Goal: Information Seeking & Learning: Check status

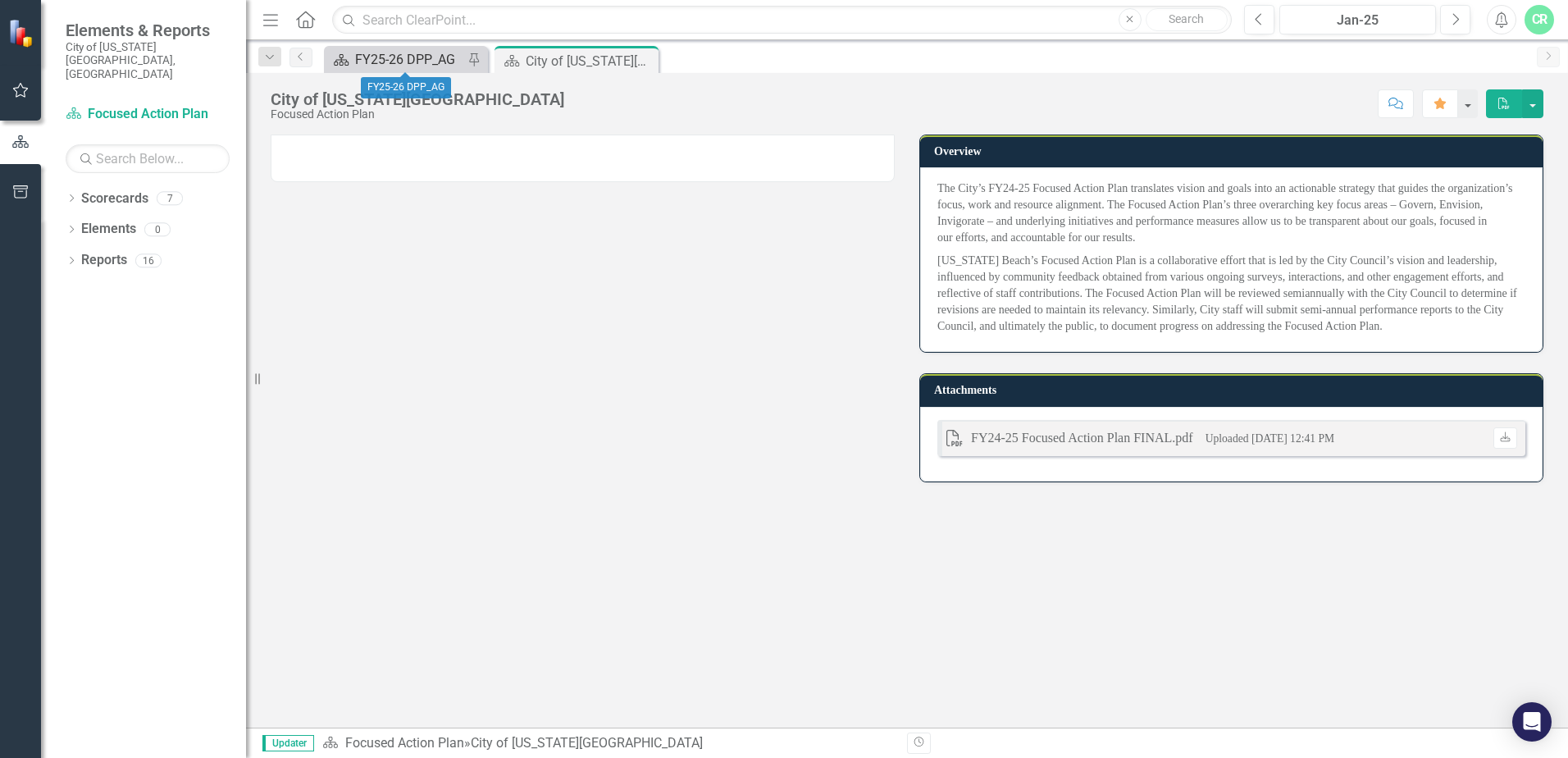
click at [401, 51] on div "FY25-26 DPP_AG" at bounding box center [409, 60] width 108 height 21
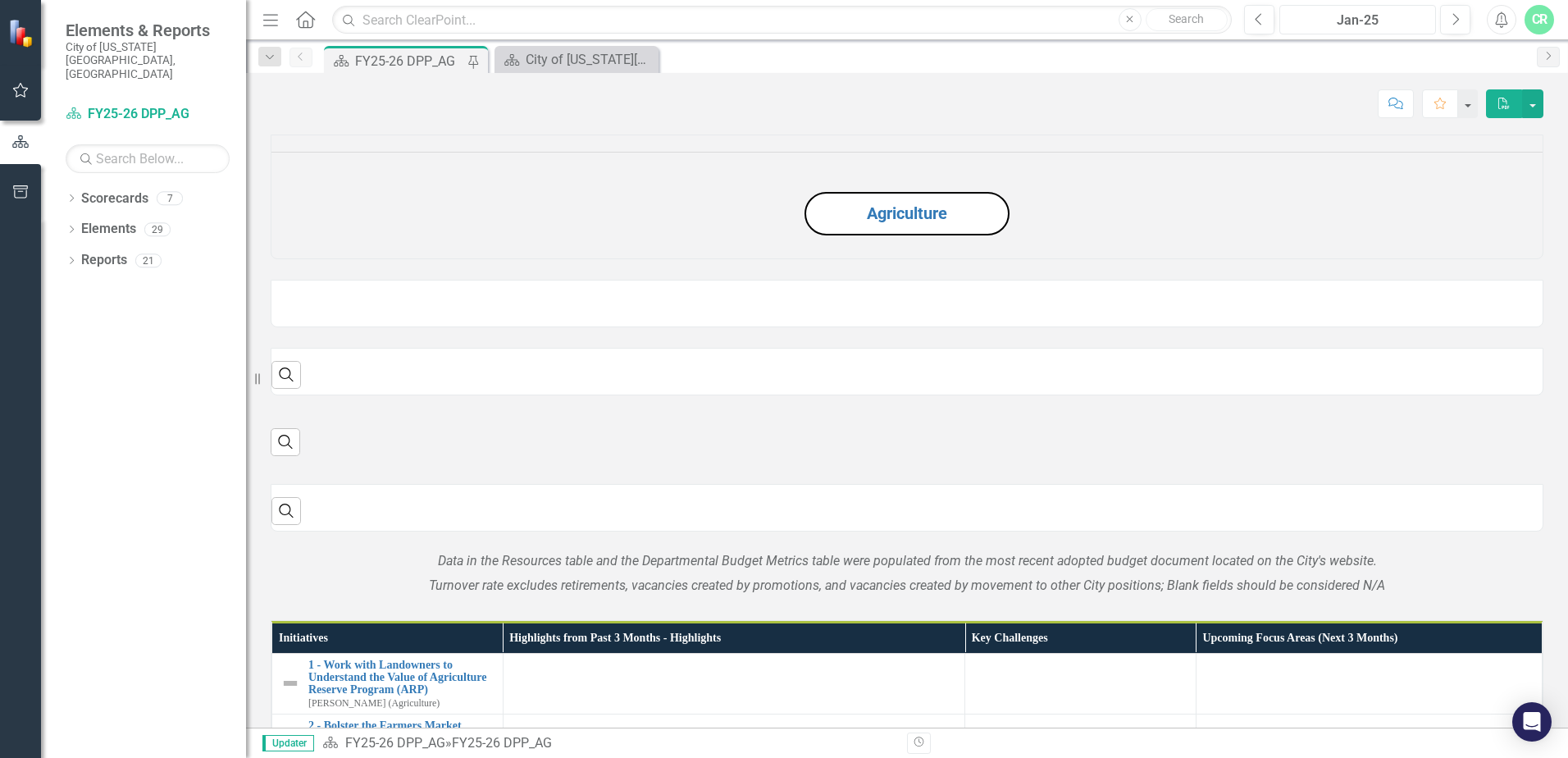
click at [1349, 10] on button "Jan-25" at bounding box center [1357, 20] width 156 height 30
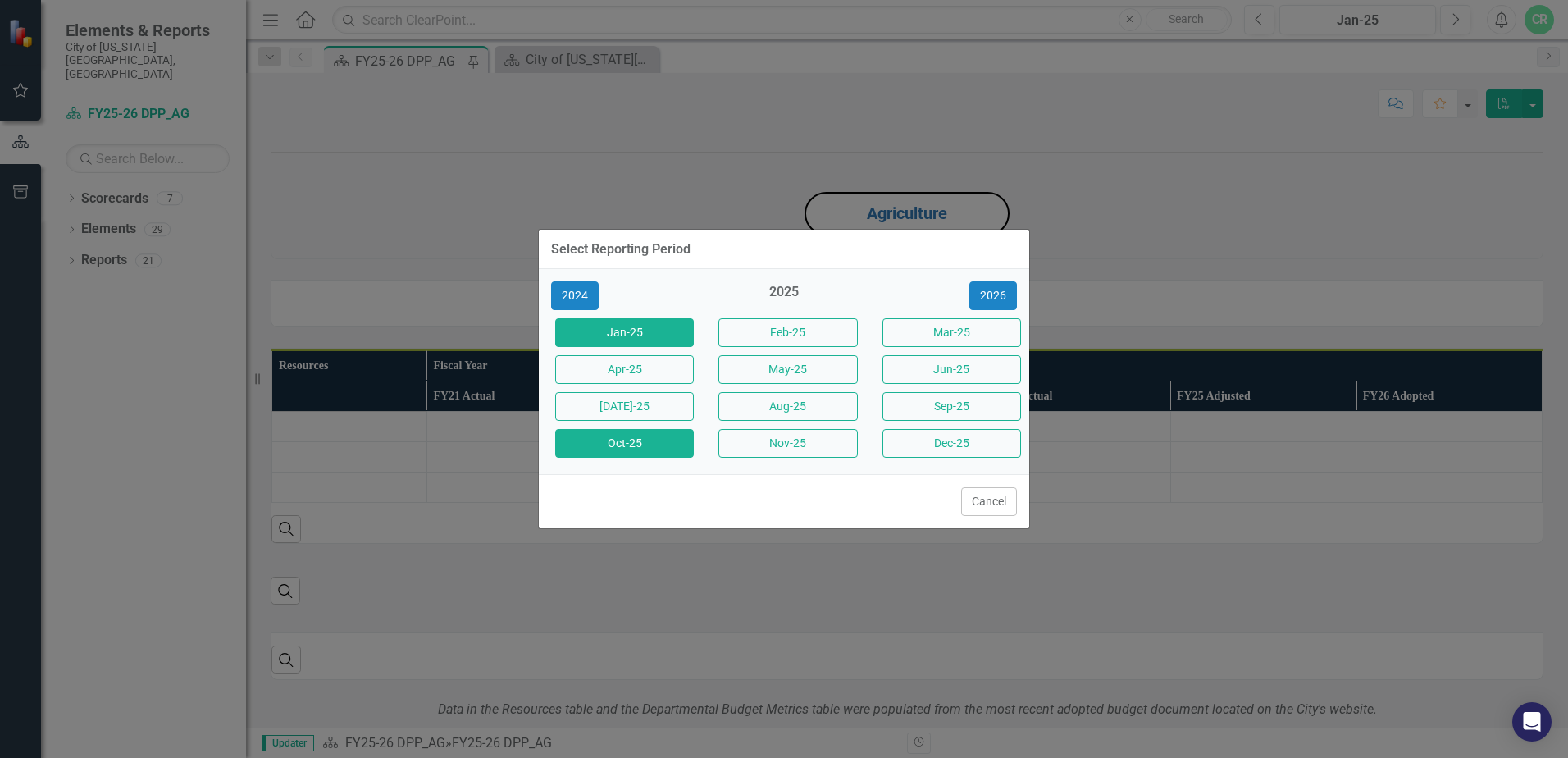
click at [658, 450] on button "Oct-25" at bounding box center [624, 444] width 138 height 29
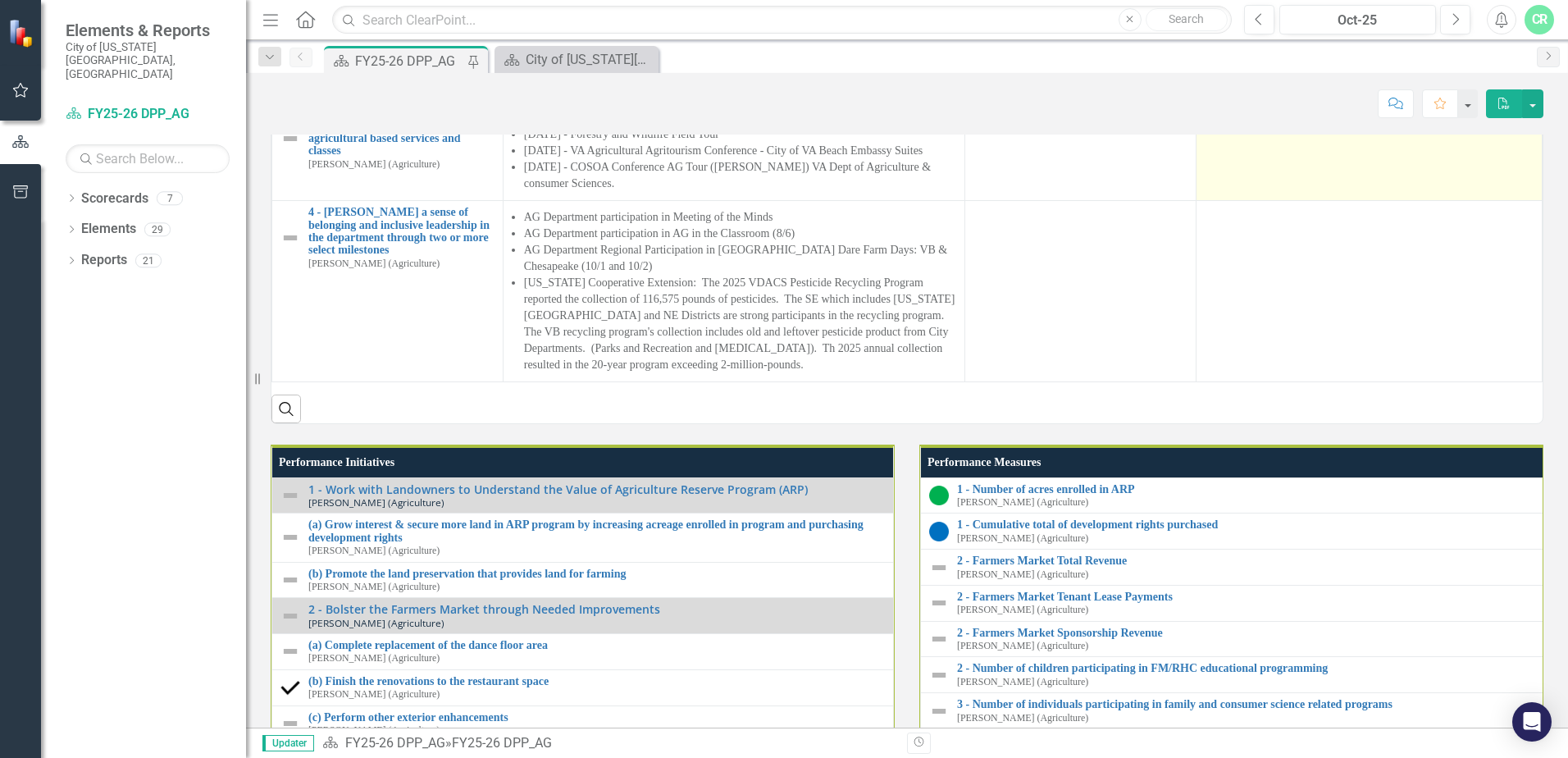
scroll to position [1313, 0]
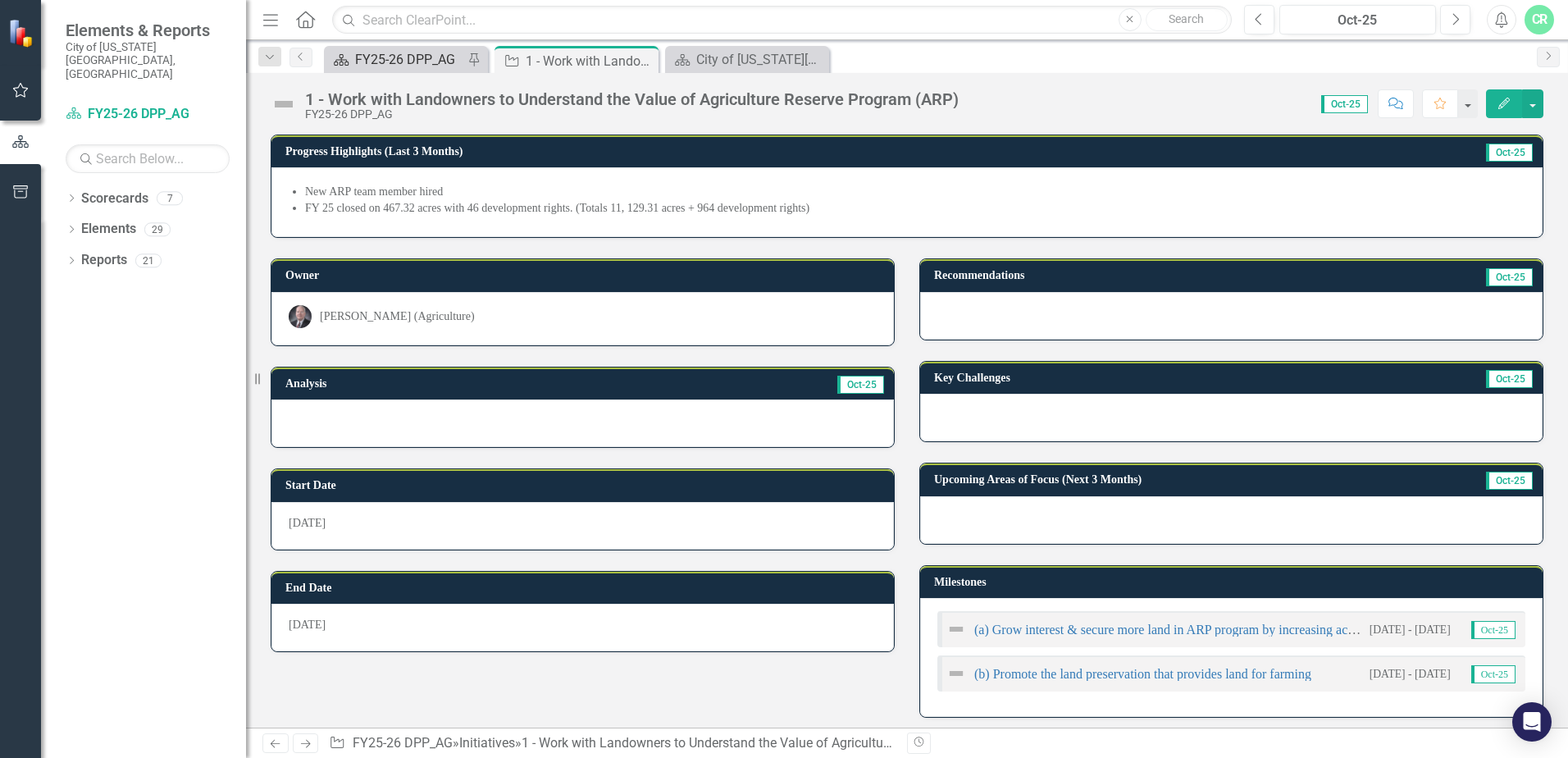
click at [369, 52] on div "FY25-26 DPP_AG" at bounding box center [409, 60] width 108 height 21
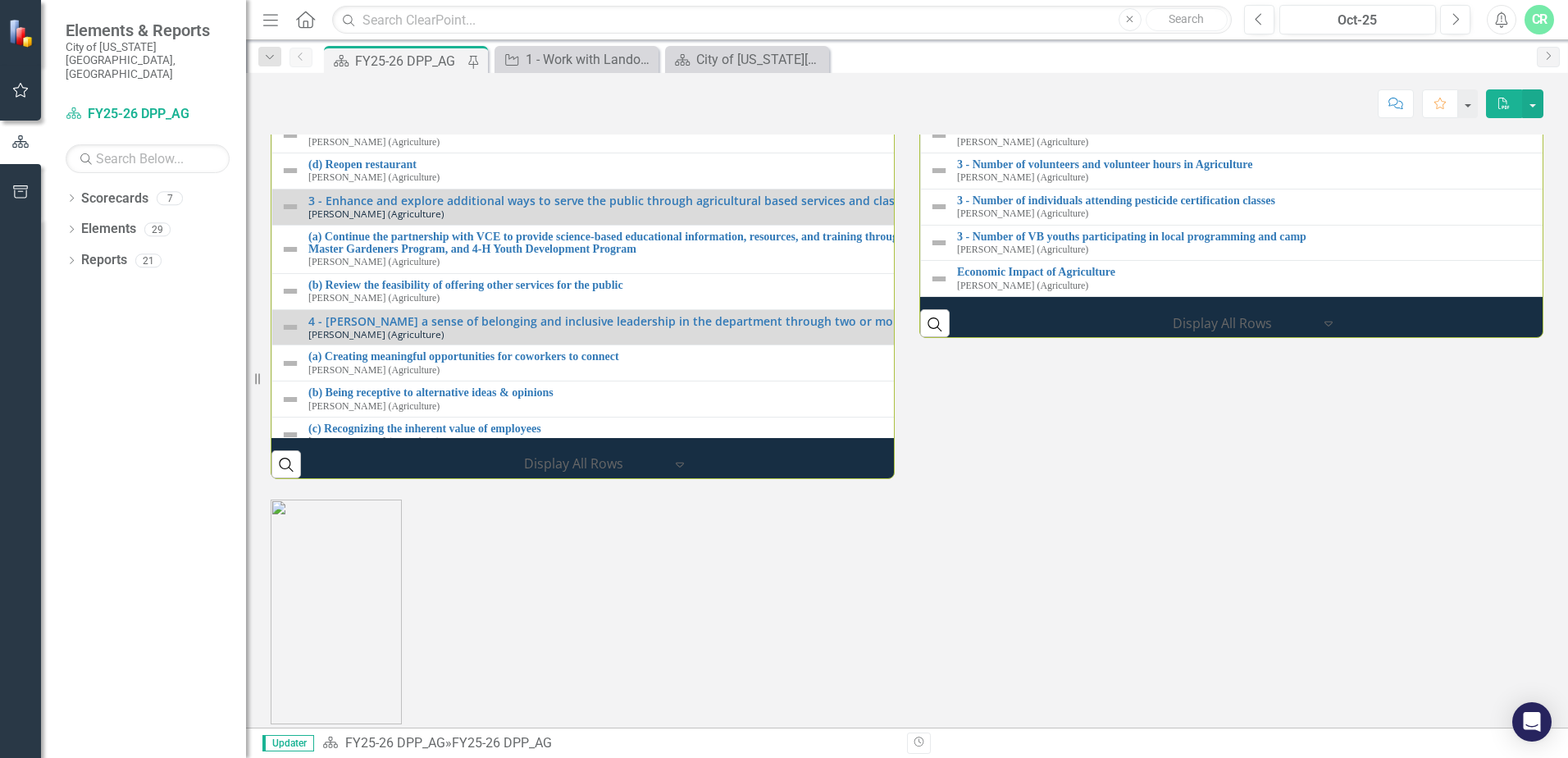
scroll to position [1887, 0]
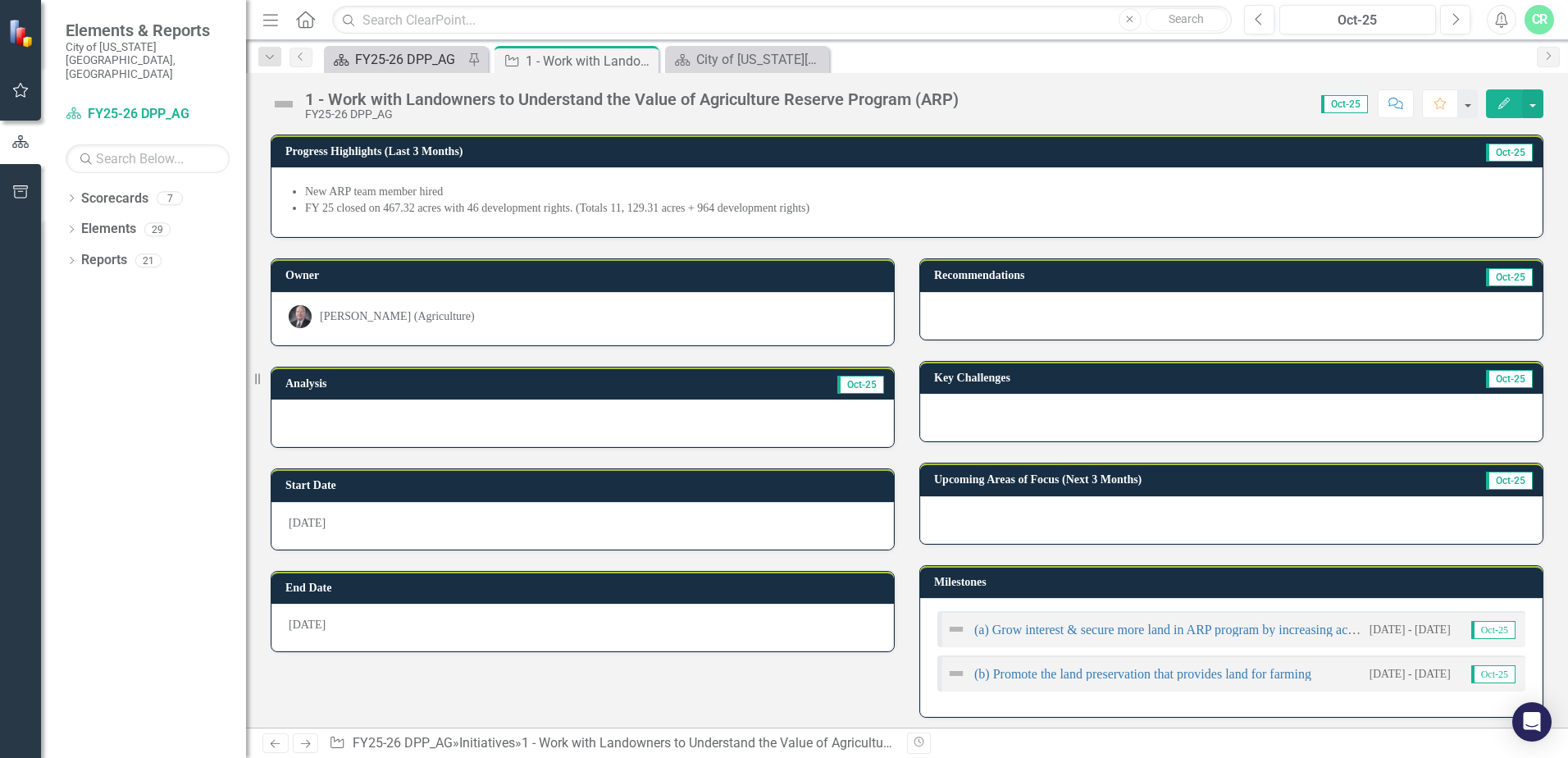
click at [373, 50] on div "FY25-26 DPP_AG" at bounding box center [409, 60] width 108 height 21
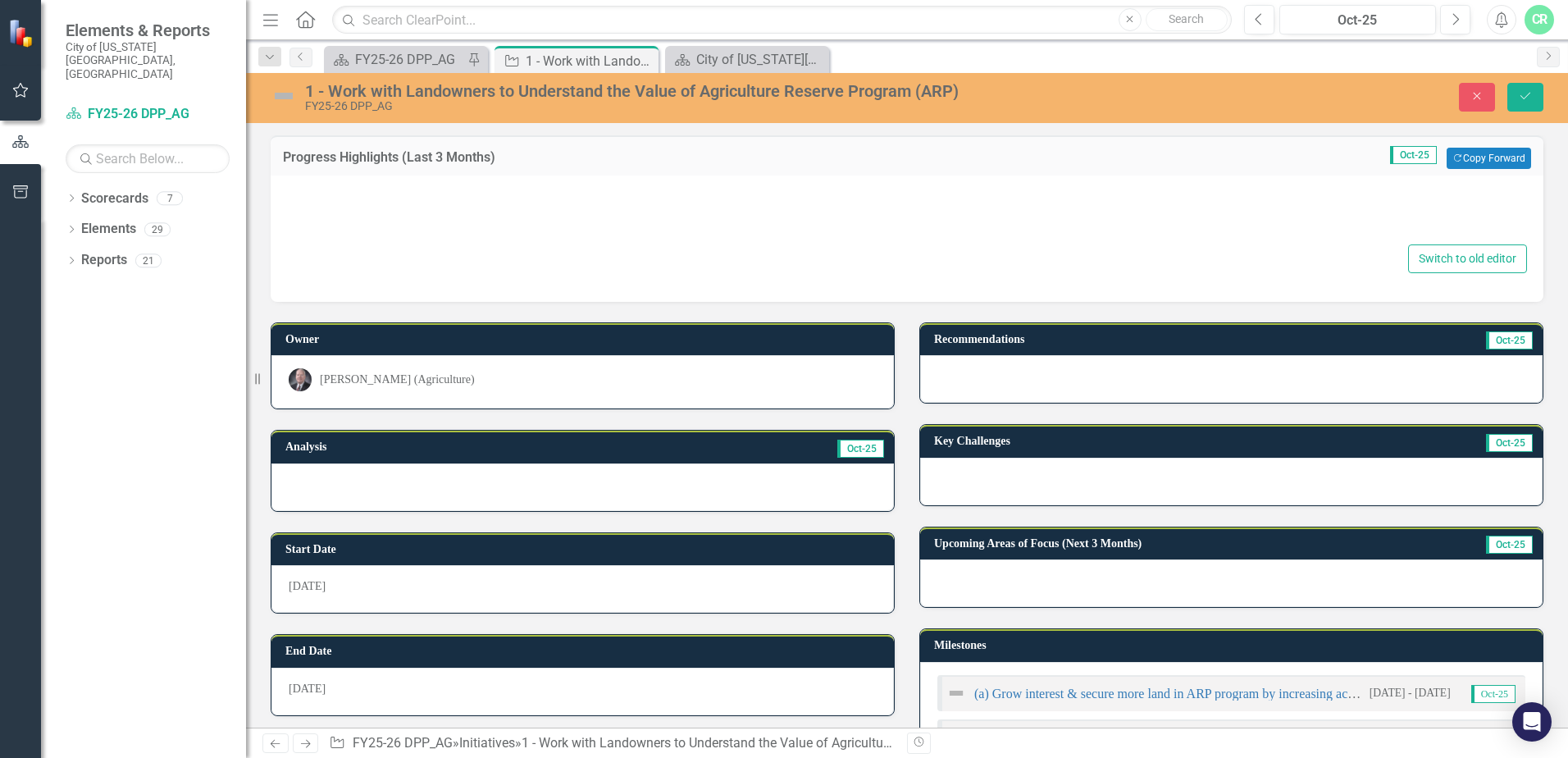
type textarea "<ul> <li>New ARP team member hired&nbsp;</li> <li>FY 25 closed on 467.32 acres …"
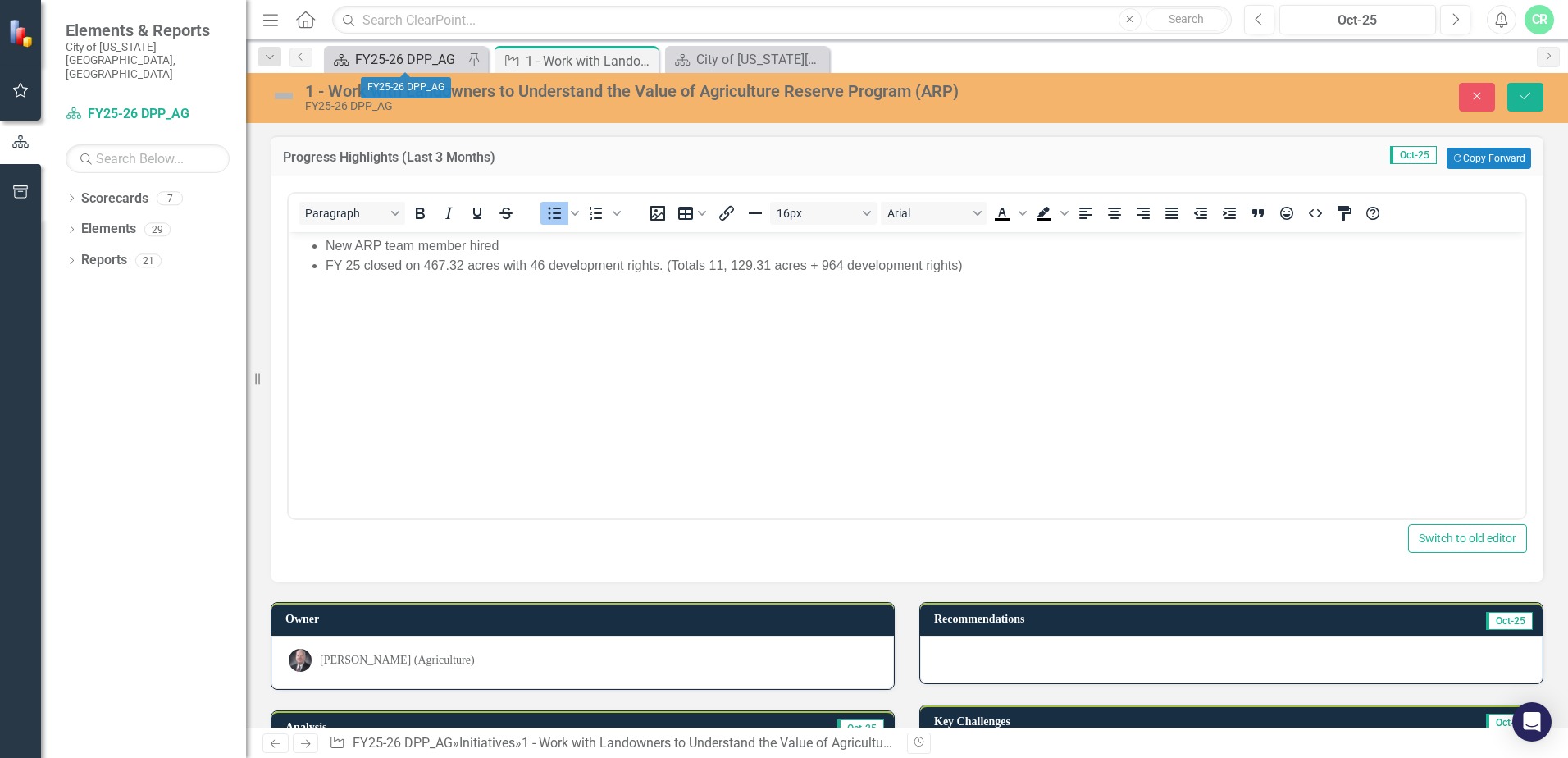
click at [415, 54] on div "FY25-26 DPP_AG" at bounding box center [409, 60] width 108 height 21
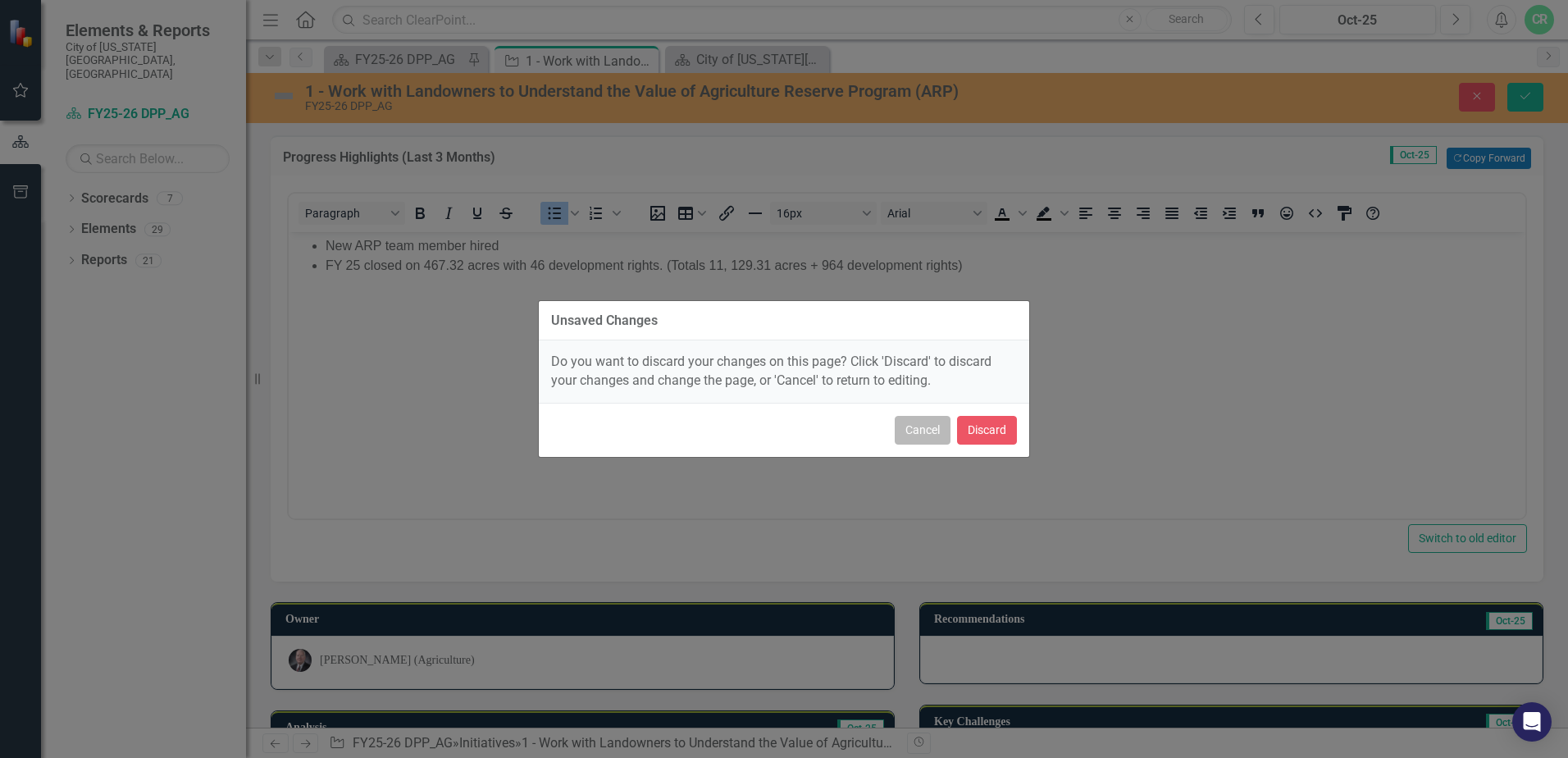
click at [904, 426] on button "Cancel" at bounding box center [922, 431] width 56 height 29
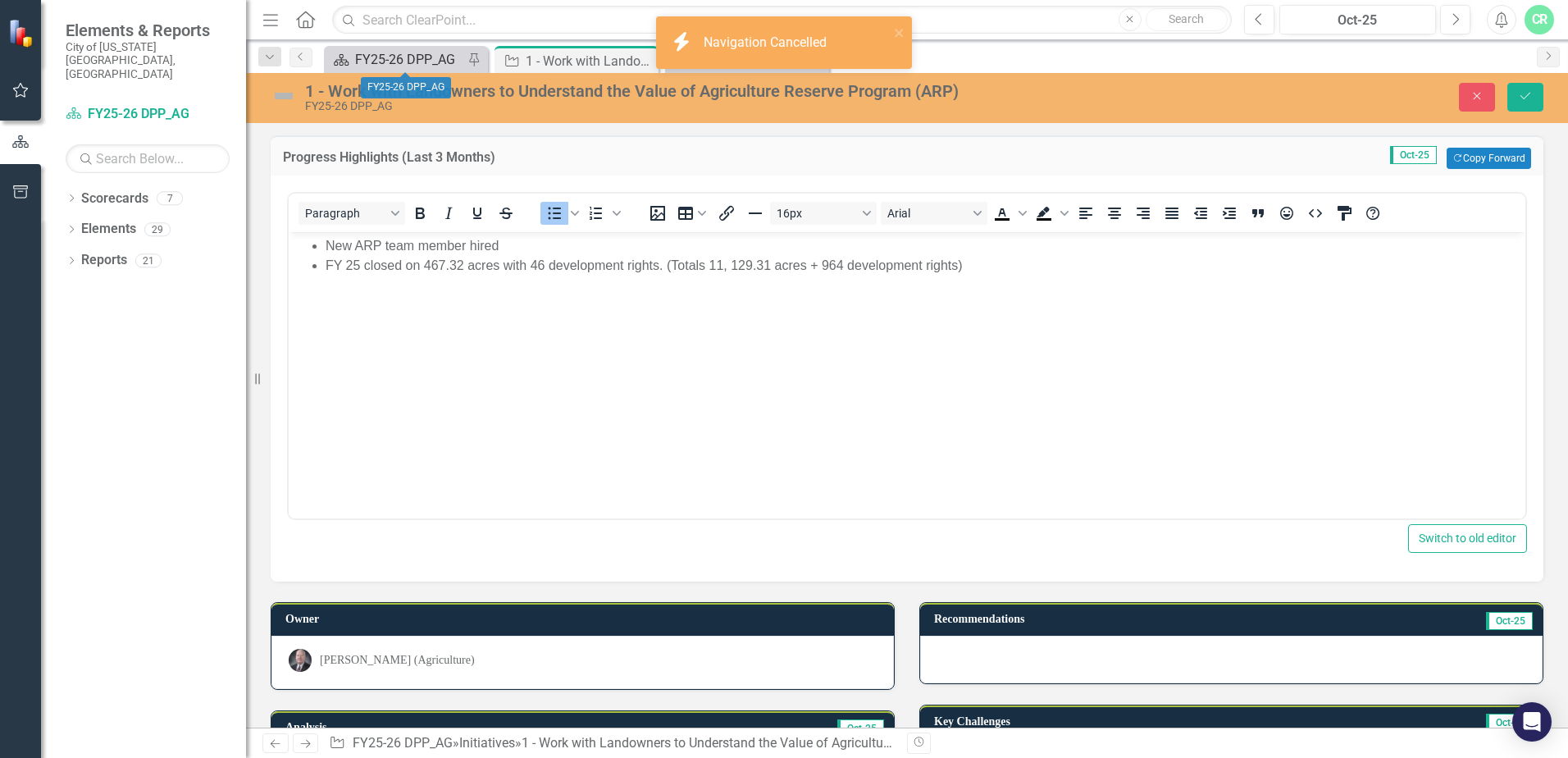
click at [404, 55] on div "FY25-26 DPP_AG" at bounding box center [409, 60] width 108 height 21
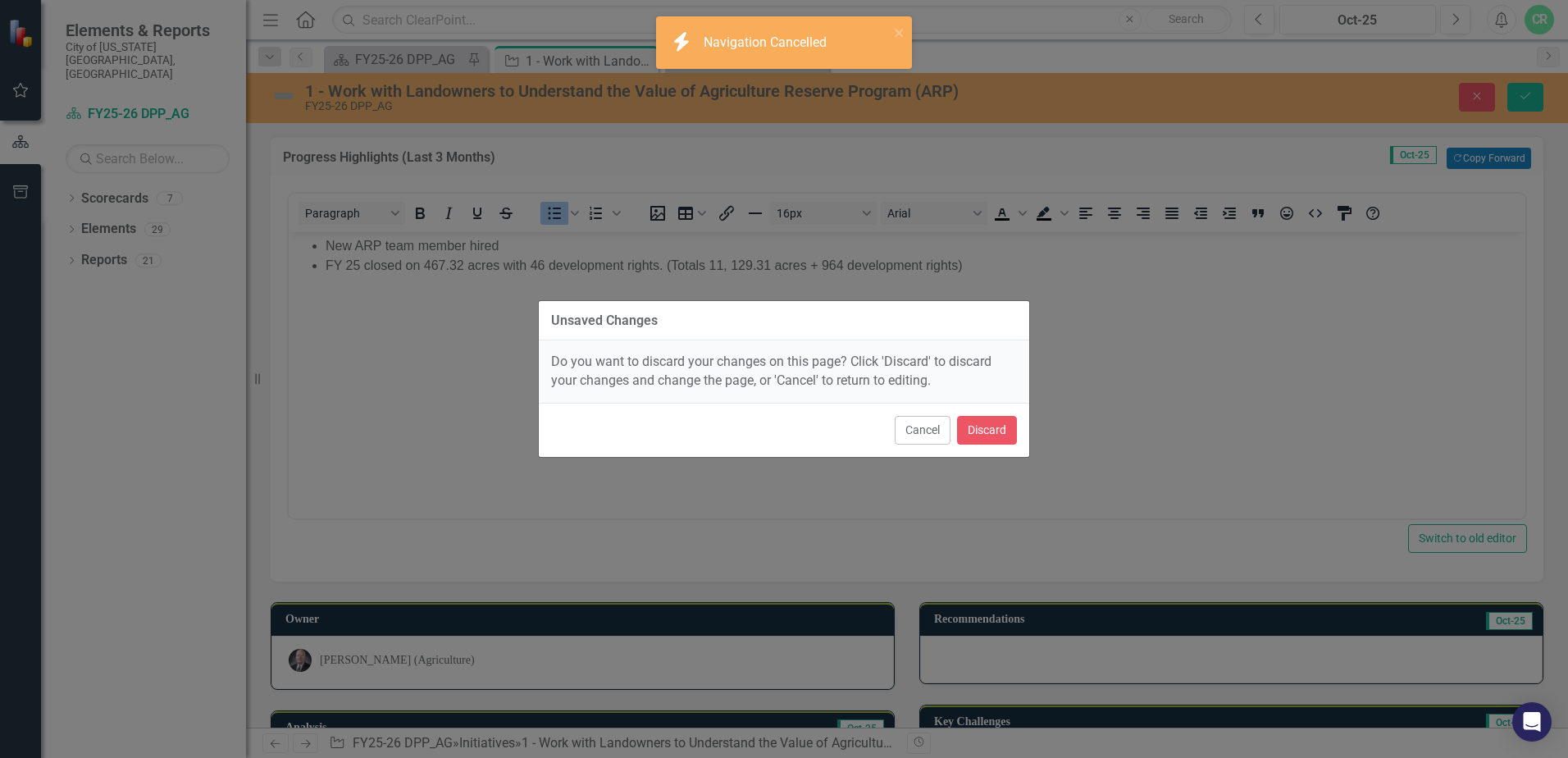
drag, startPoint x: 1074, startPoint y: 444, endPoint x: 1061, endPoint y: 441, distance: 13.3
click at [1066, 444] on div "Unsaved Changes Do you want to discard your changes on this page? Click 'Discar…" at bounding box center [784, 379] width 1568 height 758
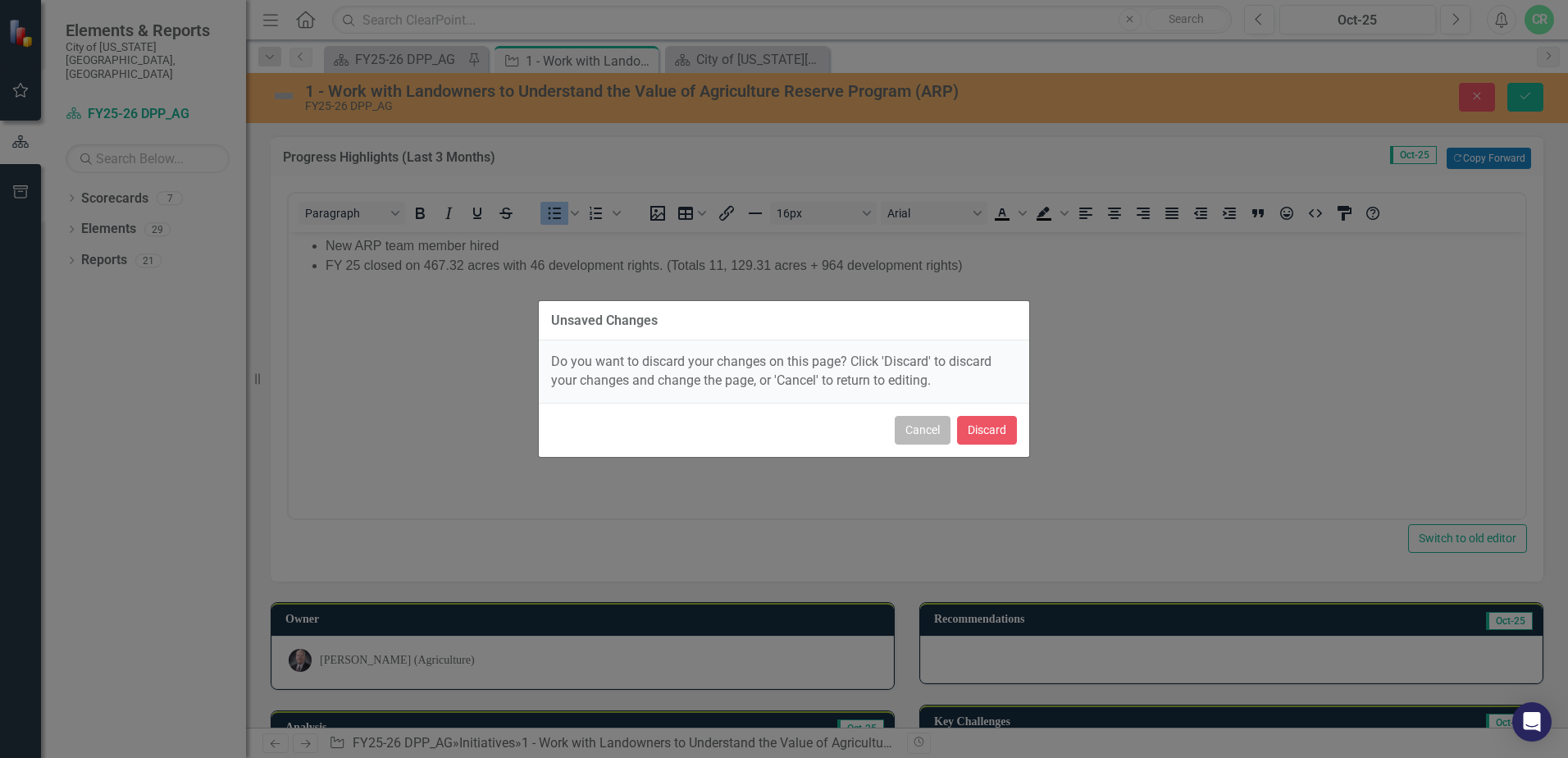
click at [949, 423] on button "Cancel" at bounding box center [922, 431] width 56 height 29
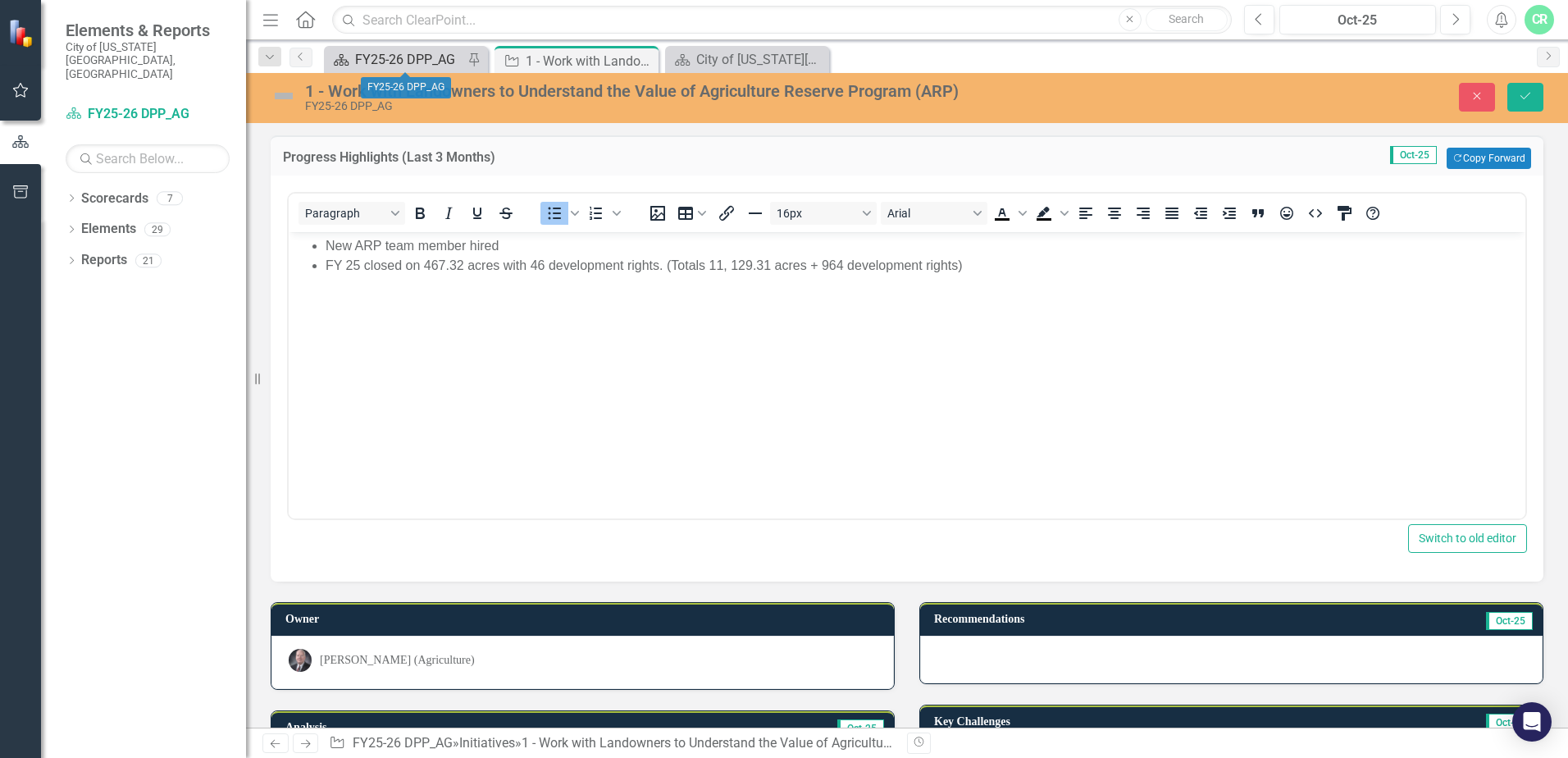
click at [373, 51] on div "FY25-26 DPP_AG" at bounding box center [409, 60] width 108 height 21
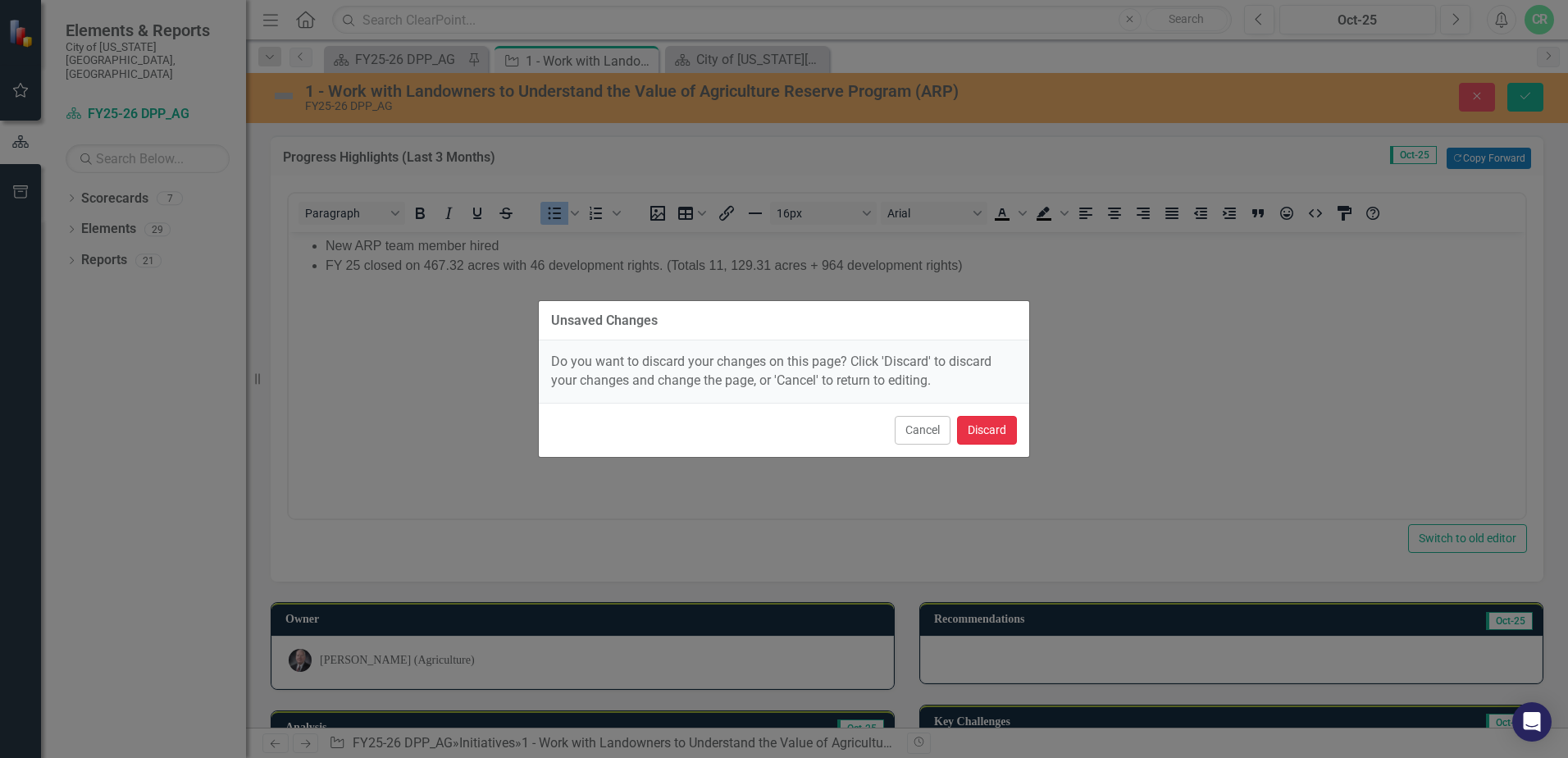
click at [979, 427] on button "Discard" at bounding box center [987, 431] width 60 height 29
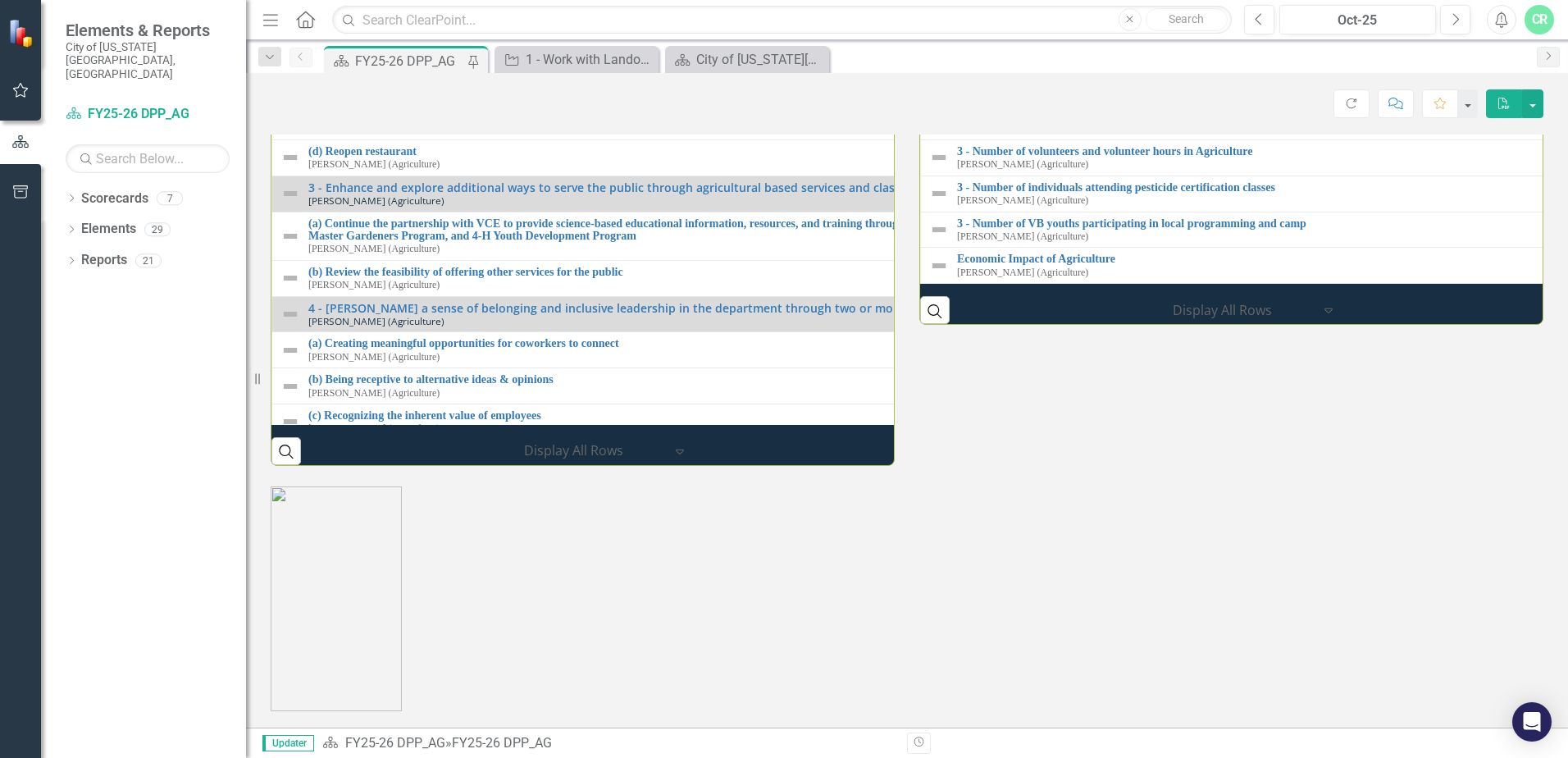
scroll to position [1887, 0]
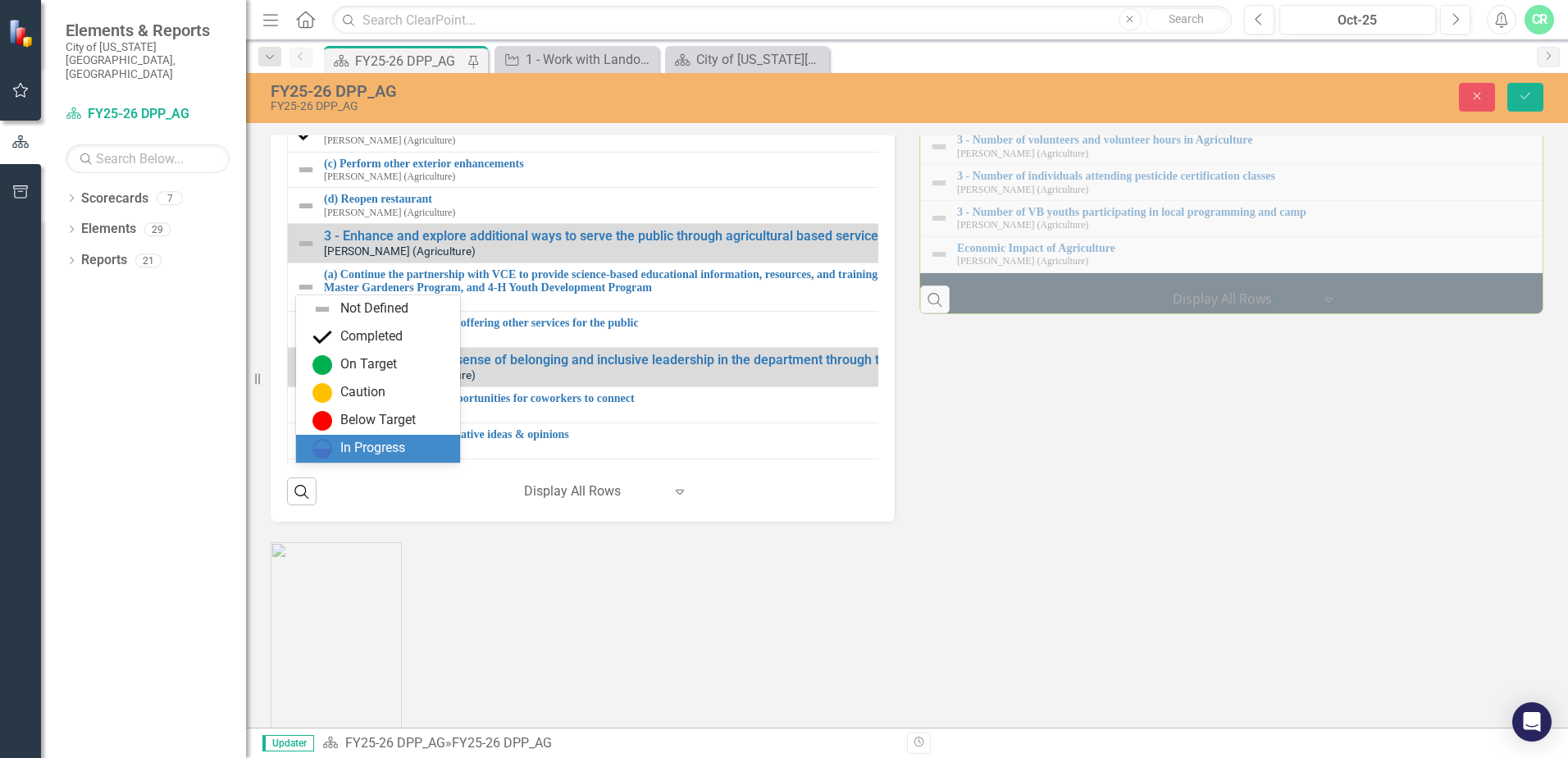
click at [370, 447] on div "In Progress" at bounding box center [372, 449] width 65 height 19
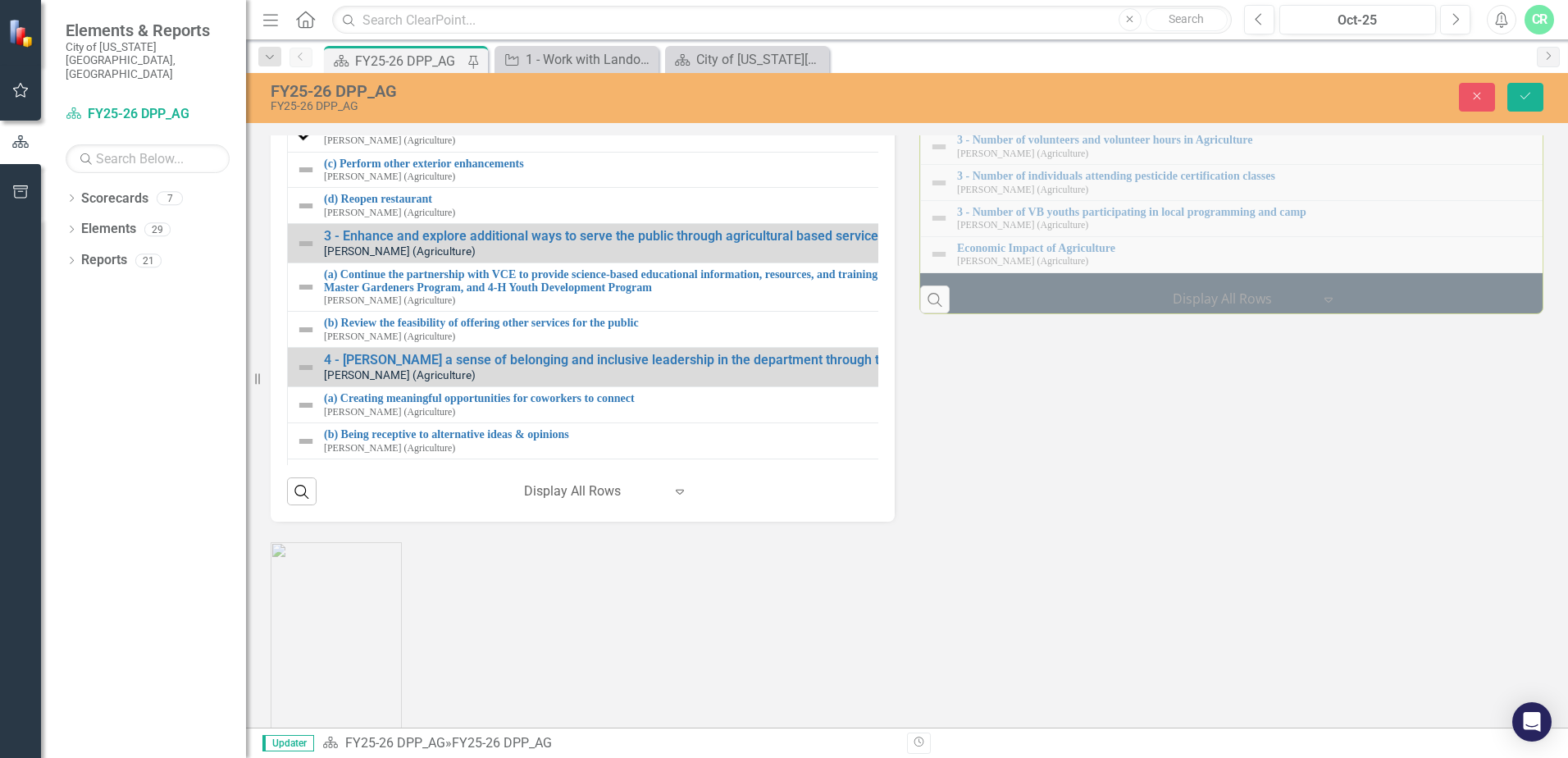
click at [1536, 314] on div "Performance Measures 1 - Number of acres enrolled in ARP [PERSON_NAME] (Agricul…" at bounding box center [1232, 69] width 649 height 491
click at [1512, 91] on button "Save" at bounding box center [1525, 97] width 36 height 29
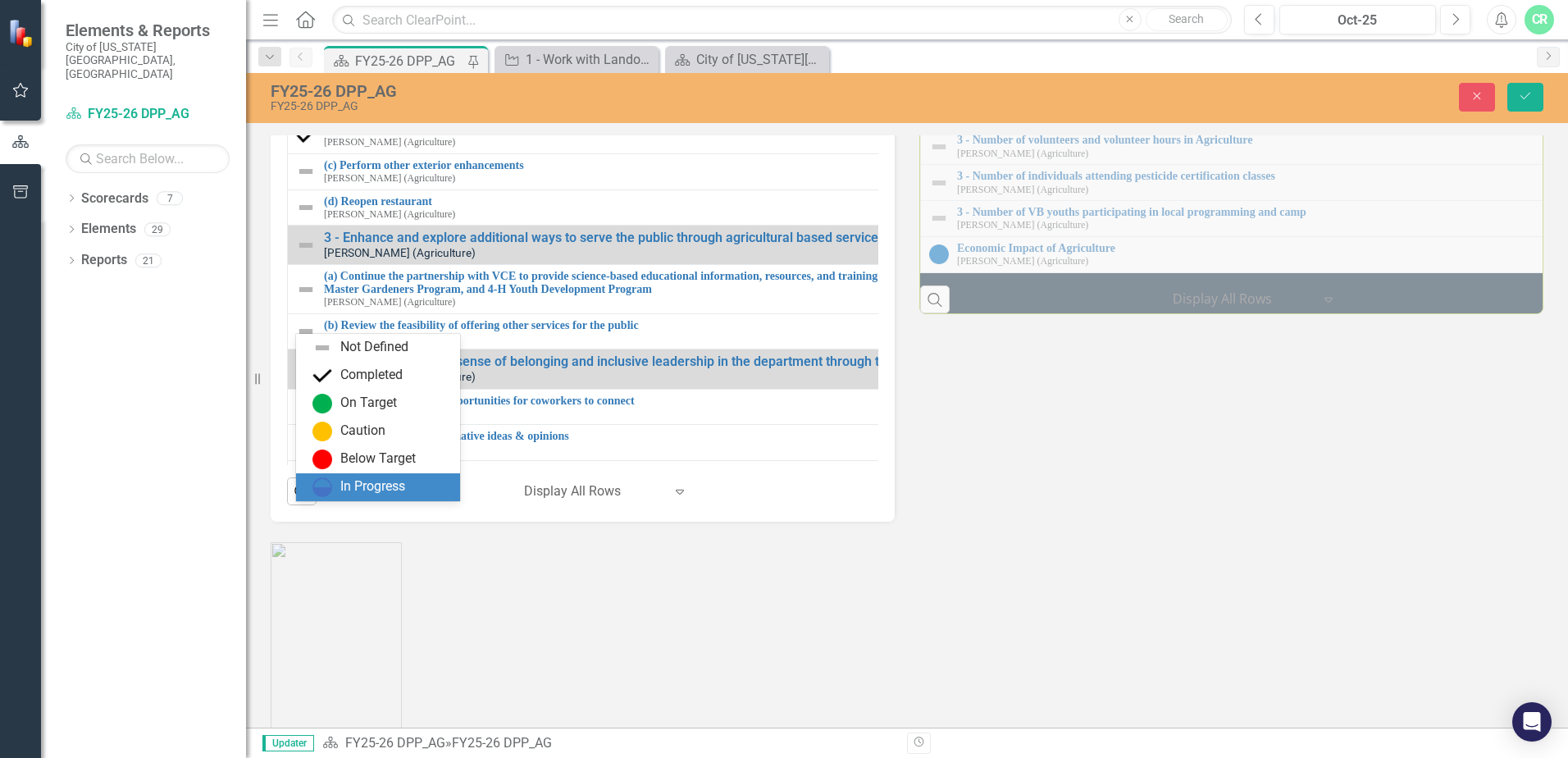
click at [372, 482] on div "In Progress" at bounding box center [372, 487] width 65 height 19
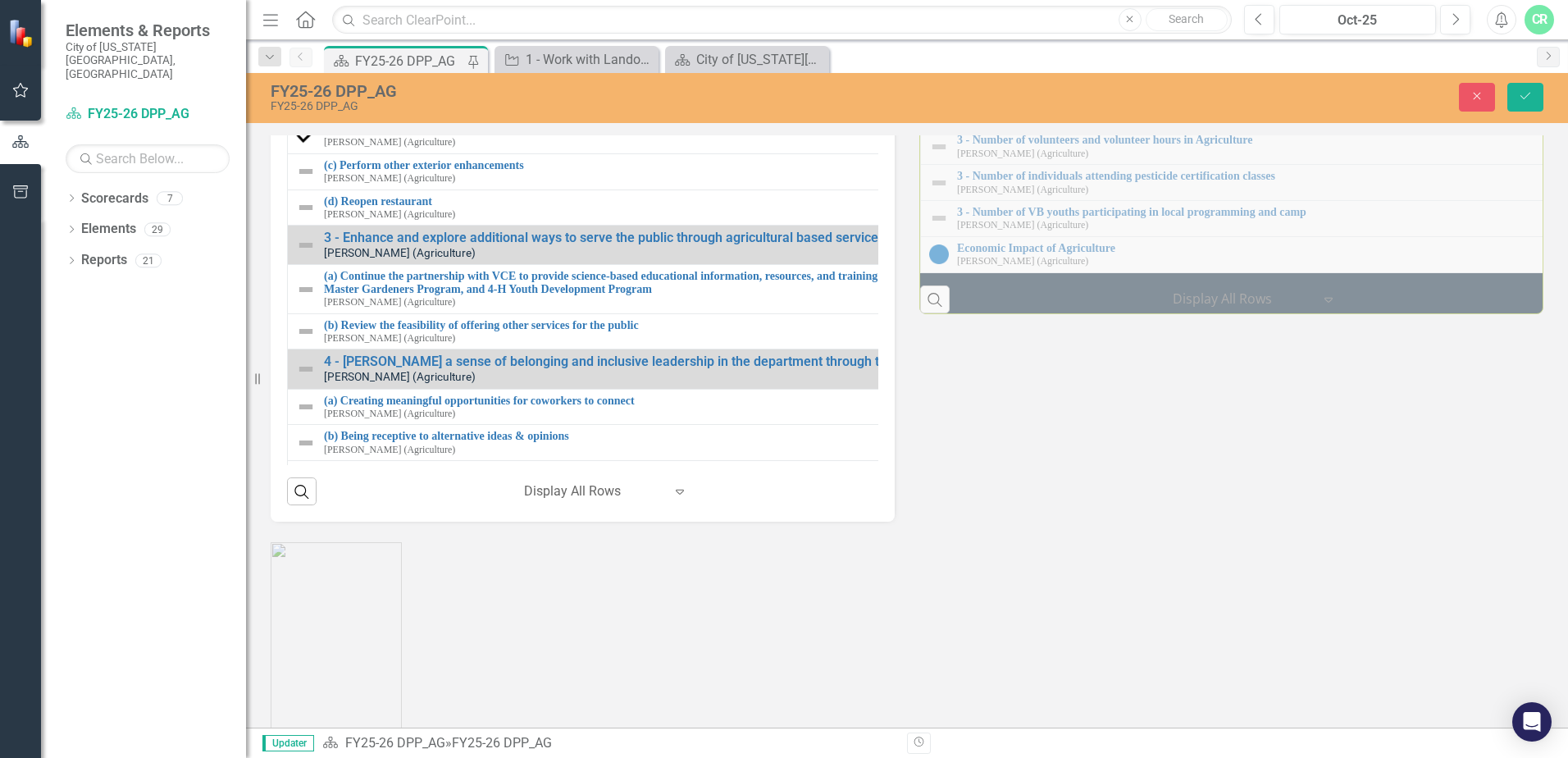
click at [315, 34] on img at bounding box center [306, 24] width 20 height 20
click at [310, 34] on img at bounding box center [306, 24] width 20 height 20
click at [307, 34] on img at bounding box center [306, 24] width 20 height 20
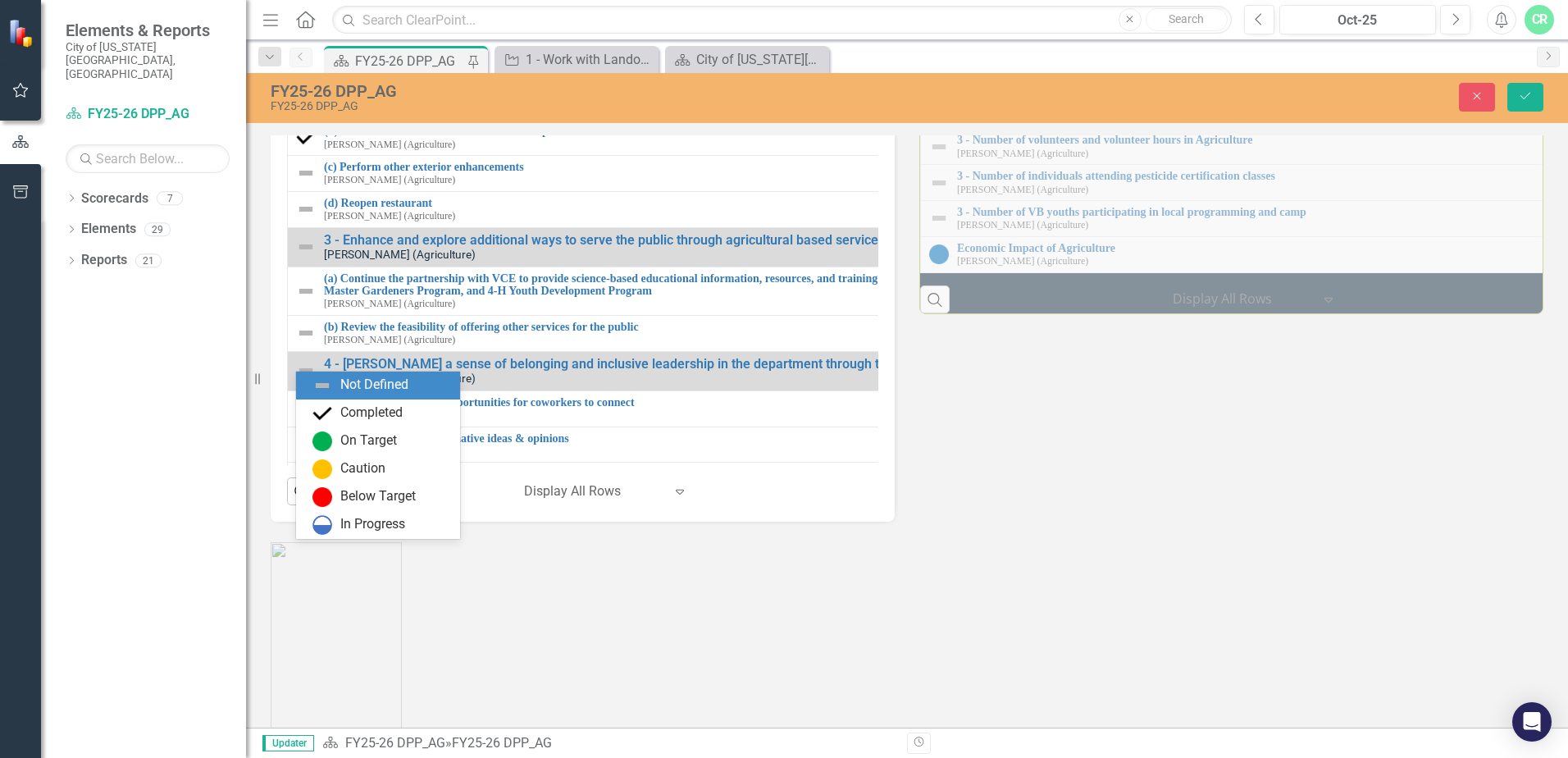
click at [335, 32] on icon "Expand" at bounding box center [331, 26] width 16 height 13
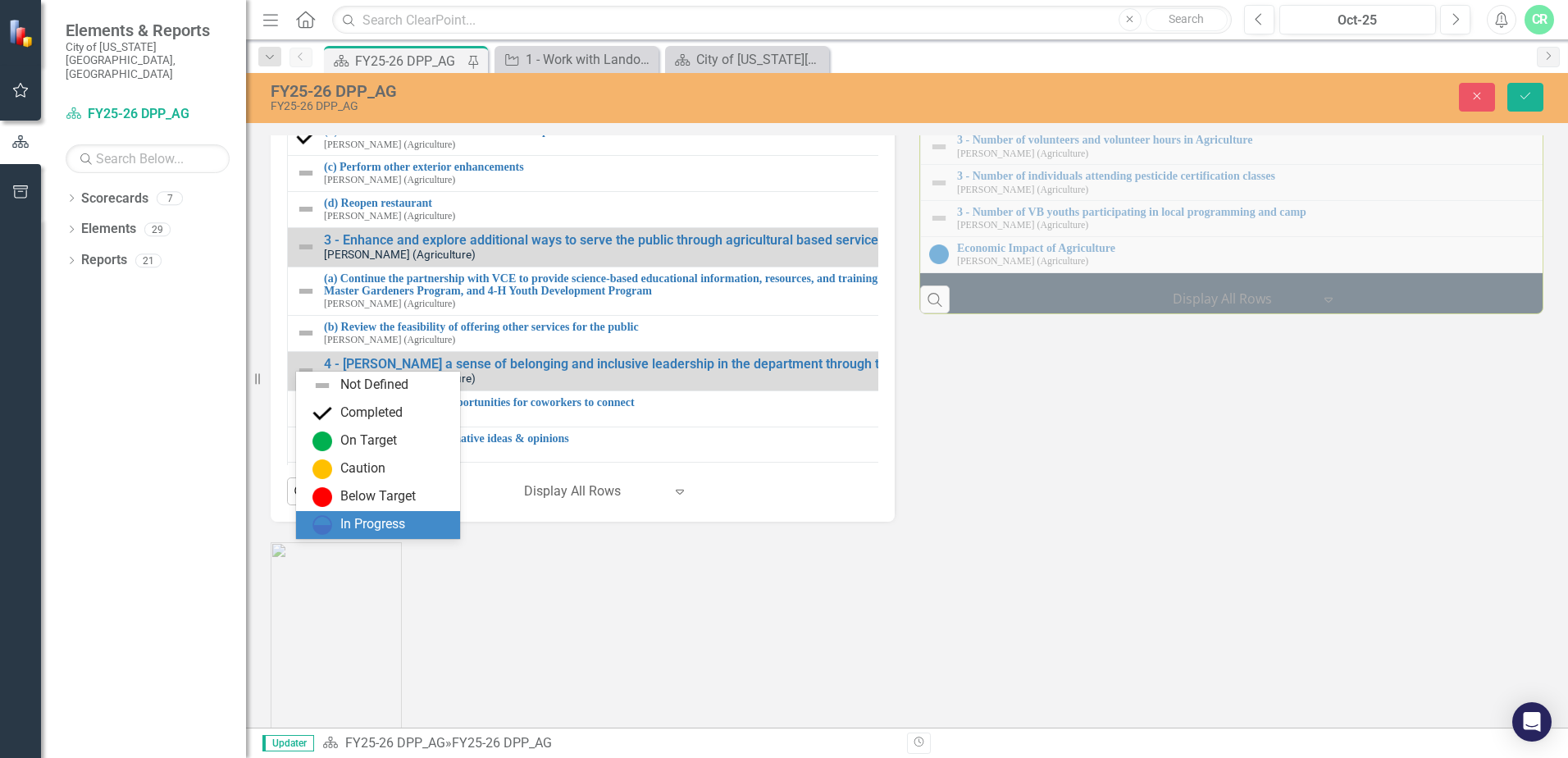
click at [344, 525] on div "In Progress" at bounding box center [372, 525] width 65 height 19
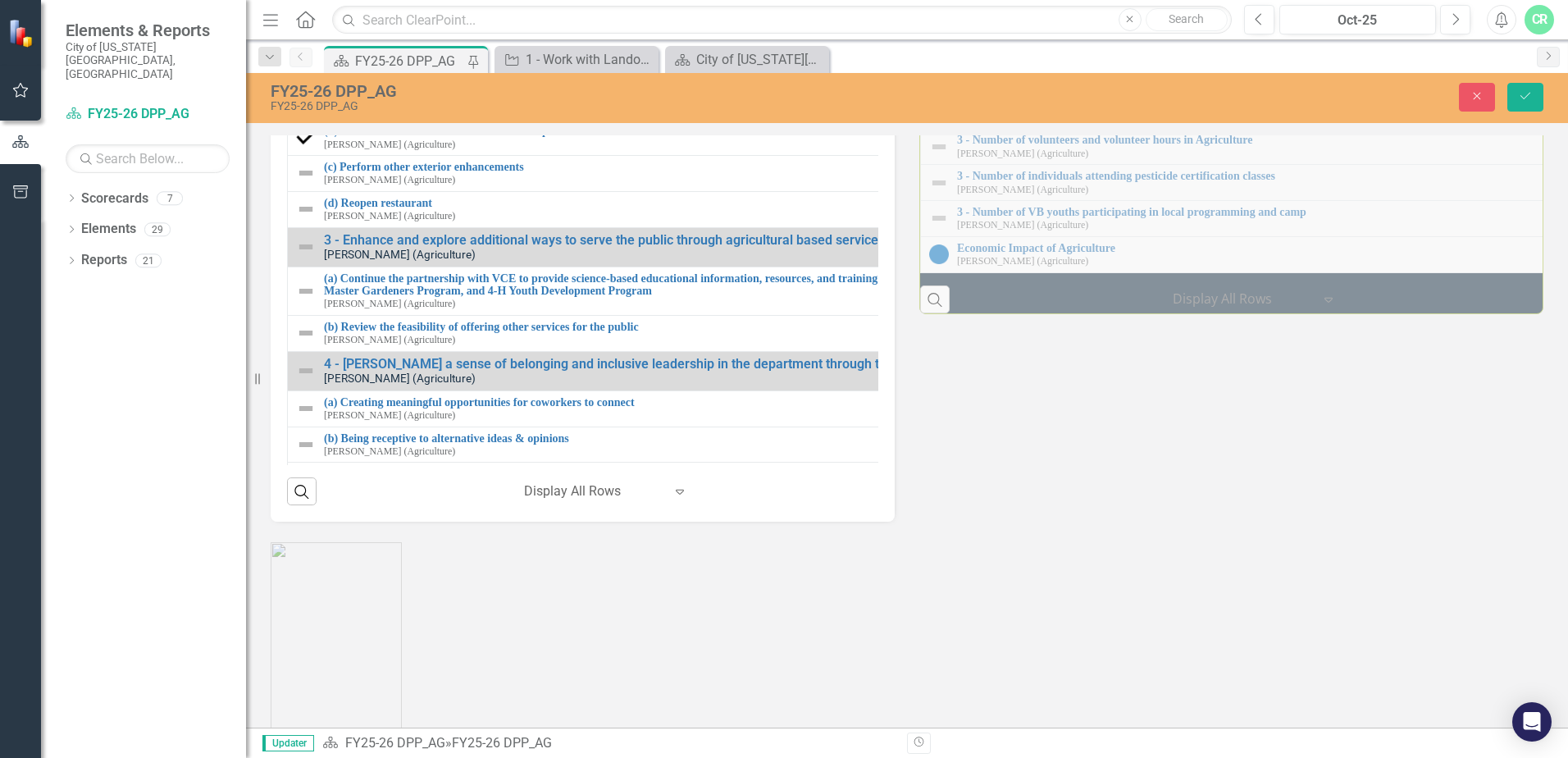
click at [314, 73] on img at bounding box center [306, 63] width 20 height 20
click at [334, 72] on icon "Expand" at bounding box center [331, 64] width 16 height 13
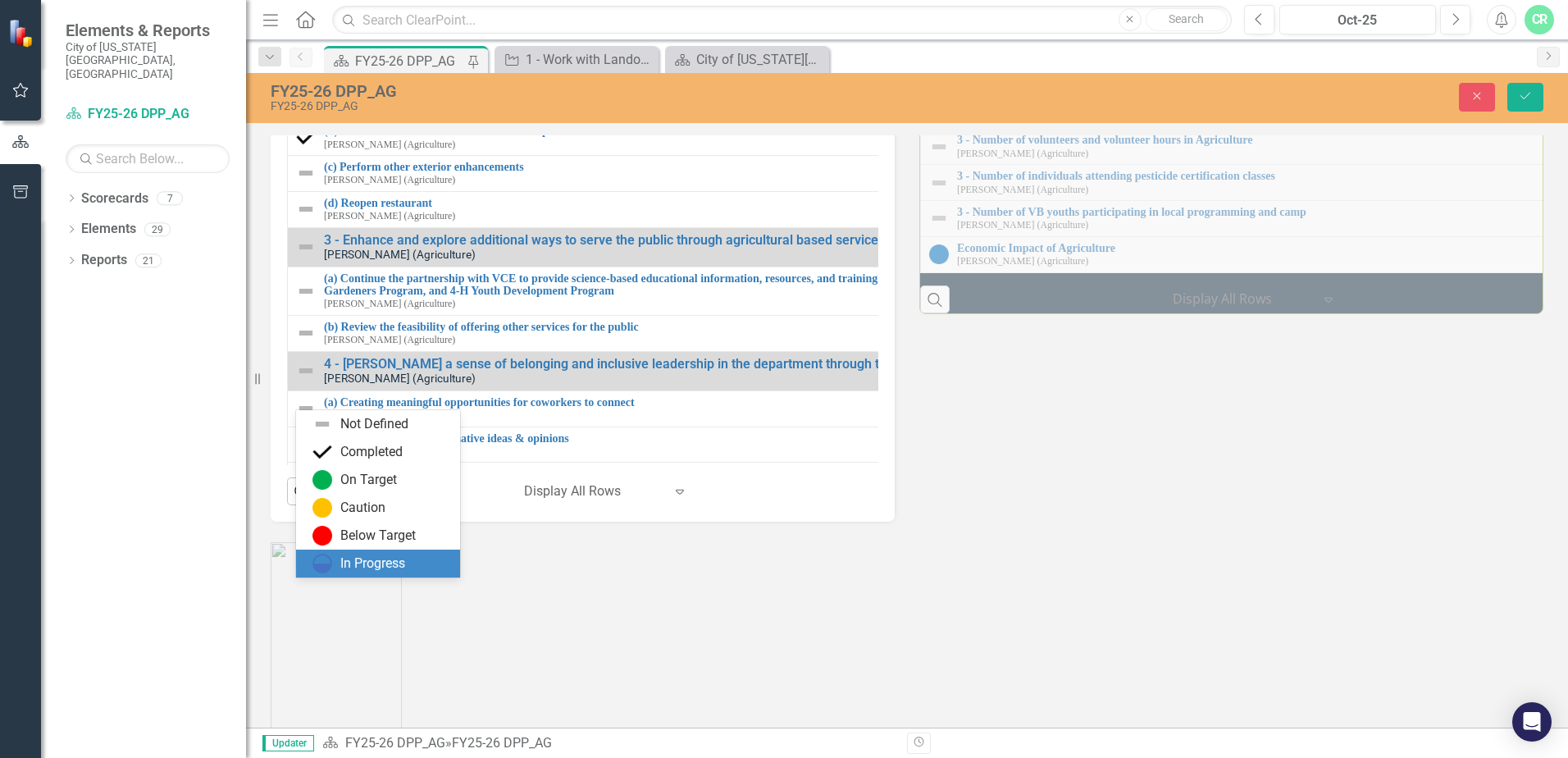
click at [345, 563] on div "In Progress" at bounding box center [372, 564] width 65 height 19
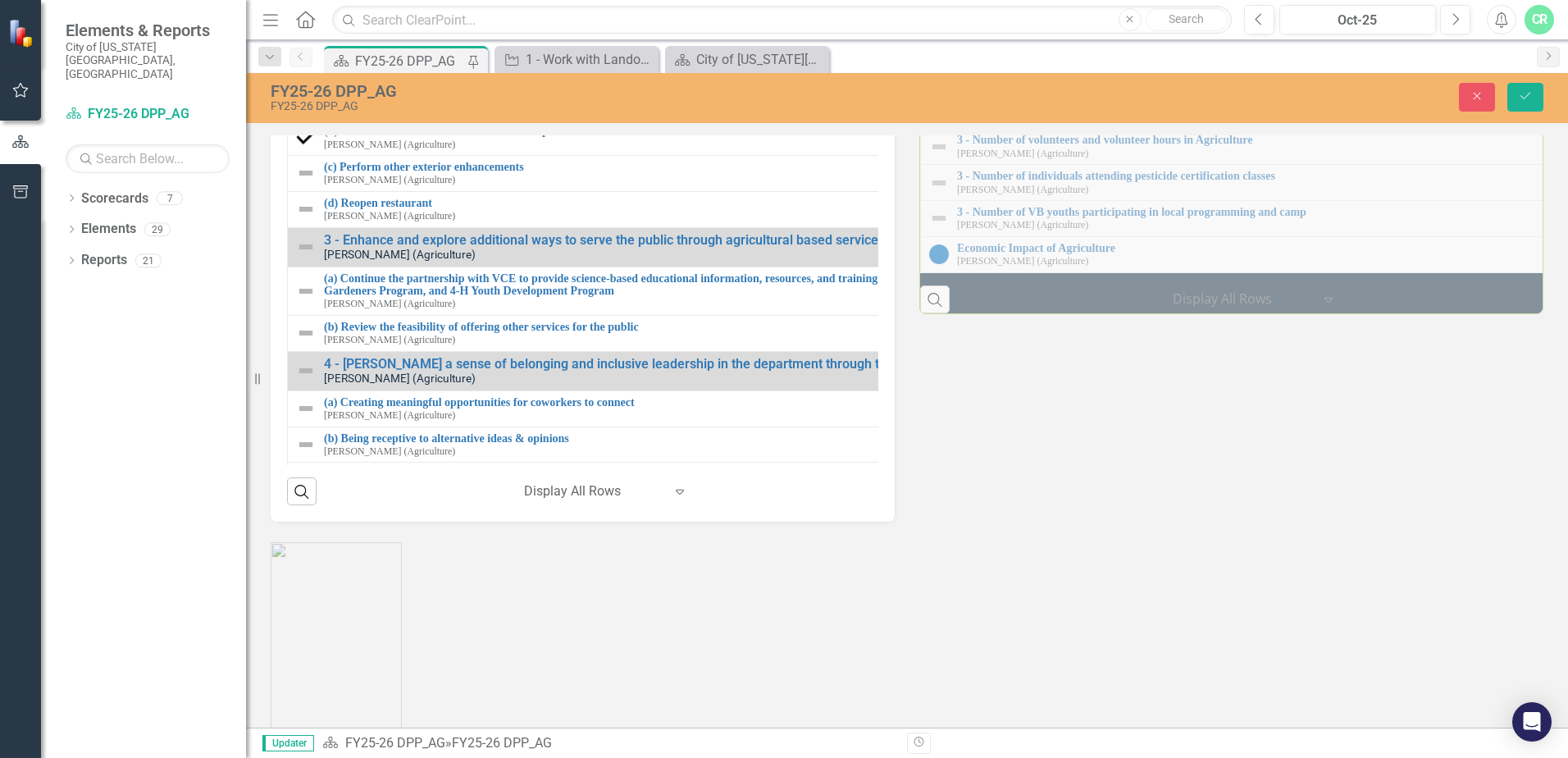
click at [304, 112] on img at bounding box center [306, 102] width 20 height 20
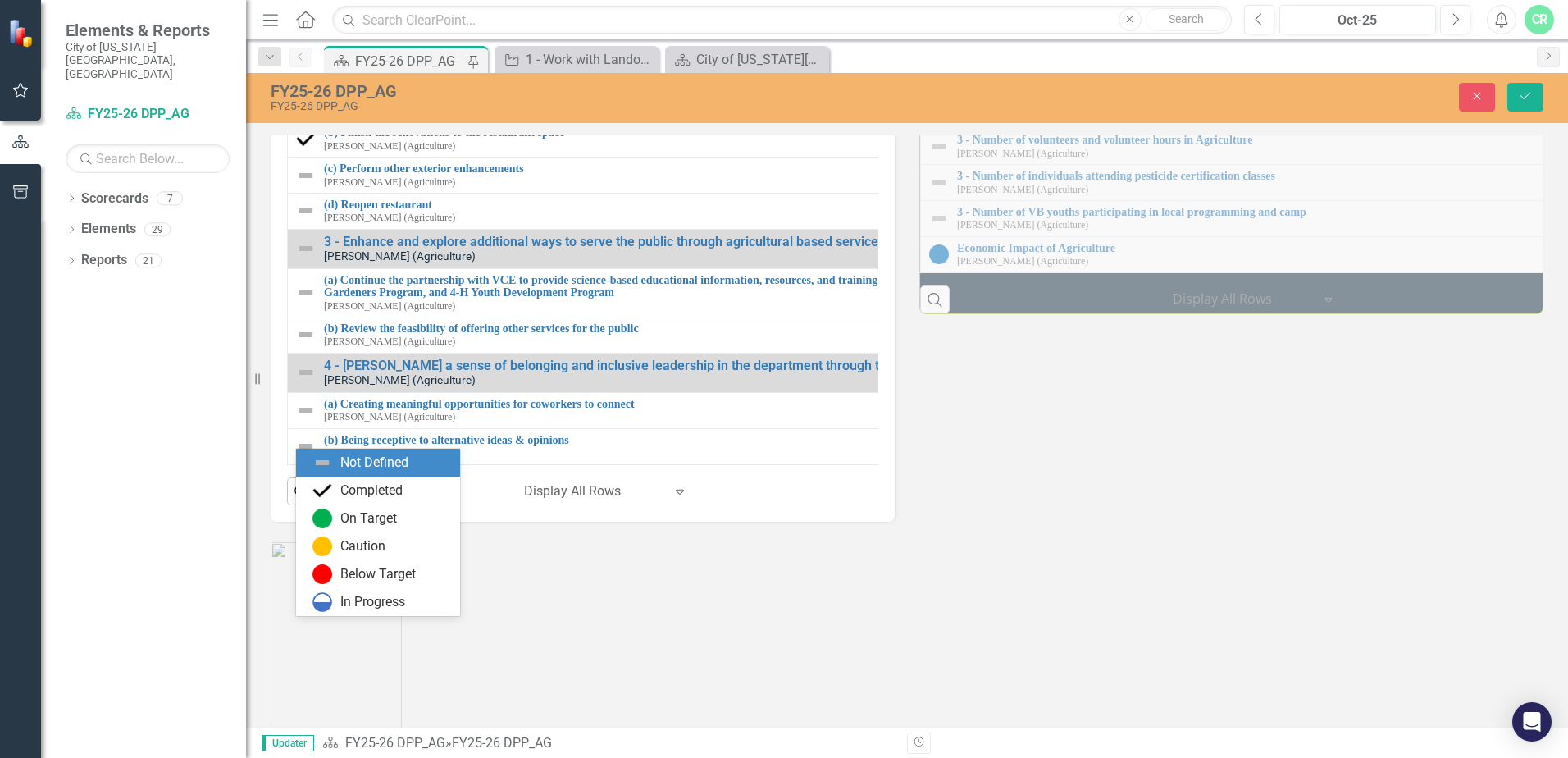
click at [338, 110] on icon "Expand" at bounding box center [331, 103] width 16 height 13
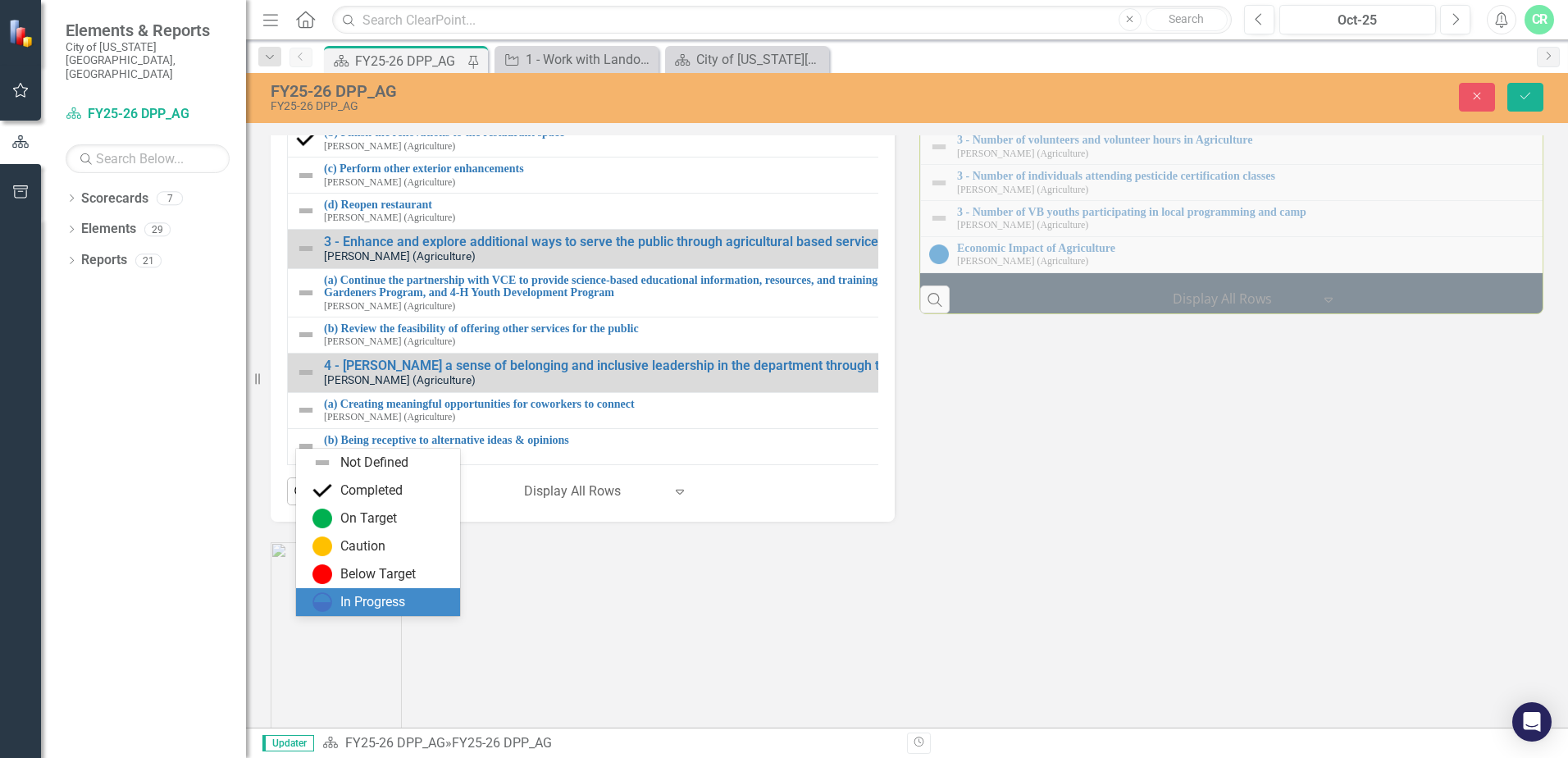
click at [344, 595] on div "In Progress" at bounding box center [372, 602] width 65 height 19
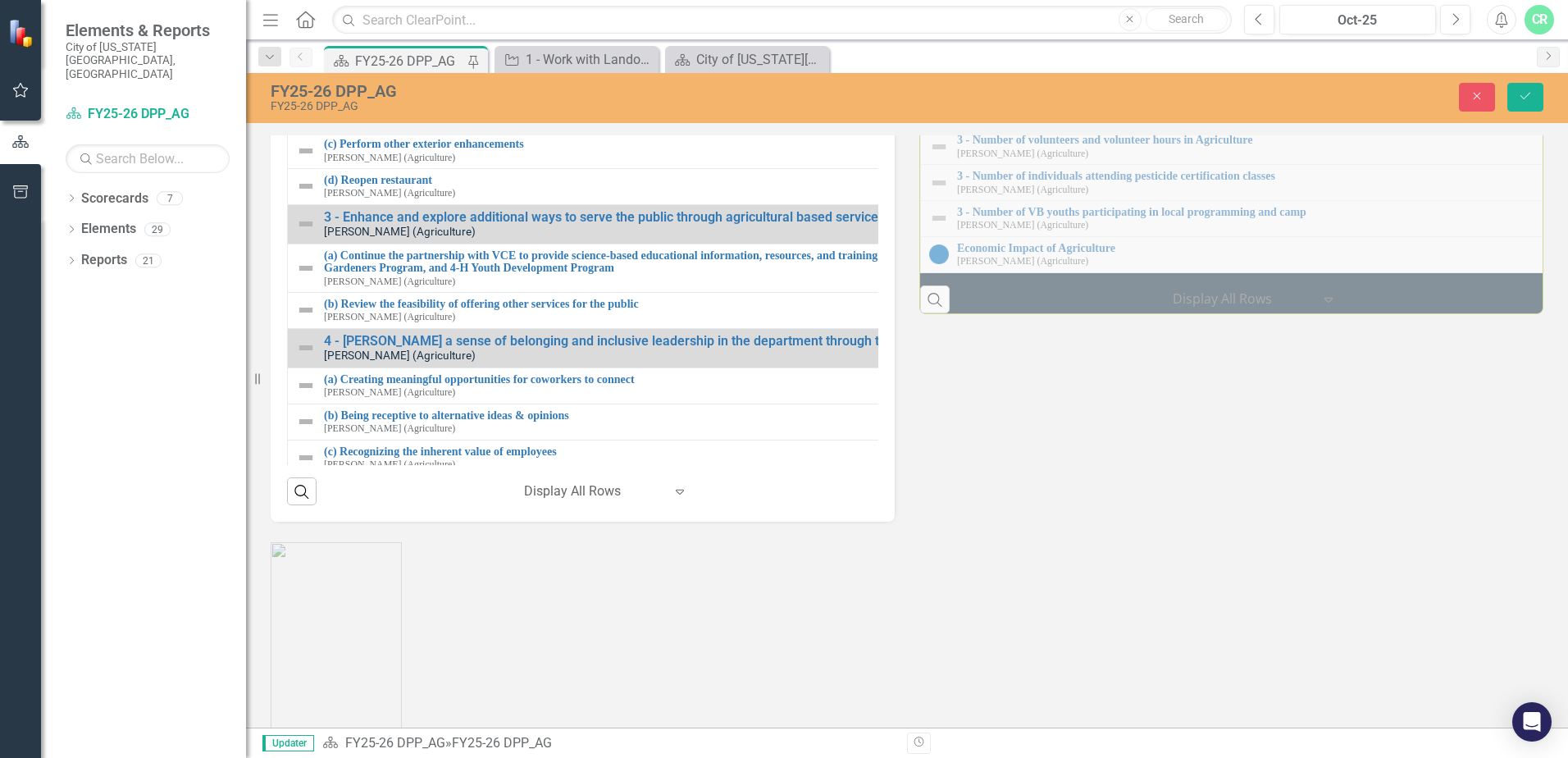
scroll to position [48, 0]
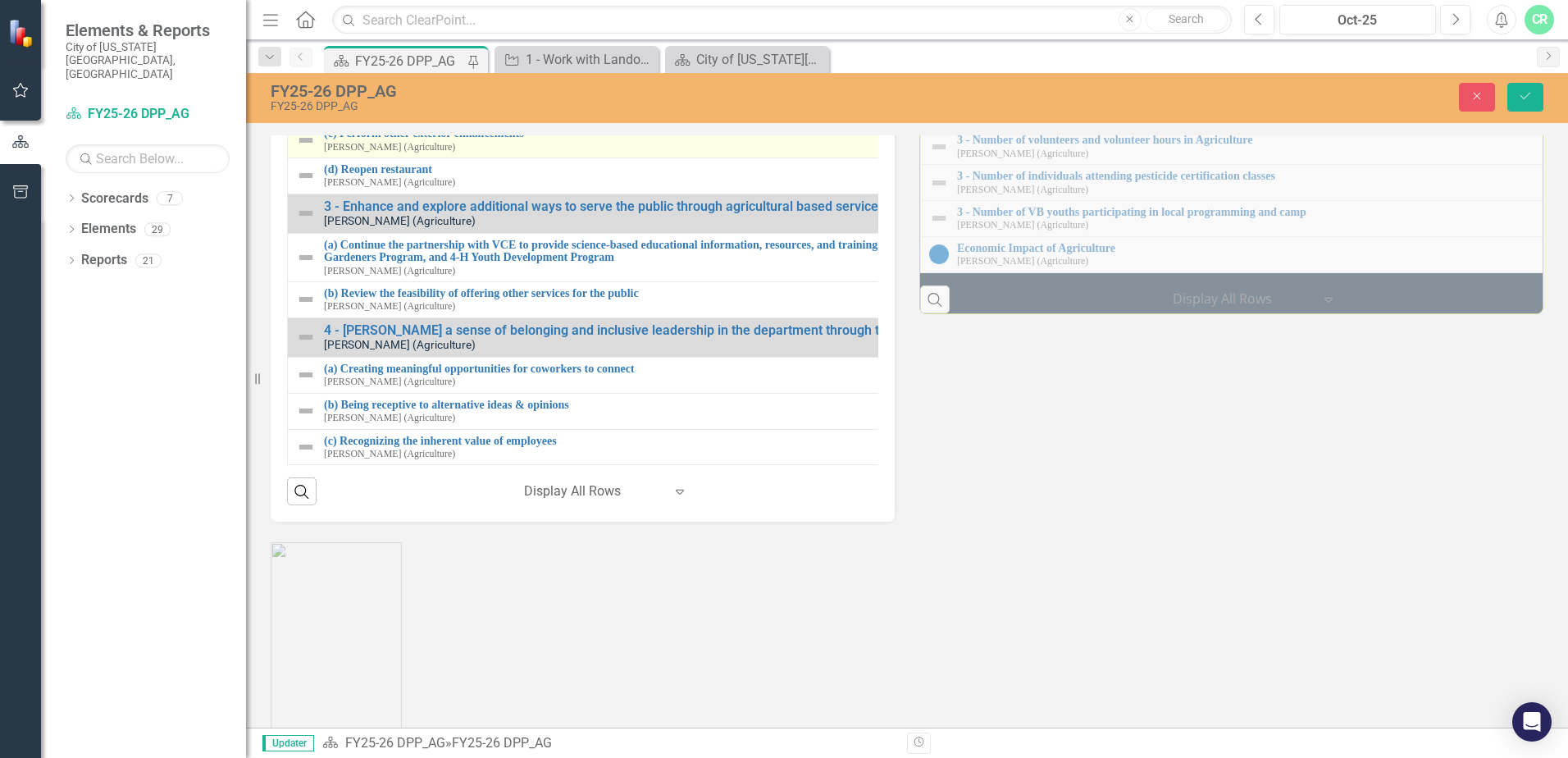
click at [303, 150] on img at bounding box center [306, 140] width 20 height 20
click at [339, 146] on icon "Expand" at bounding box center [331, 139] width 16 height 13
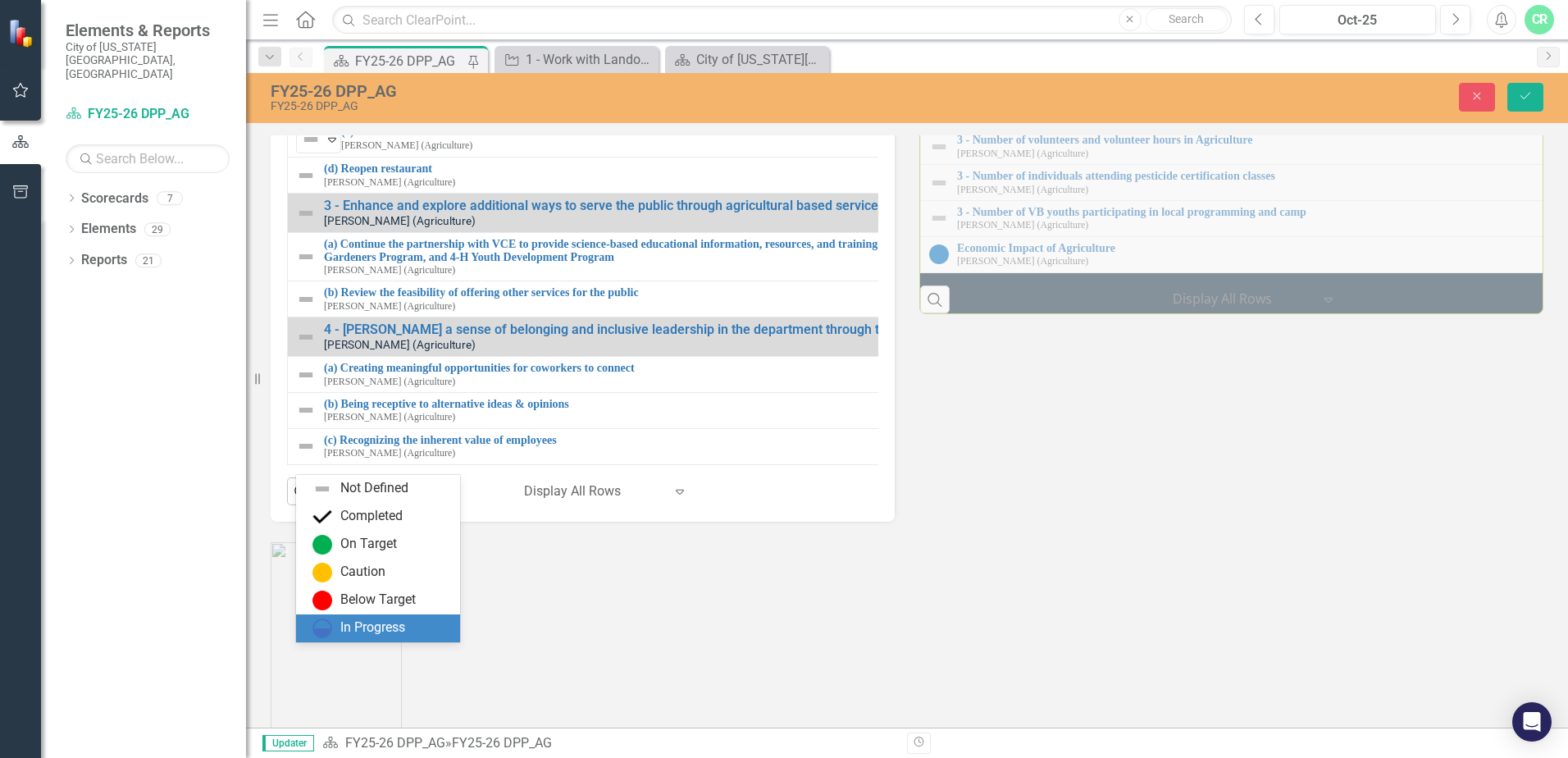
click at [357, 626] on div "In Progress" at bounding box center [372, 628] width 65 height 19
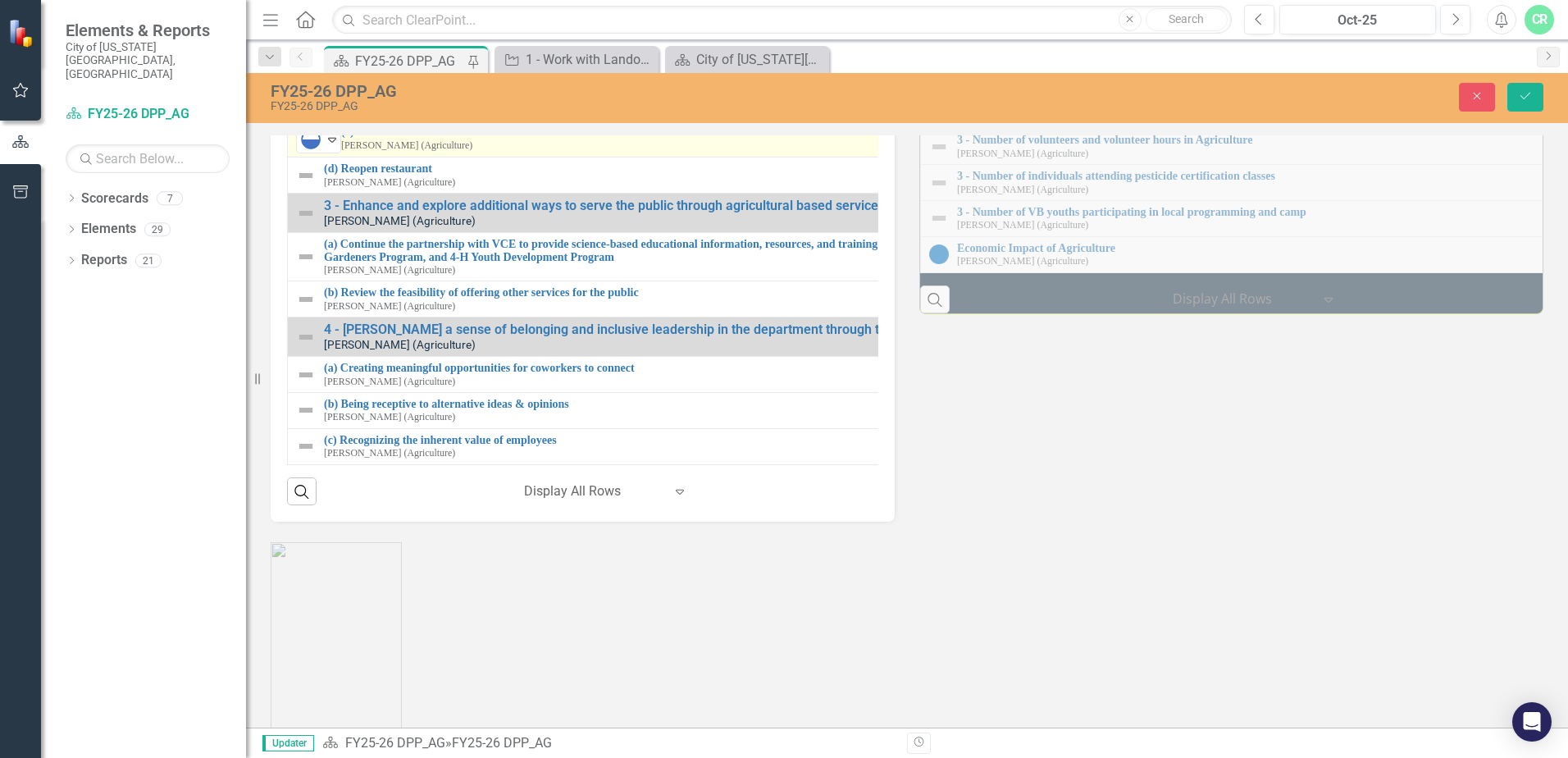
scroll to position [50, 0]
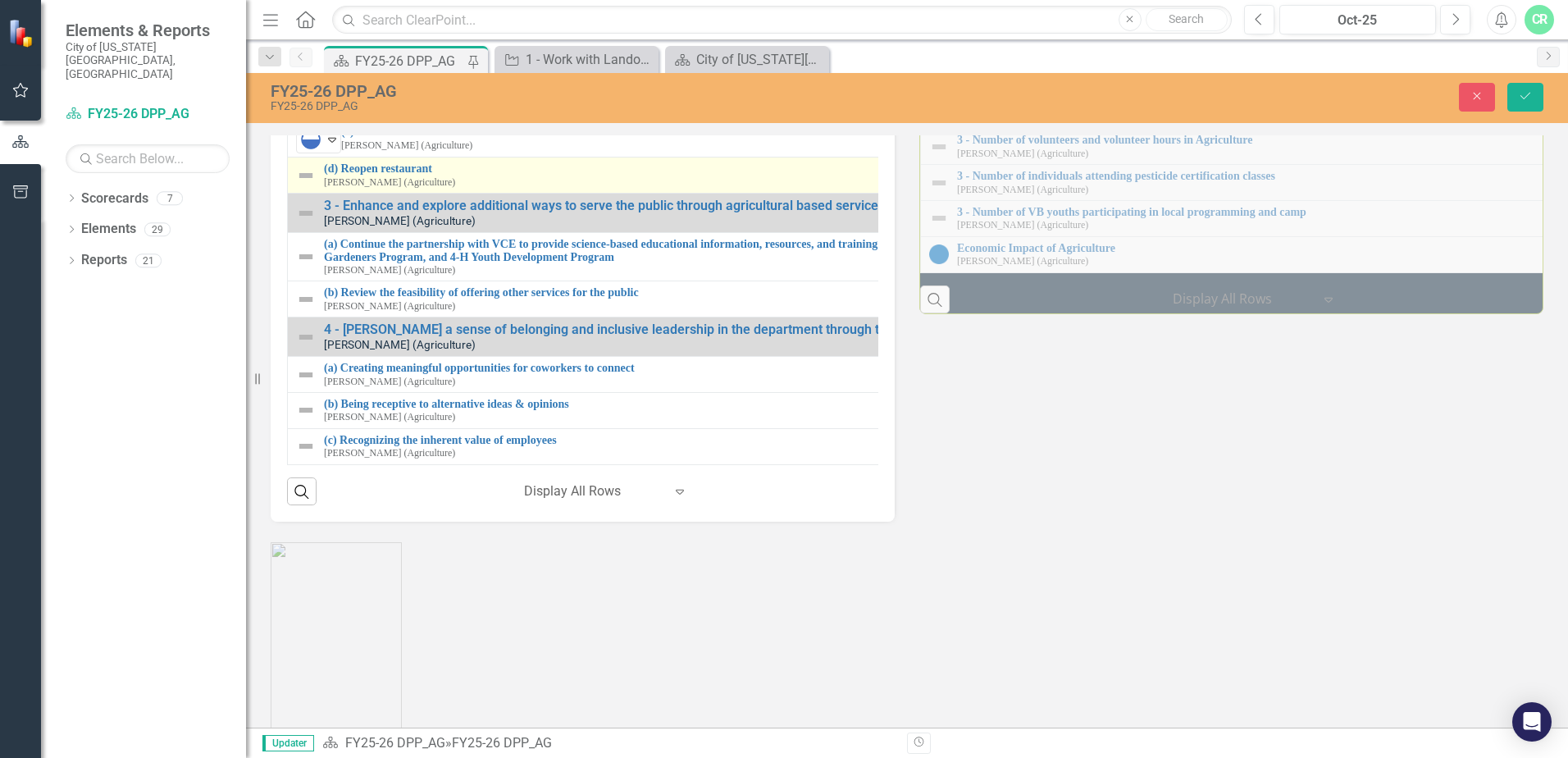
click at [296, 185] on img at bounding box center [306, 175] width 20 height 20
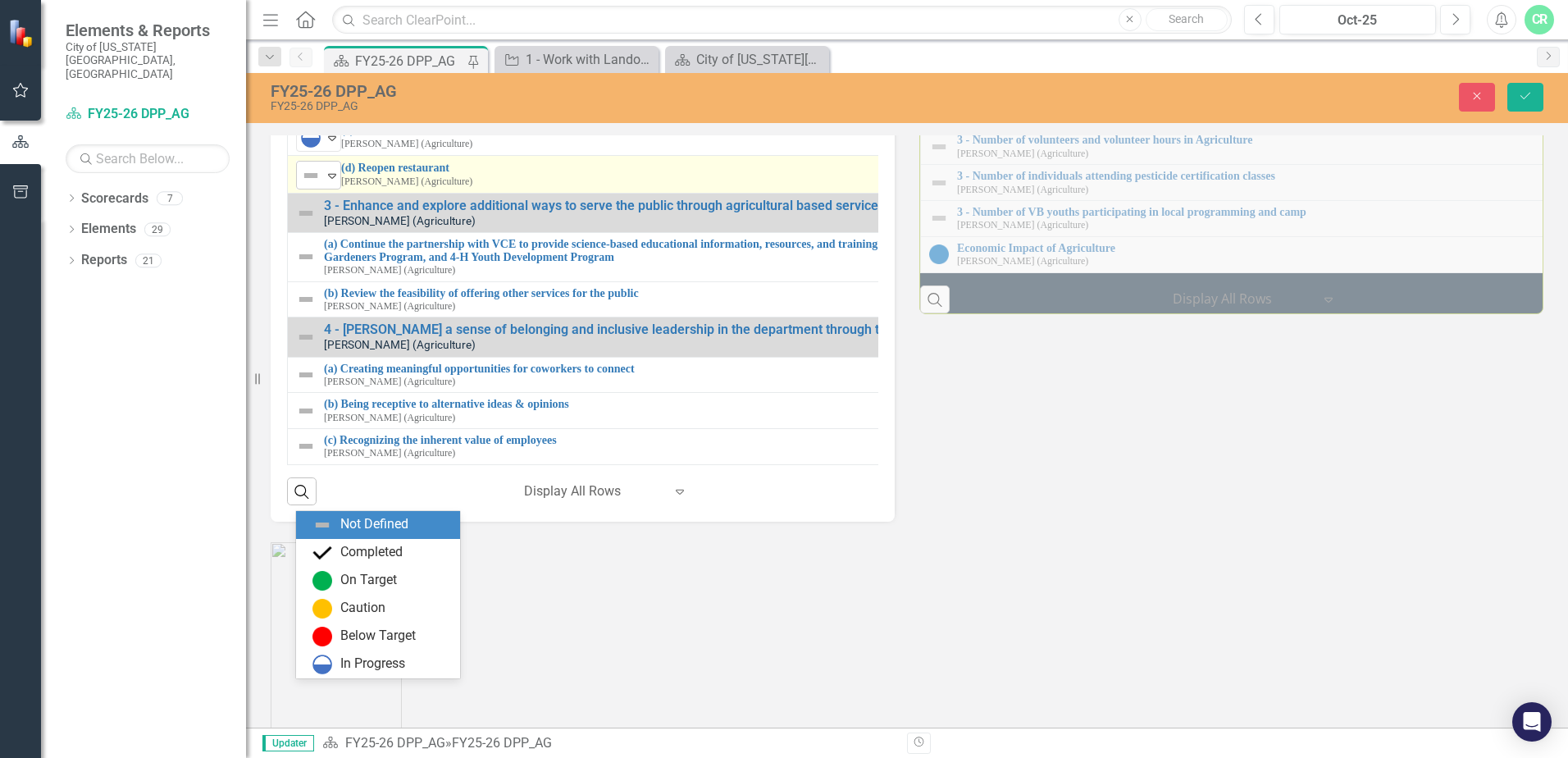
click at [331, 182] on icon "Expand" at bounding box center [331, 175] width 16 height 13
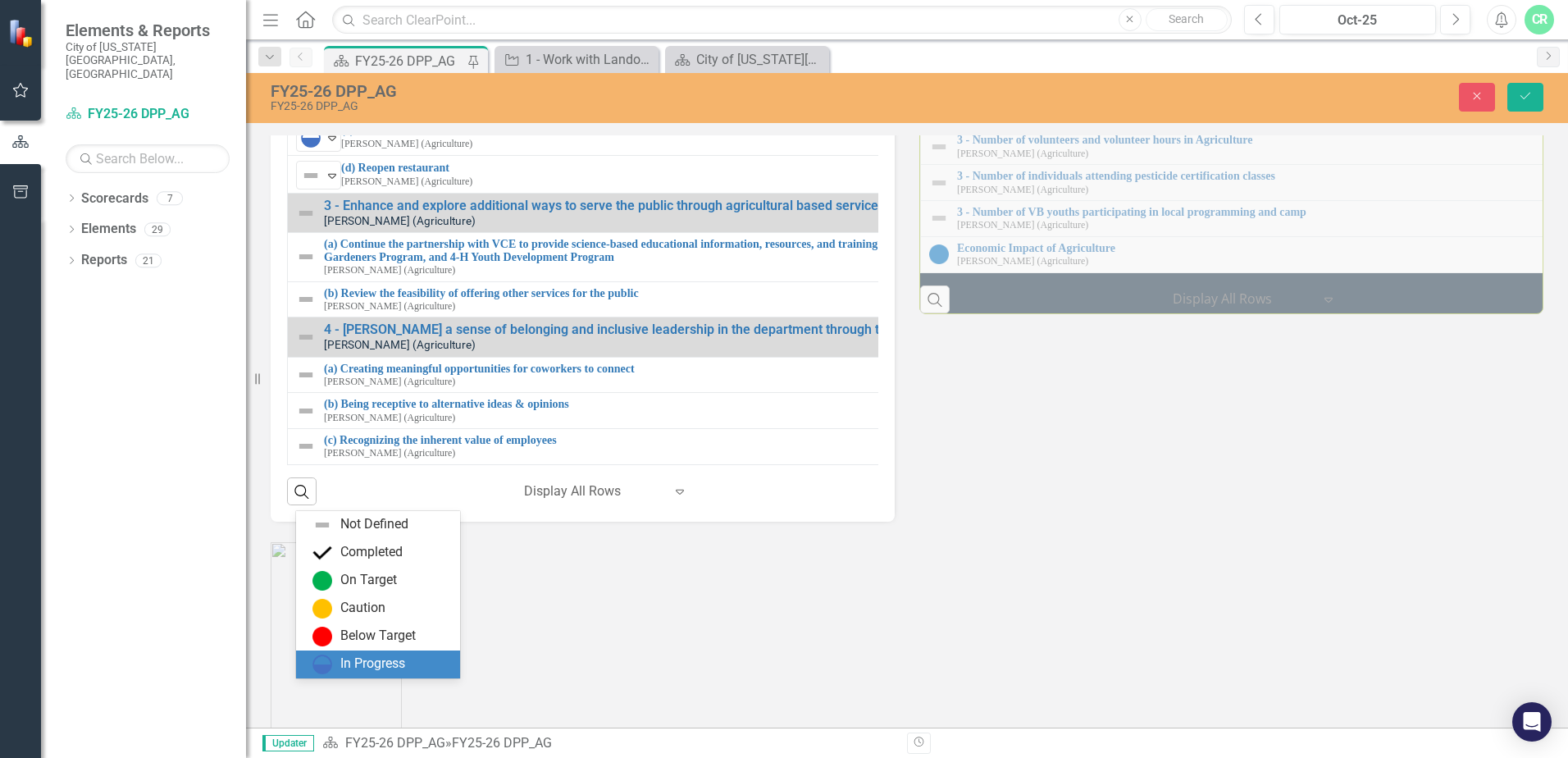
click at [336, 658] on div "In Progress" at bounding box center [381, 664] width 137 height 20
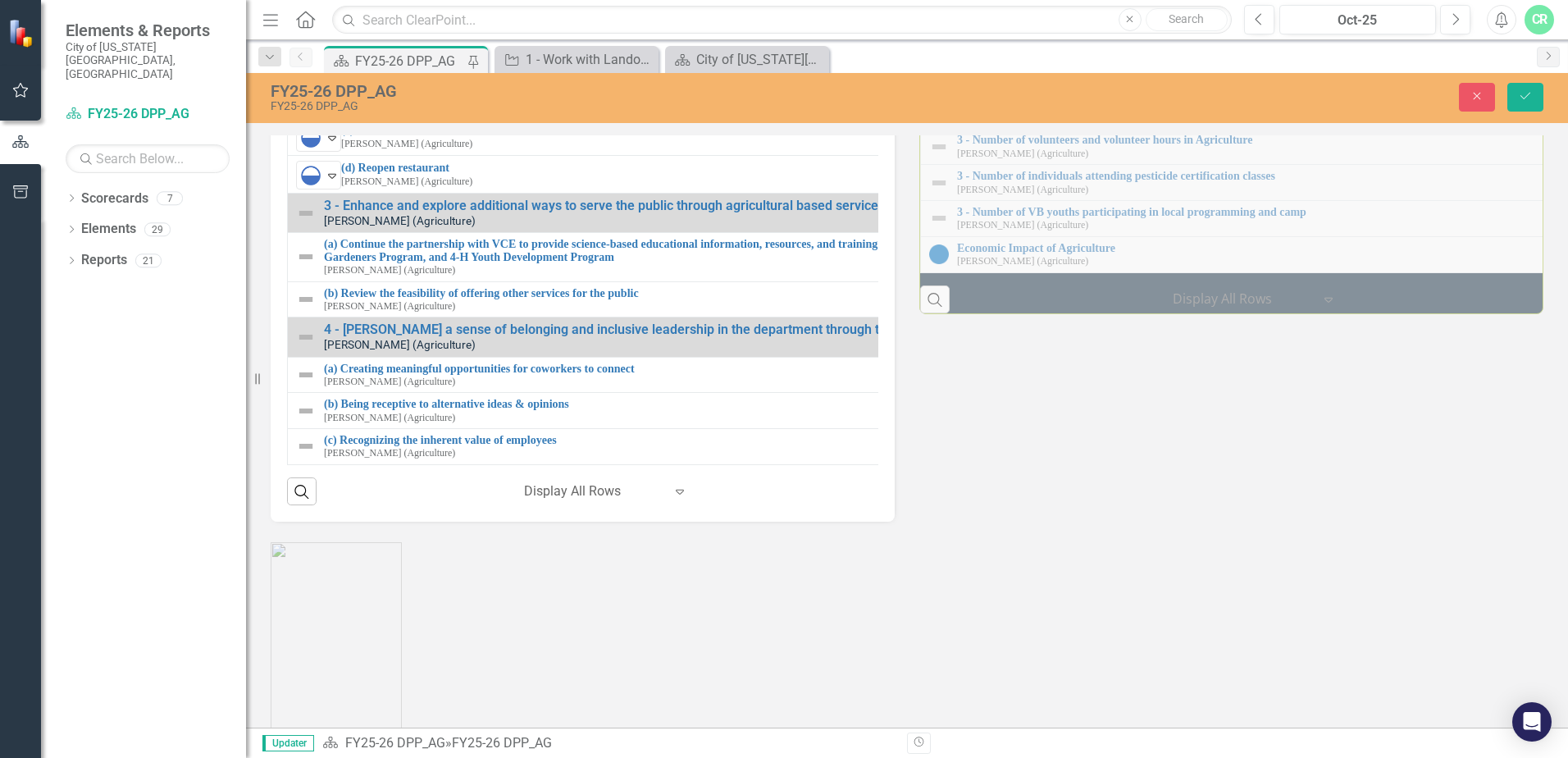
scroll to position [51, 0]
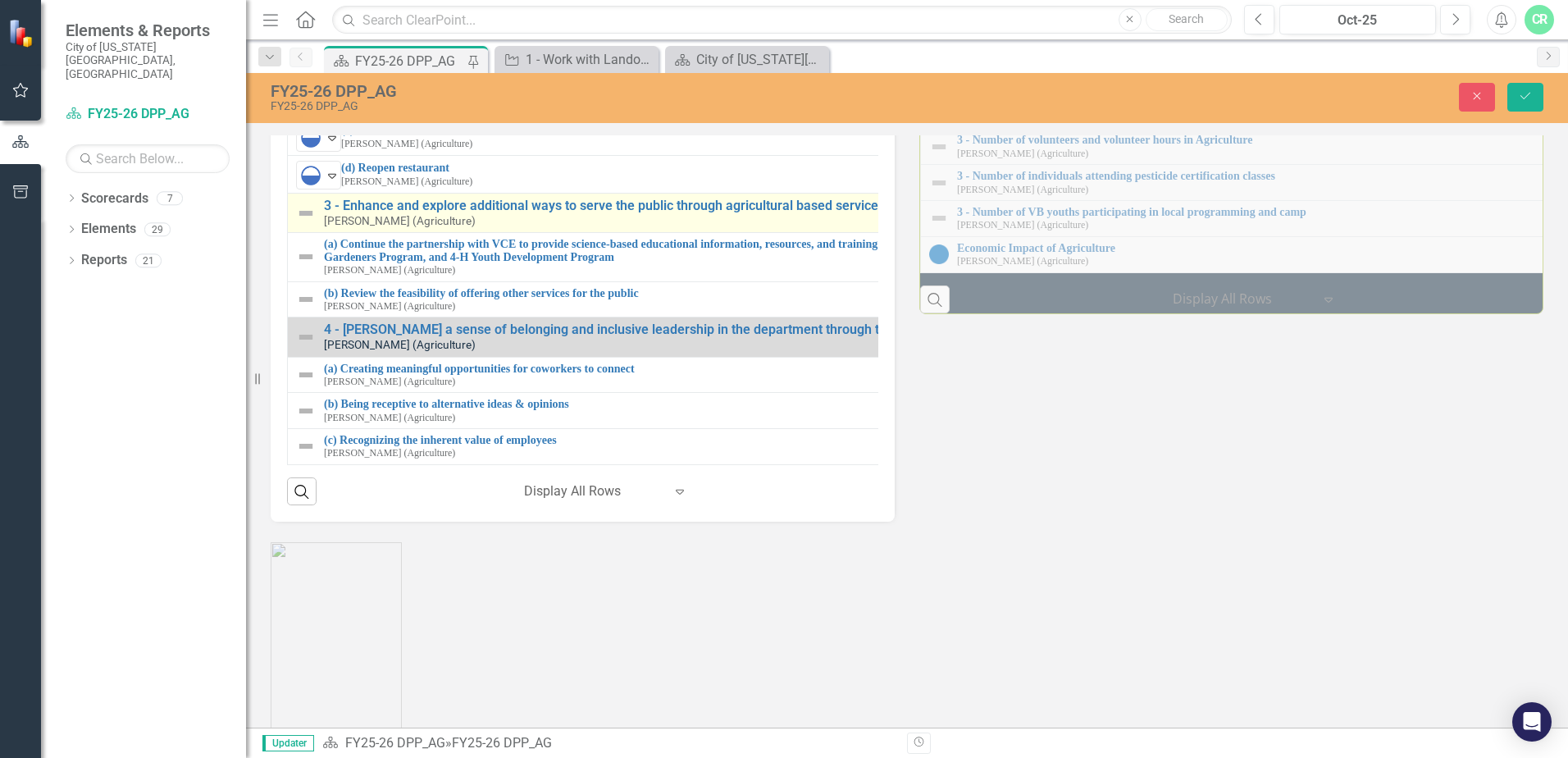
click at [307, 223] on img at bounding box center [306, 213] width 20 height 20
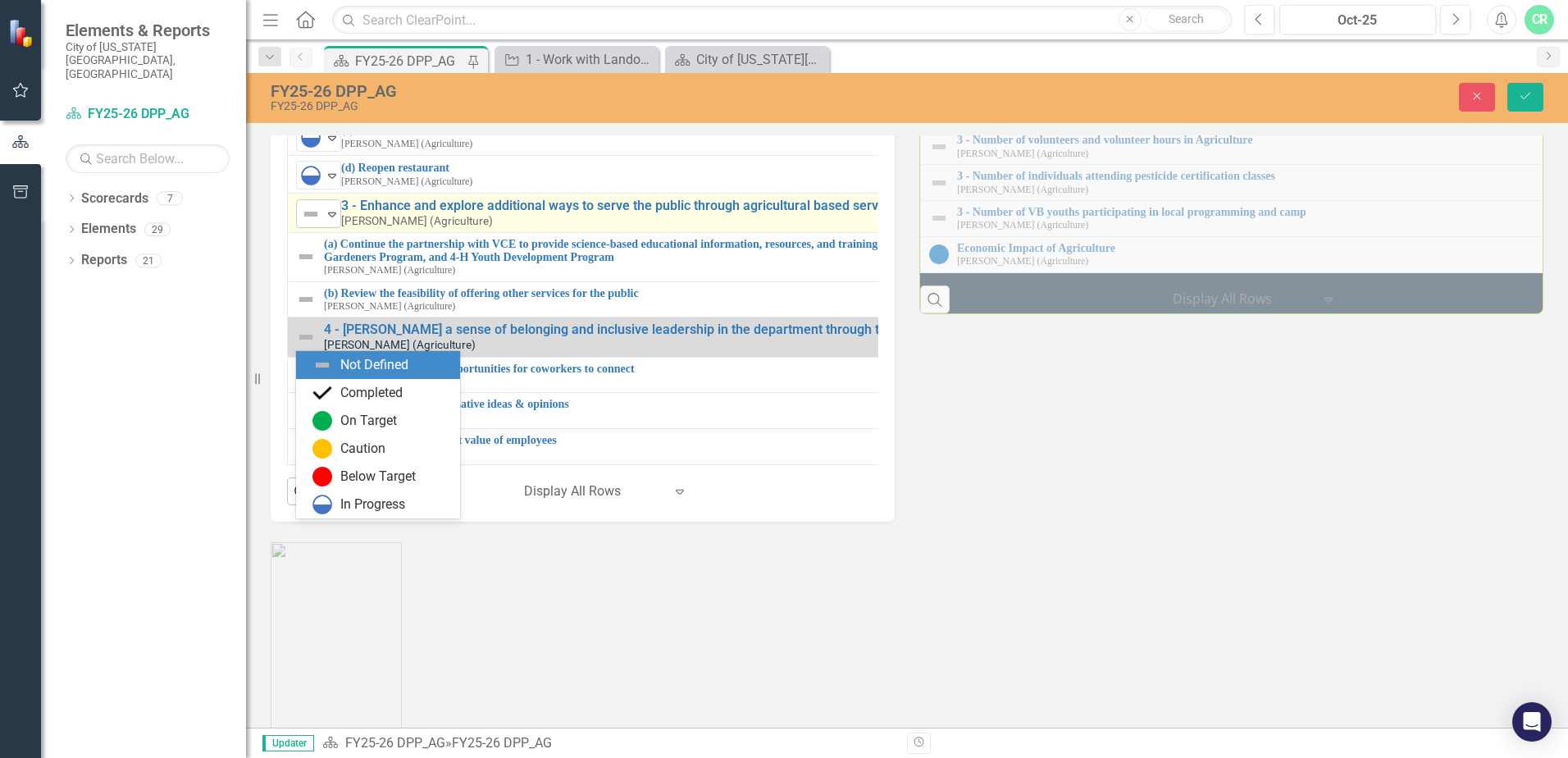
click at [335, 220] on icon "Expand" at bounding box center [331, 214] width 16 height 13
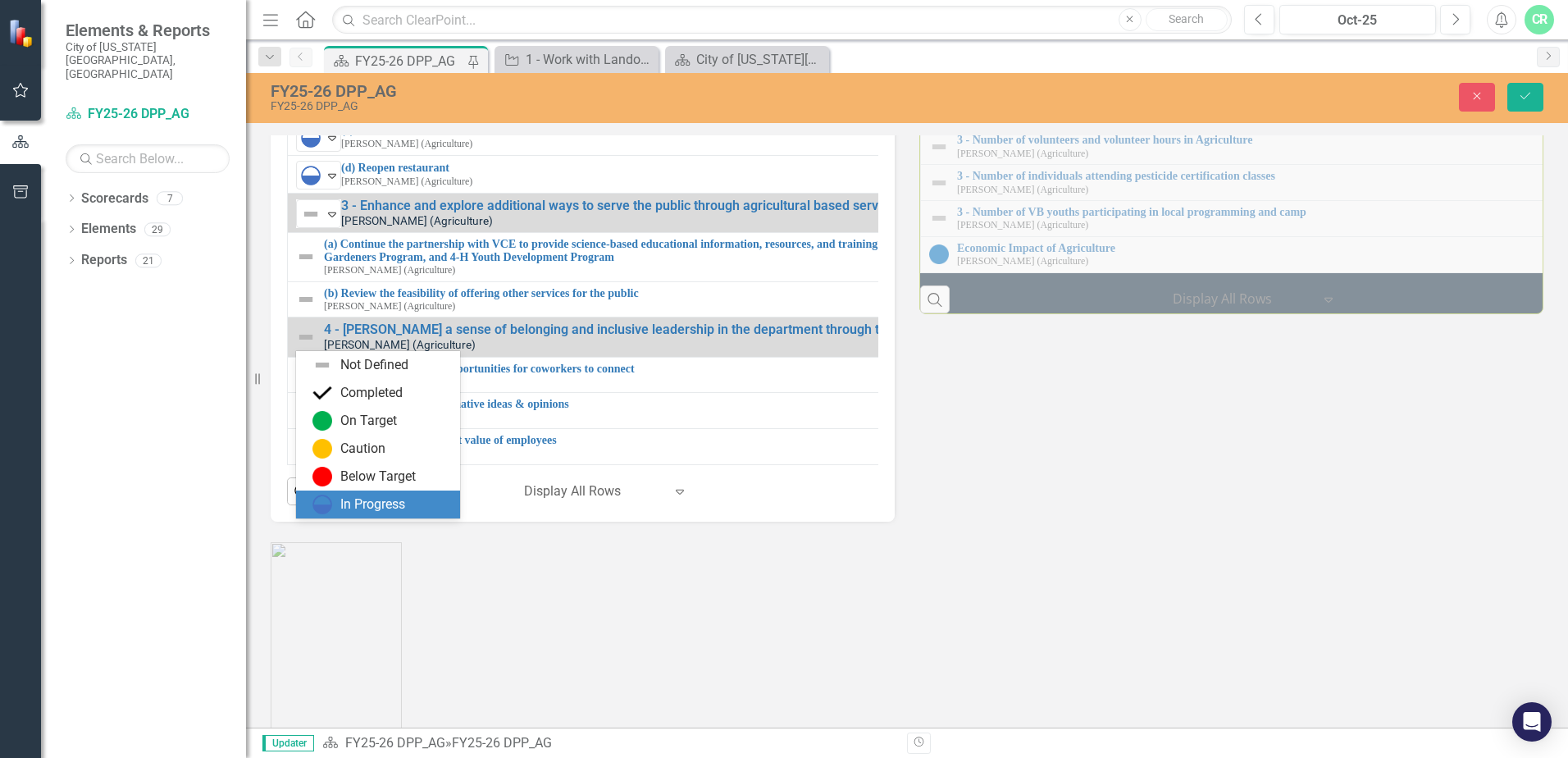
click at [346, 502] on div "In Progress" at bounding box center [372, 505] width 65 height 19
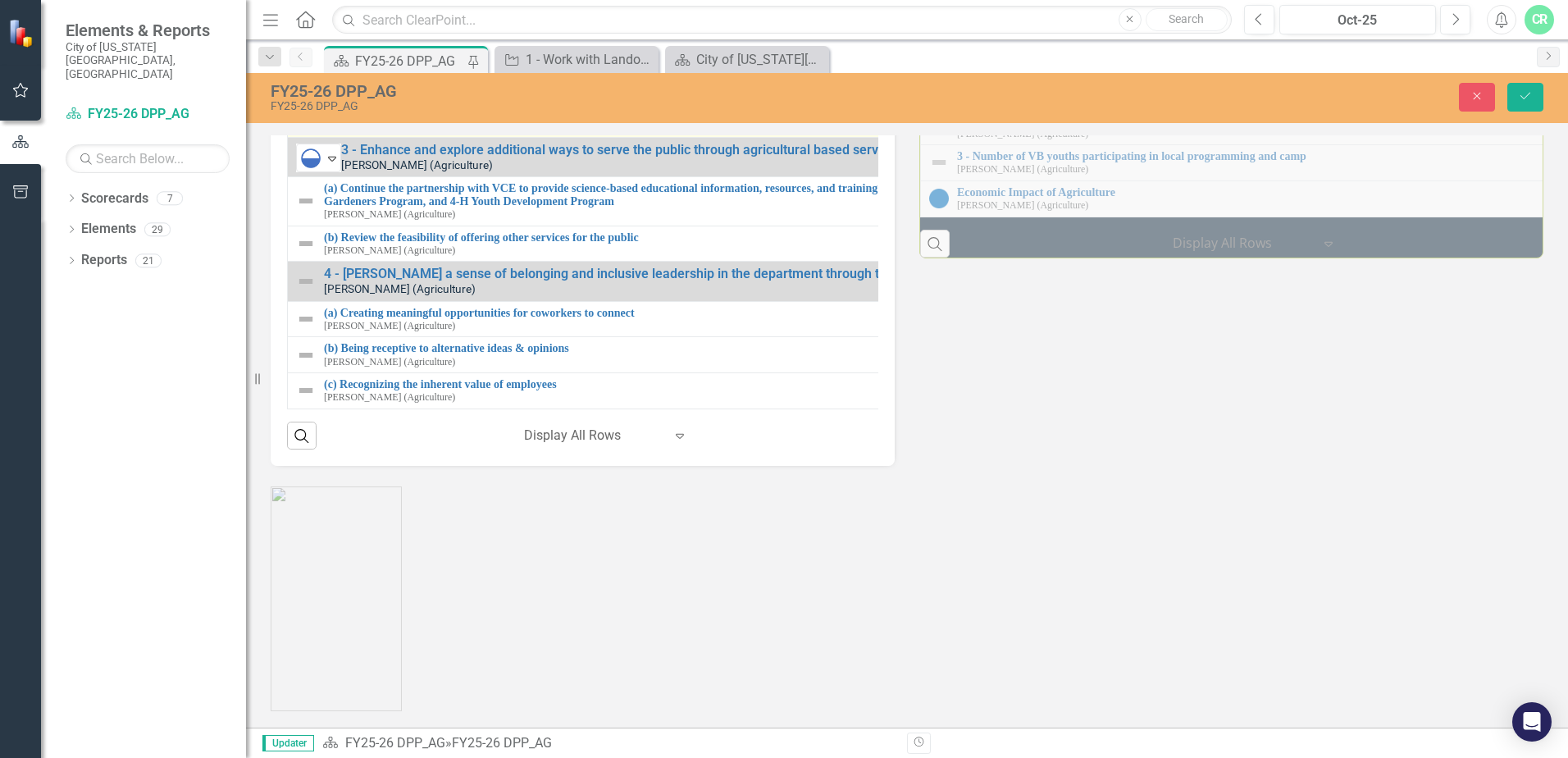
scroll to position [2052, 0]
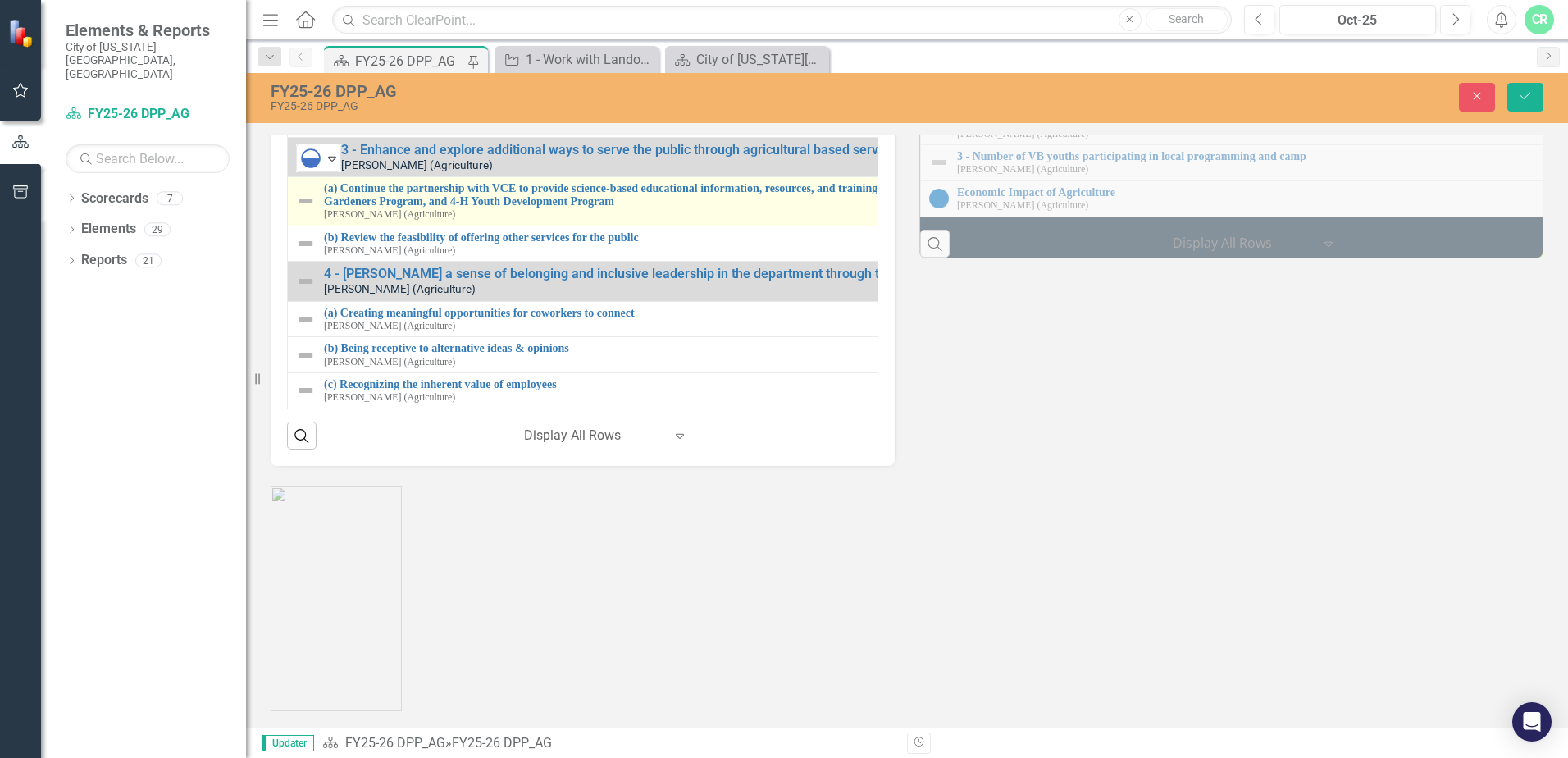
click at [304, 211] on img at bounding box center [306, 201] width 20 height 20
click at [336, 209] on icon "Expand" at bounding box center [331, 202] width 16 height 13
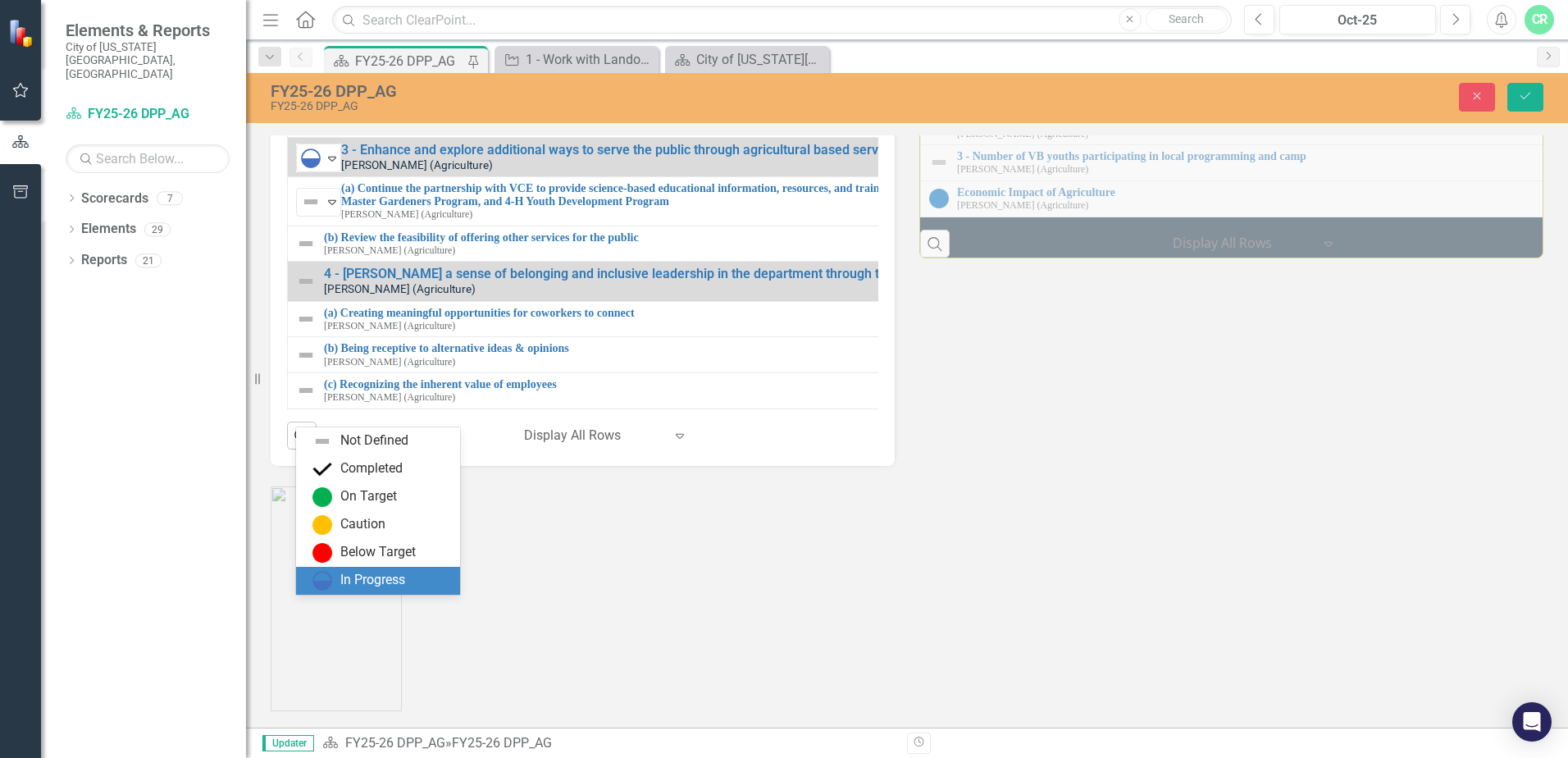
click at [374, 585] on div "In Progress" at bounding box center [372, 580] width 65 height 19
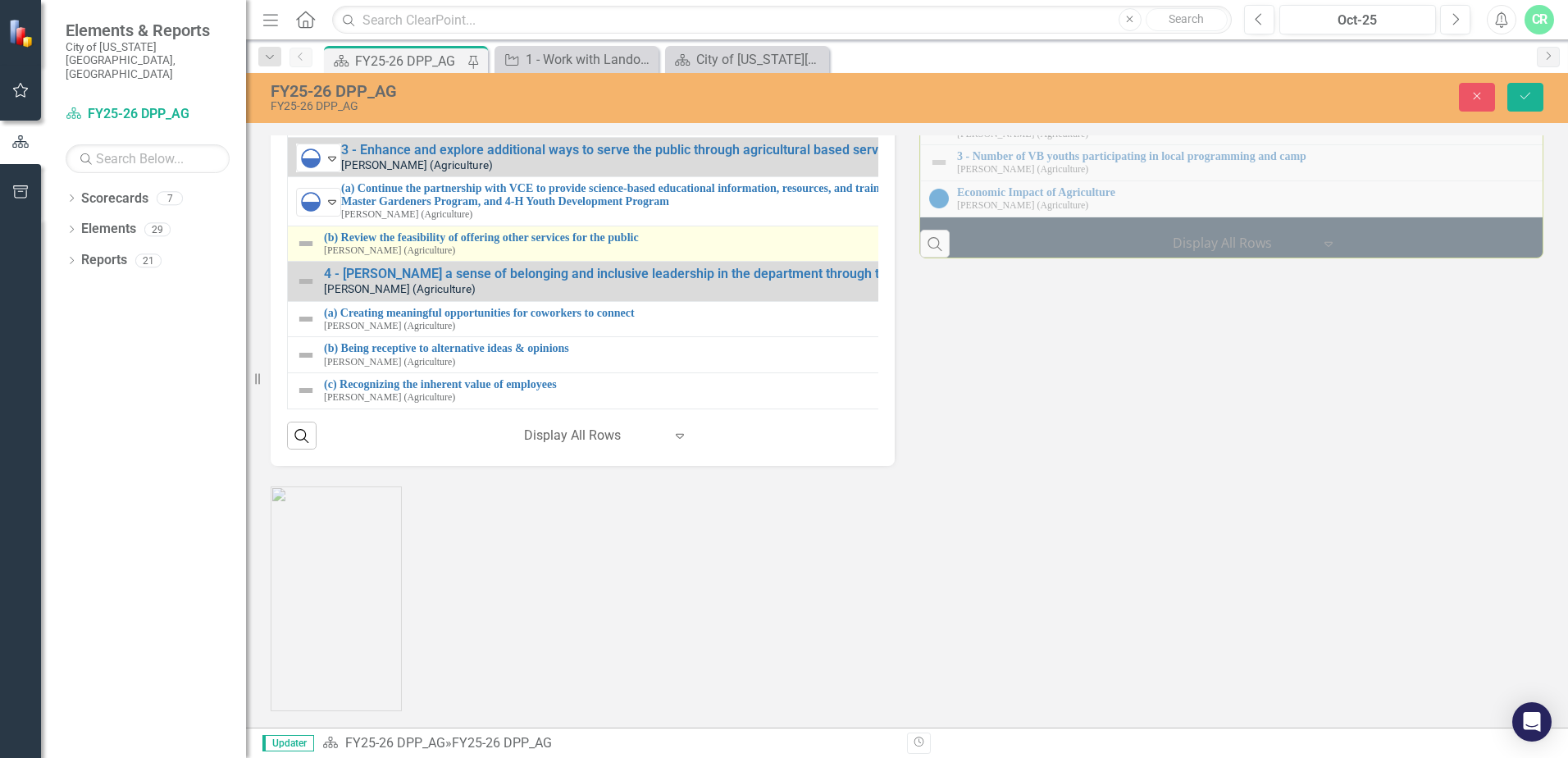
click at [303, 254] on img at bounding box center [306, 244] width 20 height 20
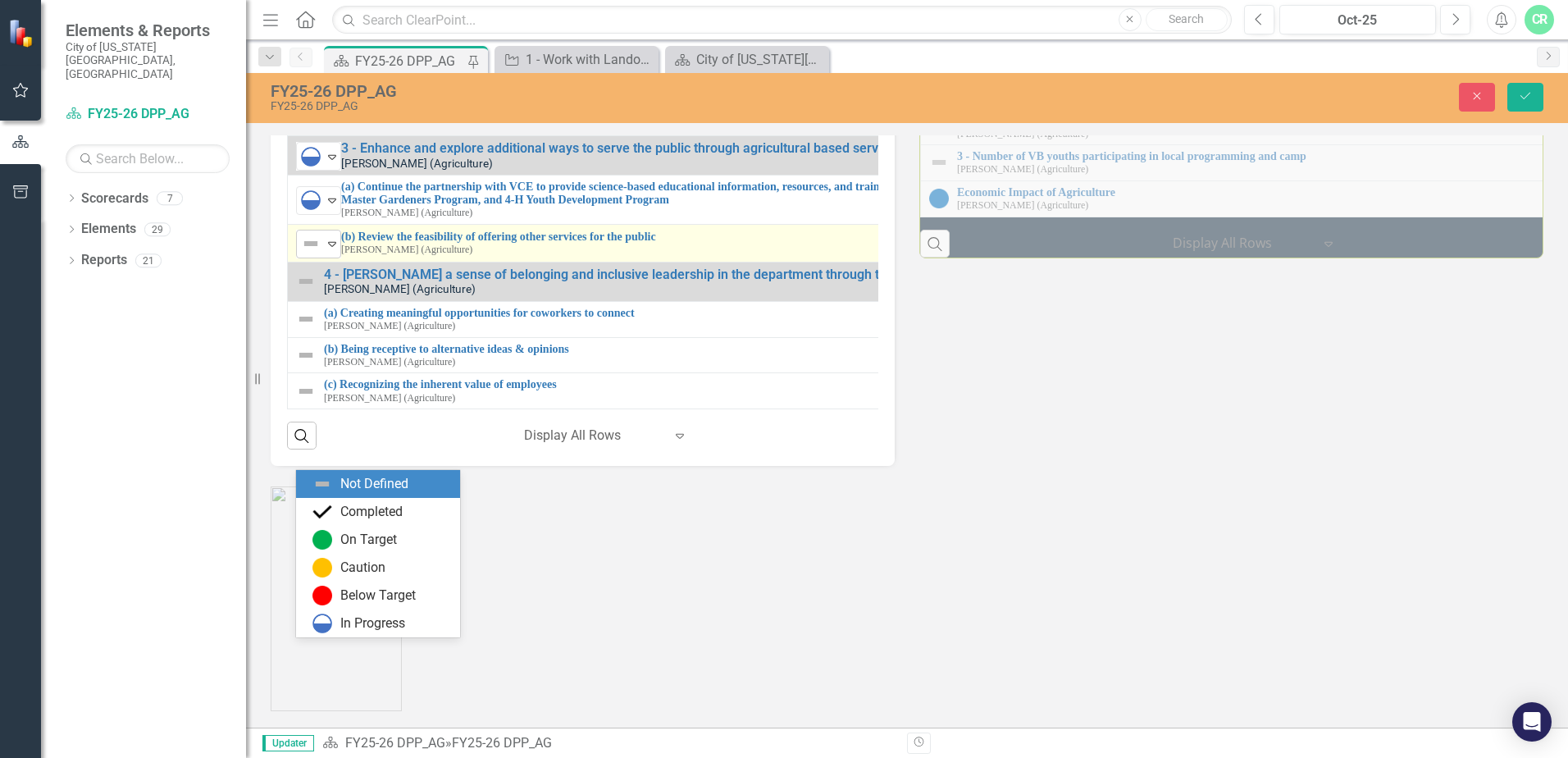
click at [332, 250] on icon "Expand" at bounding box center [331, 243] width 16 height 13
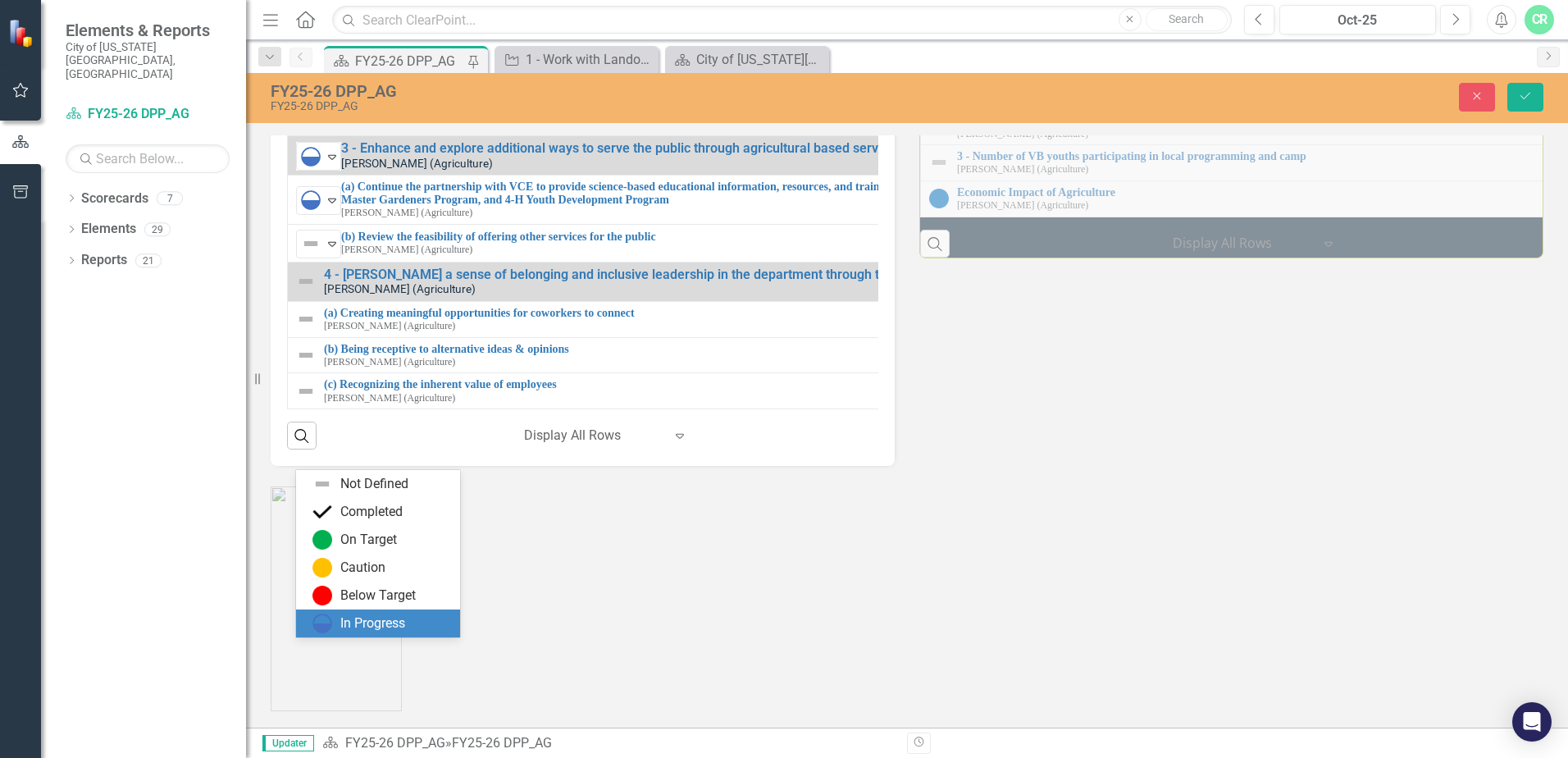
click at [335, 615] on div "In Progress" at bounding box center [381, 623] width 137 height 20
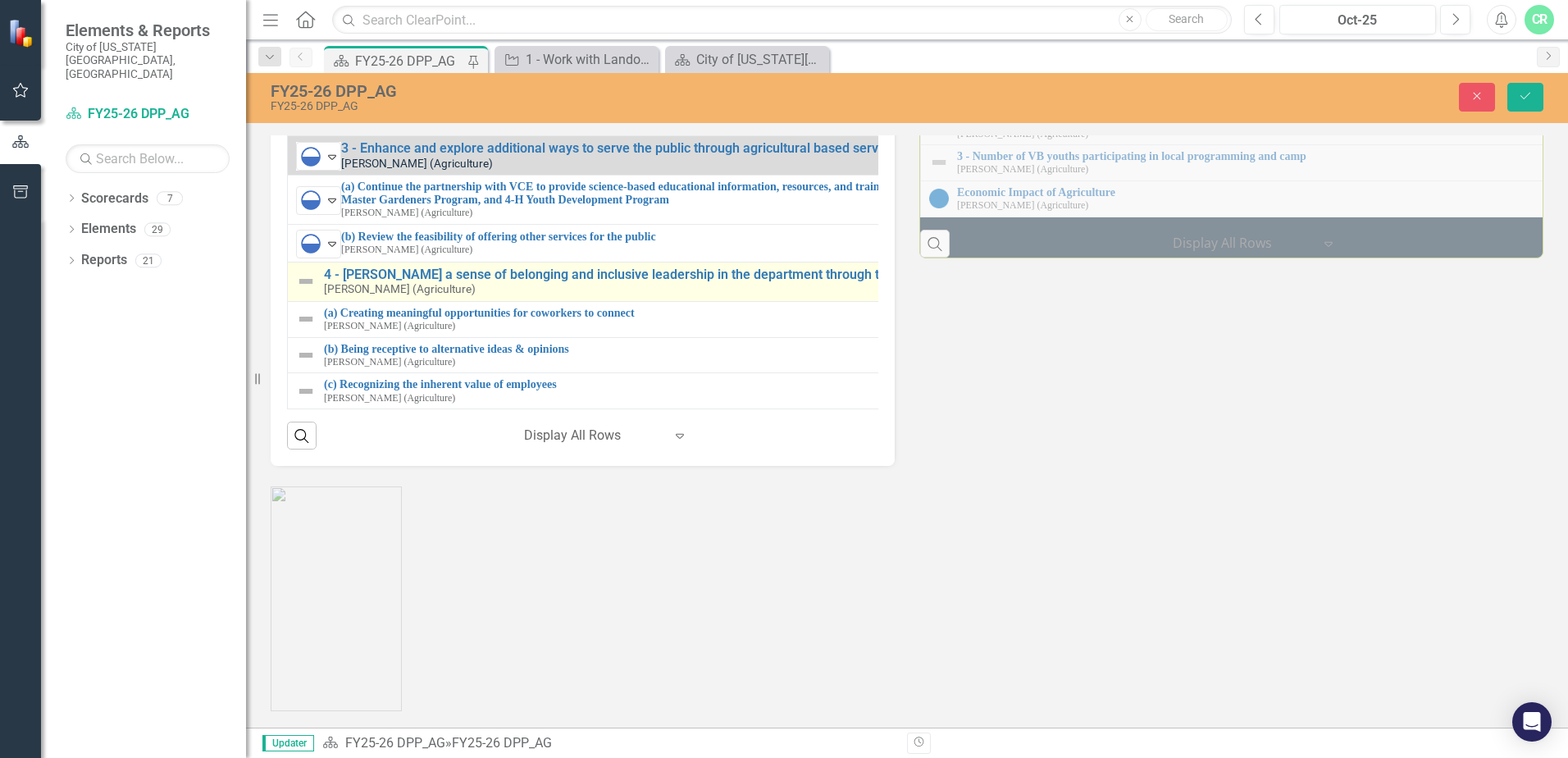
click at [310, 291] on img at bounding box center [306, 281] width 20 height 20
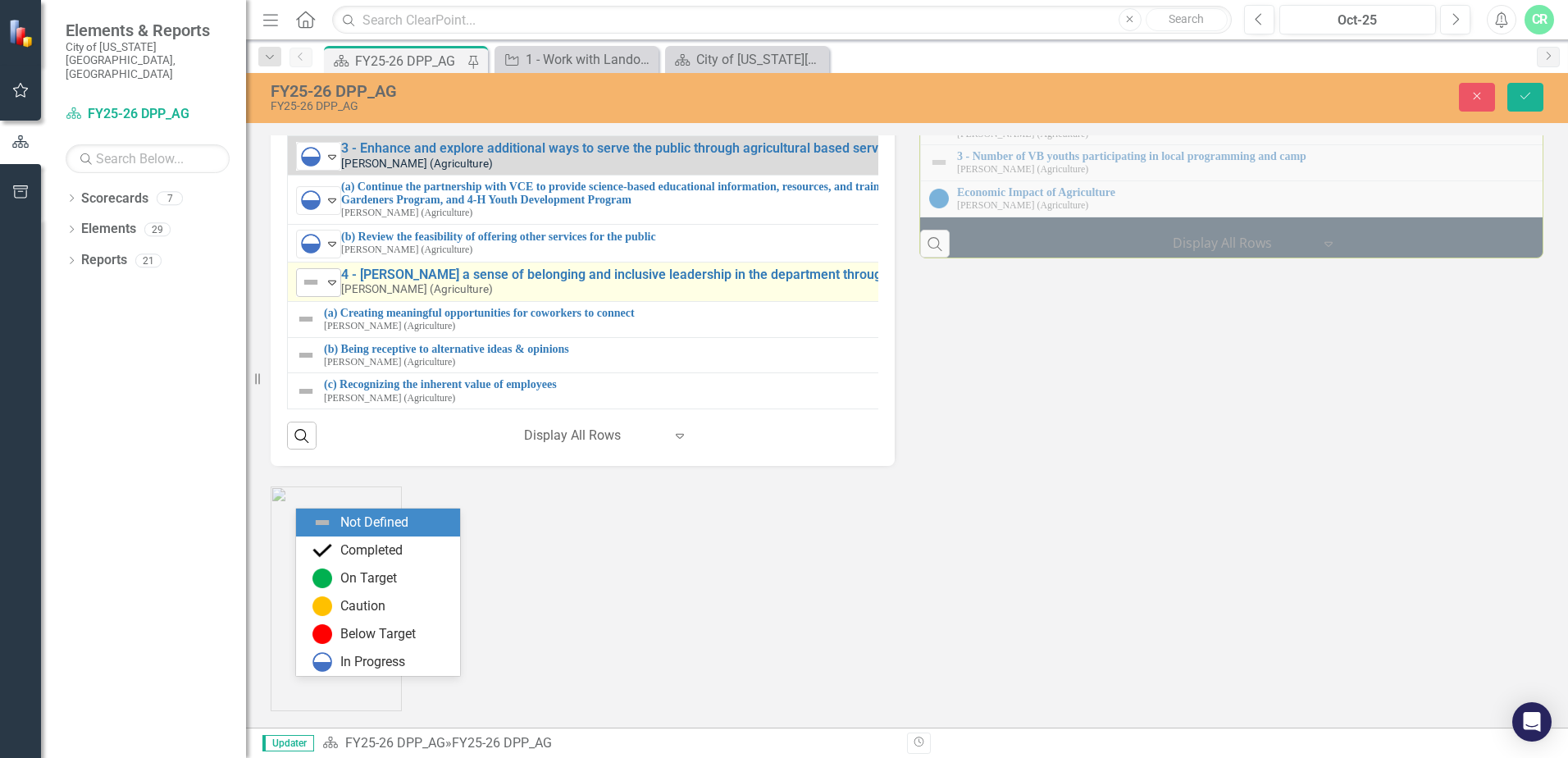
click at [335, 289] on icon "Expand" at bounding box center [331, 282] width 16 height 13
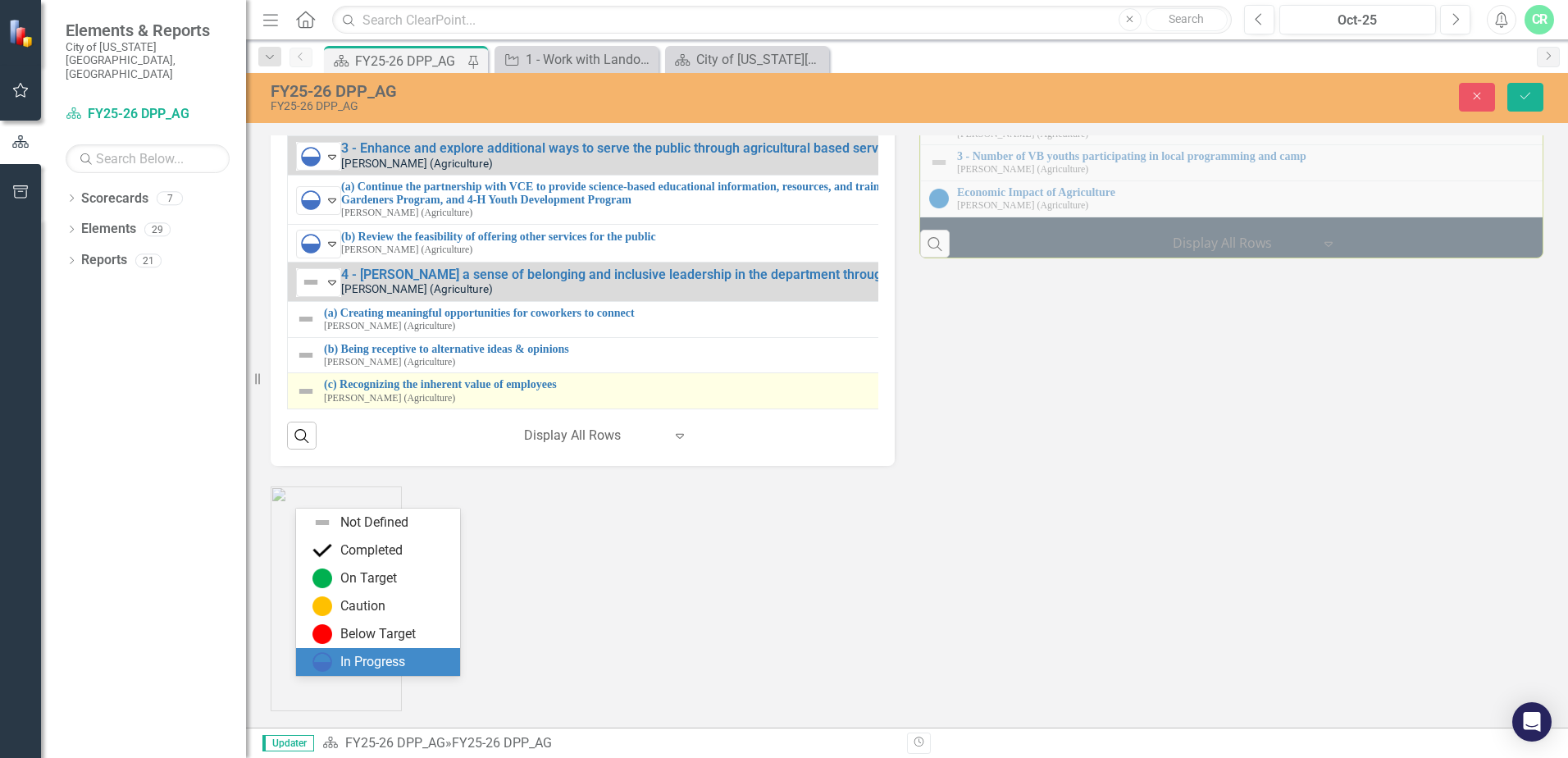
drag, startPoint x: 353, startPoint y: 652, endPoint x: 500, endPoint y: 608, distance: 153.4
click at [353, 653] on div "In Progress" at bounding box center [372, 662] width 65 height 19
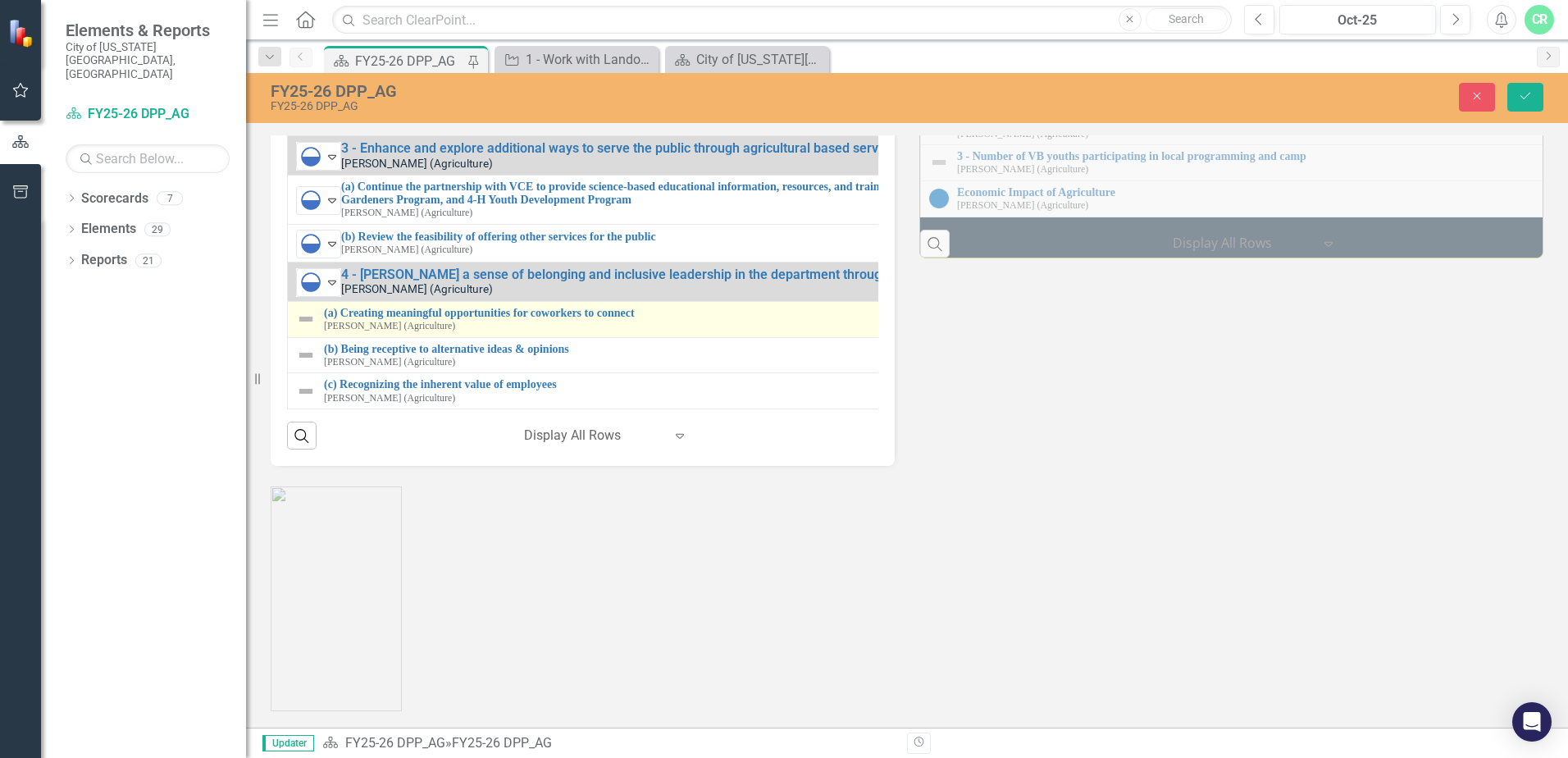
click at [307, 329] on img at bounding box center [306, 319] width 20 height 20
click at [333, 322] on icon at bounding box center [332, 320] width 9 height 5
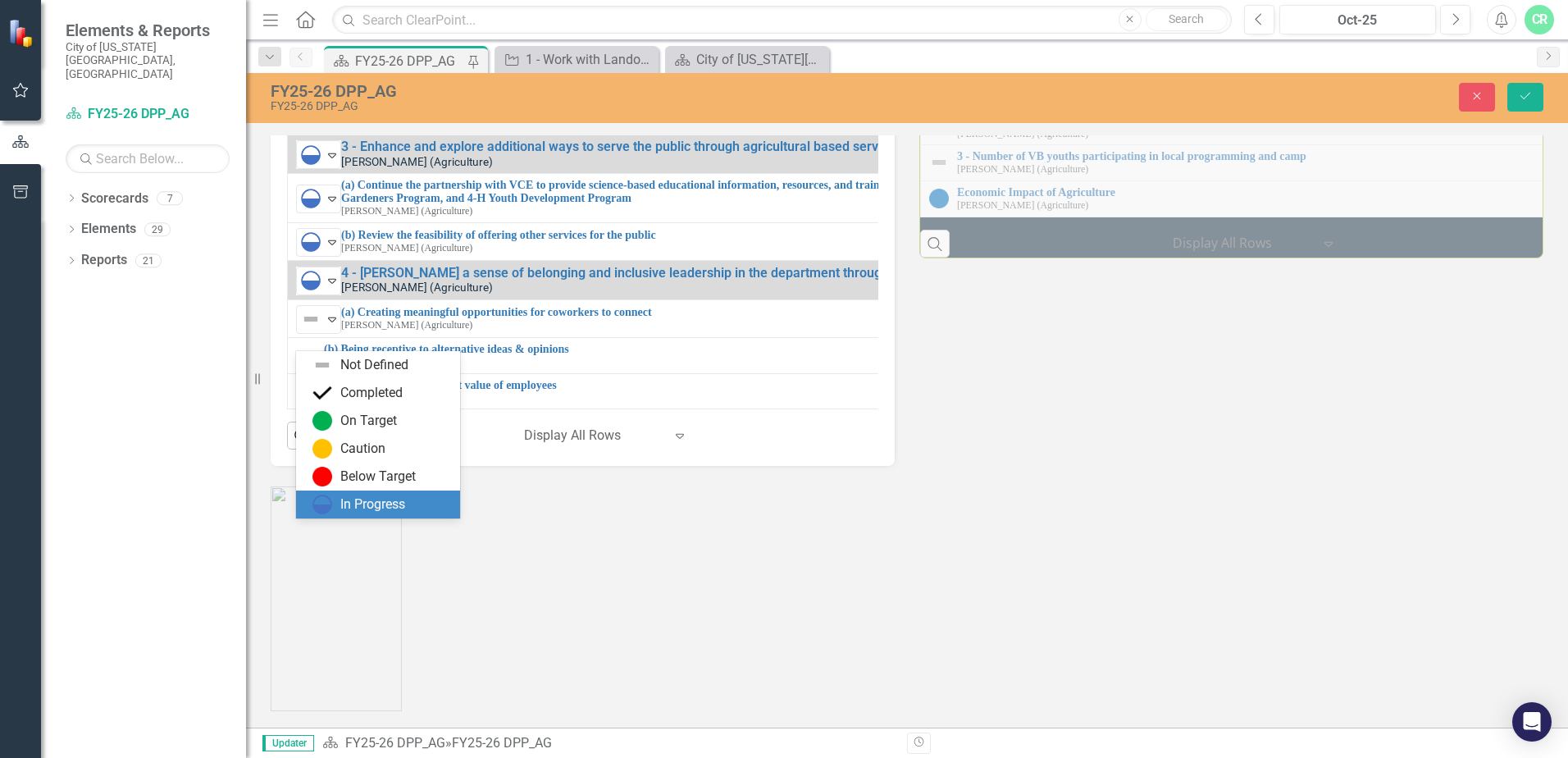
click at [361, 501] on div "In Progress" at bounding box center [372, 505] width 65 height 19
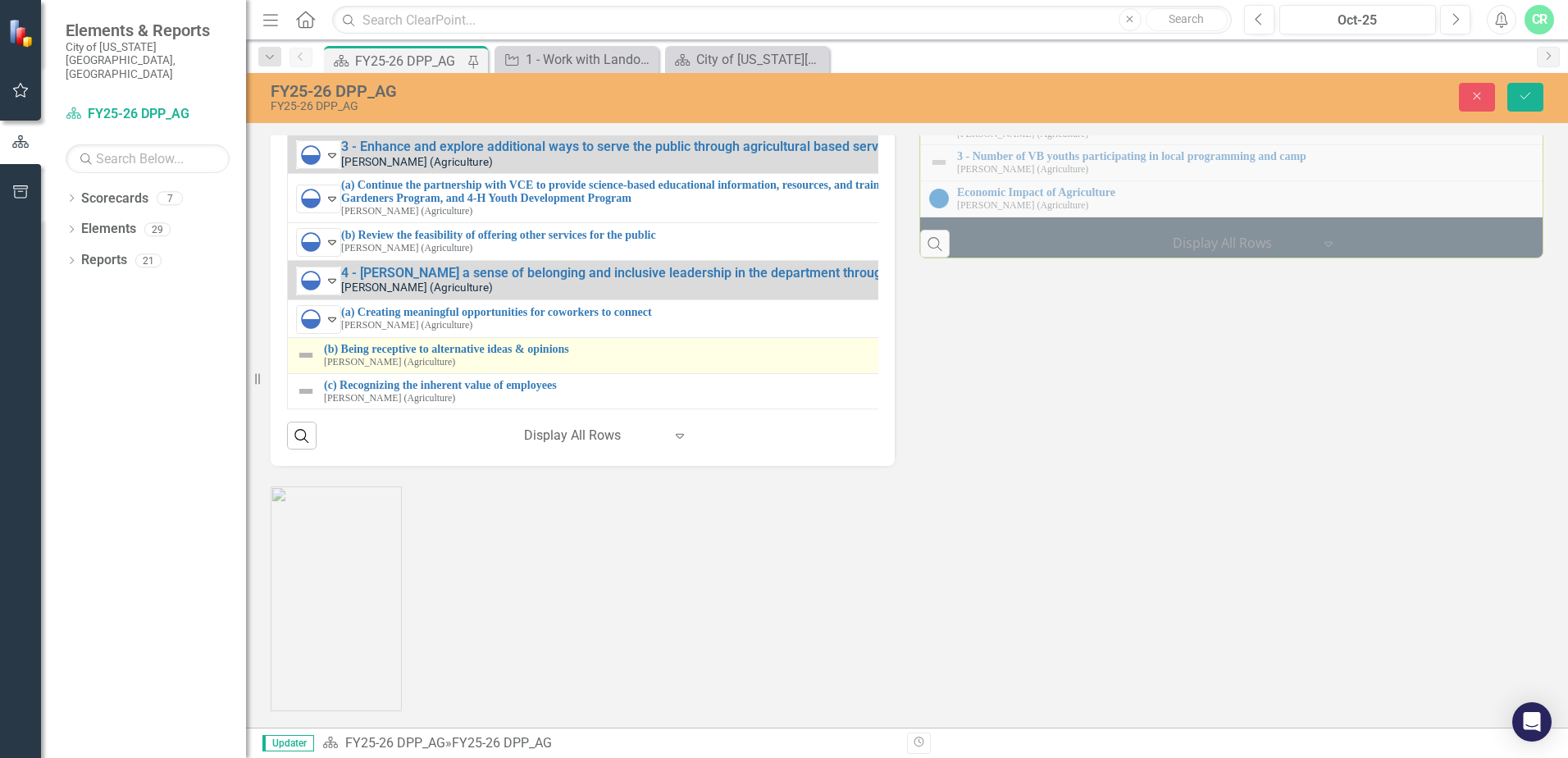
click at [301, 365] on img at bounding box center [306, 355] width 20 height 20
click at [301, 365] on img at bounding box center [306, 355] width 20 height 20
click at [333, 361] on icon "Expand" at bounding box center [331, 355] width 16 height 13
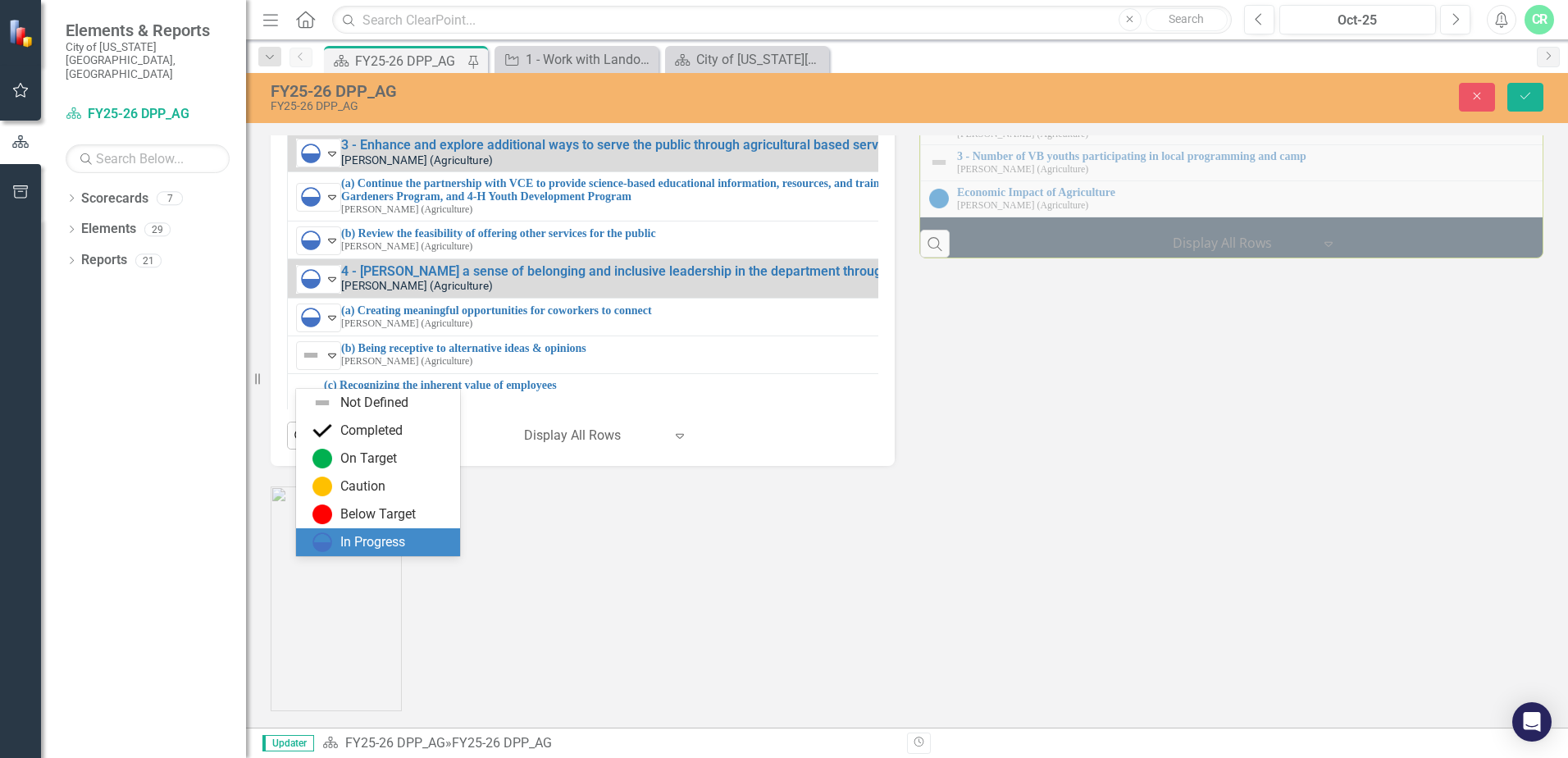
click at [364, 546] on div "In Progress" at bounding box center [372, 543] width 65 height 19
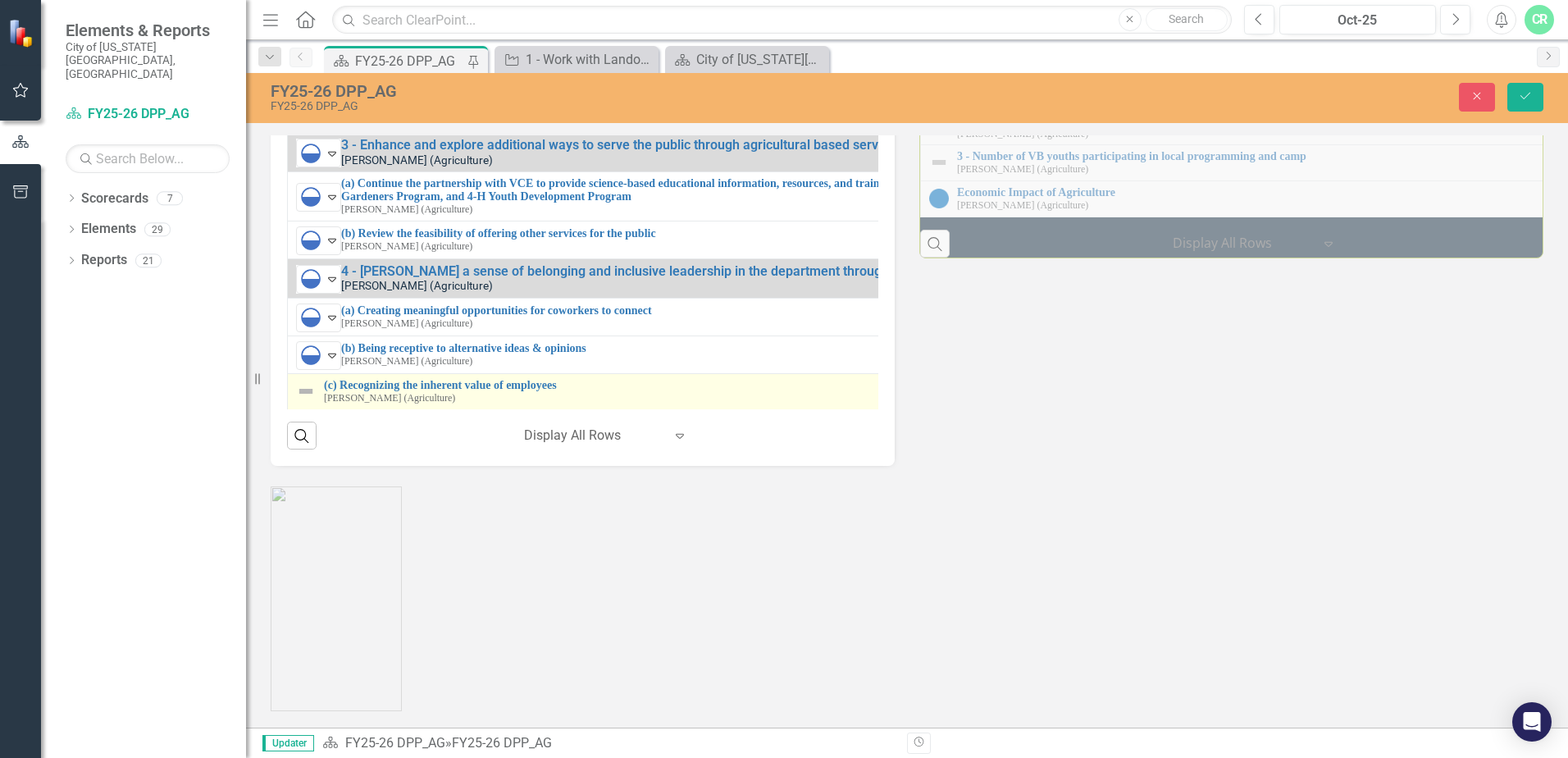
click at [303, 402] on img at bounding box center [306, 391] width 20 height 20
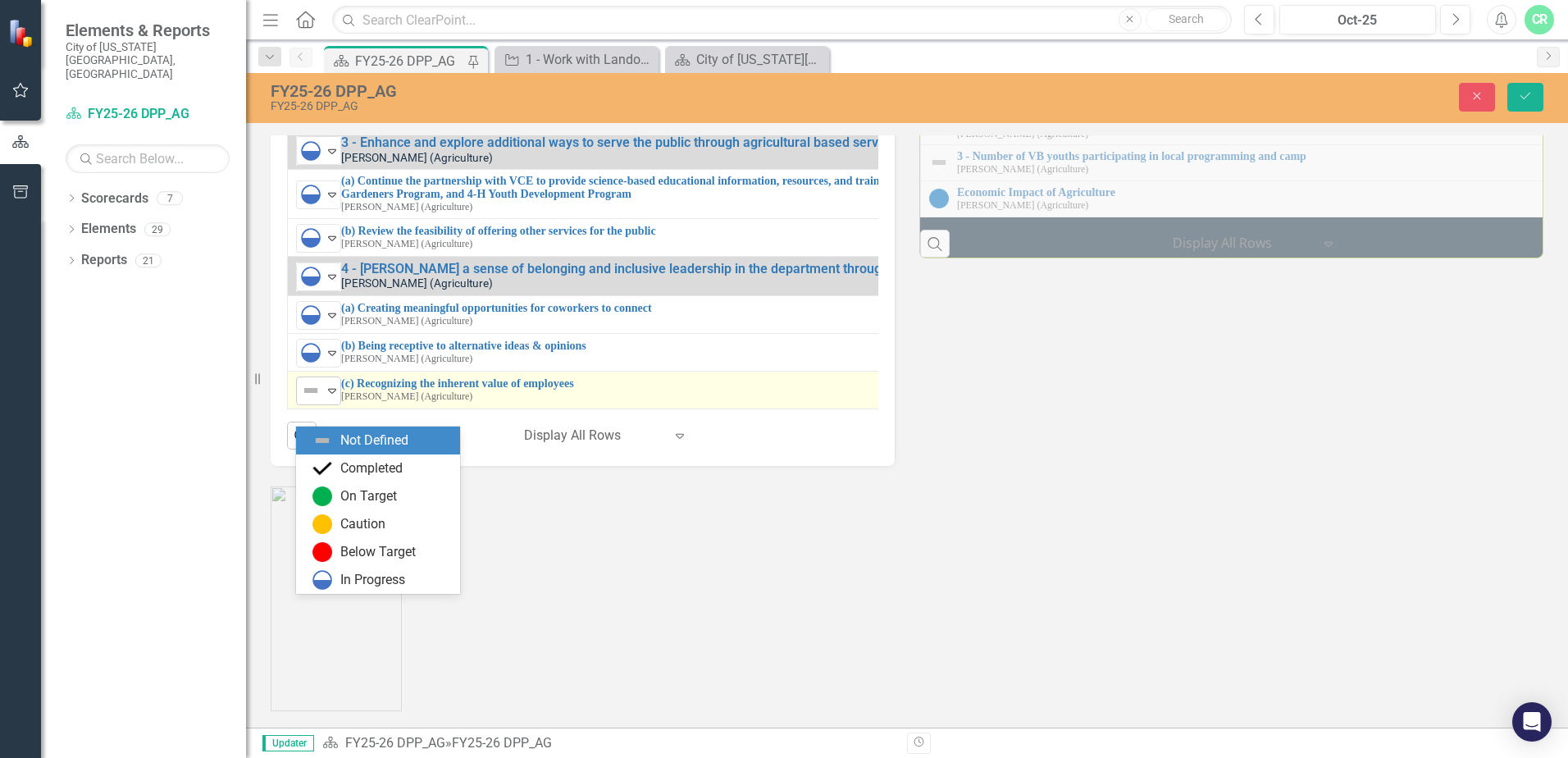
click at [332, 394] on icon at bounding box center [332, 391] width 9 height 5
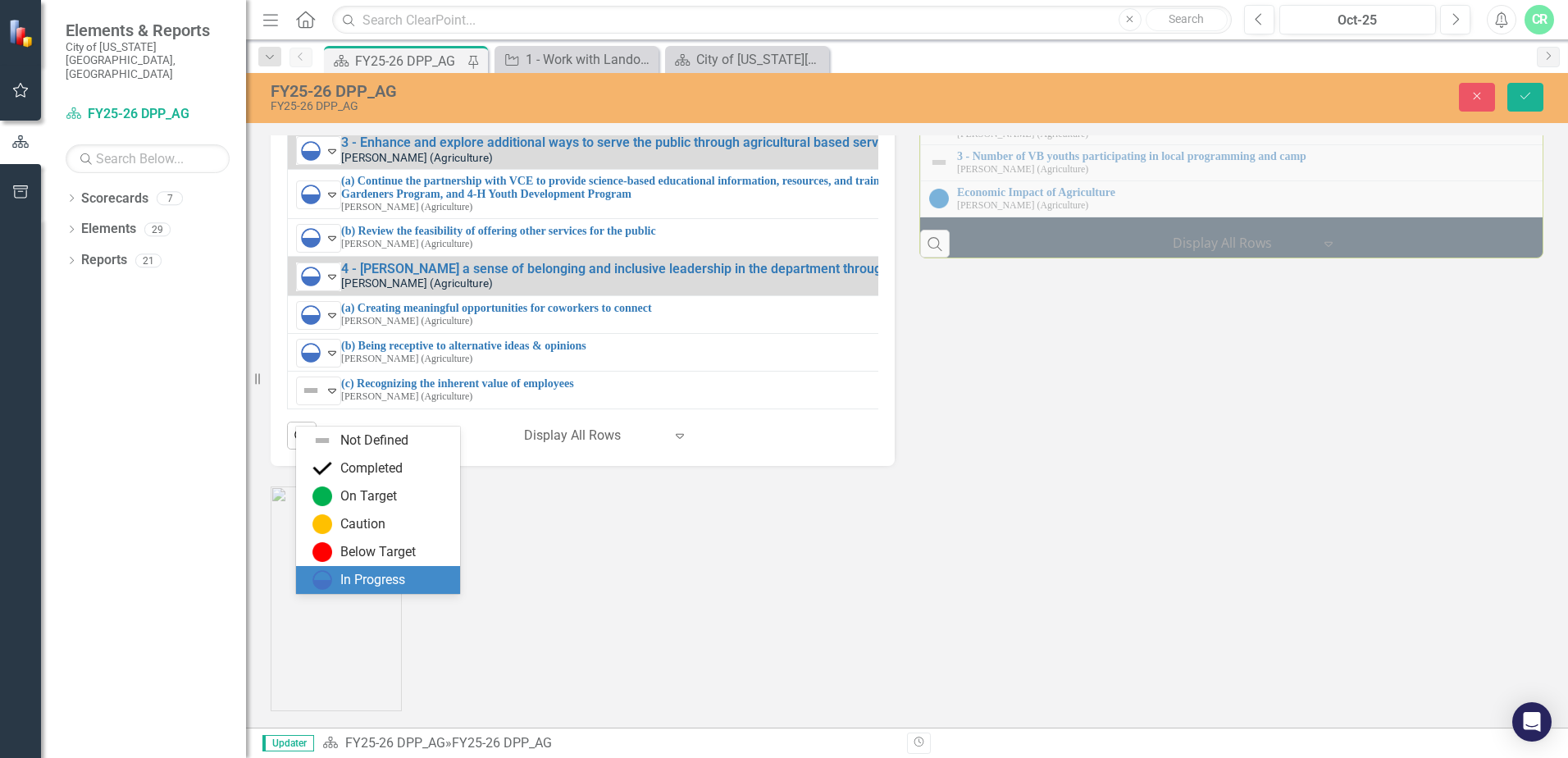
click at [355, 571] on div "In Progress" at bounding box center [372, 580] width 65 height 19
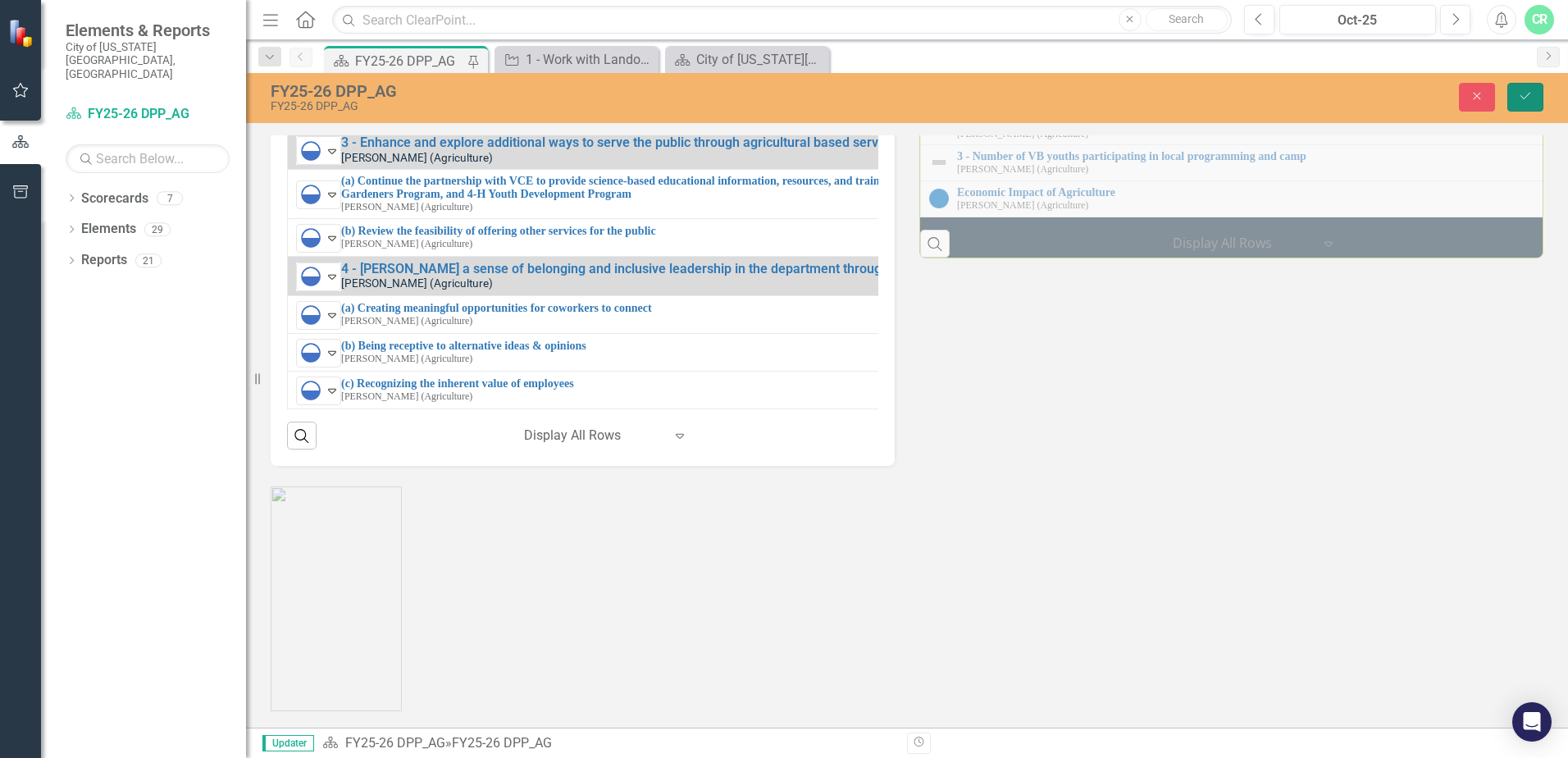
click at [1526, 92] on icon "Save" at bounding box center [1524, 96] width 15 height 11
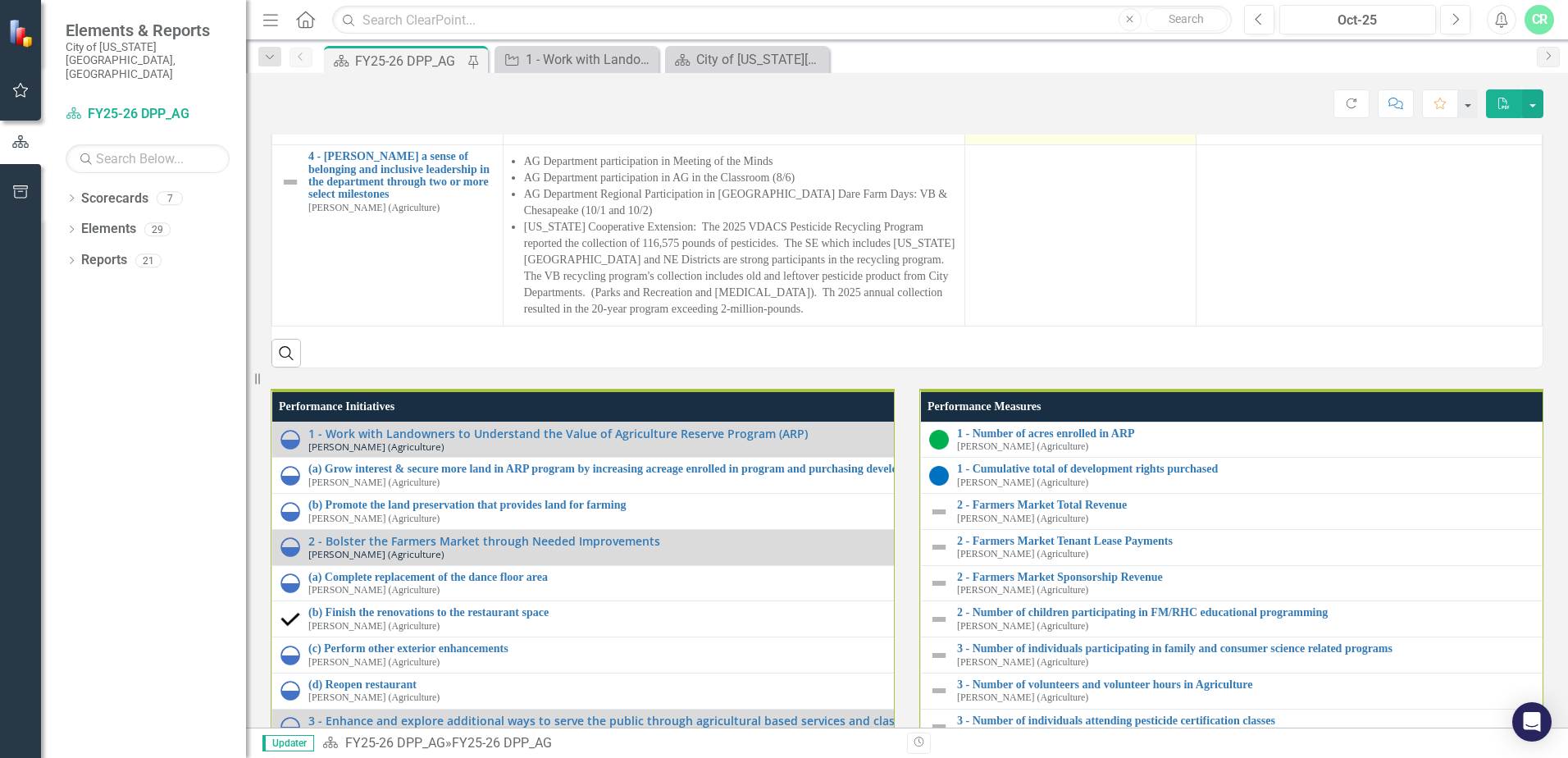
scroll to position [1313, 0]
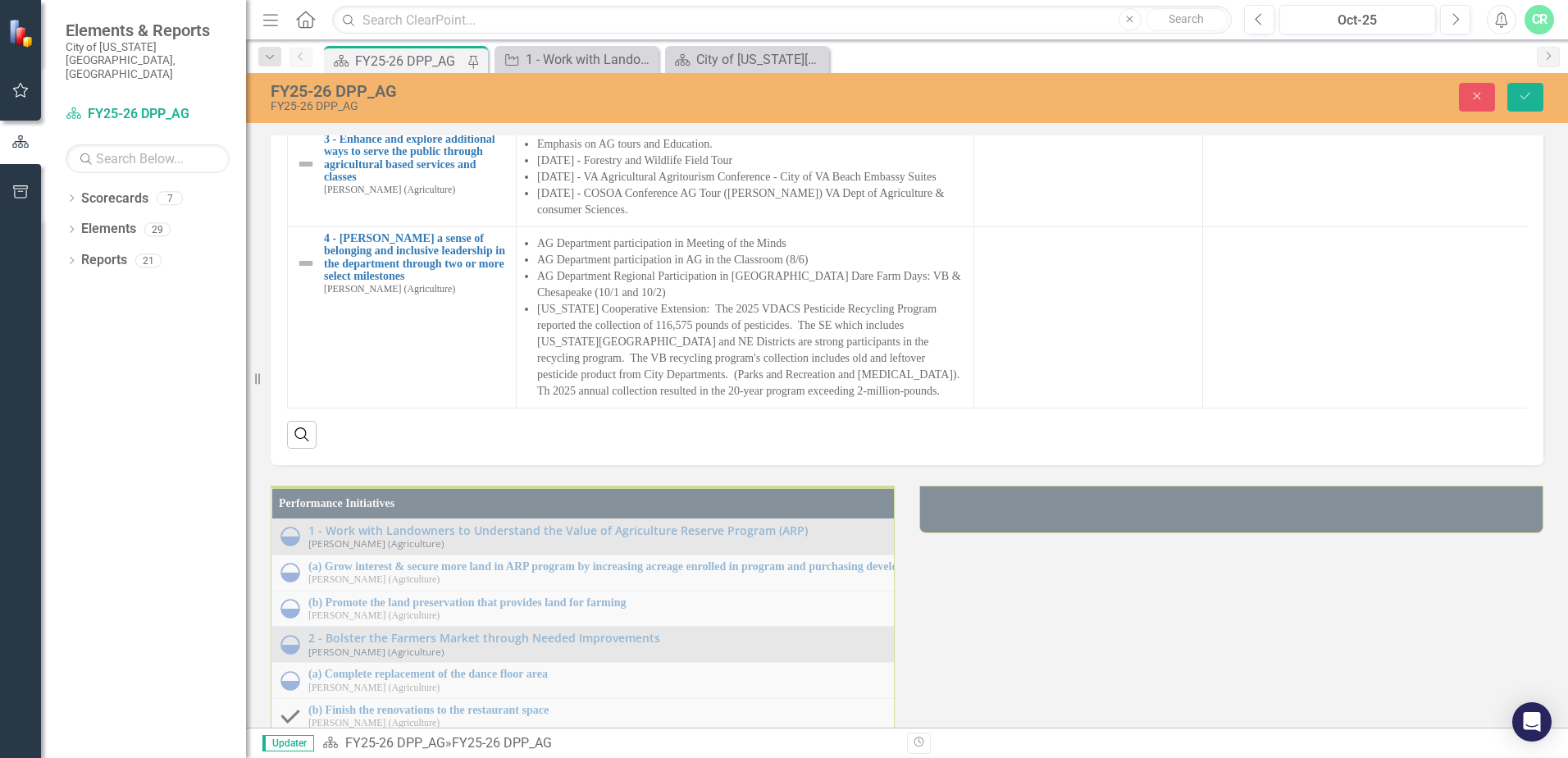
click at [335, 27] on icon "Expand" at bounding box center [331, 20] width 16 height 13
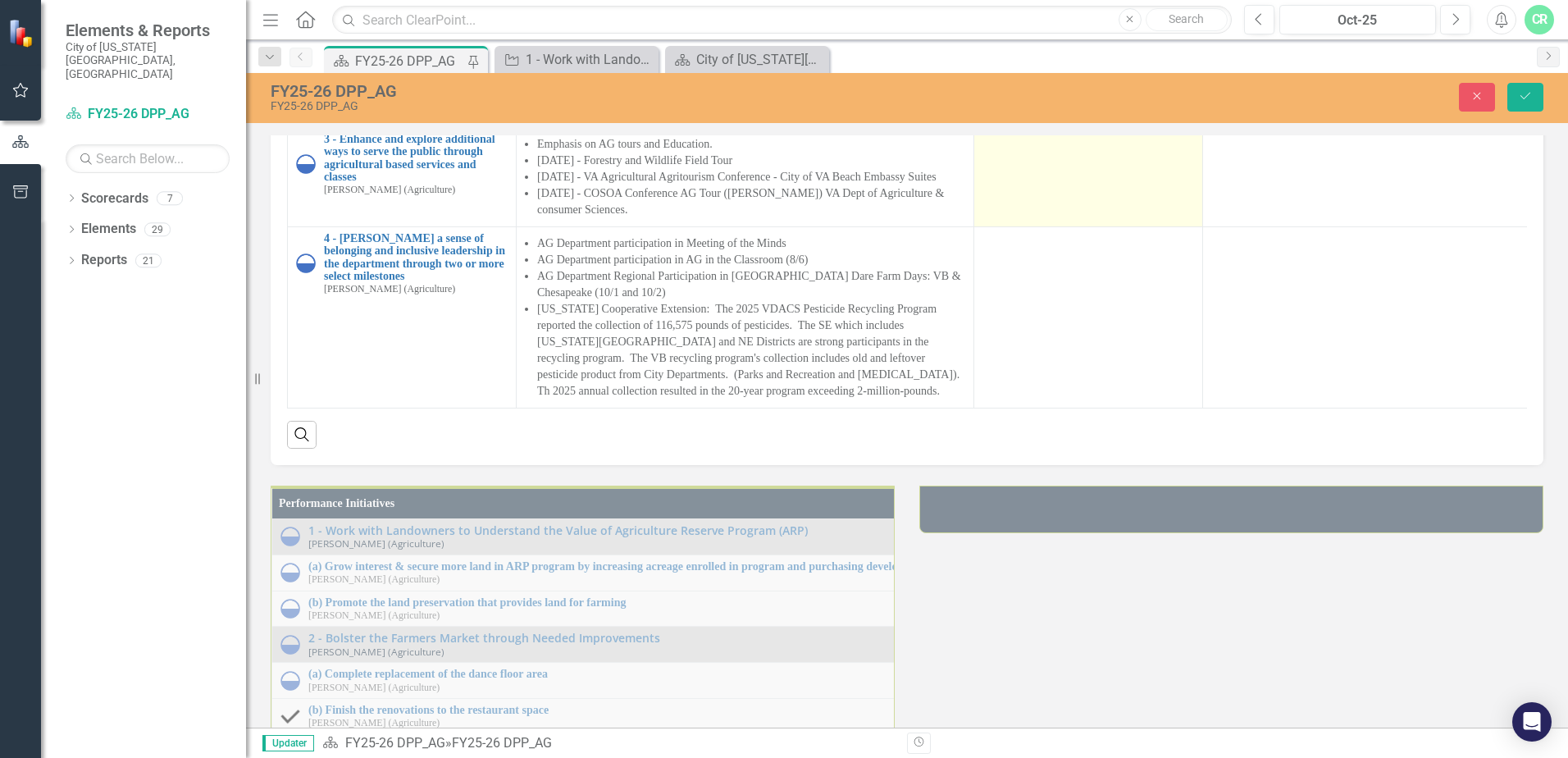
click at [1003, 226] on td at bounding box center [1089, 177] width 229 height 99
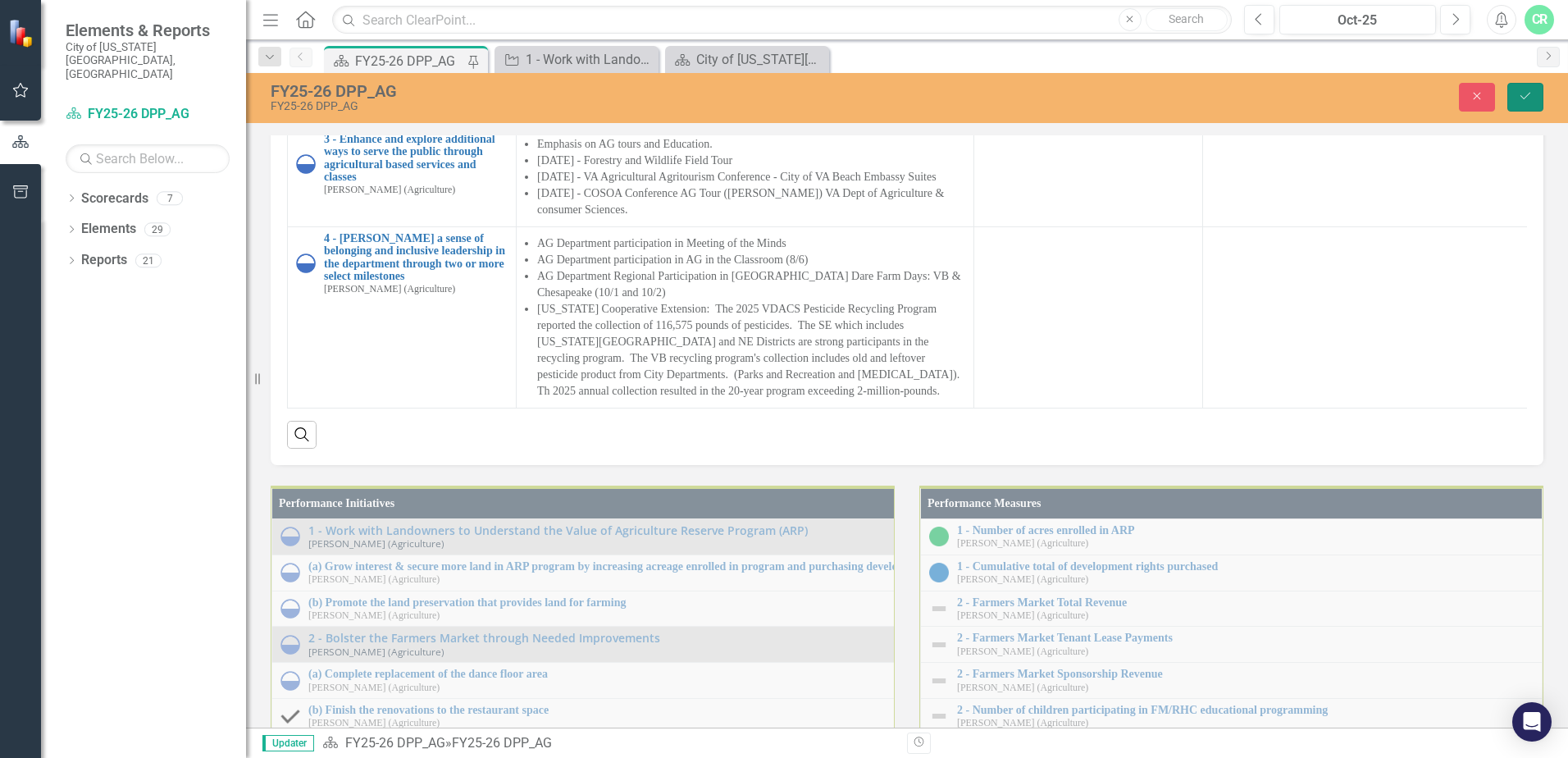
click at [1524, 96] on icon "Save" at bounding box center [1524, 96] width 15 height 11
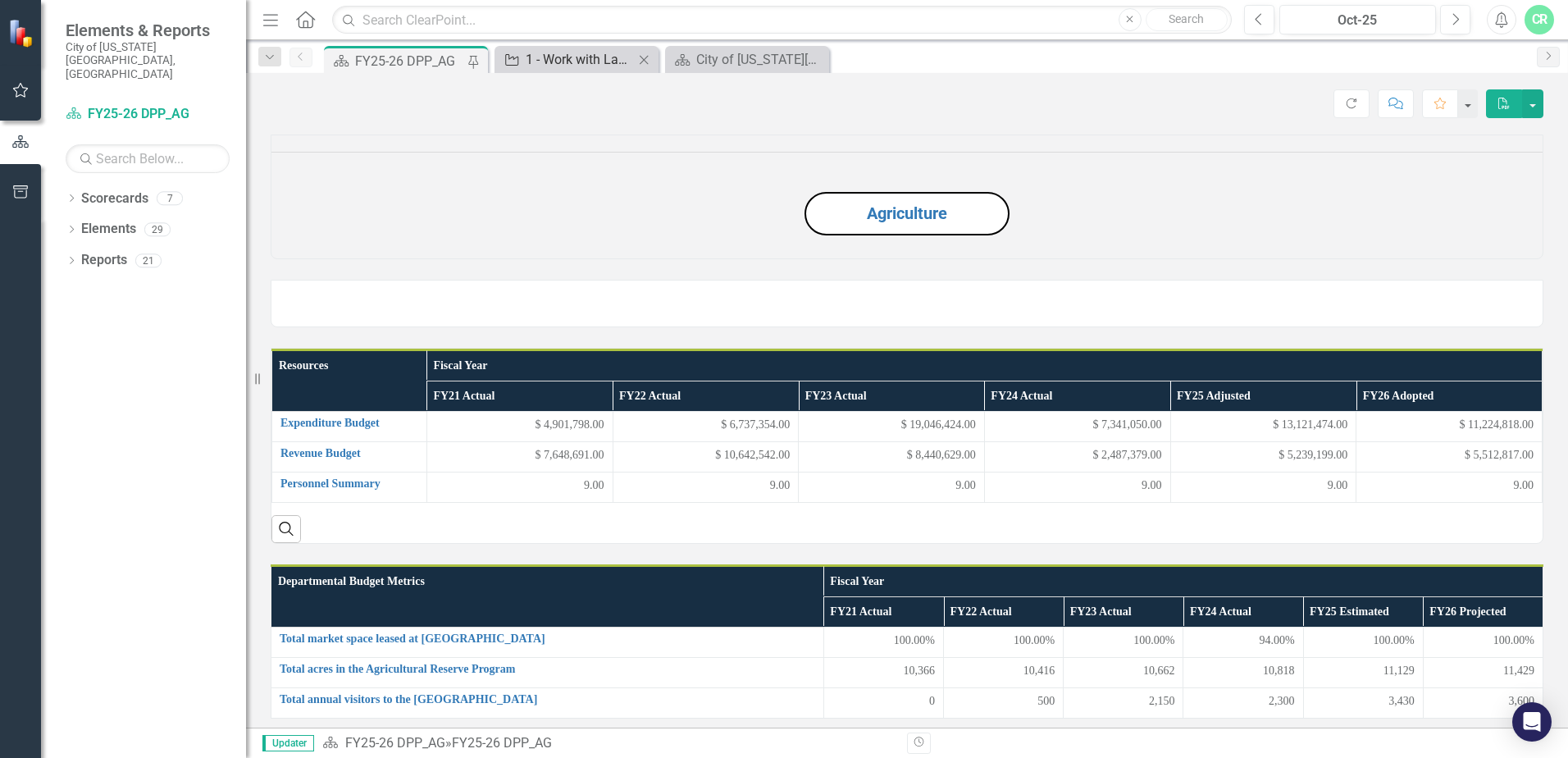
click at [596, 66] on div "1 - Work with Landowners to Understand the Value of Agriculture Reserve Program…" at bounding box center [579, 60] width 108 height 21
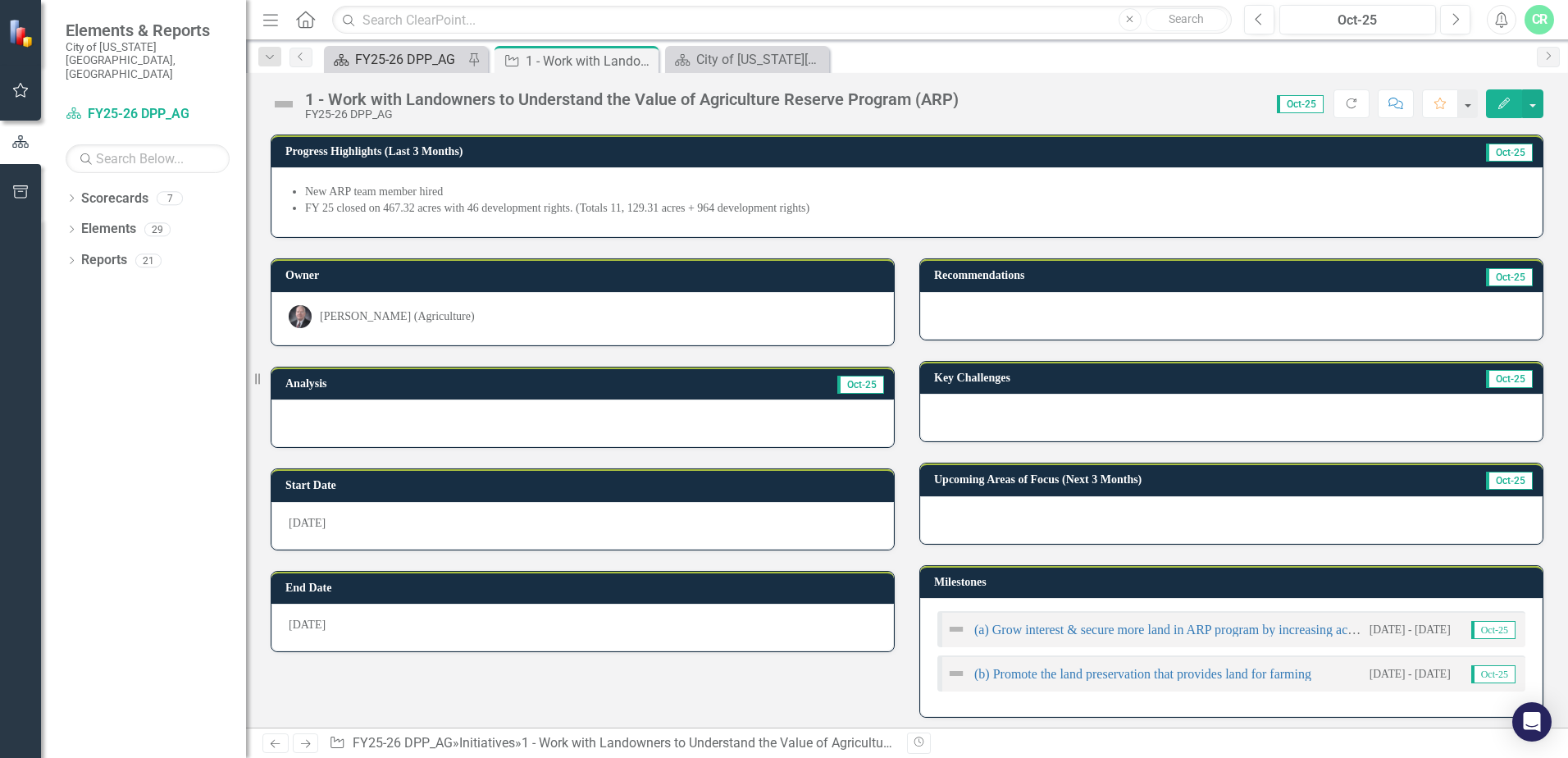
click at [448, 56] on div "FY25-26 DPP_AG" at bounding box center [409, 60] width 108 height 21
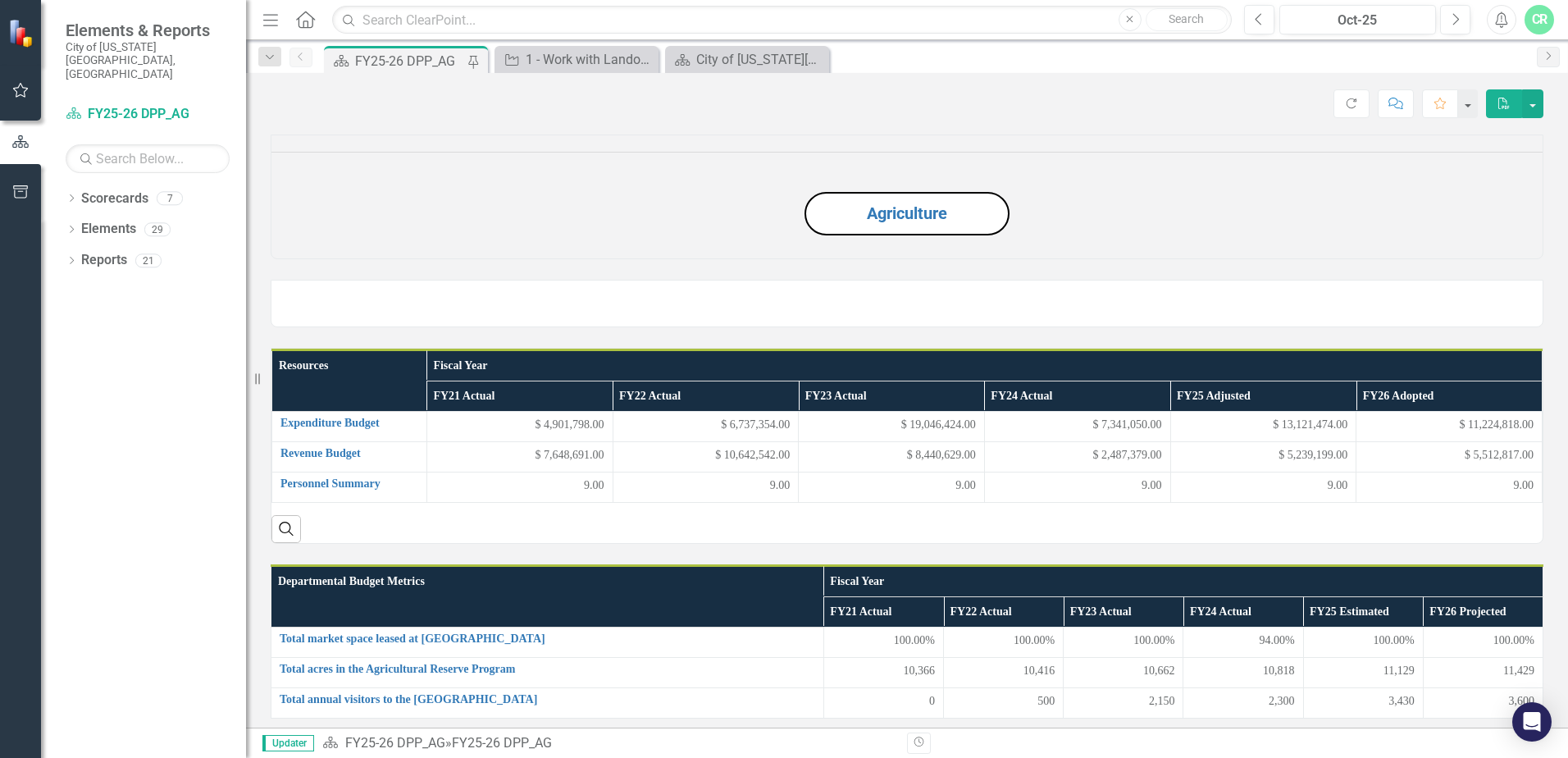
click at [272, 289] on img at bounding box center [272, 289] width 0 height 0
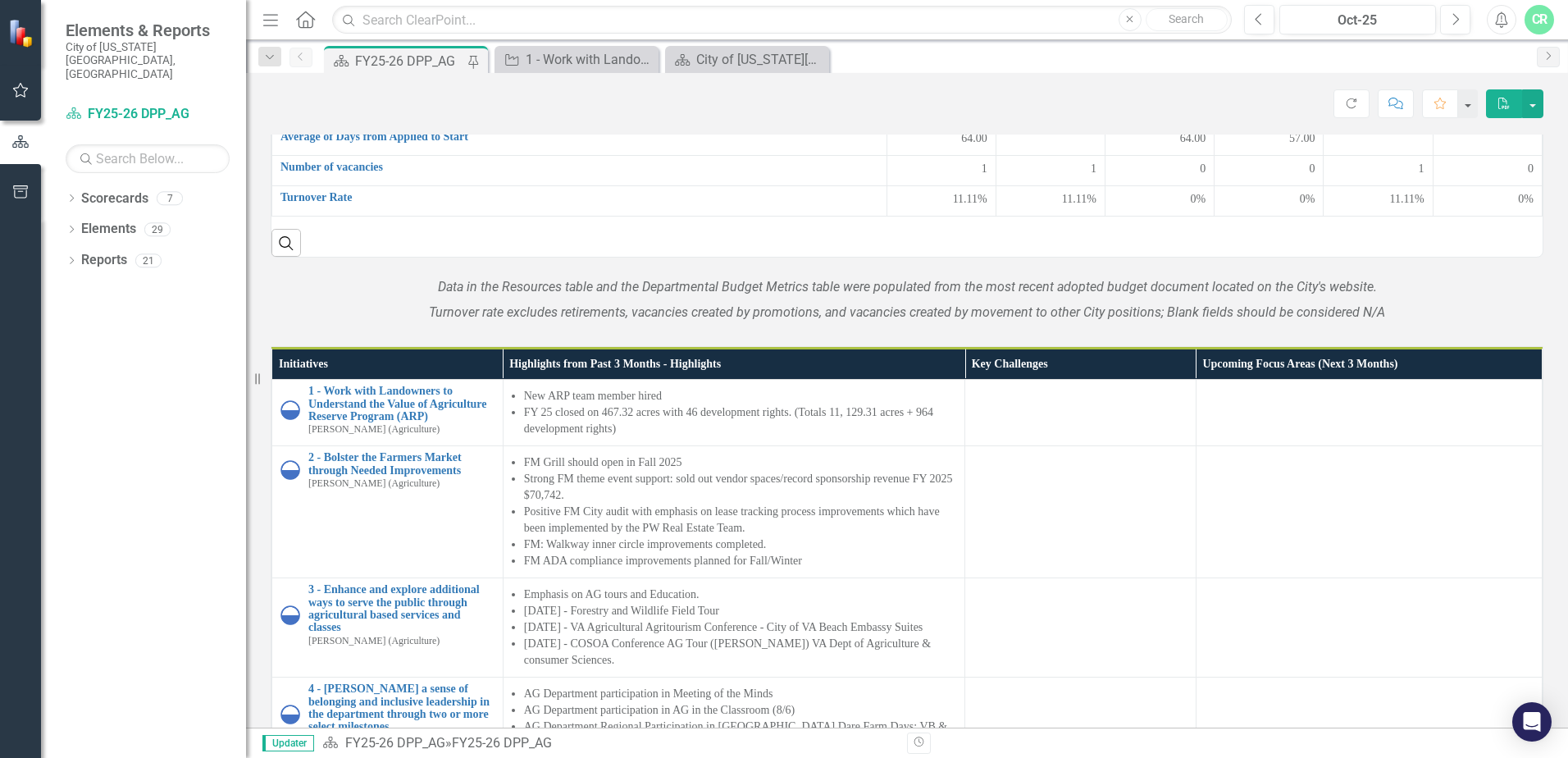
scroll to position [820, 0]
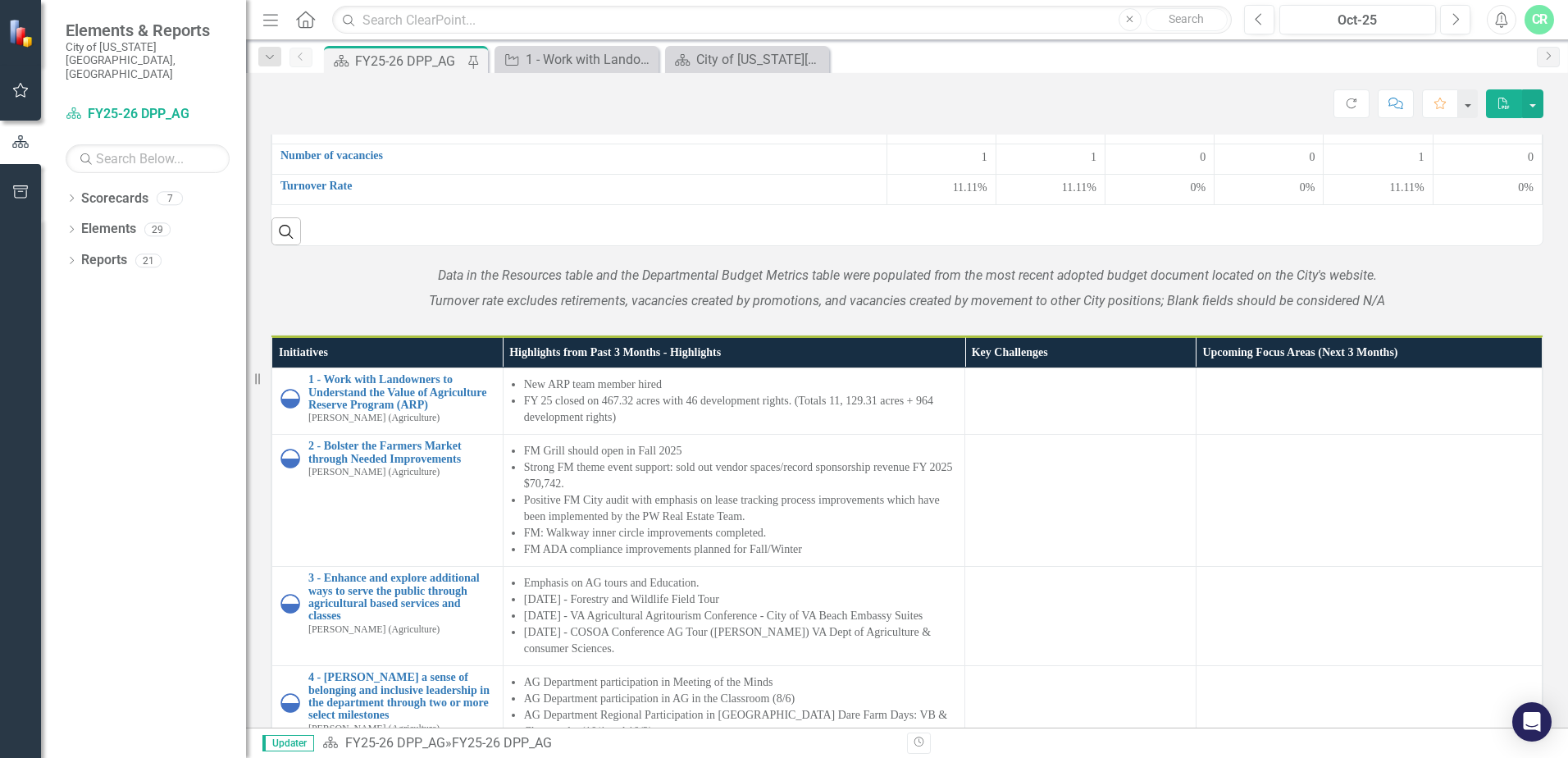
click at [638, 314] on div "Data in the Resources table and the Departmental Budget Metrics table were popu…" at bounding box center [906, 280] width 1297 height 68
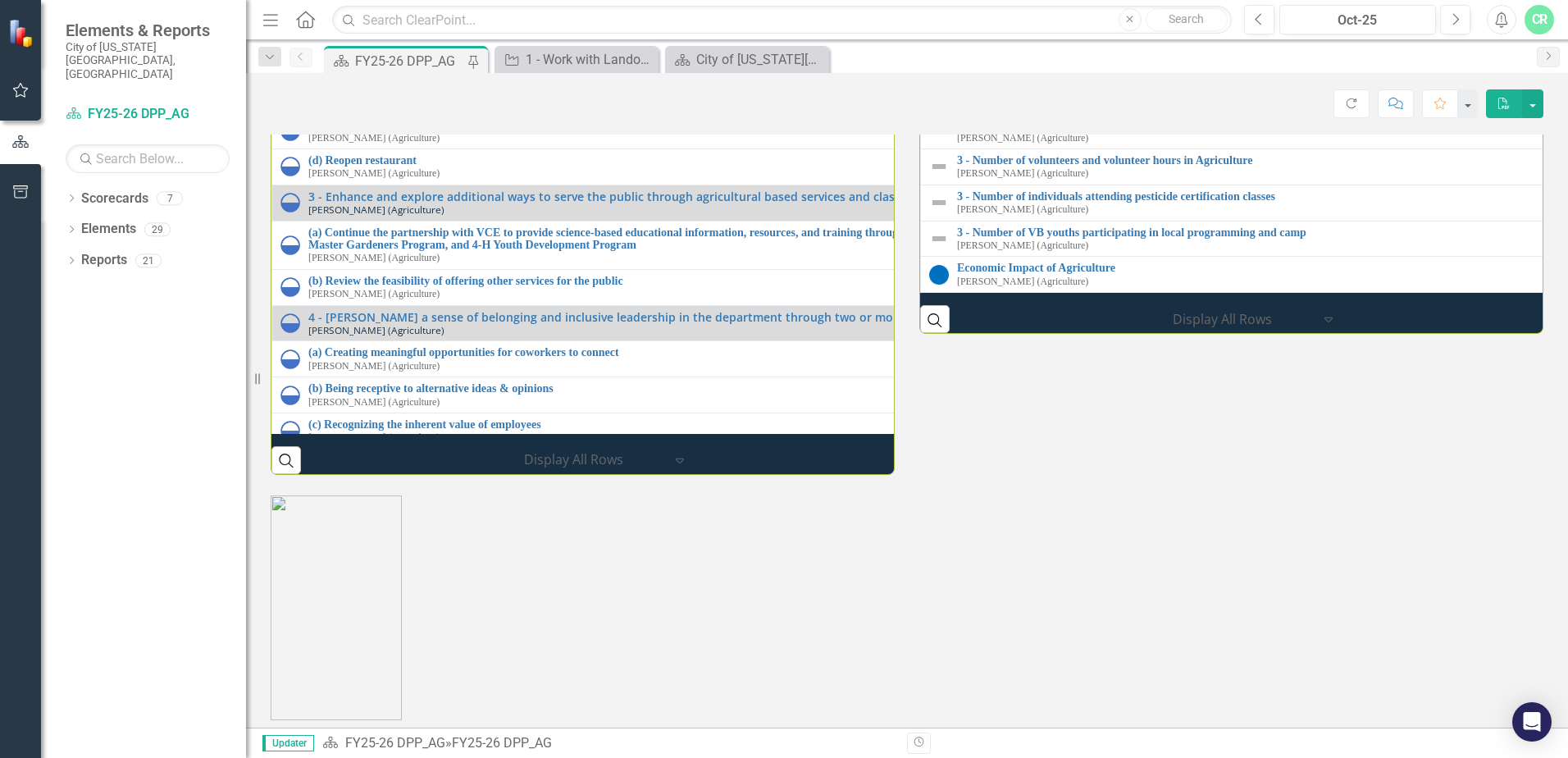
scroll to position [1882, 0]
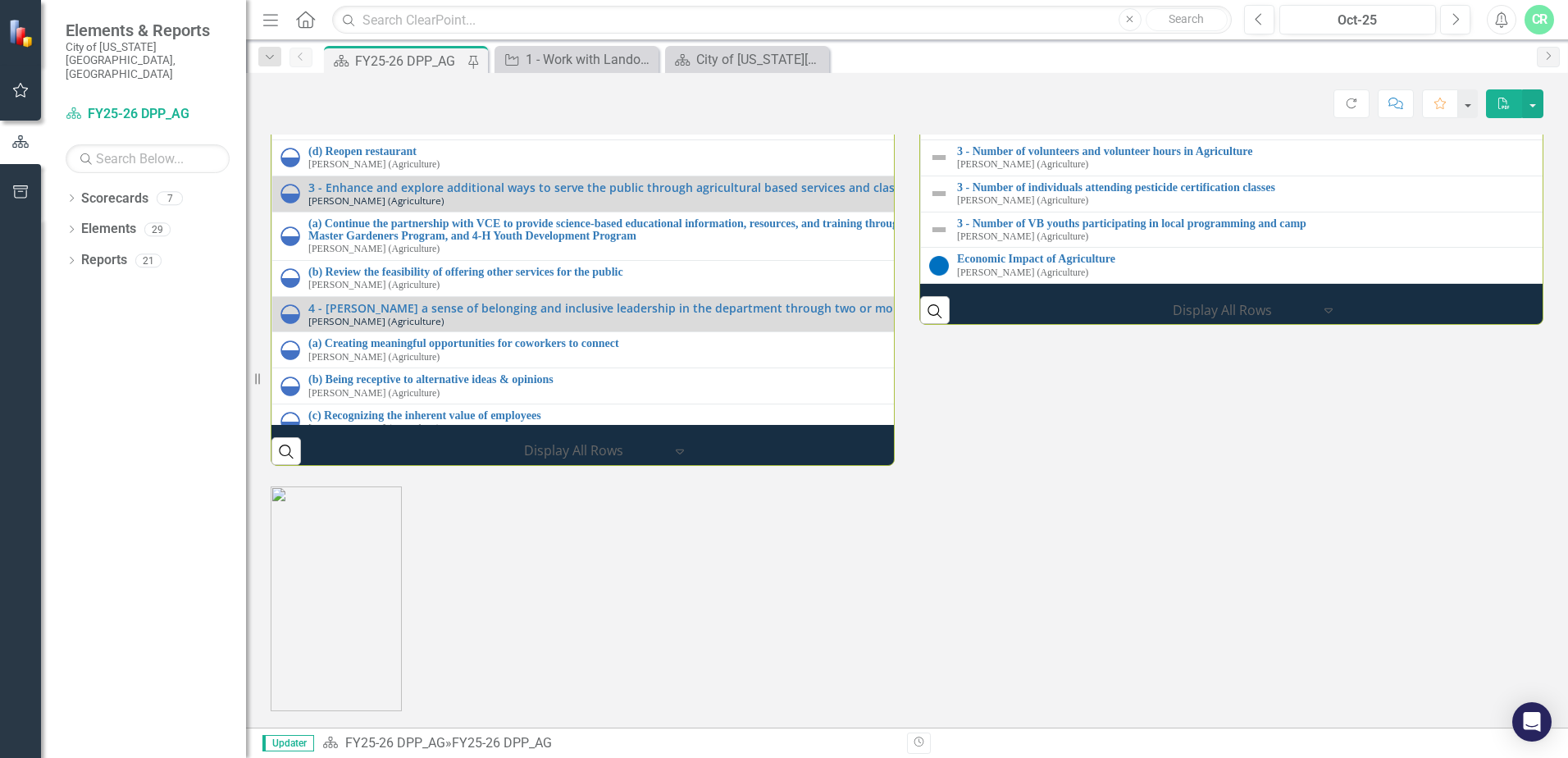
click at [1134, 50] on link "2 - Farmers Market Sponsorship Revenue" at bounding box center [1566, 44] width 1218 height 12
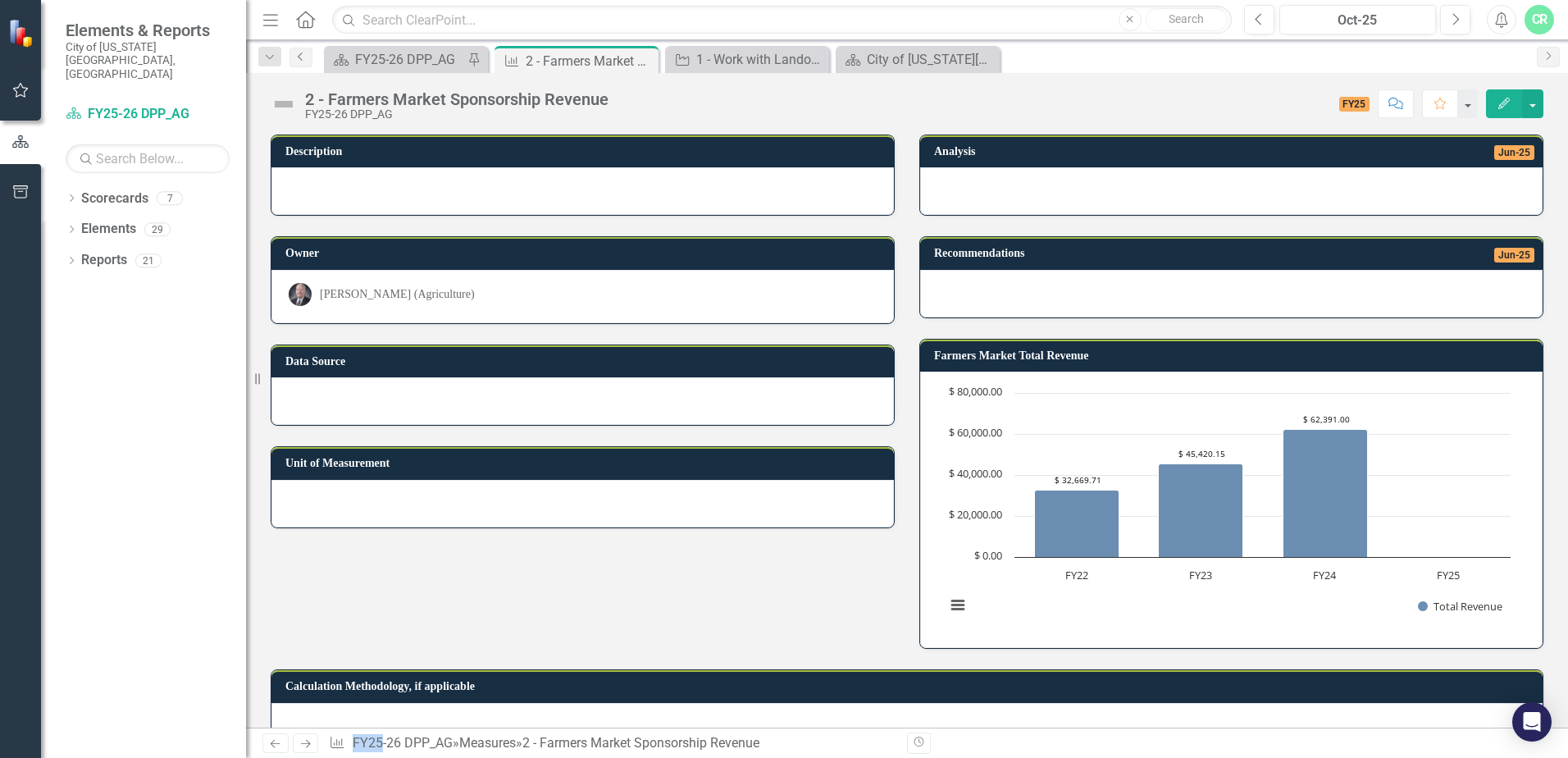
click at [302, 57] on icon "Previous" at bounding box center [301, 56] width 13 height 10
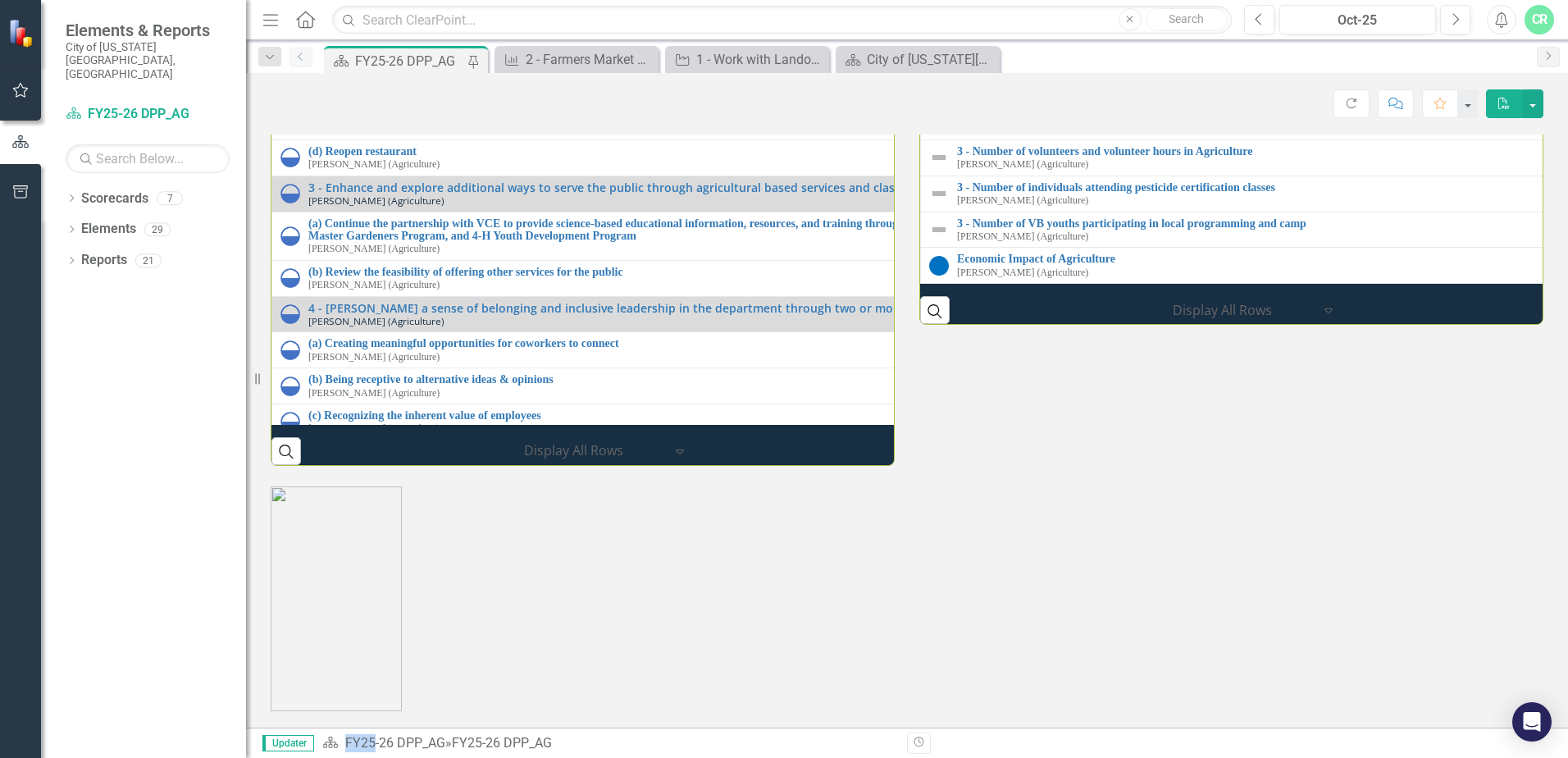
scroll to position [2024, 0]
click at [1023, 85] on link "2 - Number of children participating in FM/RHC educational programming" at bounding box center [1566, 79] width 1218 height 12
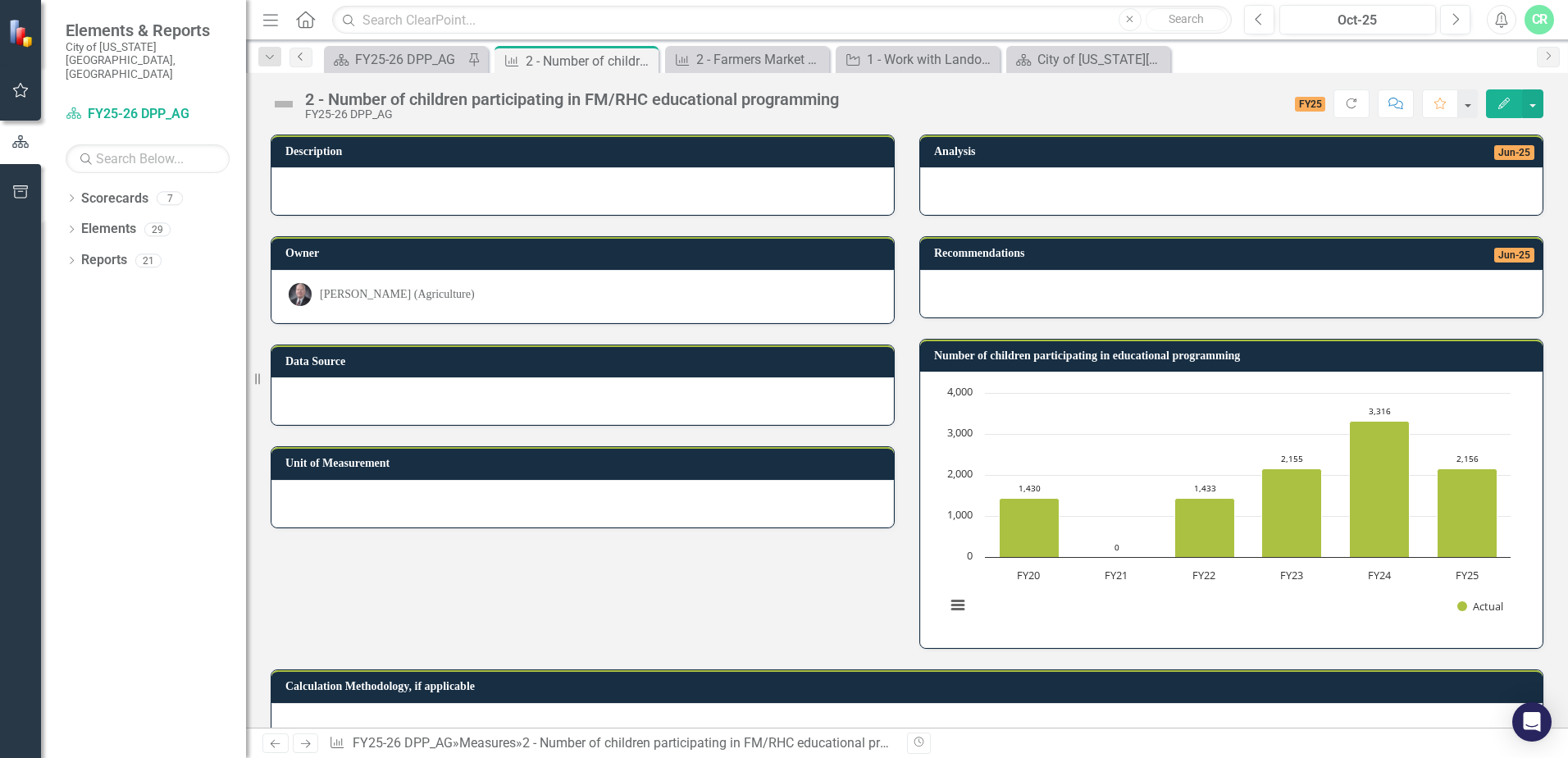
click at [296, 58] on icon "Previous" at bounding box center [301, 56] width 13 height 10
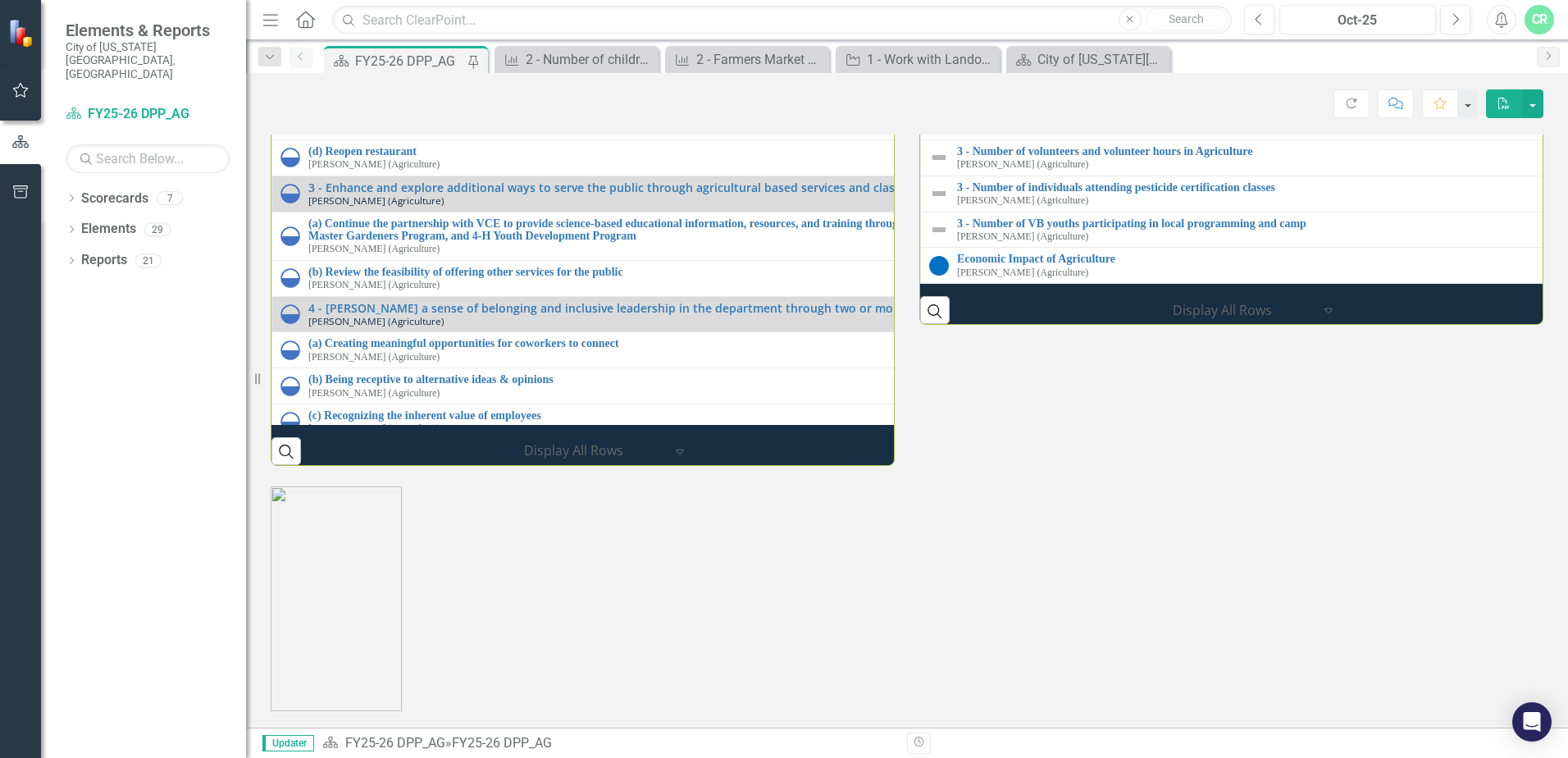
scroll to position [1966, 0]
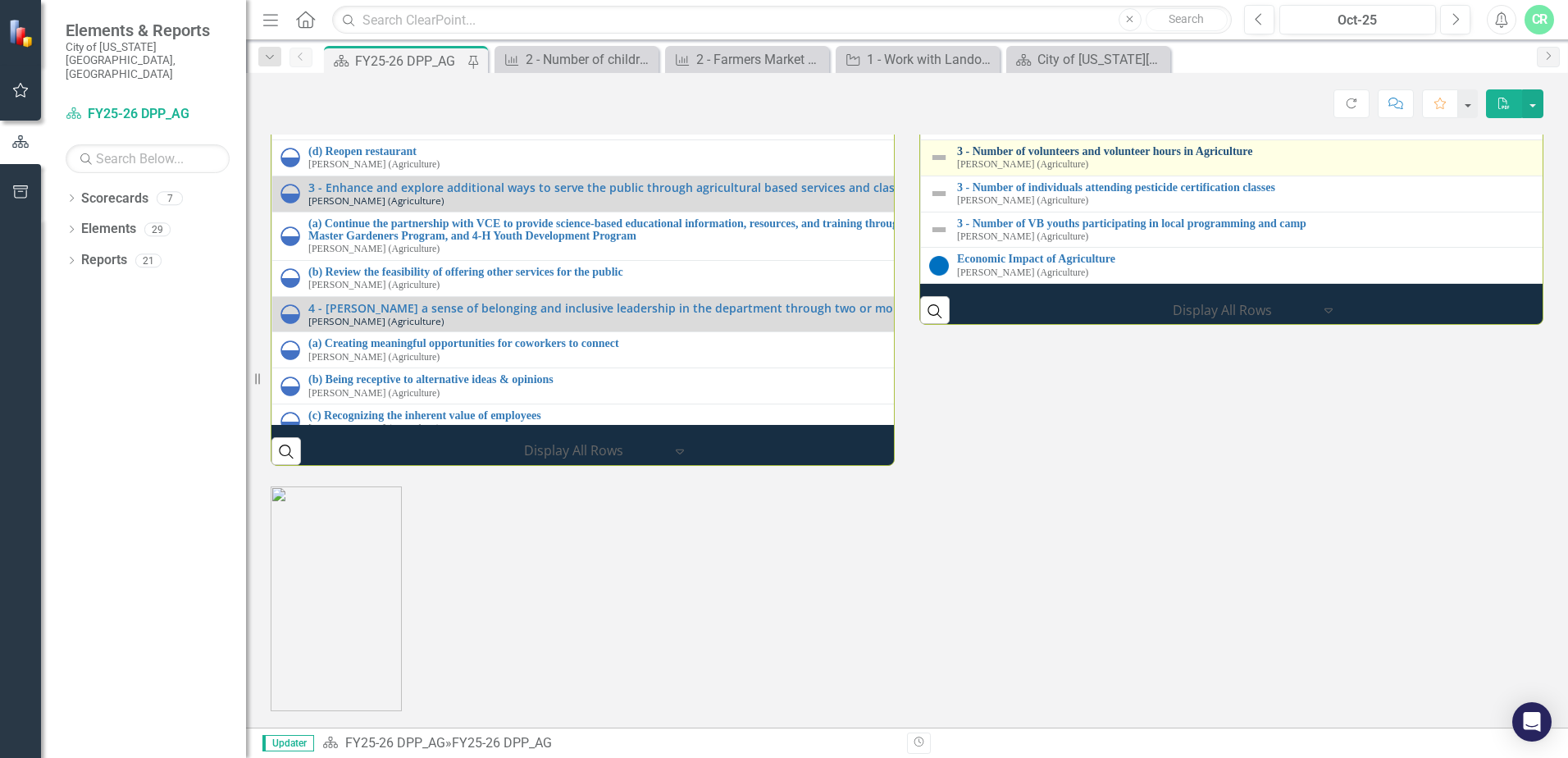
click at [1067, 157] on link "3 - Number of volunteers and volunteer hours in Agriculture" at bounding box center [1566, 151] width 1218 height 12
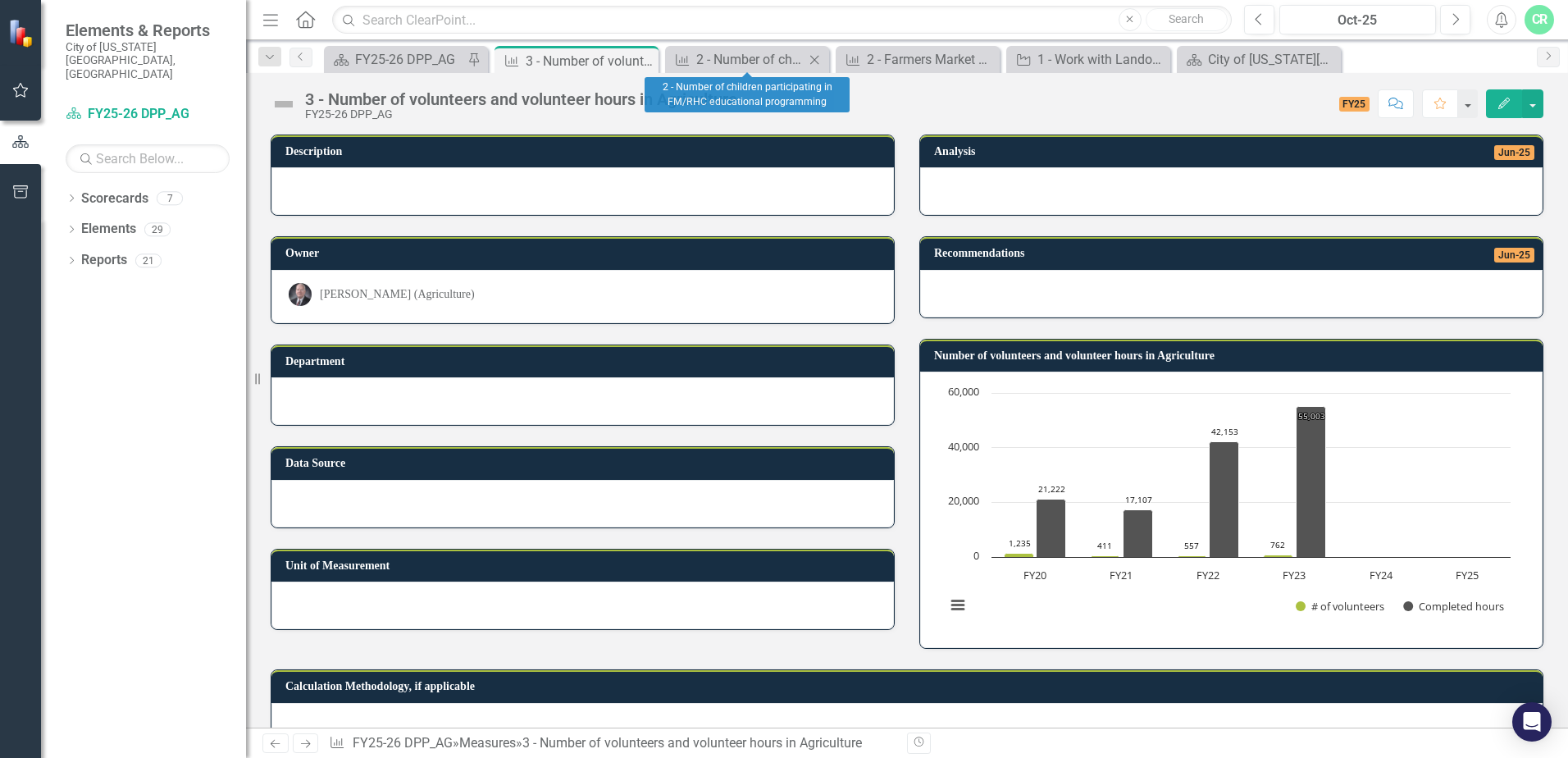
click at [813, 57] on icon at bounding box center [815, 59] width 9 height 9
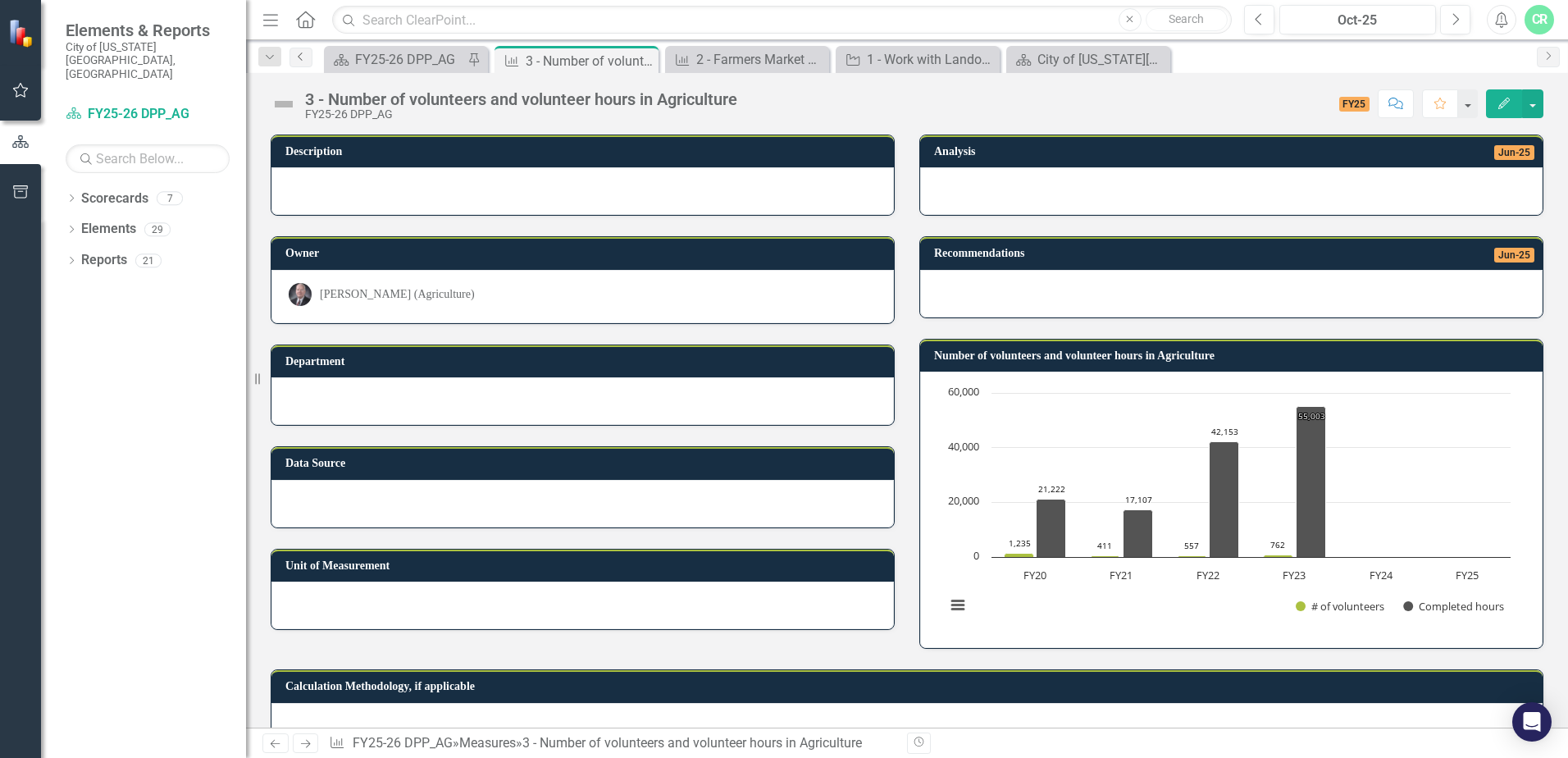
click at [295, 54] on icon "Previous" at bounding box center [301, 56] width 13 height 10
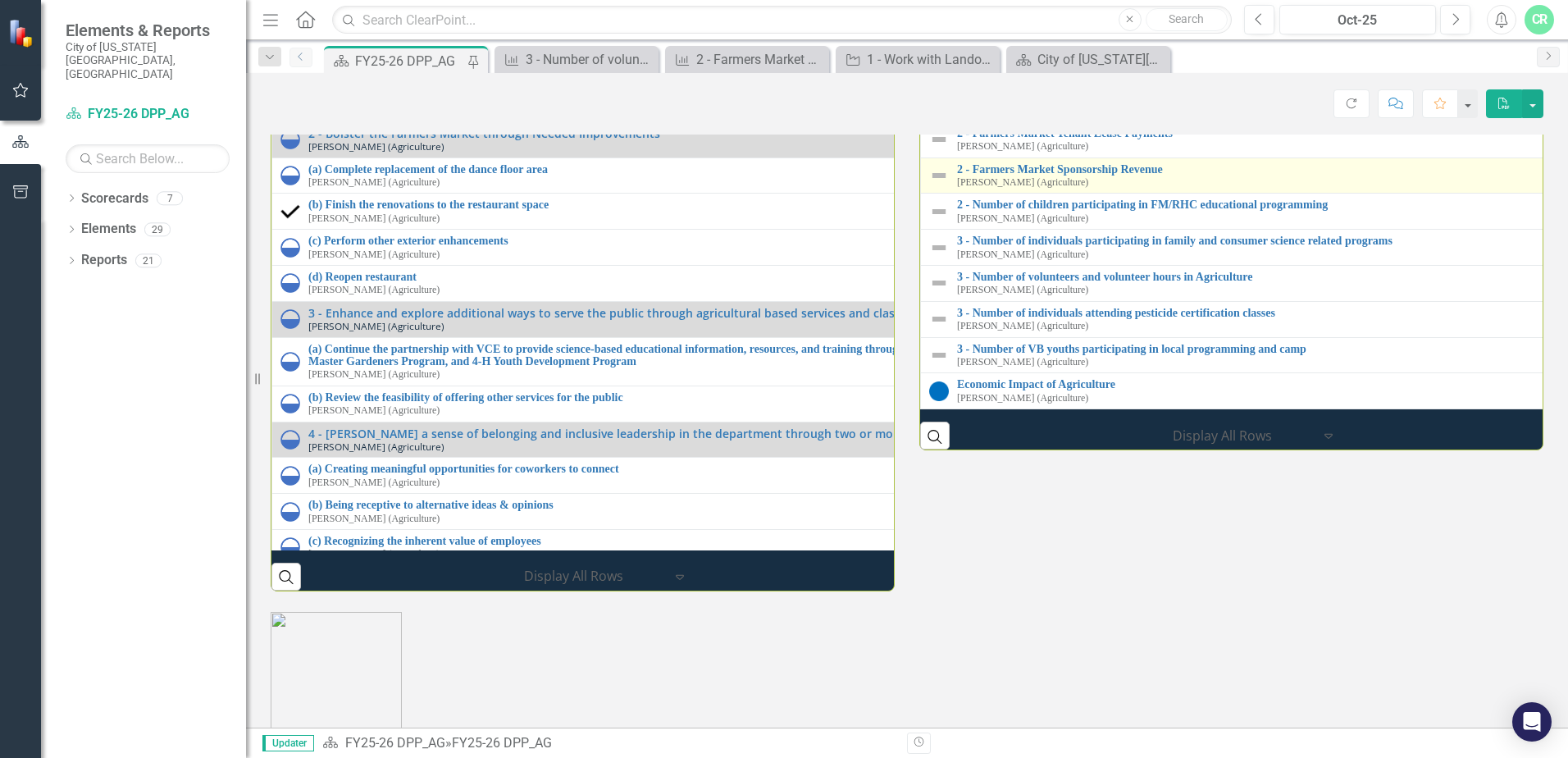
scroll to position [1761, 0]
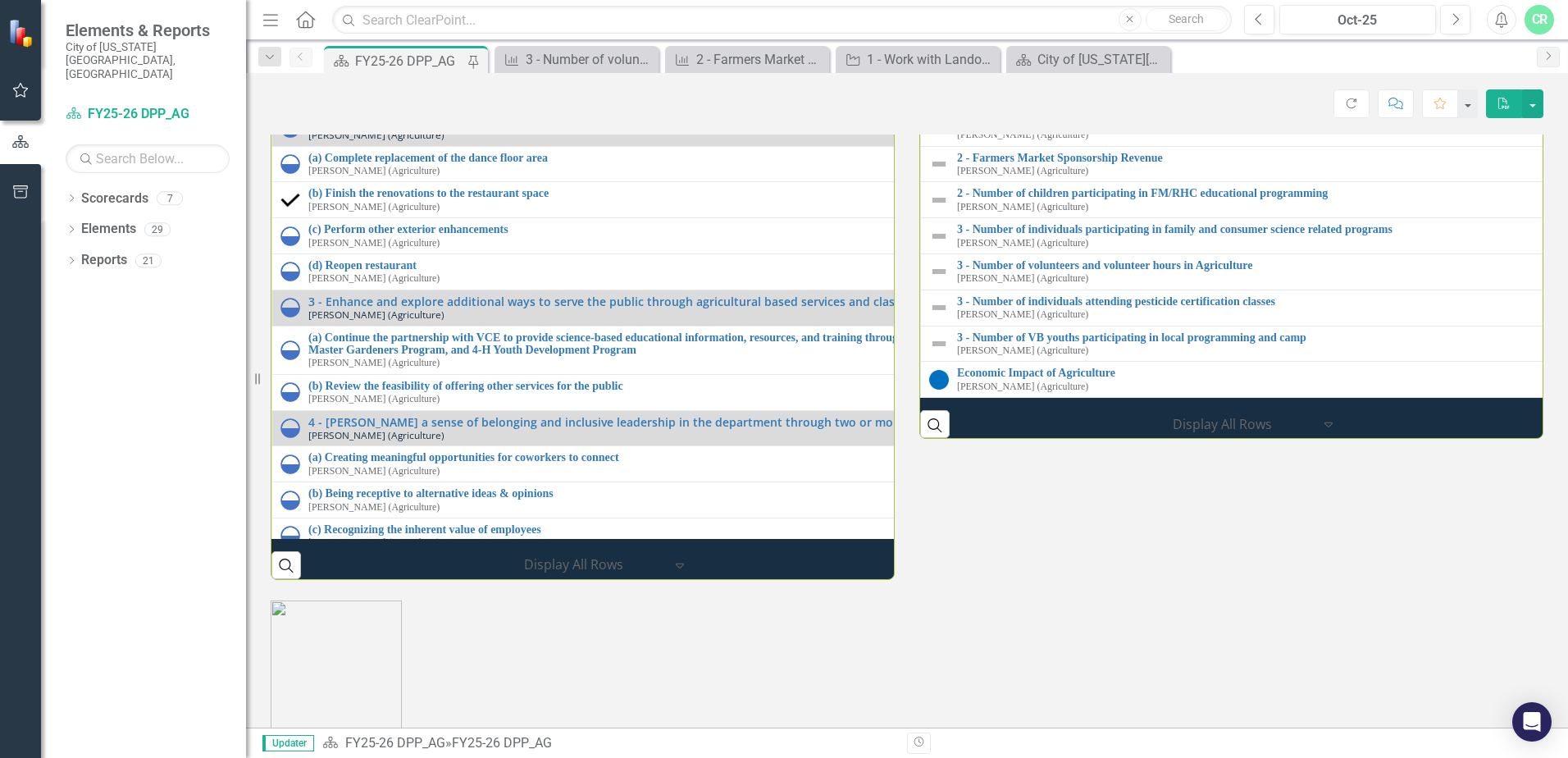
click at [1086, 92] on link "2 - Farmers Market Total Revenue" at bounding box center [1566, 85] width 1218 height 12
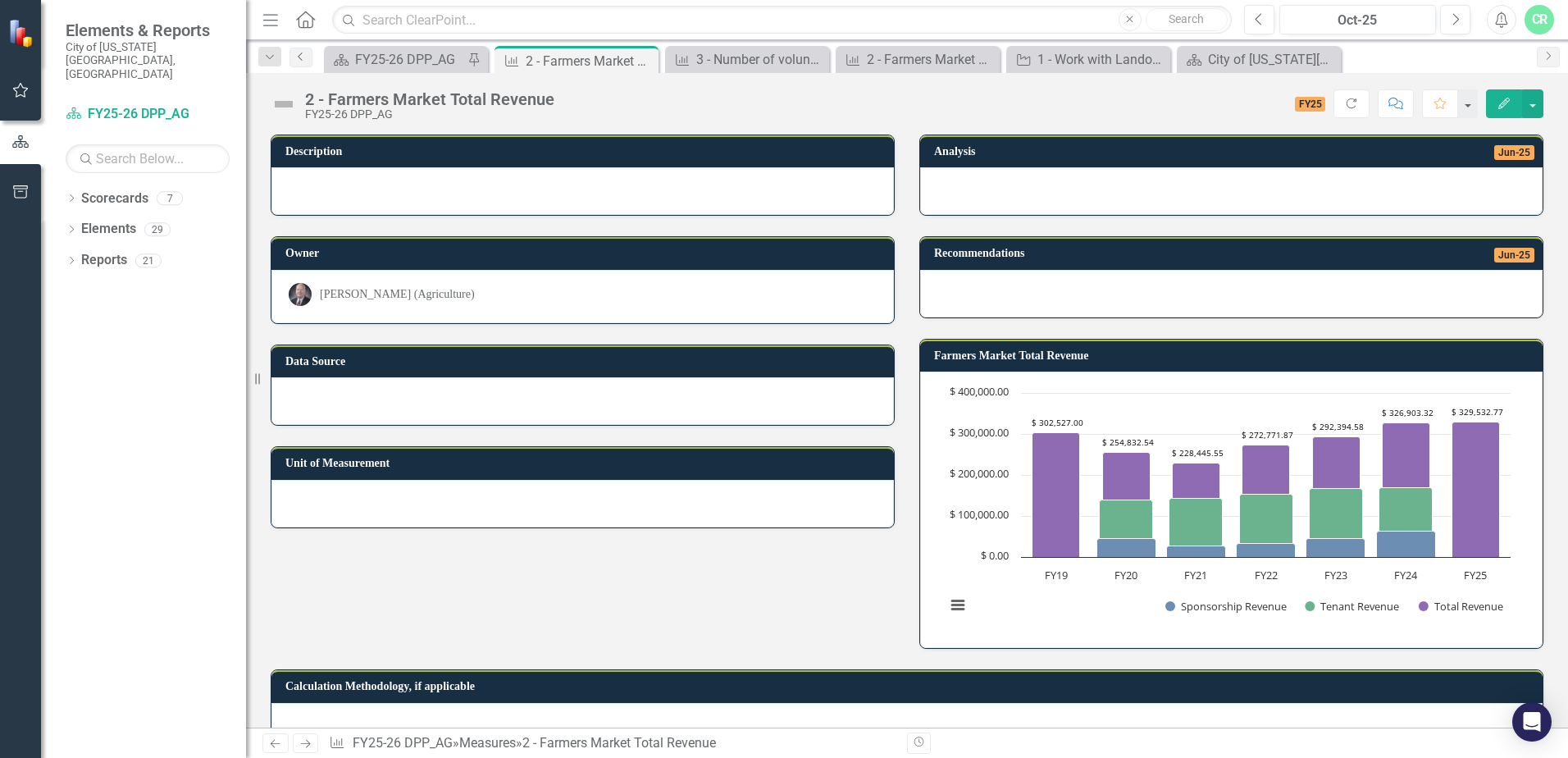
click at [300, 56] on icon "Previous" at bounding box center [301, 56] width 13 height 10
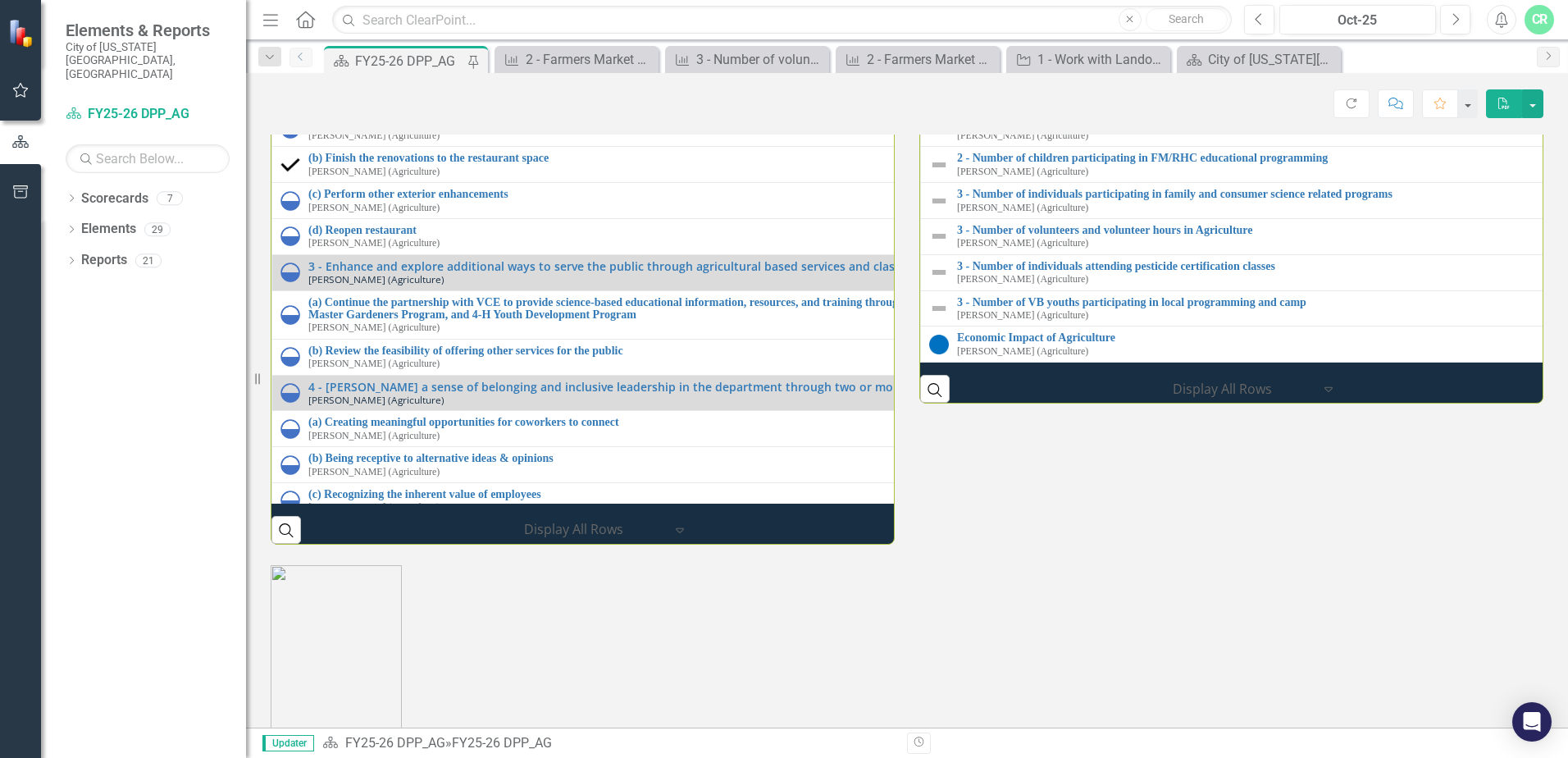
scroll to position [1783, 0]
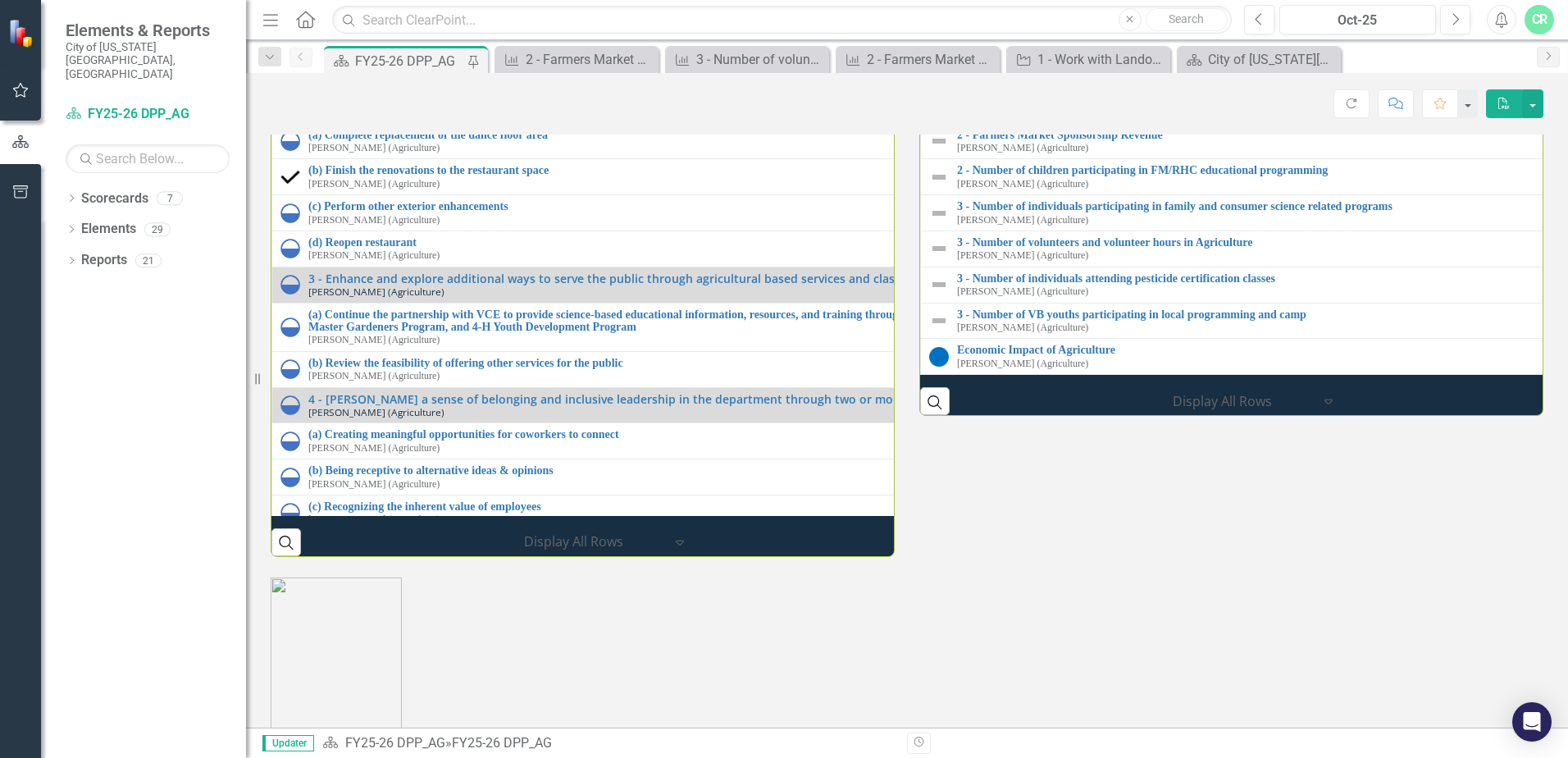
click at [1135, 105] on link "2 - Farmers Market Tenant Lease Payments" at bounding box center [1566, 99] width 1218 height 12
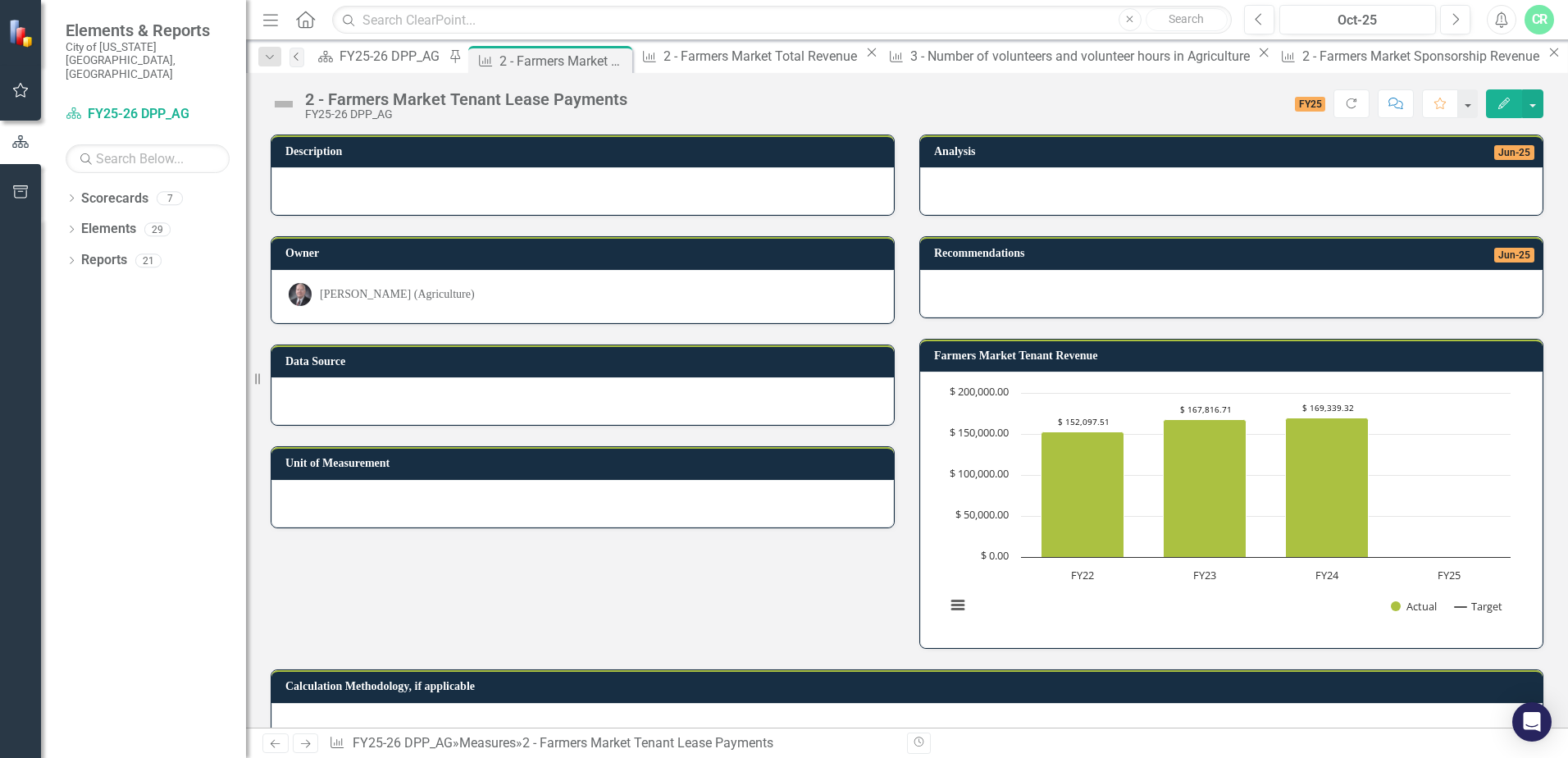
click at [303, 56] on icon "Previous" at bounding box center [296, 56] width 13 height 10
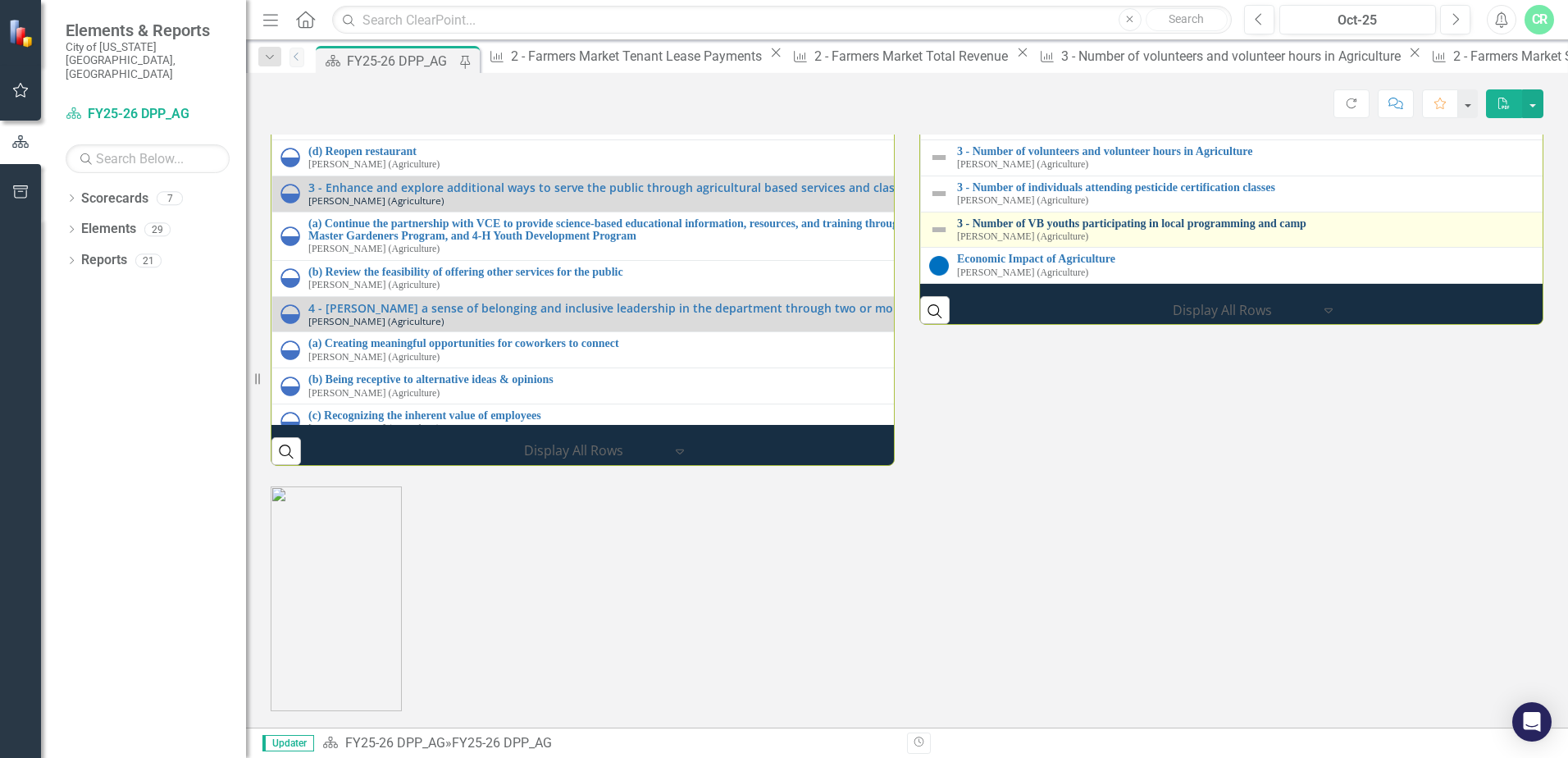
scroll to position [1905, 0]
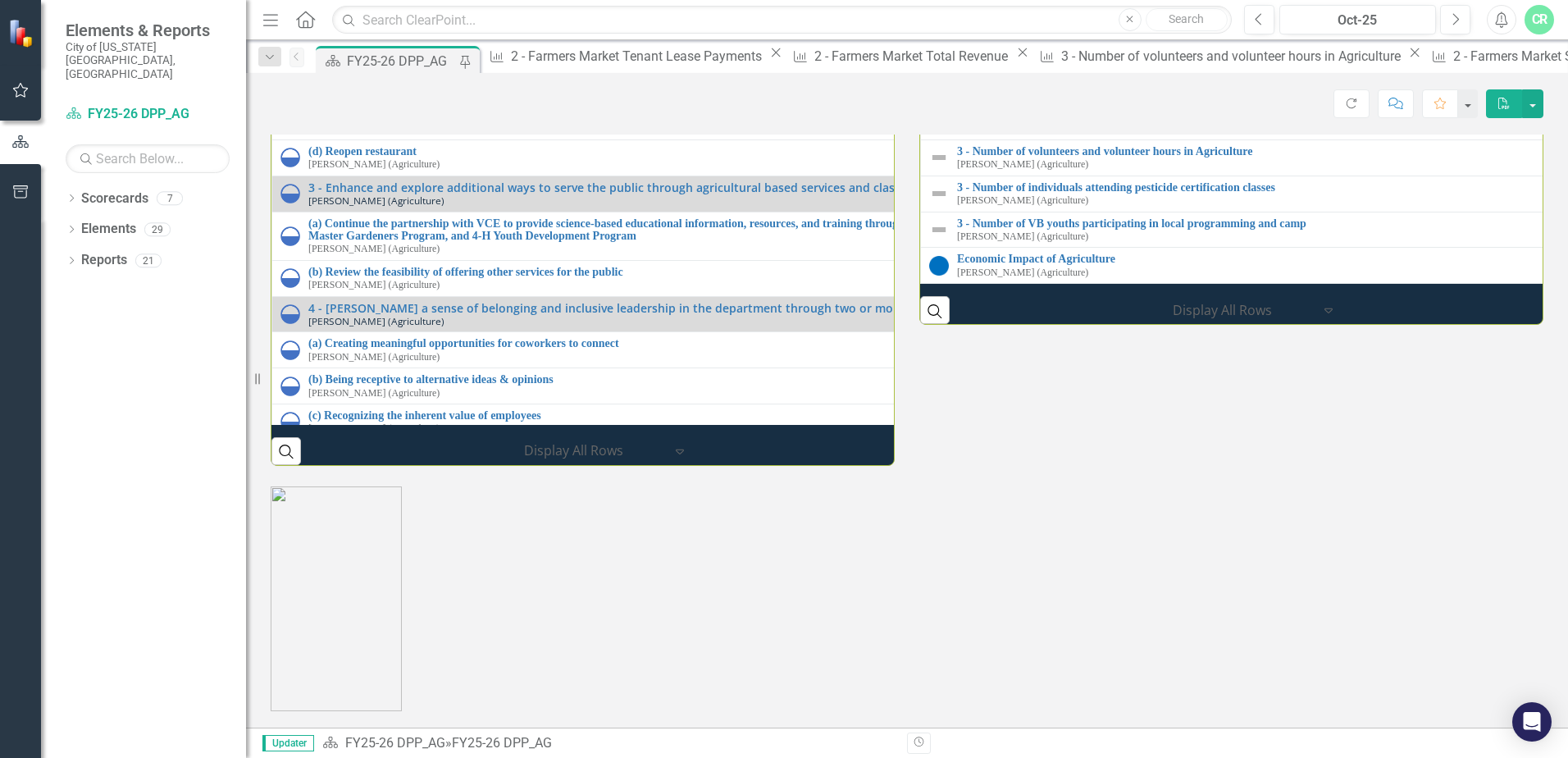
click at [1130, 50] on link "2 - Farmers Market Sponsorship Revenue" at bounding box center [1566, 44] width 1218 height 12
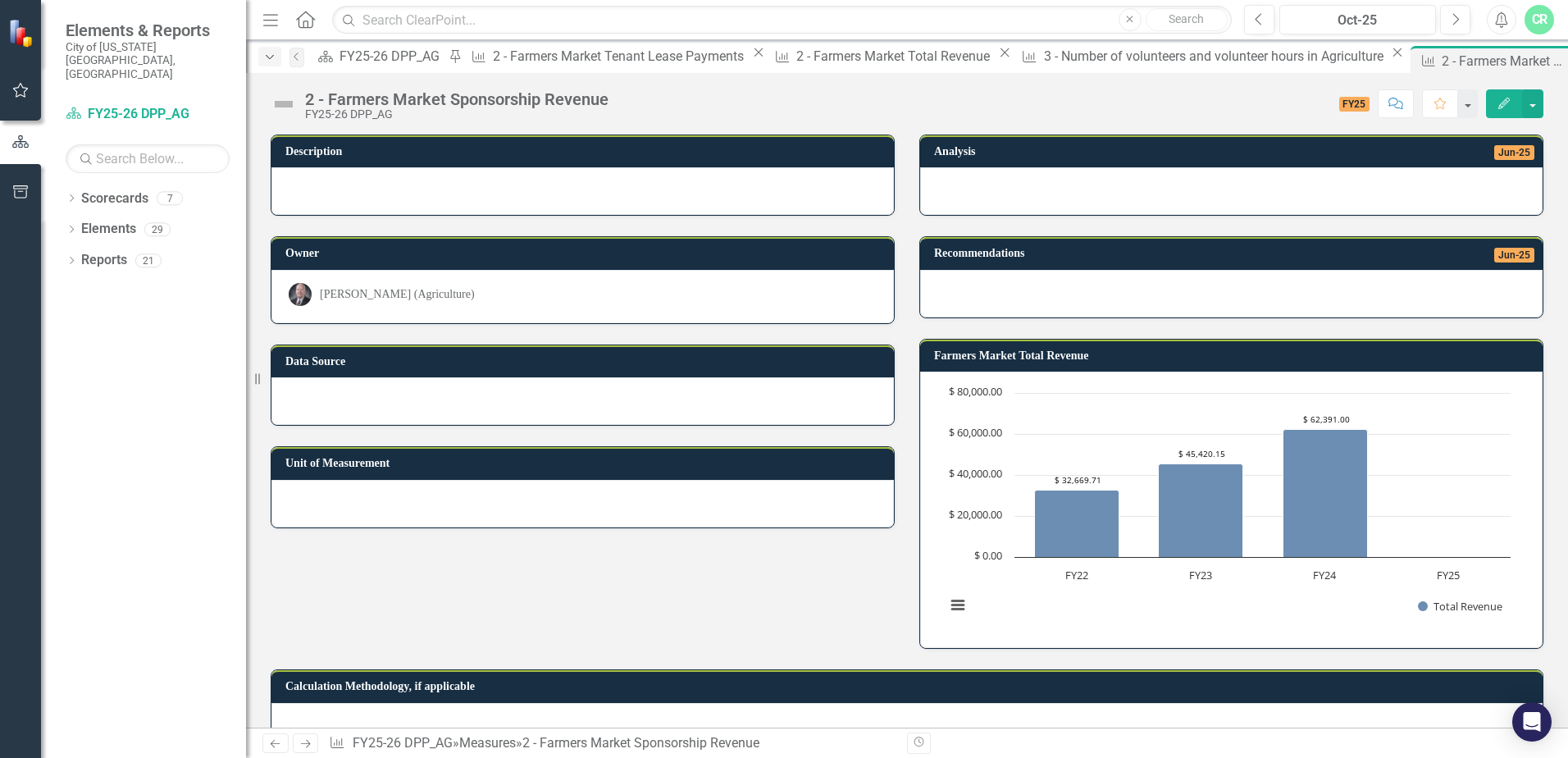
click at [266, 62] on div "Dropdown" at bounding box center [269, 56] width 23 height 20
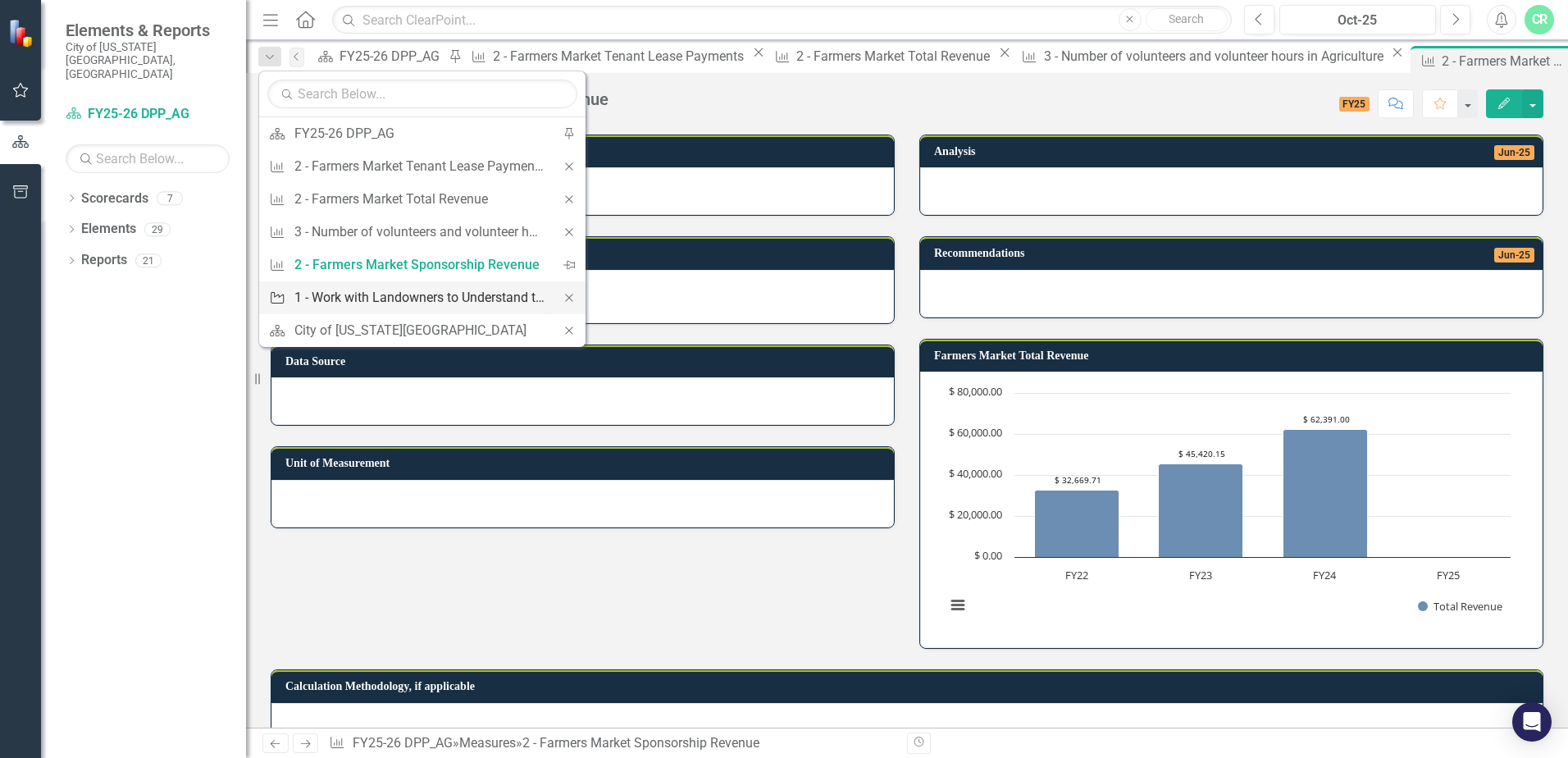
click at [451, 298] on div "1 - Work with Landowners to Understand the Value of Agriculture Reserve Program…" at bounding box center [419, 297] width 250 height 21
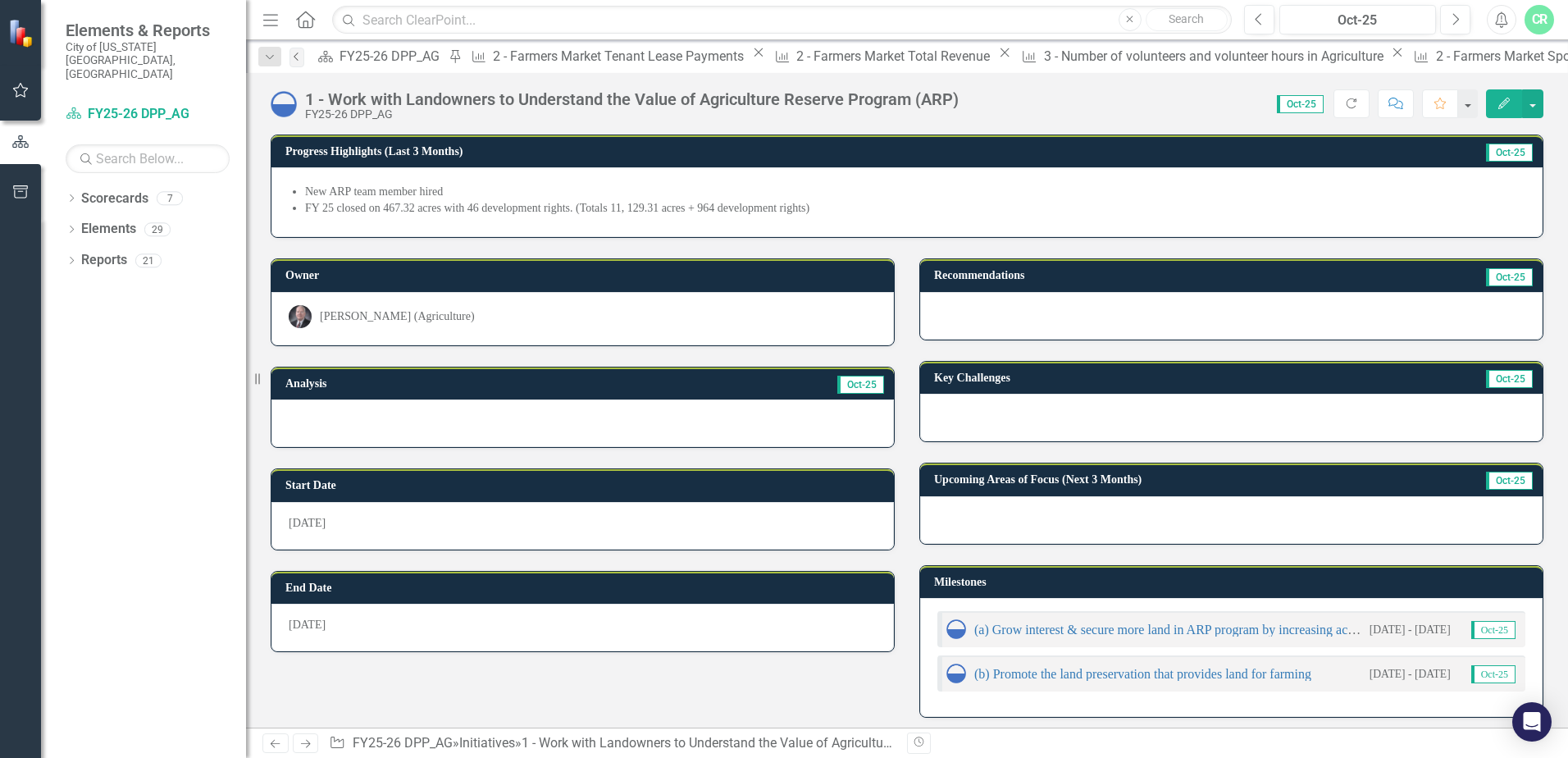
click at [302, 52] on icon "Previous" at bounding box center [296, 56] width 13 height 10
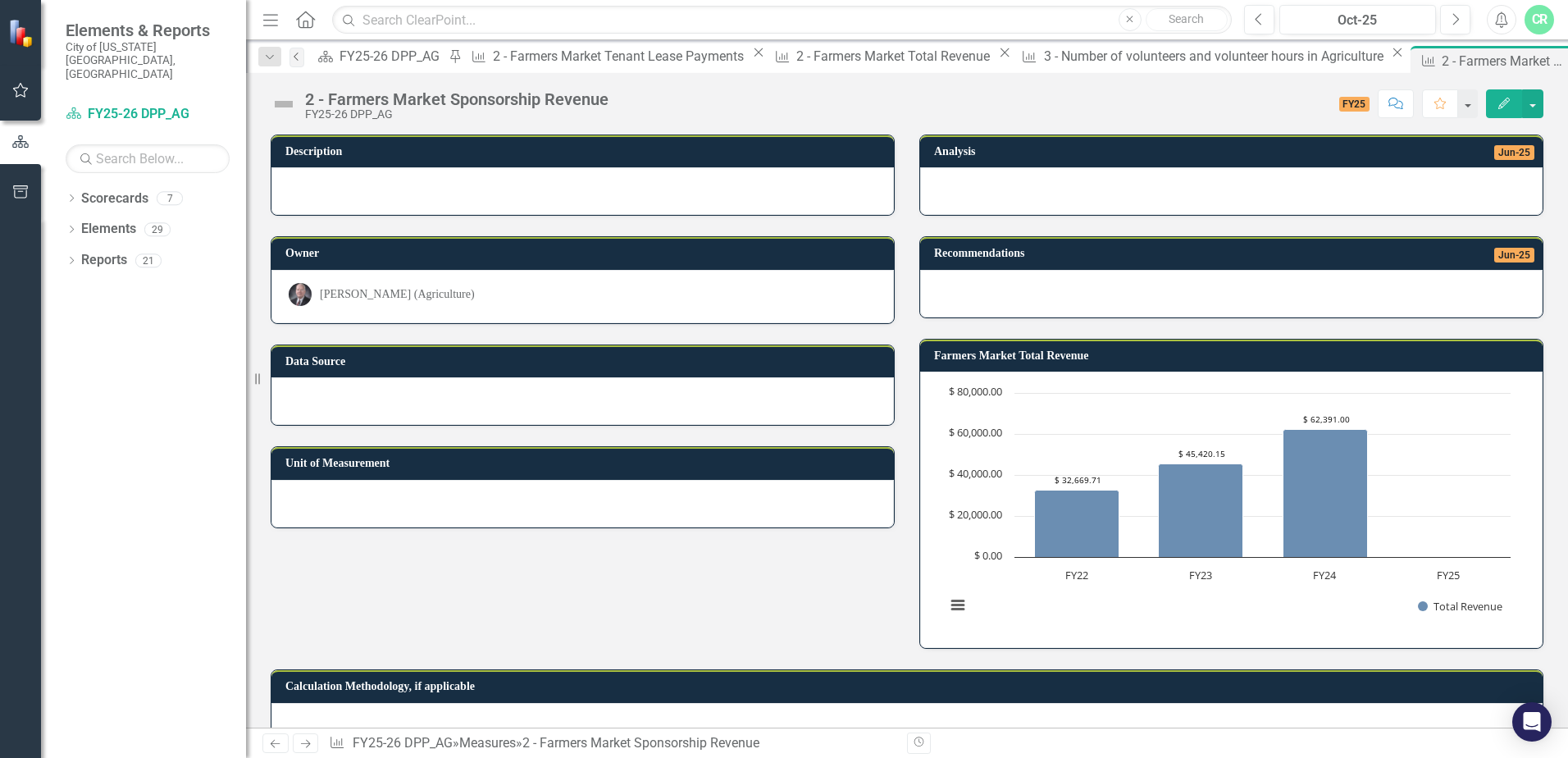
click at [303, 60] on icon "Previous" at bounding box center [296, 56] width 13 height 10
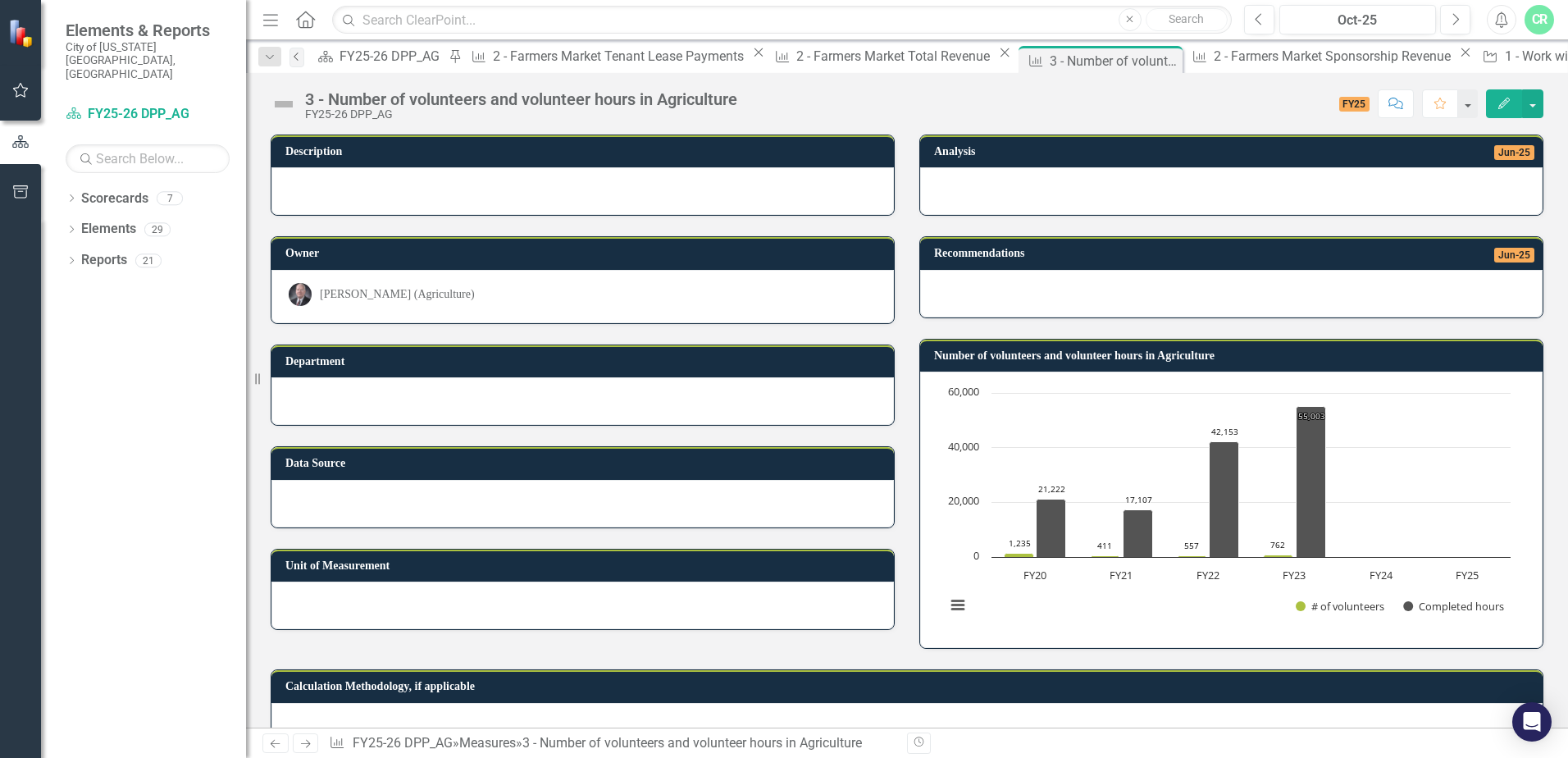
click at [303, 59] on icon "Previous" at bounding box center [296, 56] width 13 height 10
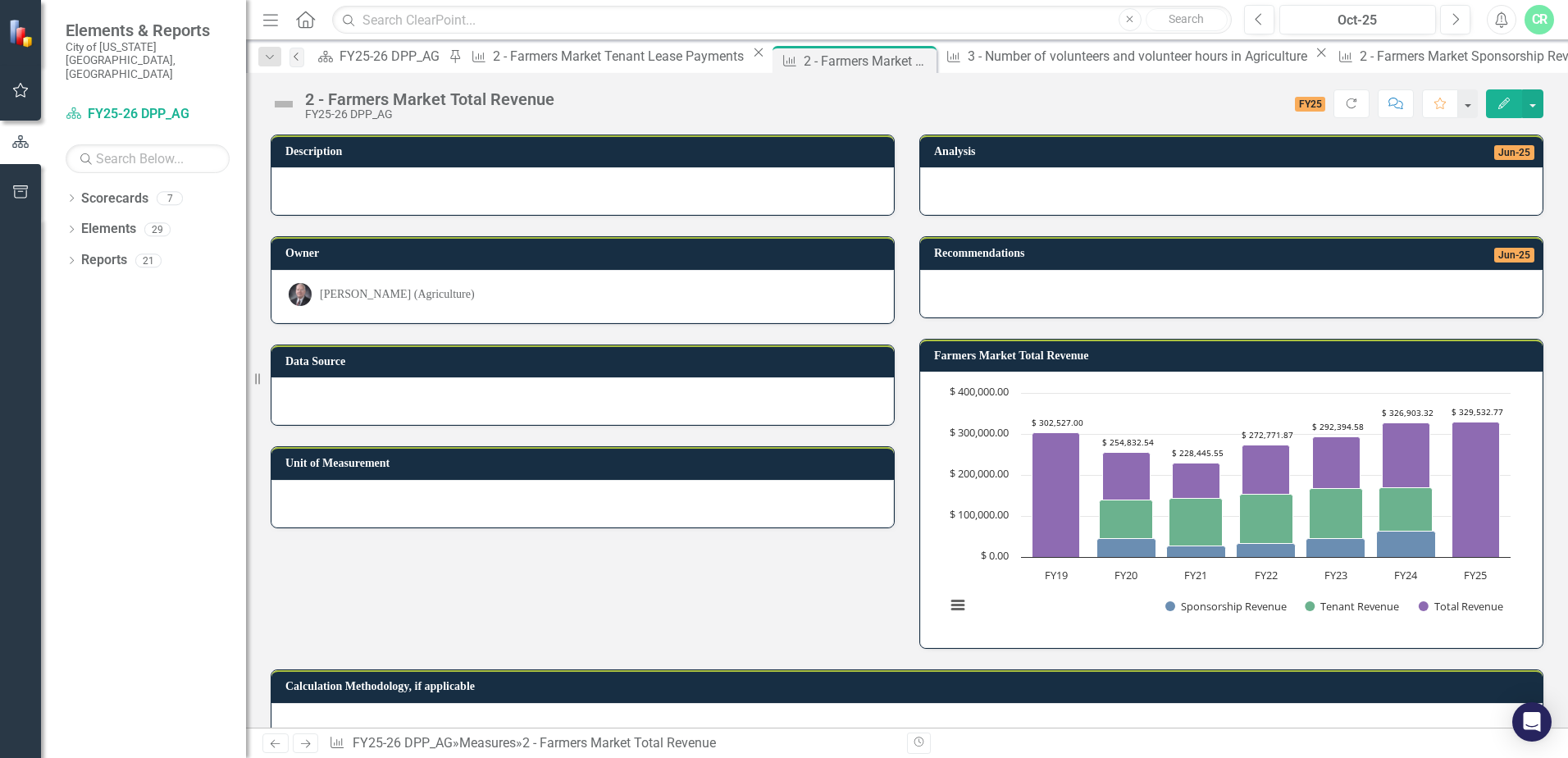
click at [297, 57] on icon "Previous" at bounding box center [296, 56] width 13 height 10
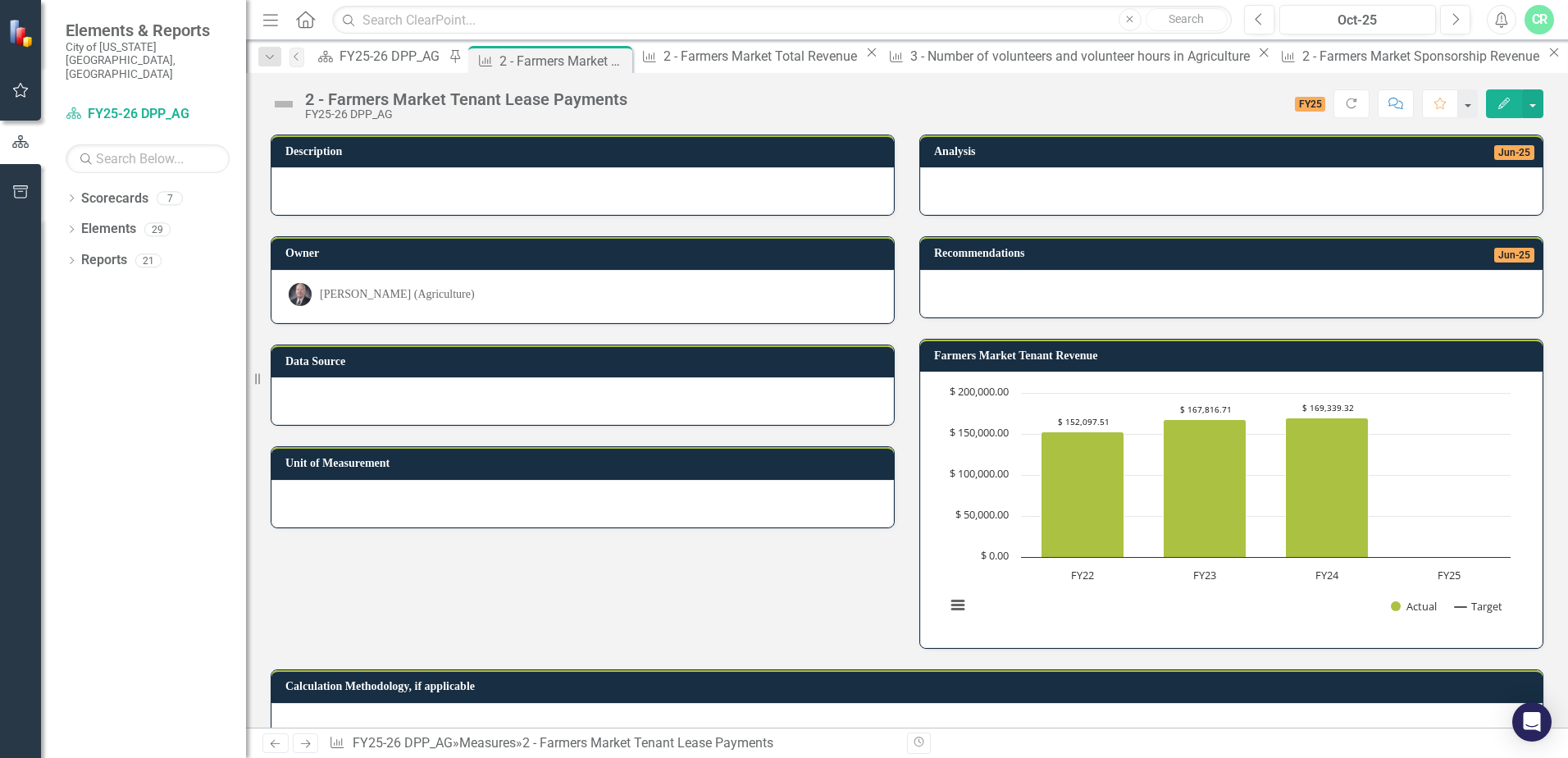
click at [357, 49] on div "Scorecard FY25-26 DPP_AG Pin" at bounding box center [389, 56] width 153 height 21
click at [410, 53] on div "FY25-26 DPP_AG" at bounding box center [392, 56] width 105 height 21
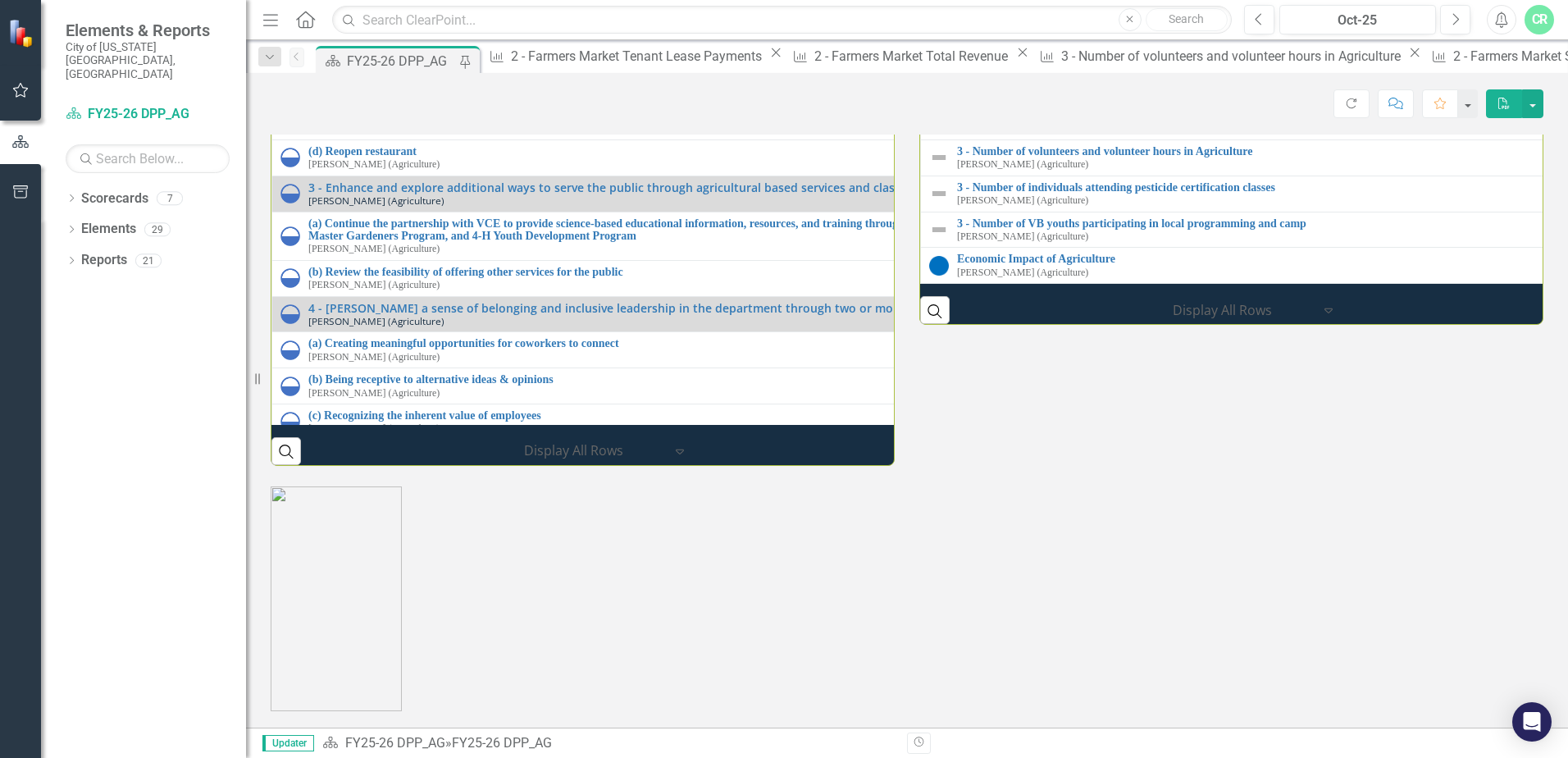
scroll to position [2106, 0]
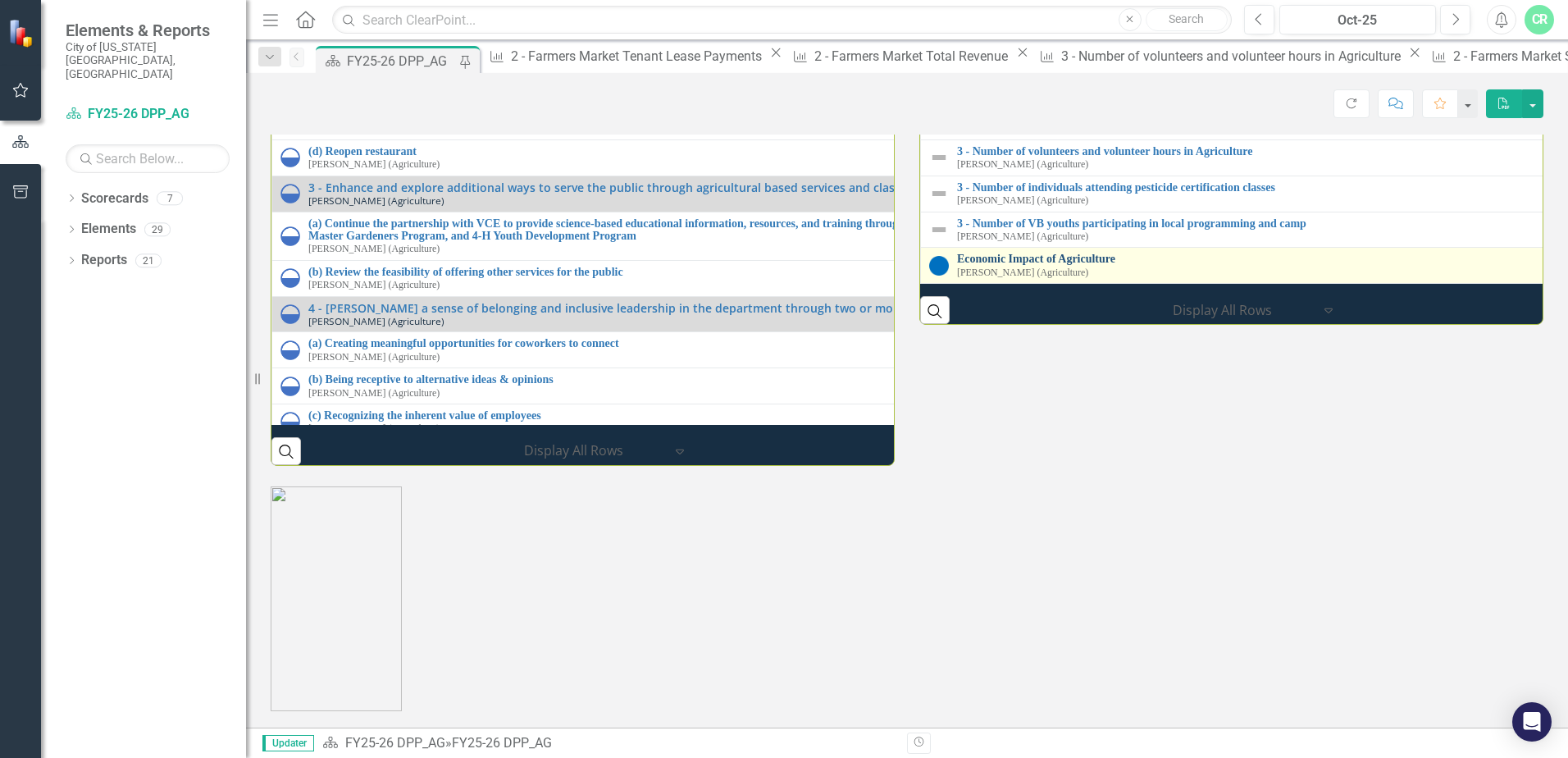
click at [1097, 265] on link "Economic Impact of Agriculture" at bounding box center [1566, 259] width 1218 height 12
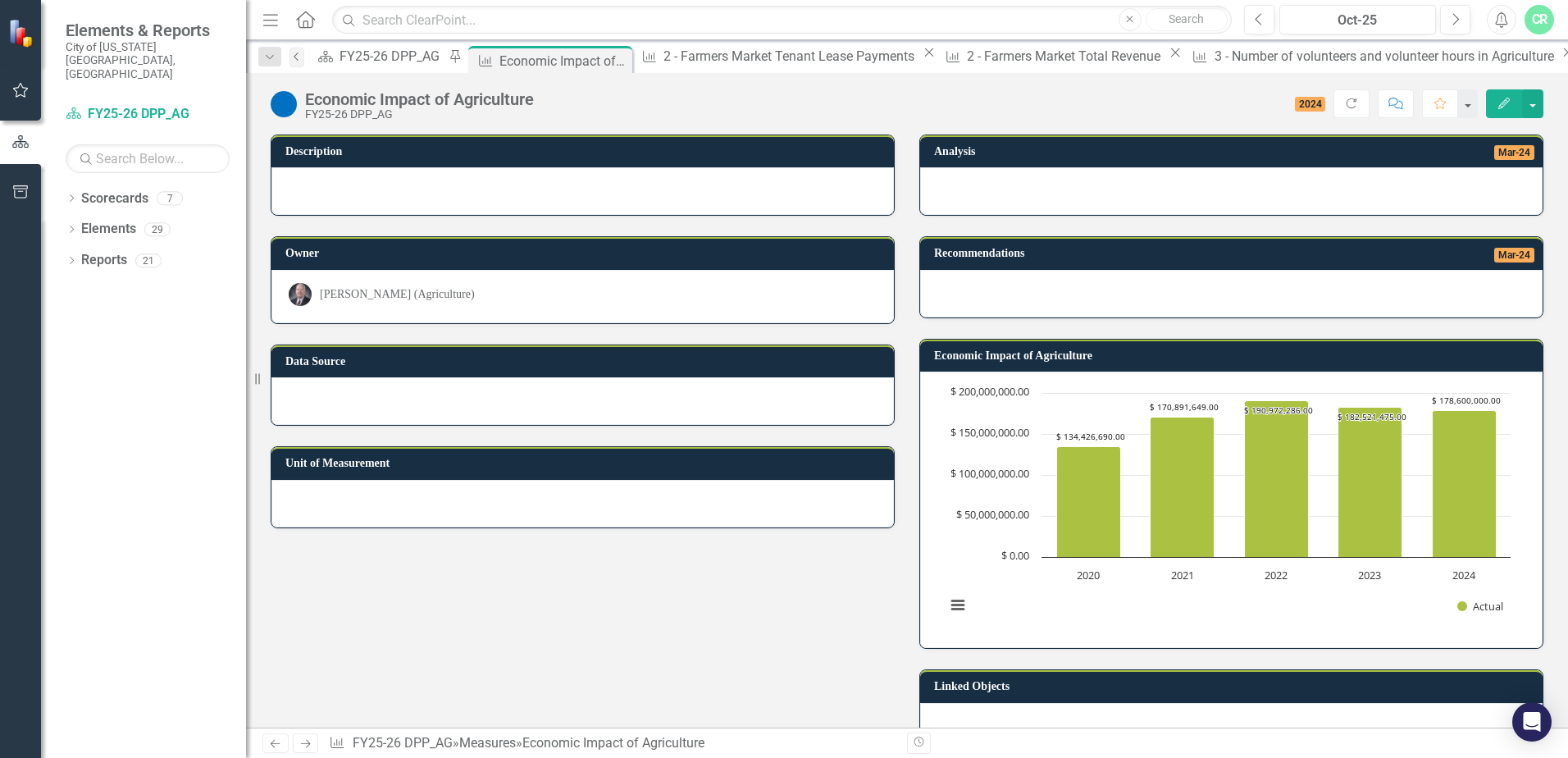
click at [303, 57] on icon "Previous" at bounding box center [296, 56] width 13 height 10
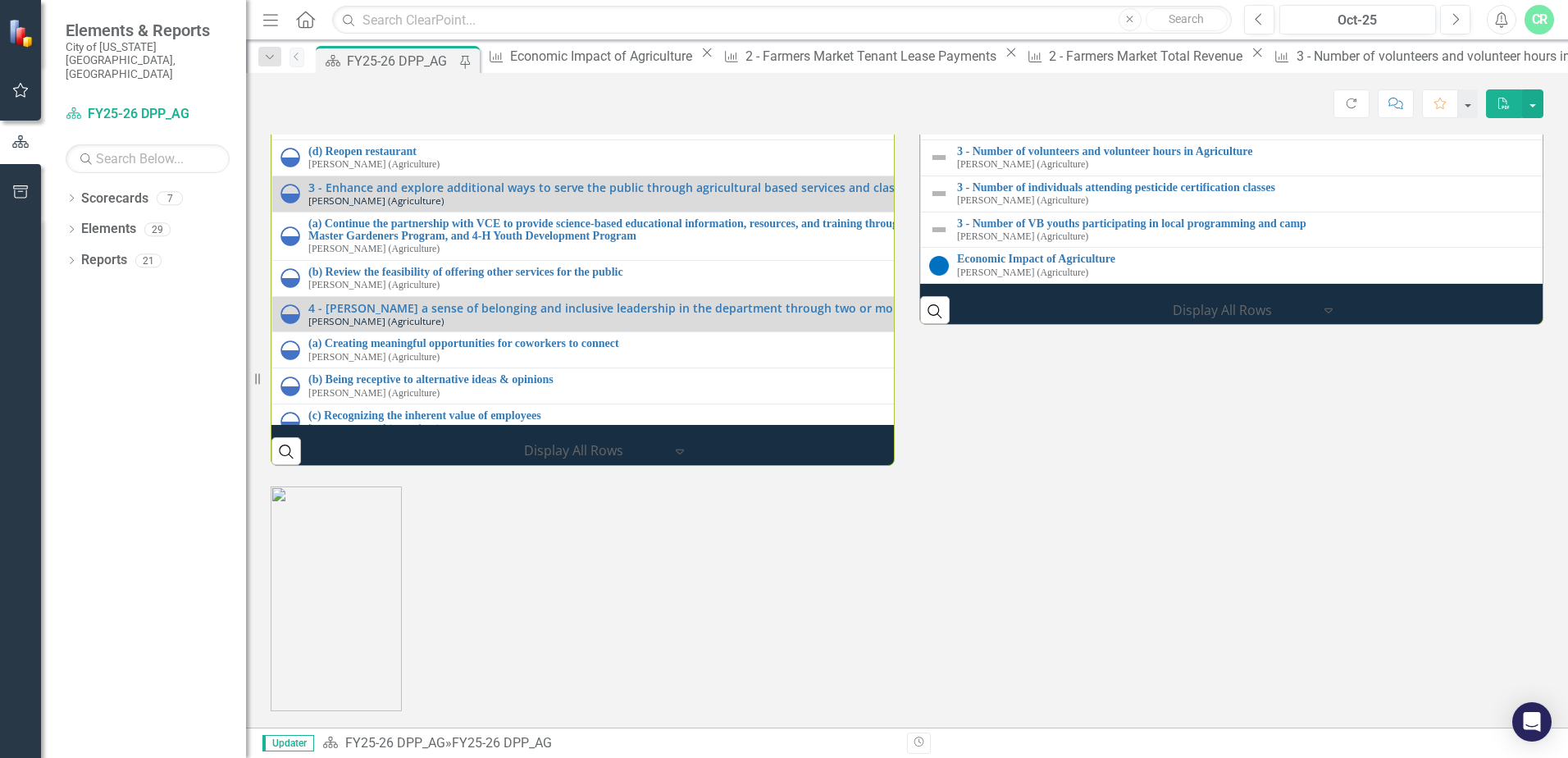
scroll to position [2125, 0]
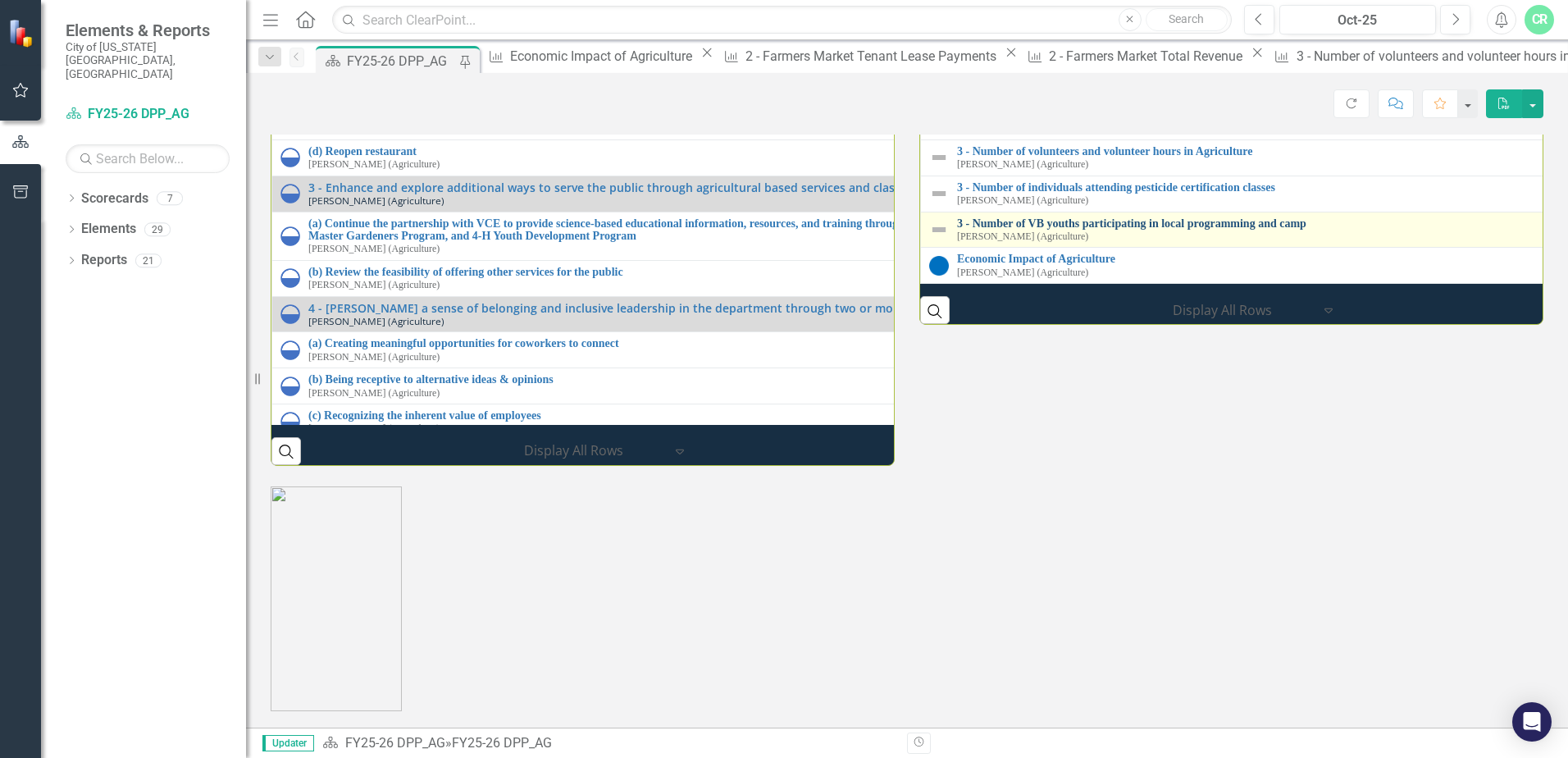
click at [1184, 230] on link "3 - Number of VB youths participating in local programming and camp" at bounding box center [1566, 223] width 1219 height 12
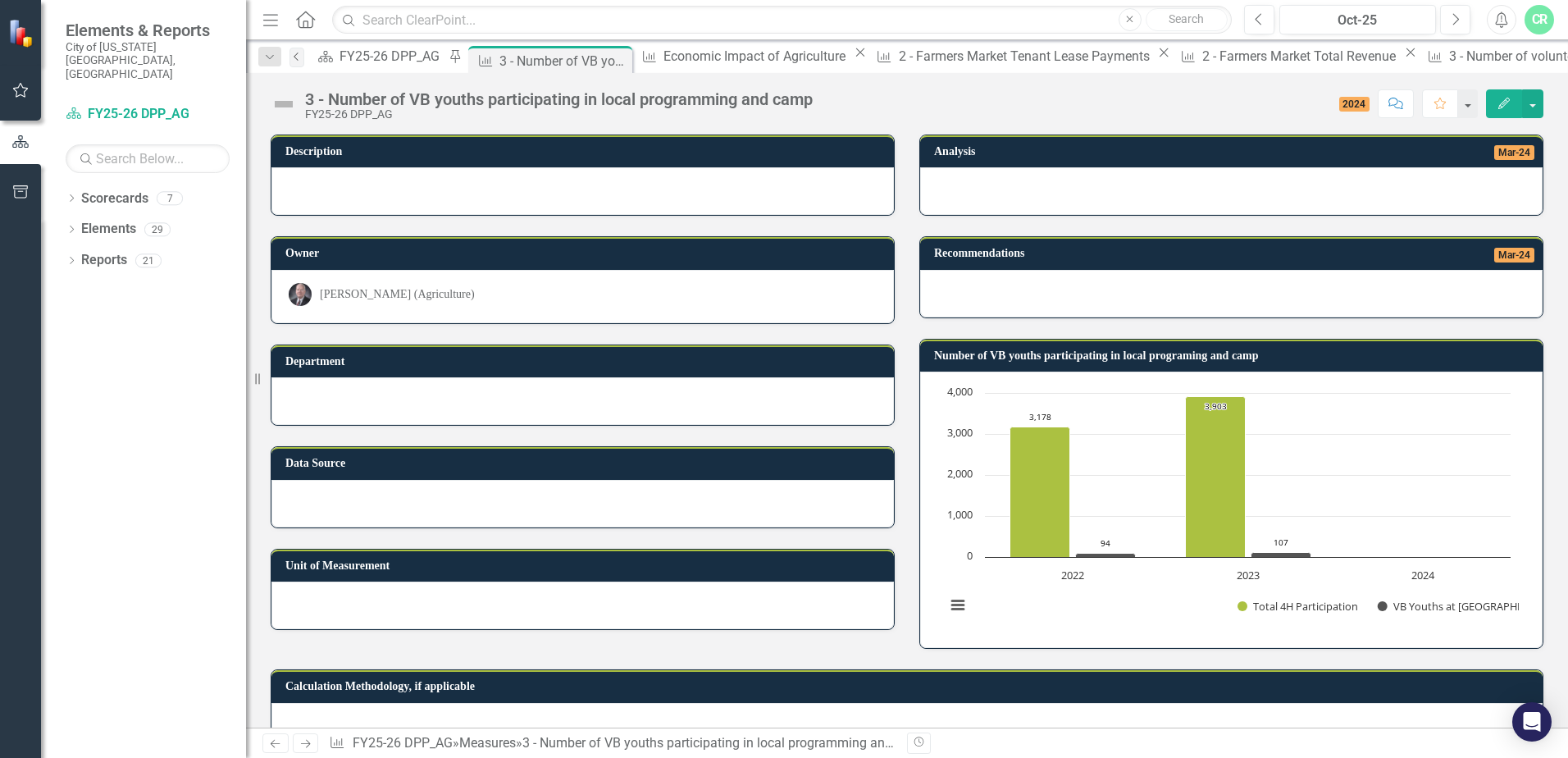
click at [303, 60] on icon "Previous" at bounding box center [296, 56] width 13 height 10
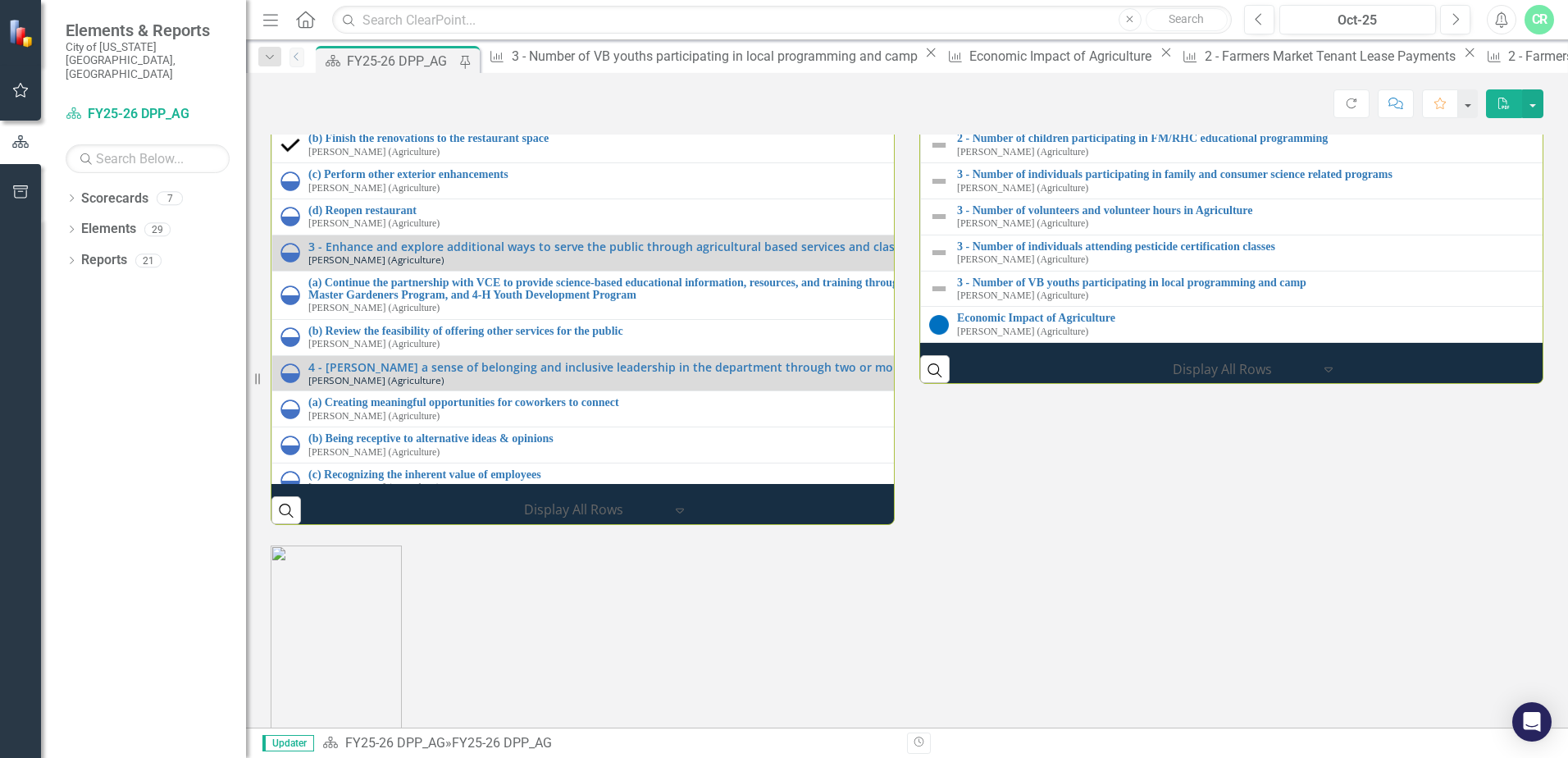
scroll to position [1943, 0]
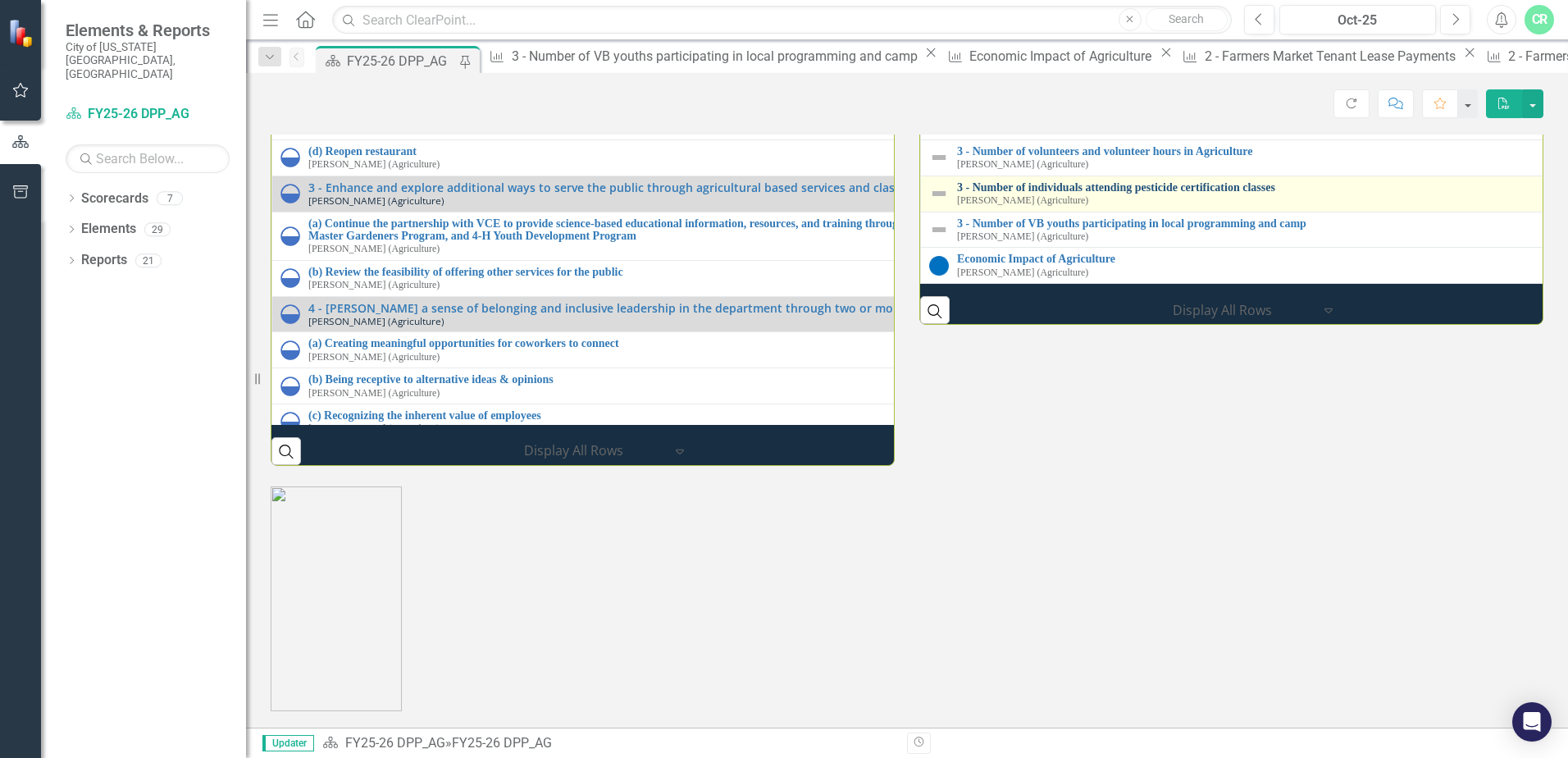
click at [1146, 194] on link "3 - Number of individuals attending pesticide certification classes" at bounding box center [1566, 187] width 1218 height 12
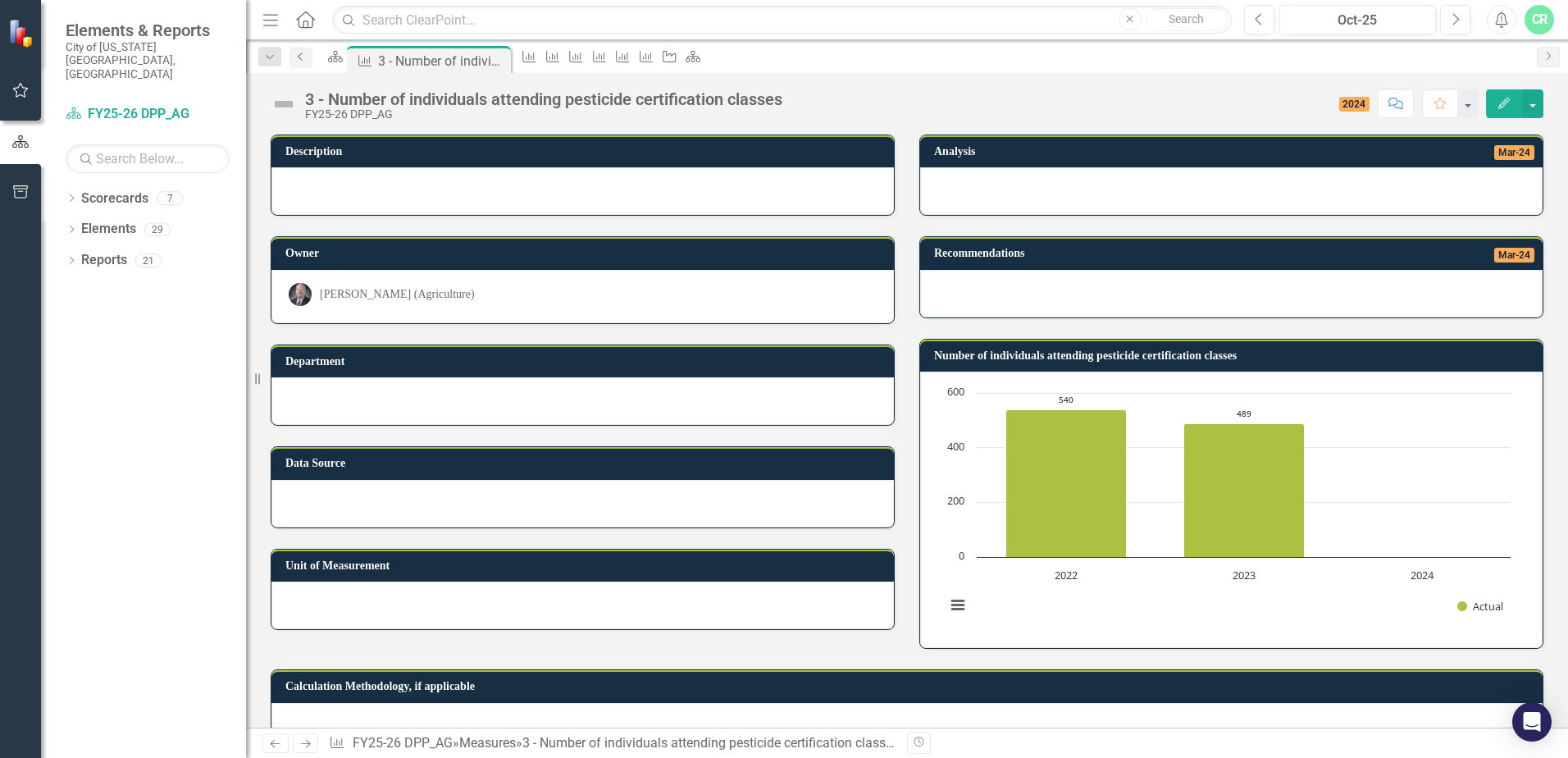
click at [305, 62] on link "Previous" at bounding box center [301, 57] width 23 height 20
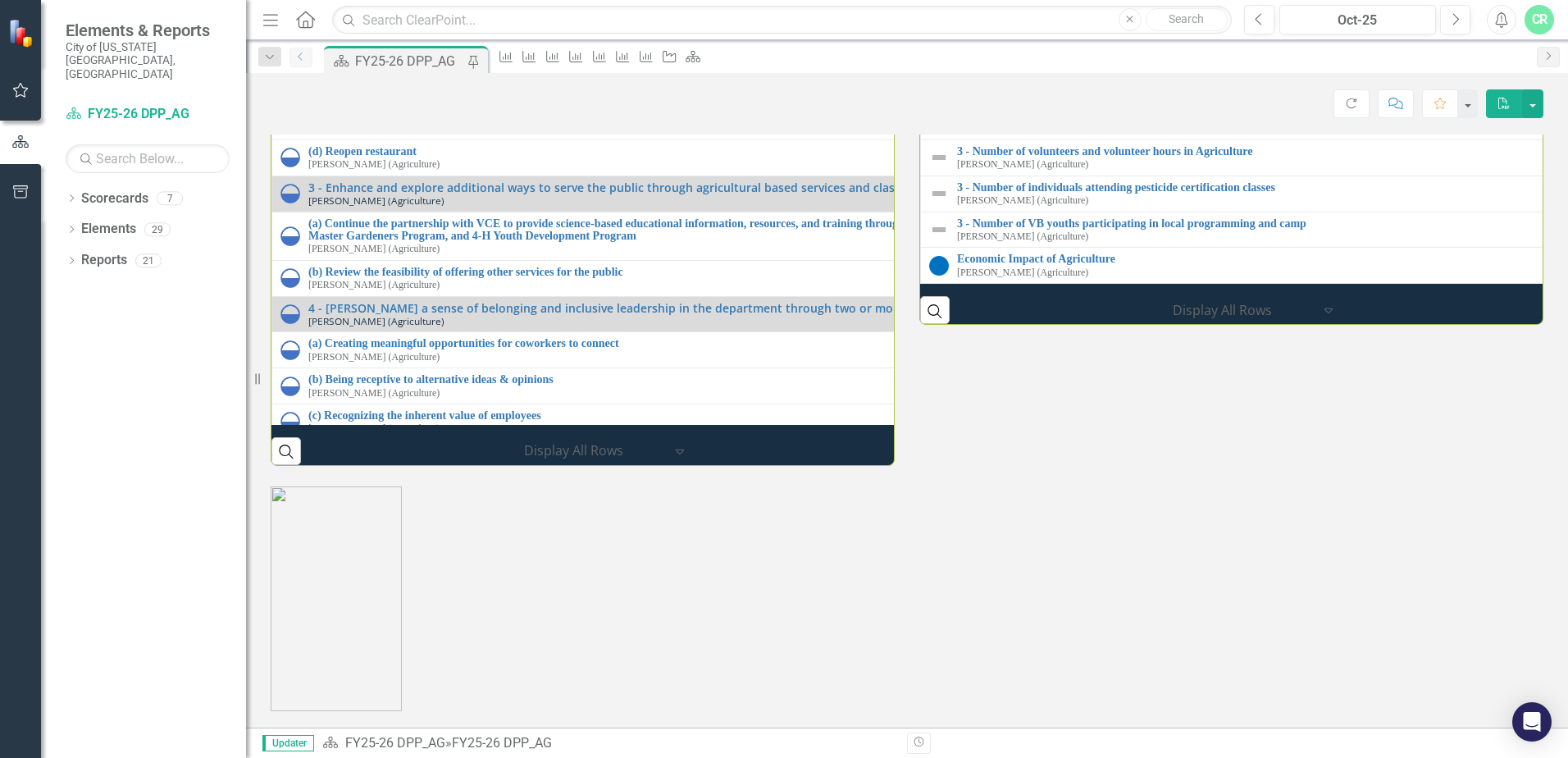
scroll to position [1869, 0]
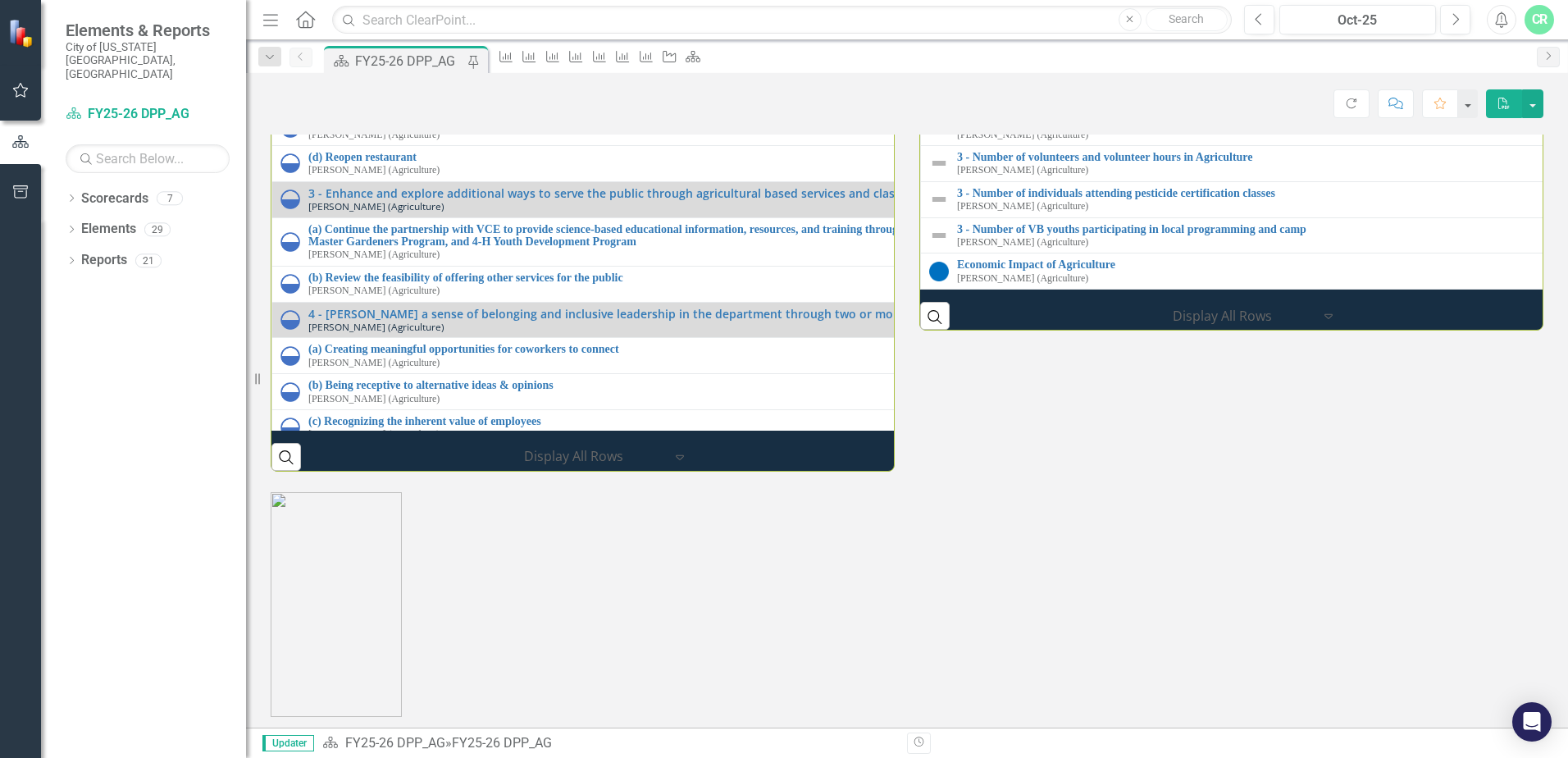
click at [1245, 91] on link "2 - Number of children participating in FM/RHC educational programming" at bounding box center [1566, 85] width 1218 height 12
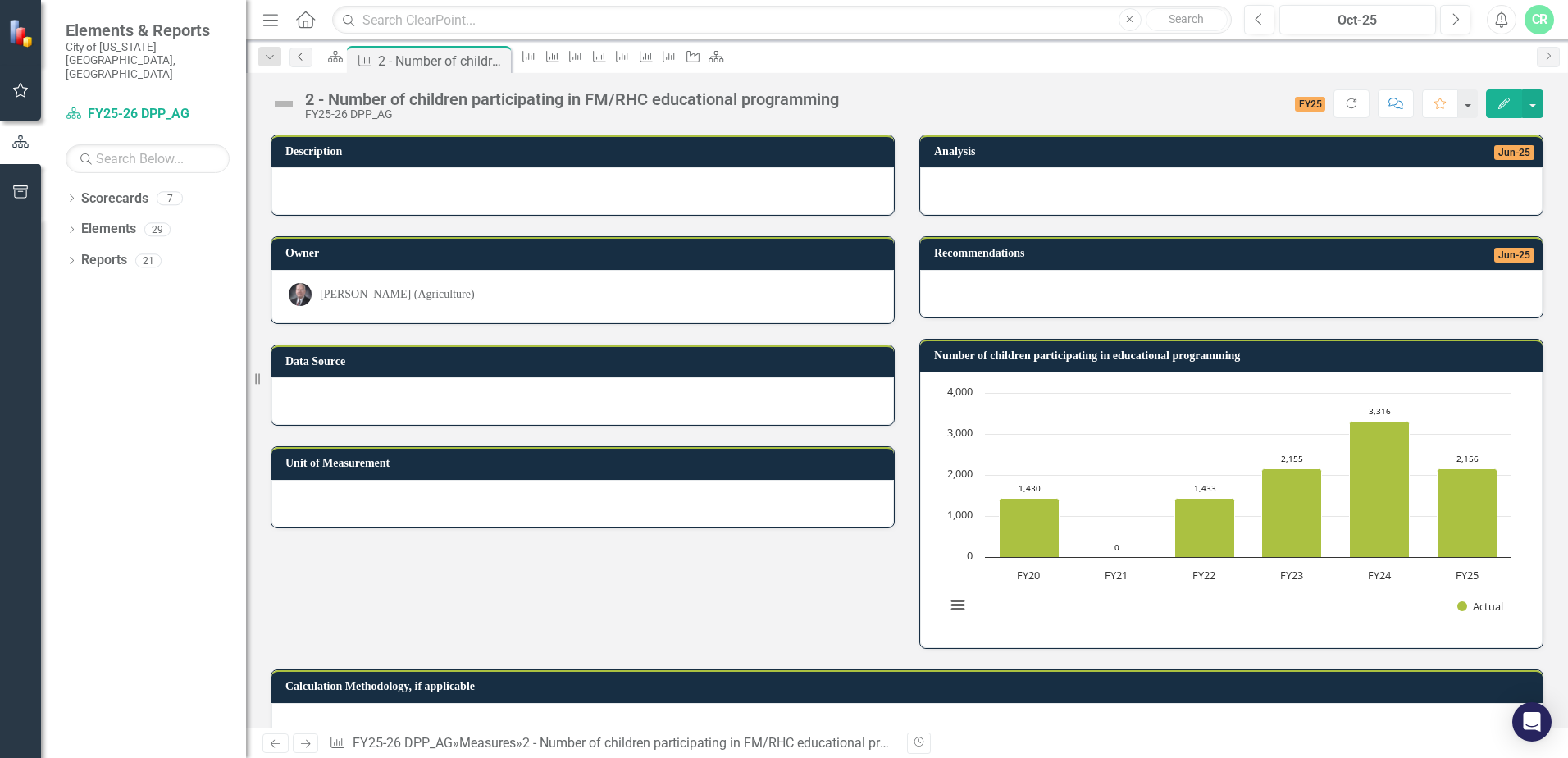
click at [301, 57] on icon "Previous" at bounding box center [301, 56] width 13 height 10
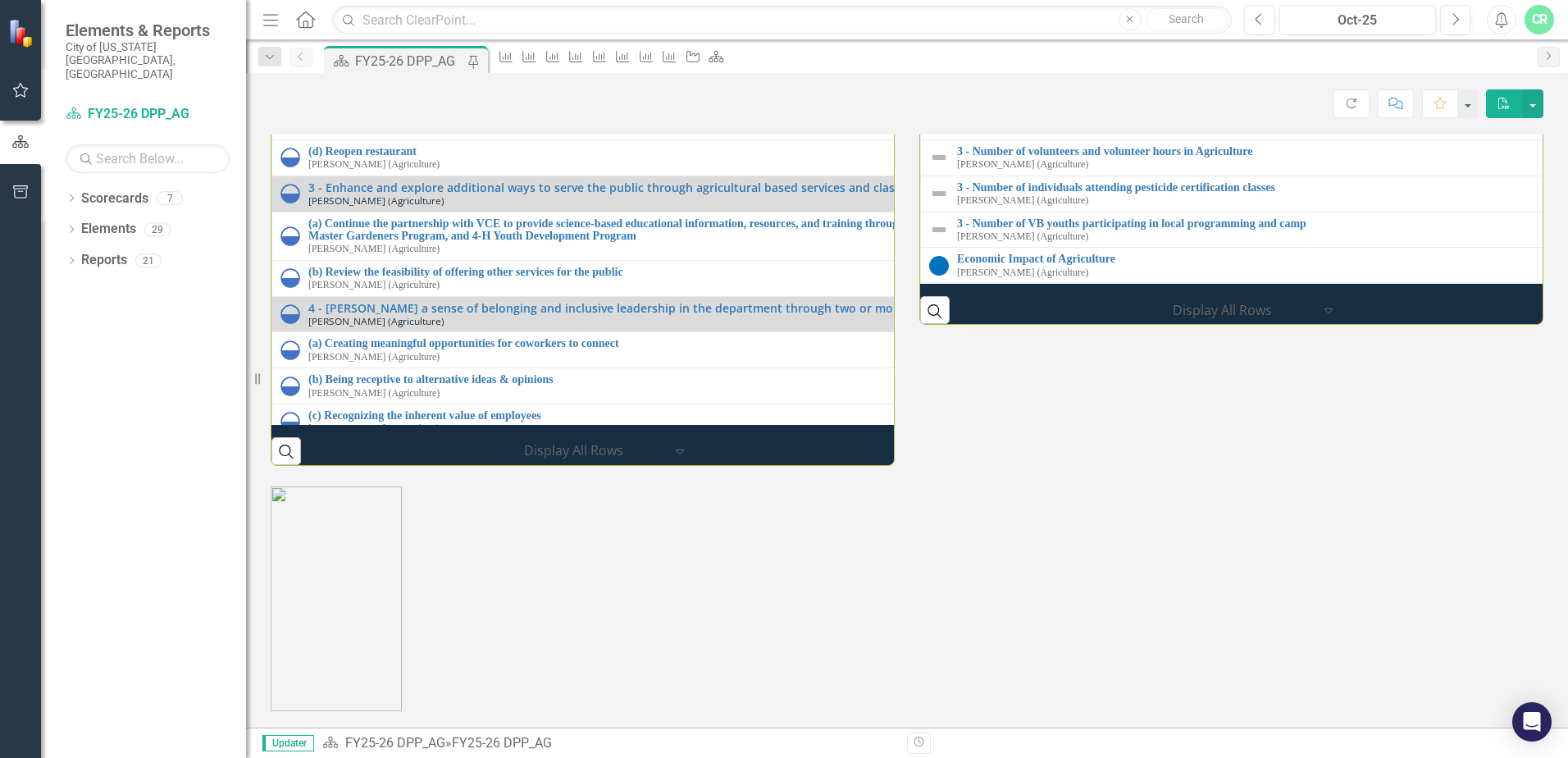
scroll to position [1862, 0]
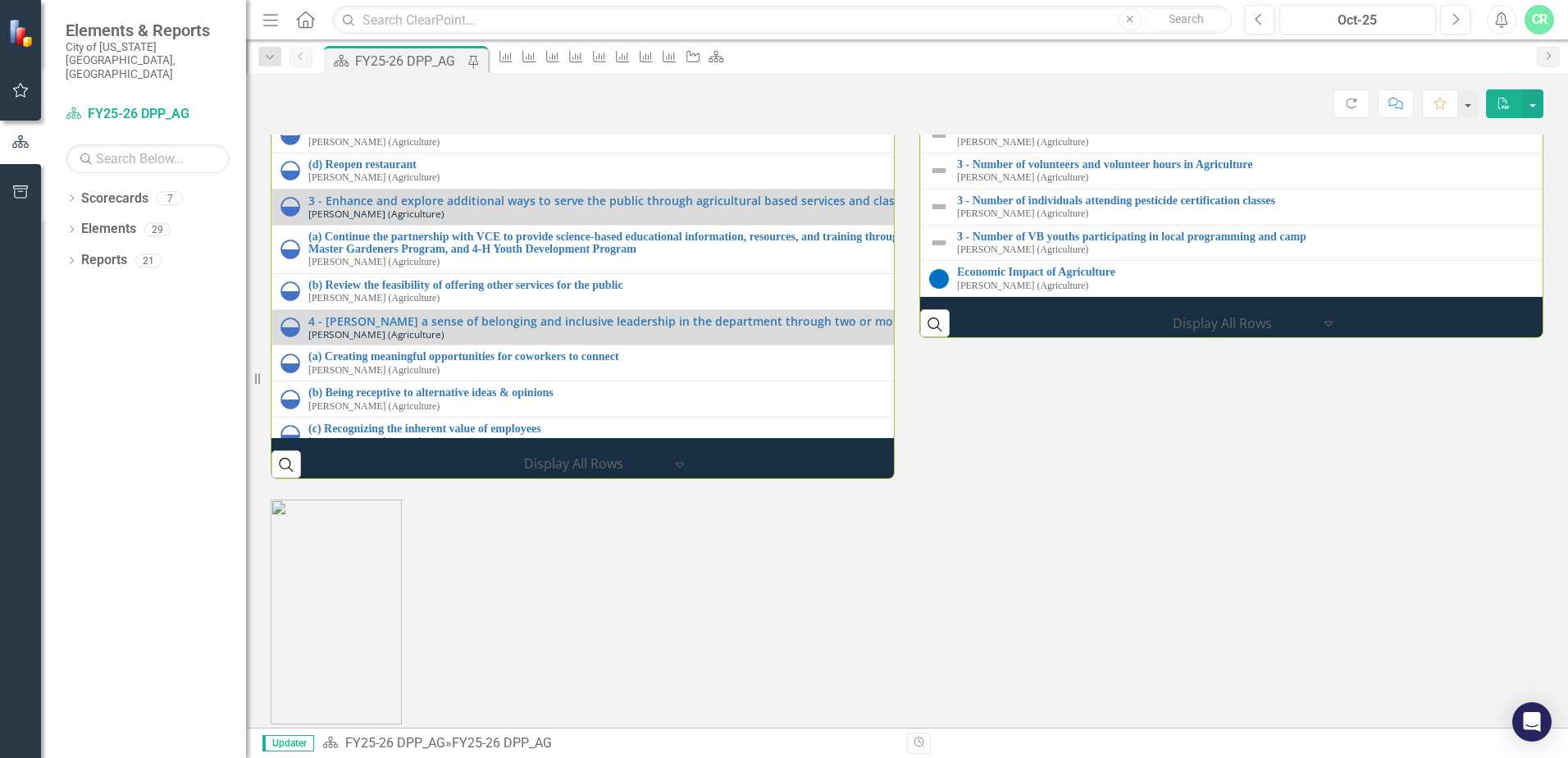
click at [1144, 63] on link "2 - Farmers Market Sponsorship Revenue" at bounding box center [1566, 57] width 1218 height 12
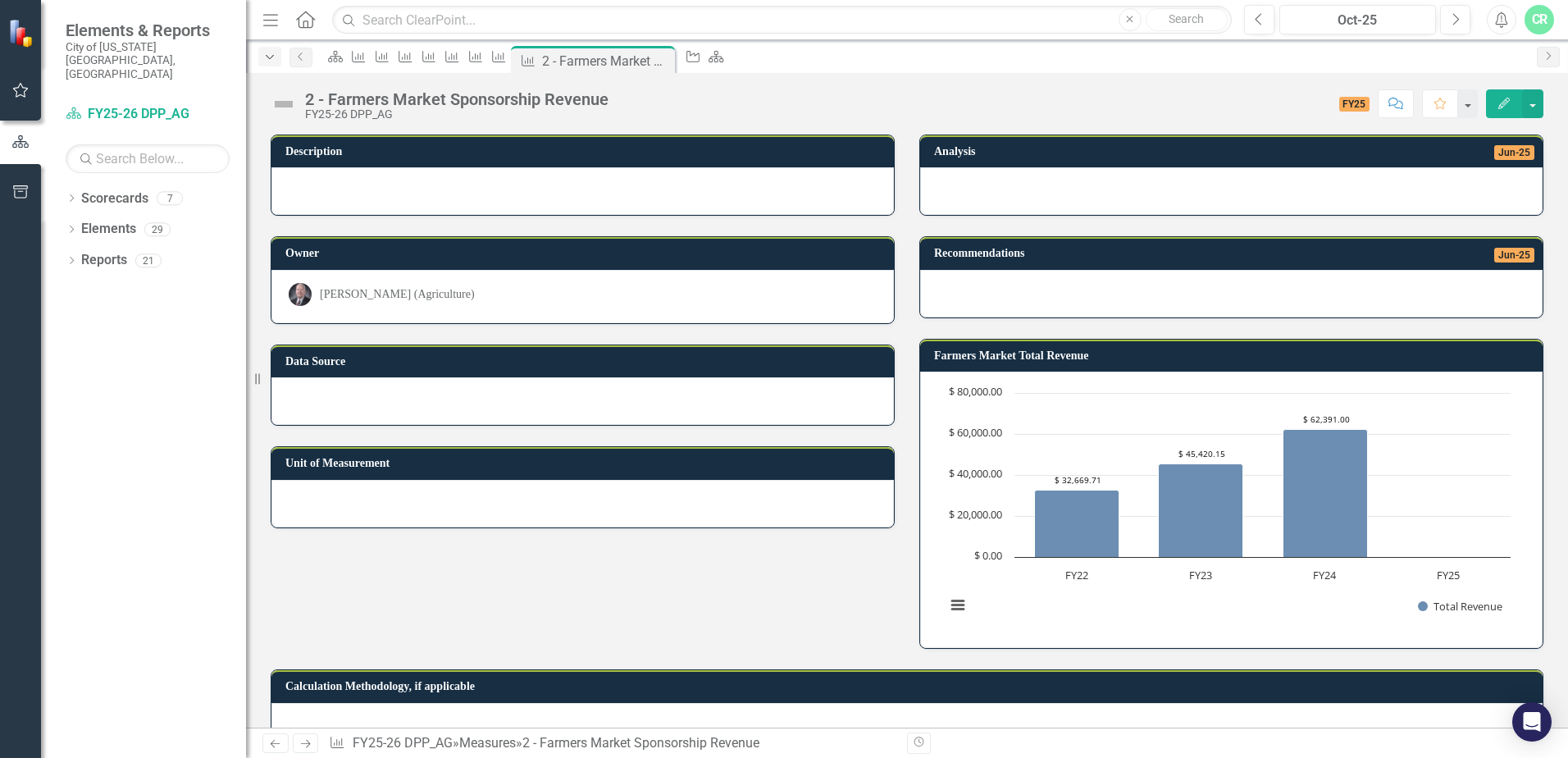
click at [273, 53] on icon "Dropdown" at bounding box center [269, 56] width 15 height 11
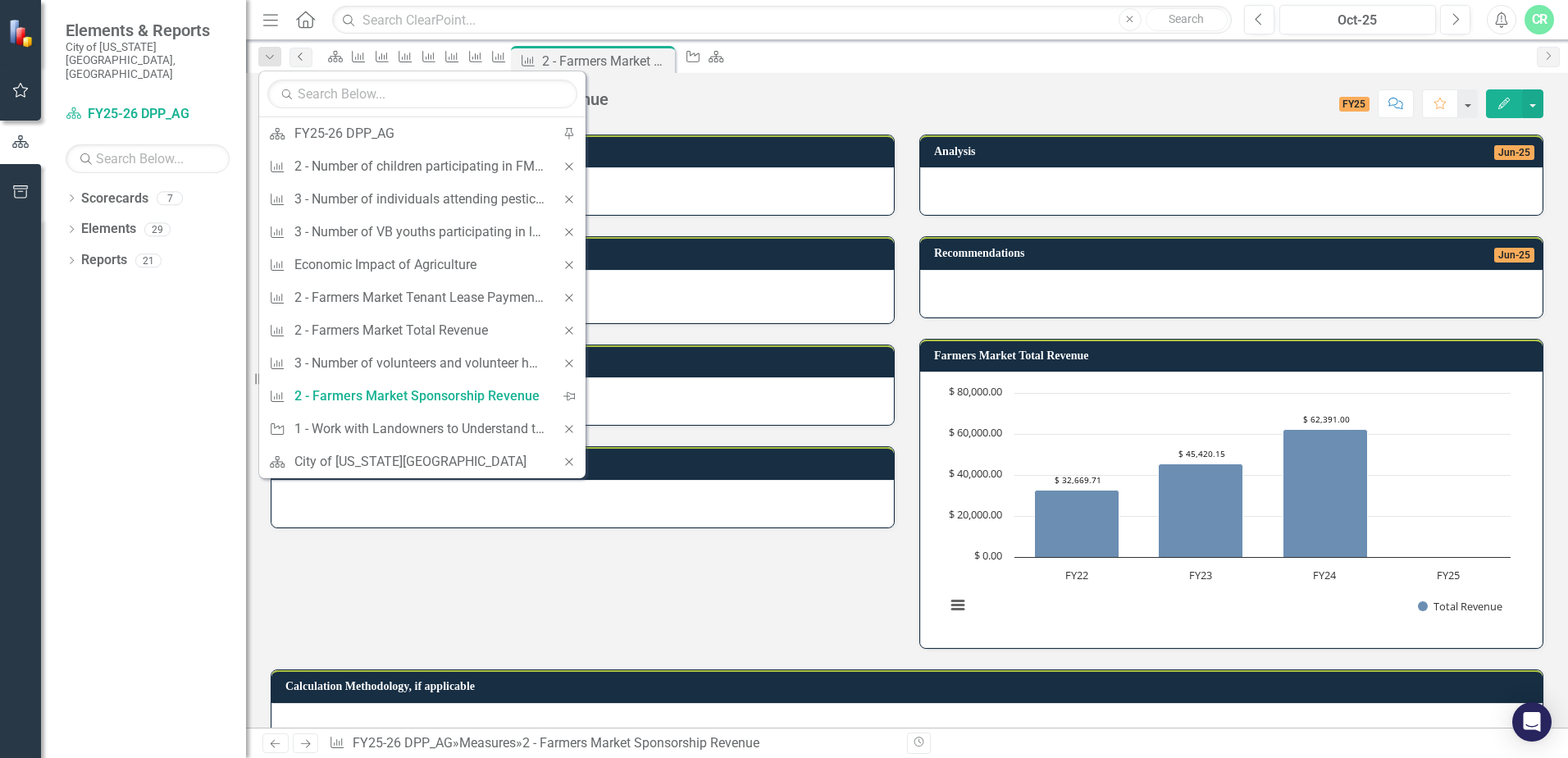
click at [296, 54] on icon "Previous" at bounding box center [301, 56] width 13 height 10
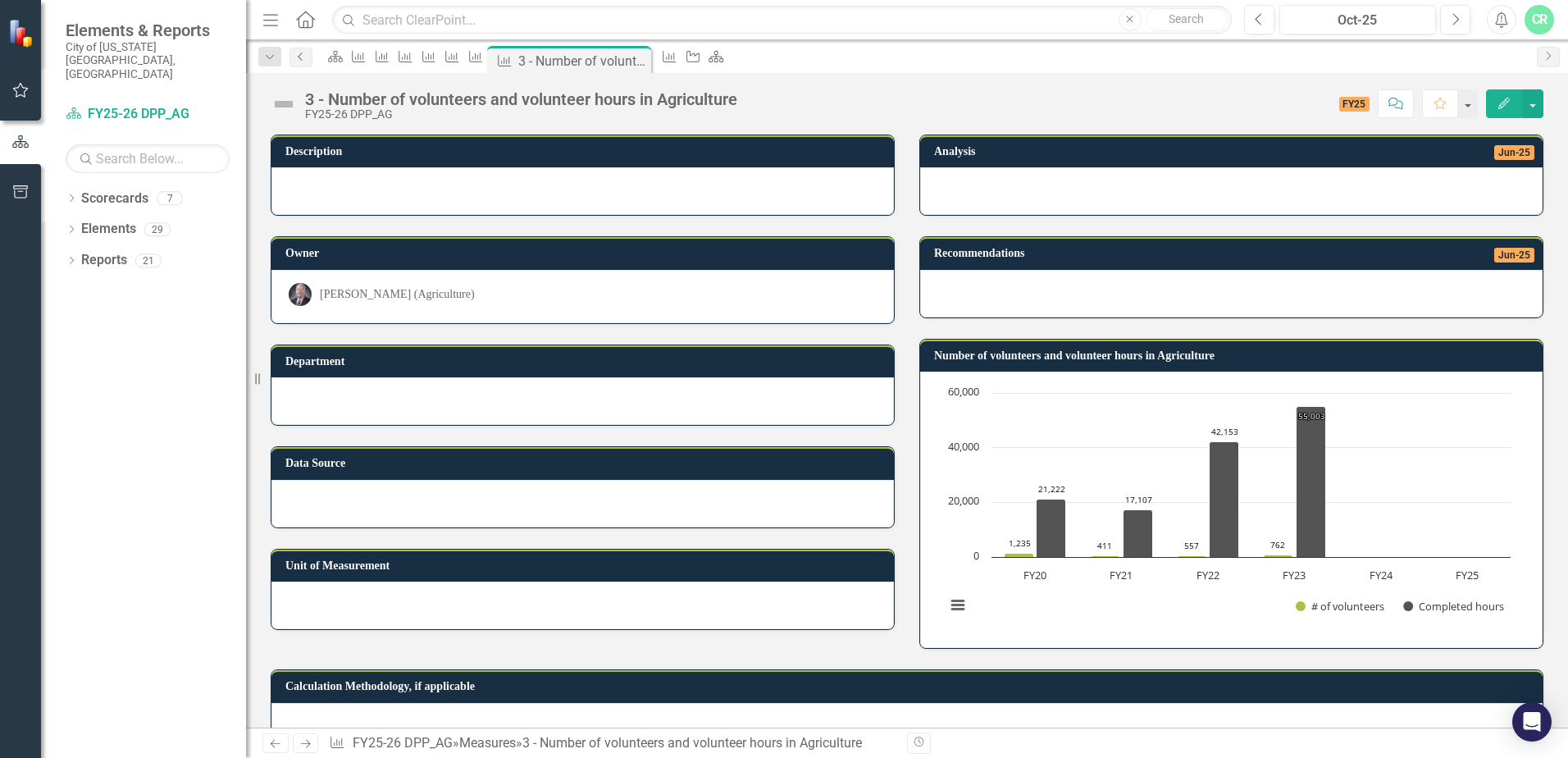
click at [296, 54] on icon "Previous" at bounding box center [301, 56] width 13 height 10
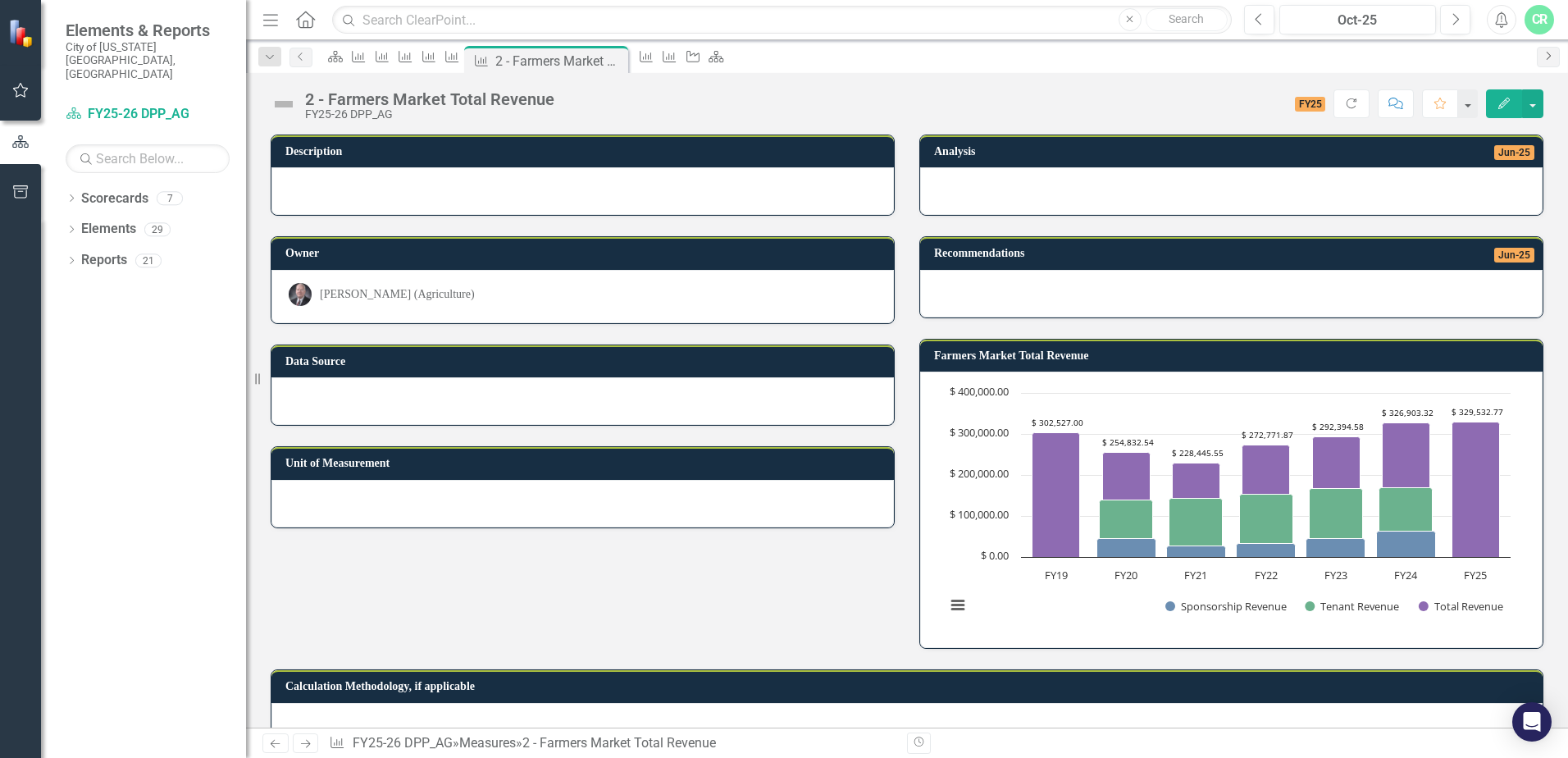
click at [1553, 56] on icon "Next" at bounding box center [1548, 56] width 13 height 10
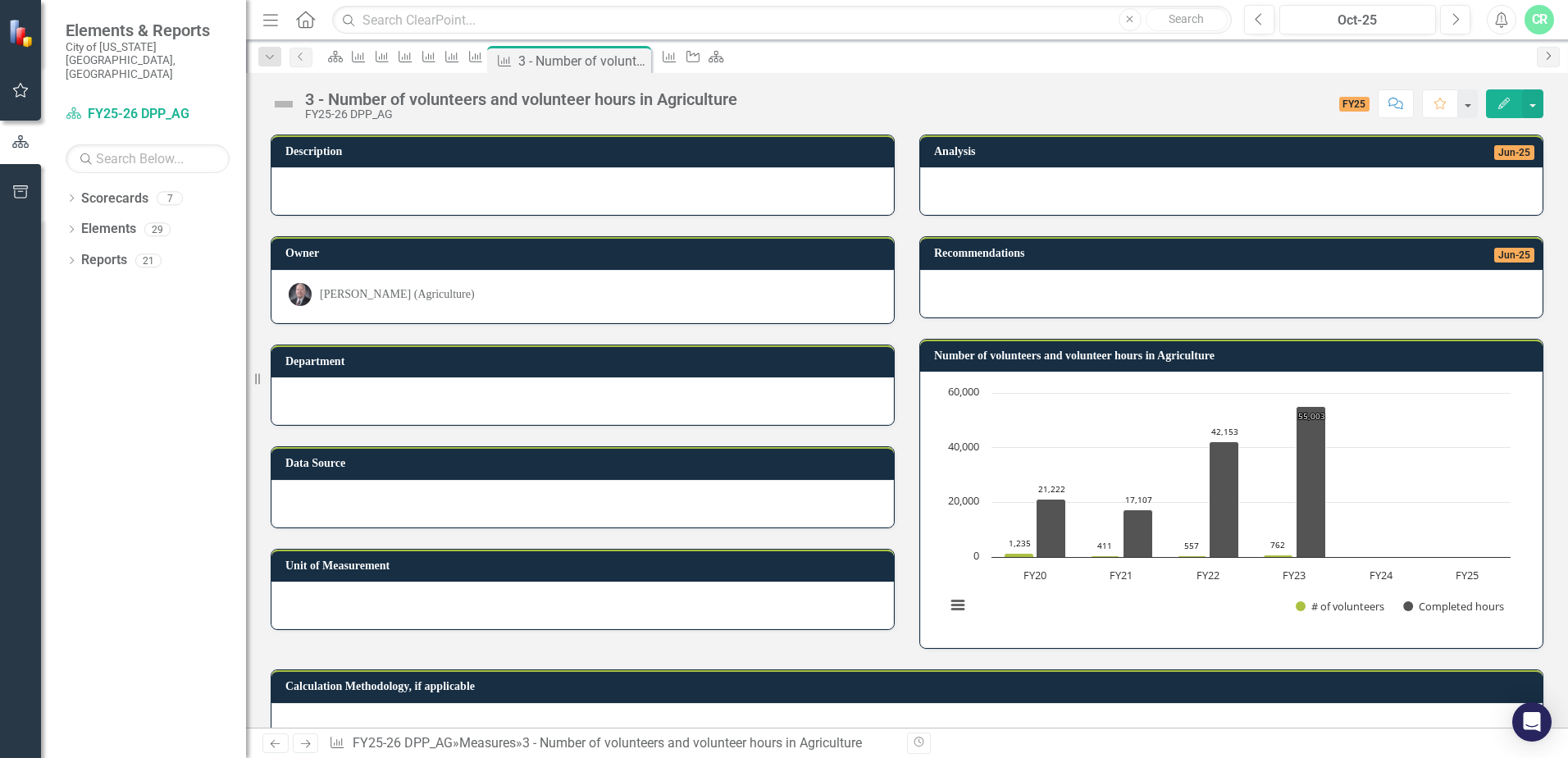
click at [1552, 56] on icon "Next" at bounding box center [1548, 56] width 13 height 10
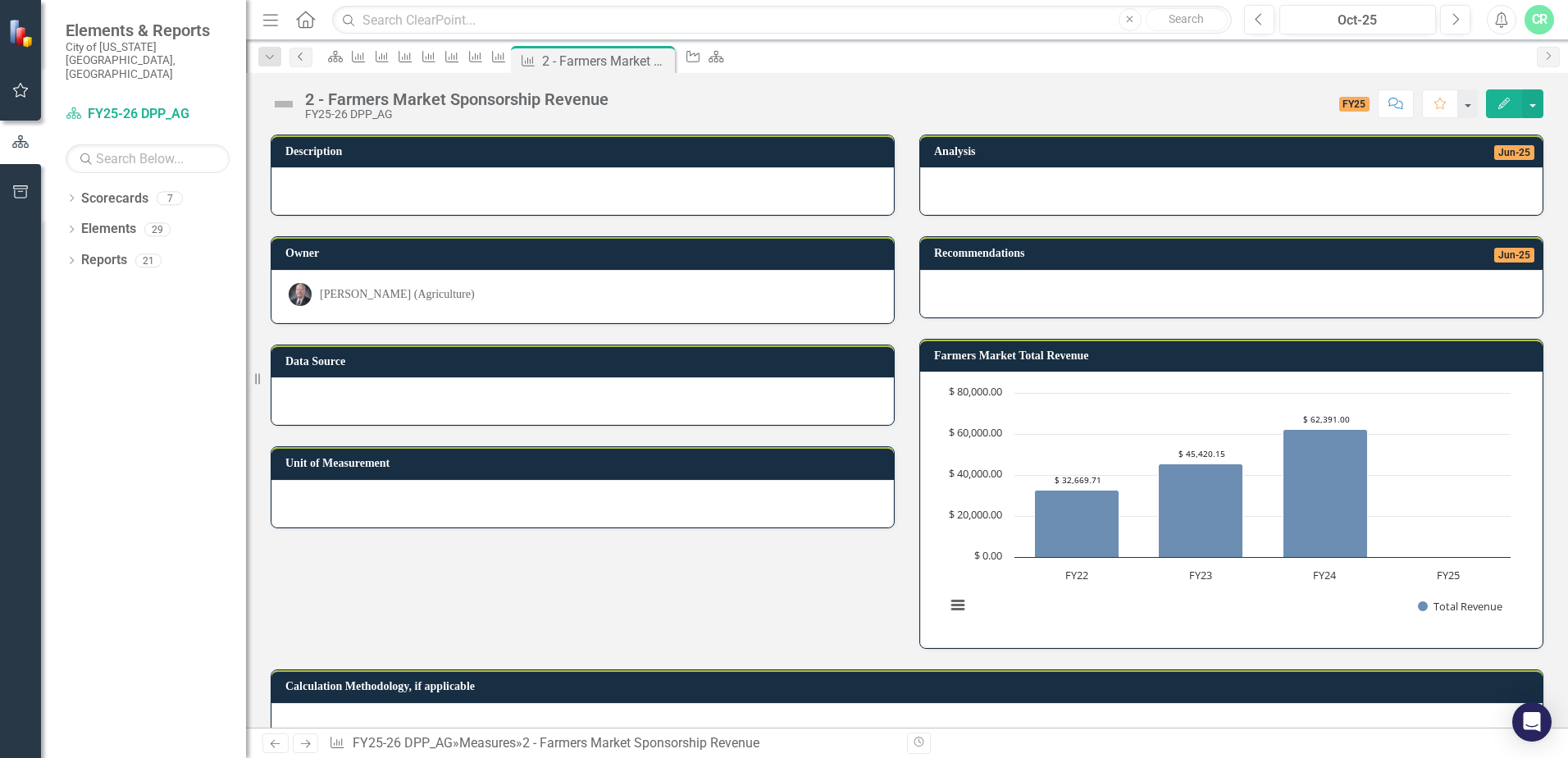
click at [297, 57] on icon "Previous" at bounding box center [301, 56] width 13 height 10
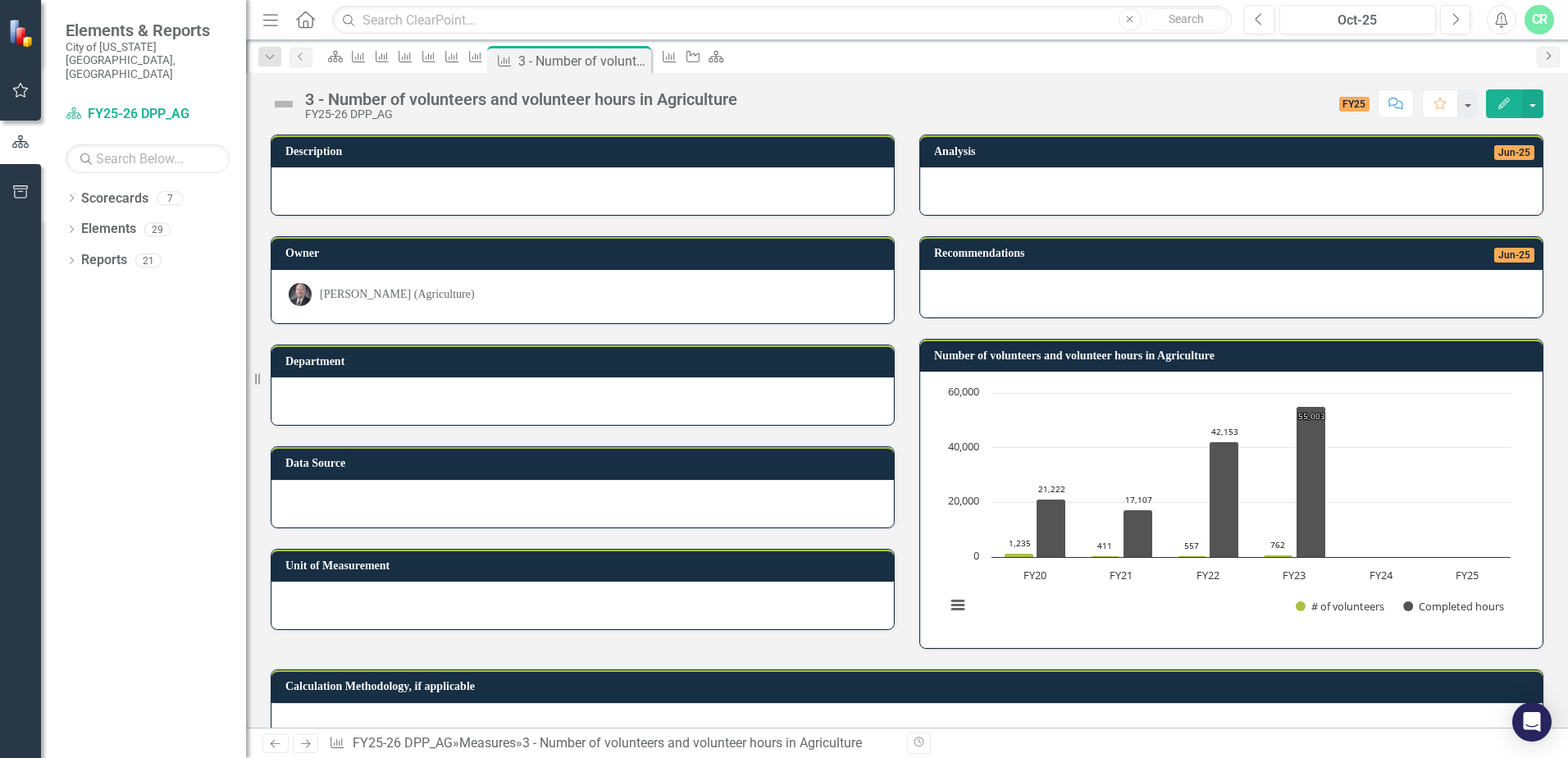
click at [1545, 53] on icon "Next" at bounding box center [1548, 56] width 13 height 10
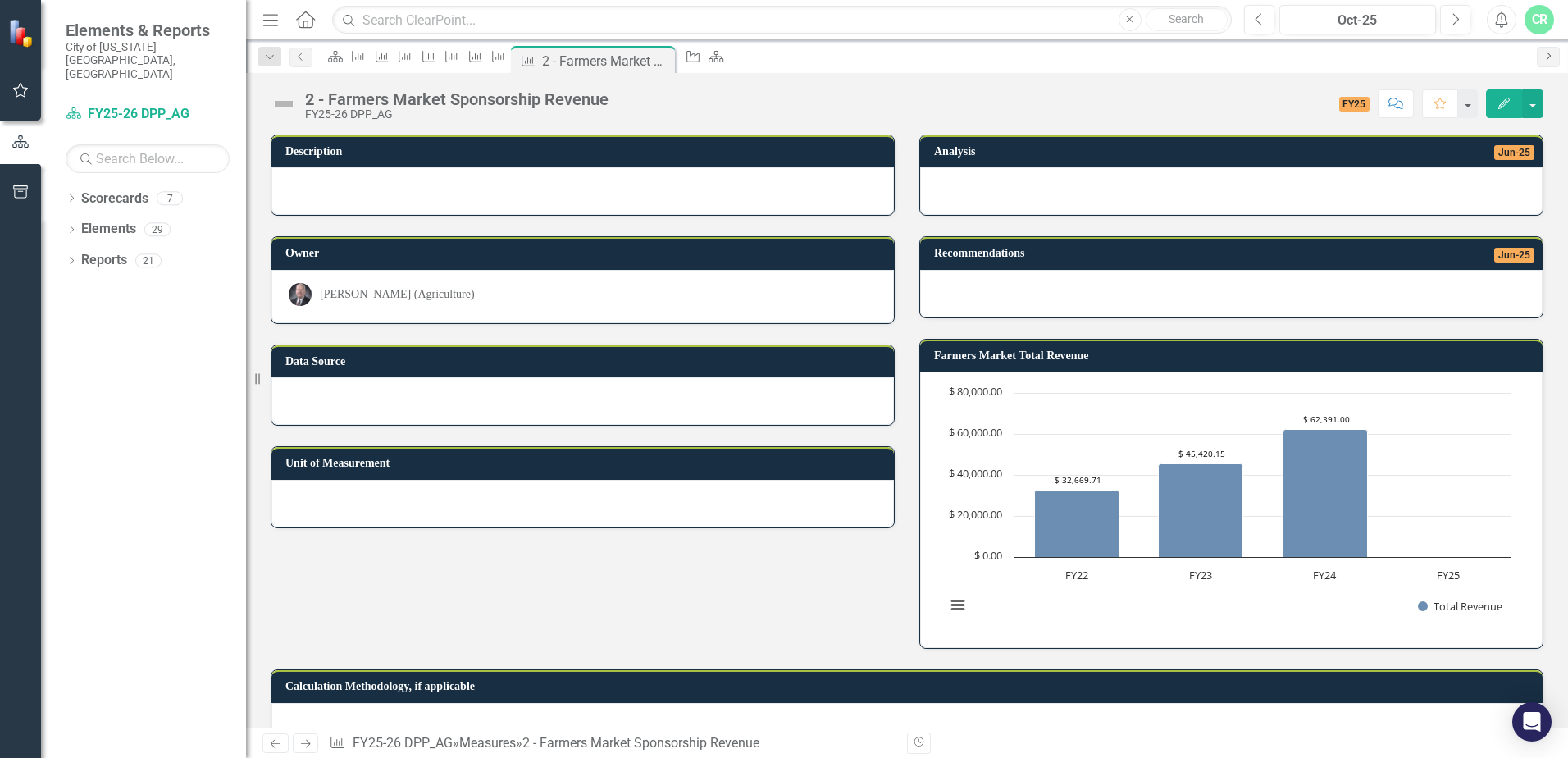
click at [1545, 53] on icon "Next" at bounding box center [1548, 56] width 13 height 10
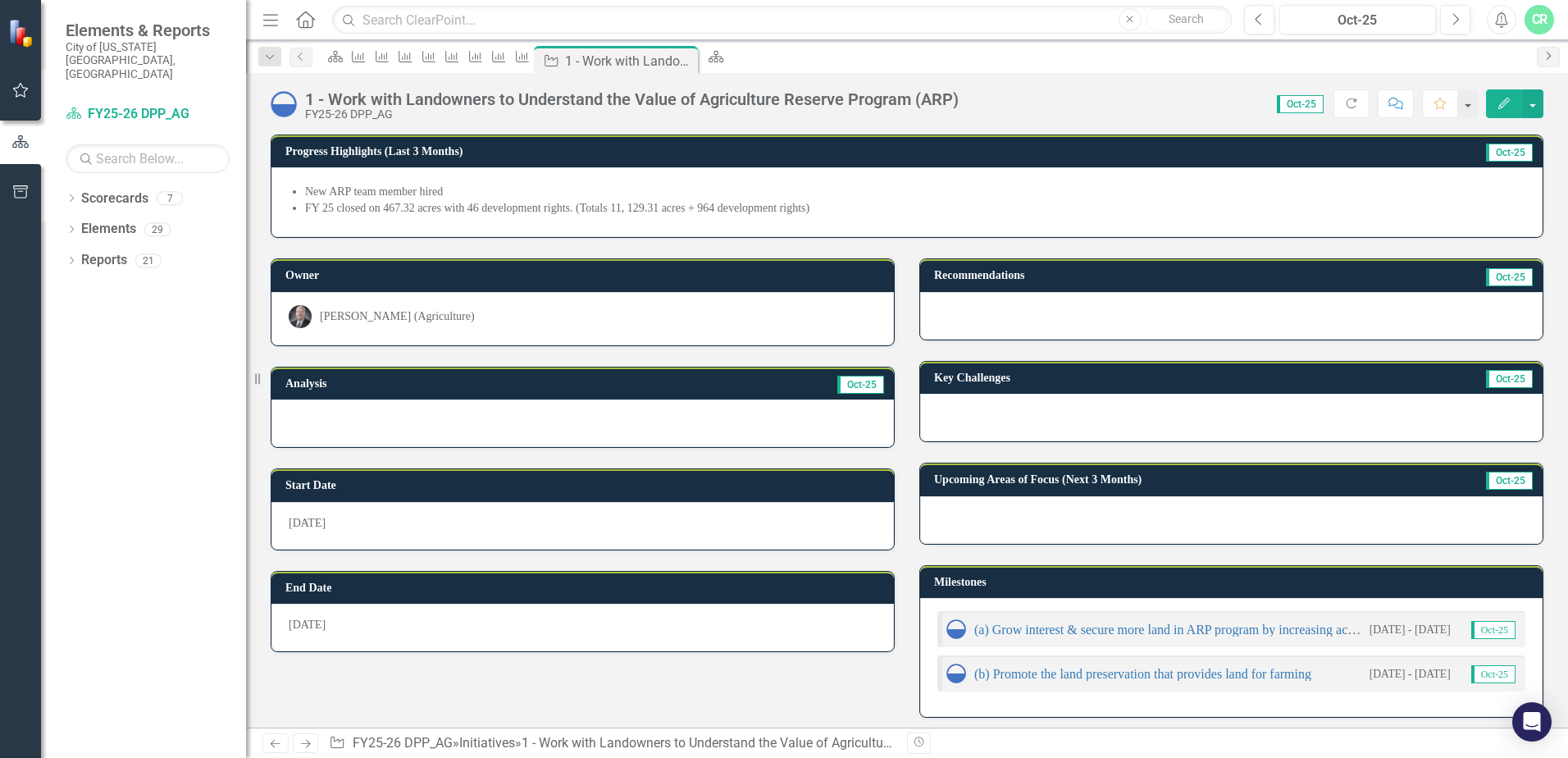
click at [1549, 58] on icon "Next" at bounding box center [1548, 56] width 13 height 10
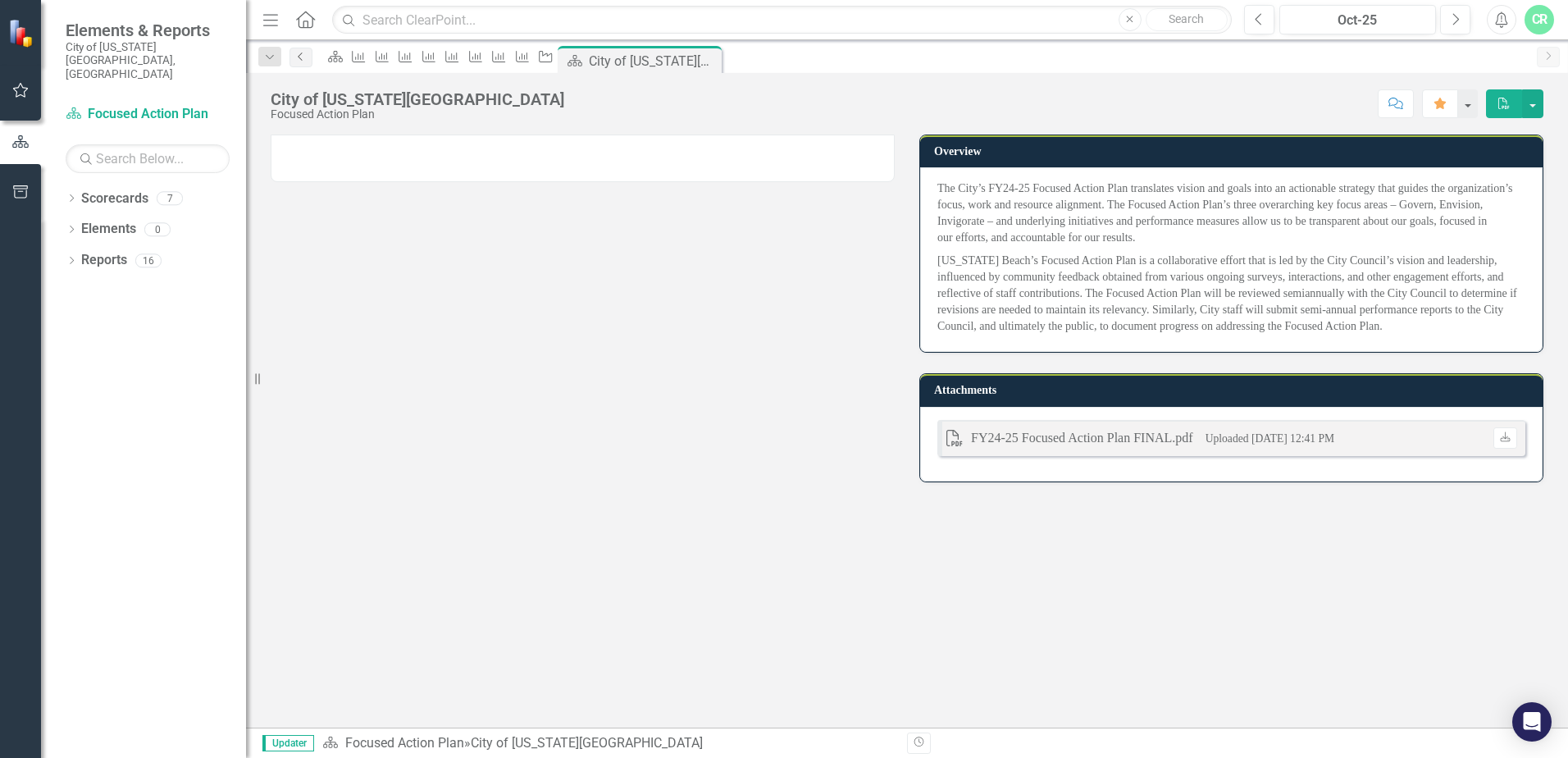
click at [302, 62] on link "Previous" at bounding box center [301, 57] width 23 height 20
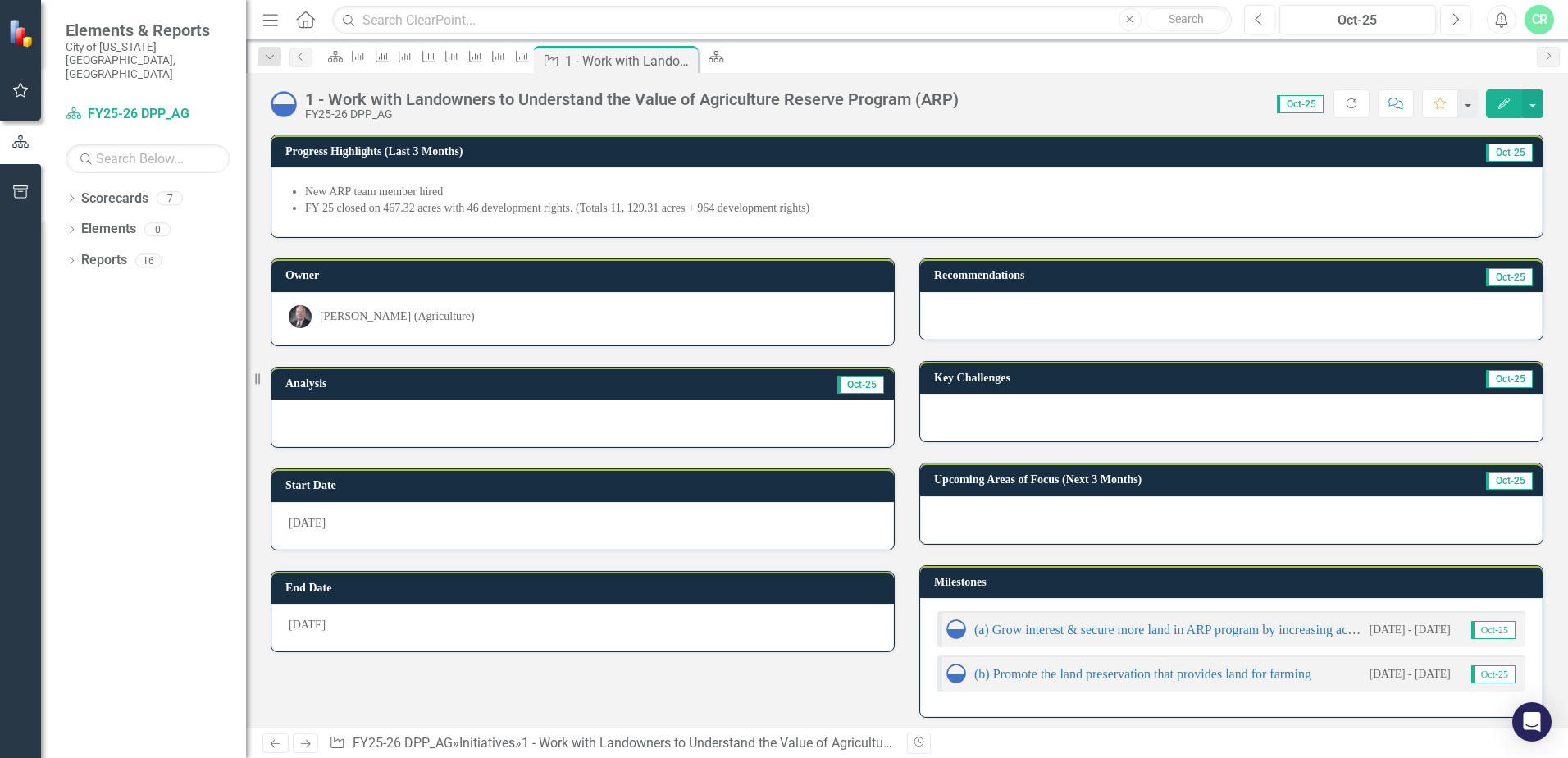
click at [307, 26] on icon "Home" at bounding box center [305, 19] width 21 height 17
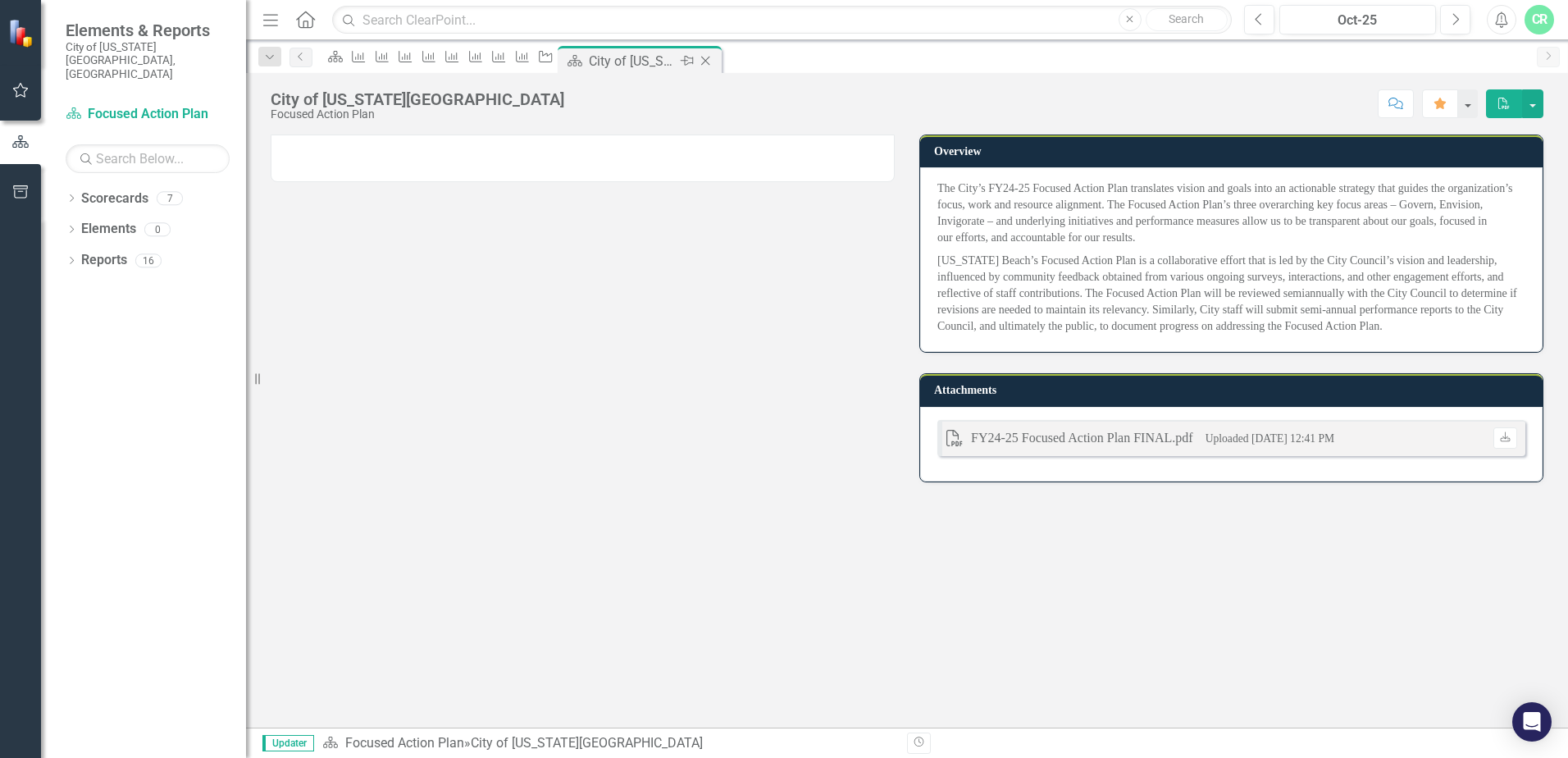
click at [713, 60] on icon "Close" at bounding box center [705, 60] width 16 height 13
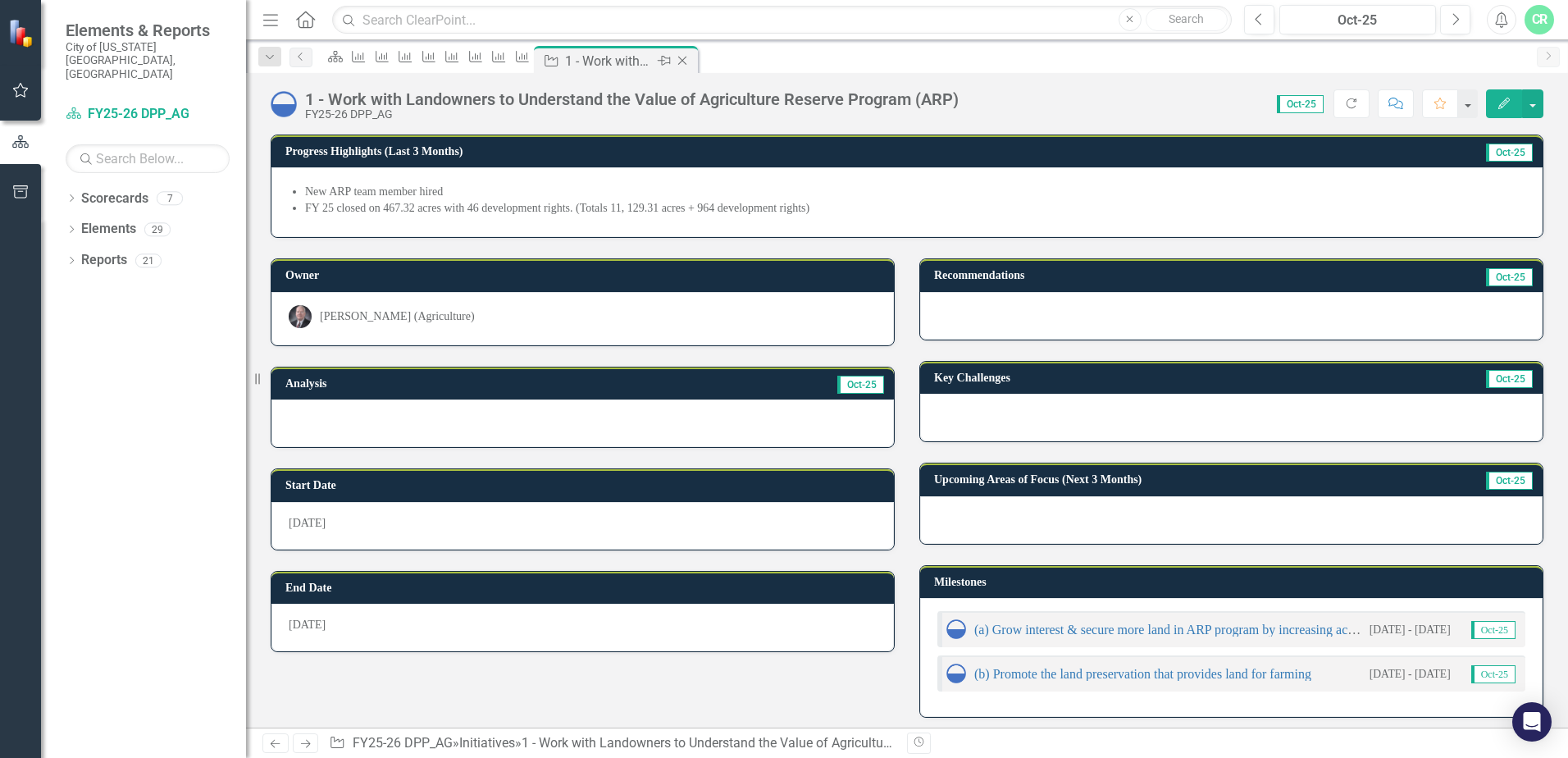
click at [690, 59] on icon "Close" at bounding box center [682, 60] width 16 height 13
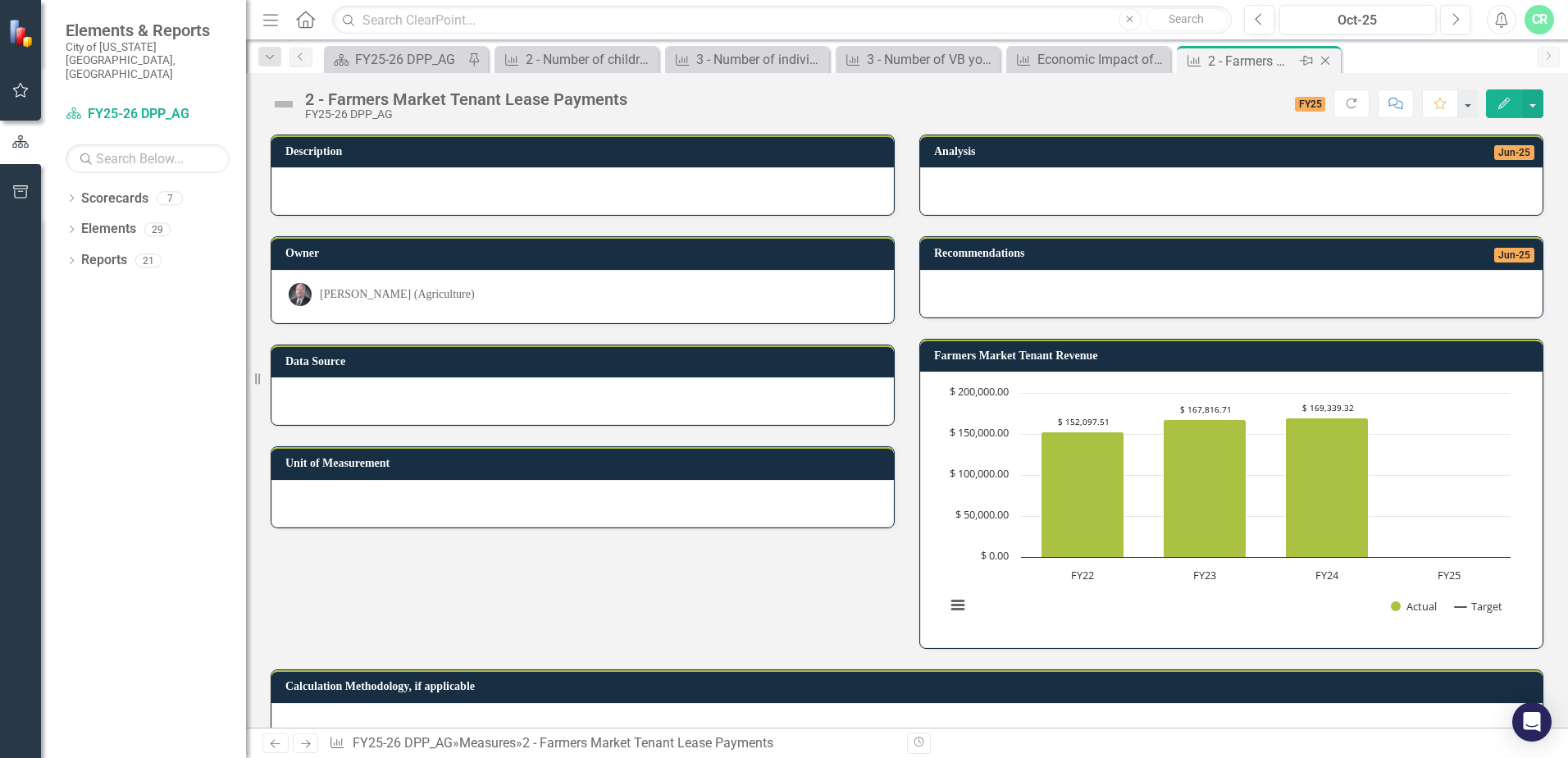
click at [1325, 60] on icon at bounding box center [1325, 61] width 9 height 9
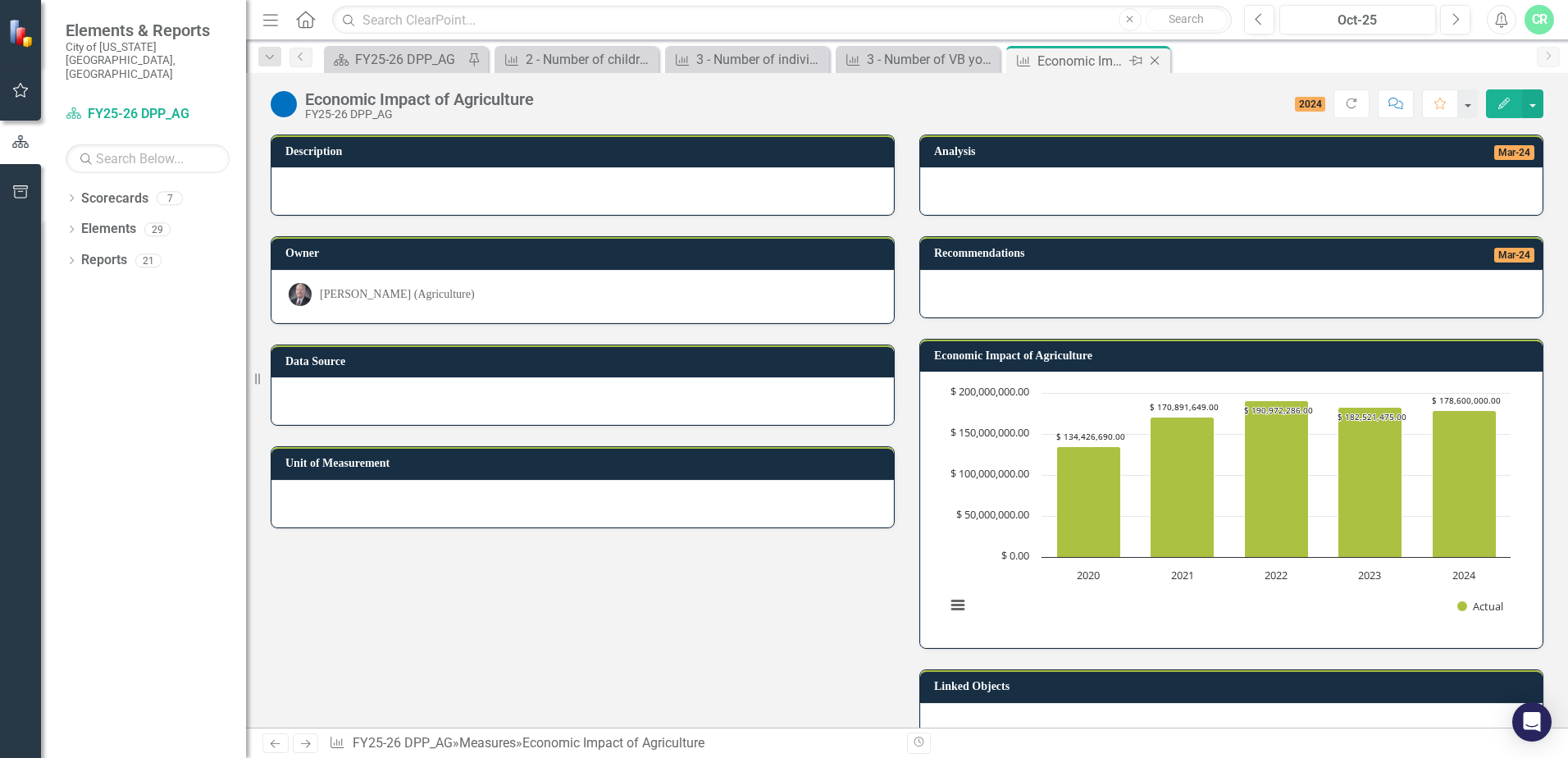
click at [1154, 59] on icon "Close" at bounding box center [1154, 60] width 16 height 13
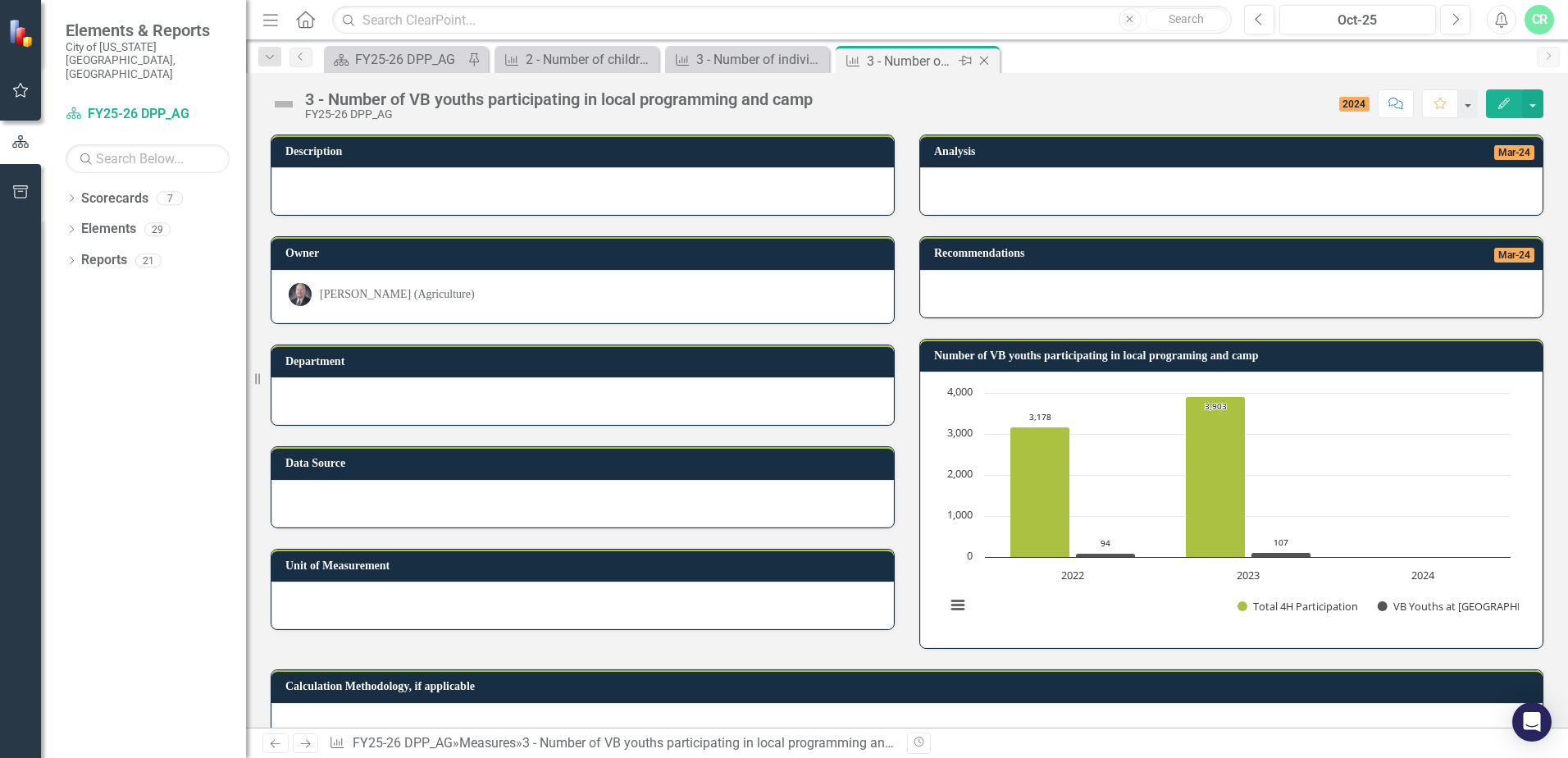
click at [986, 60] on icon "Close" at bounding box center [984, 60] width 16 height 13
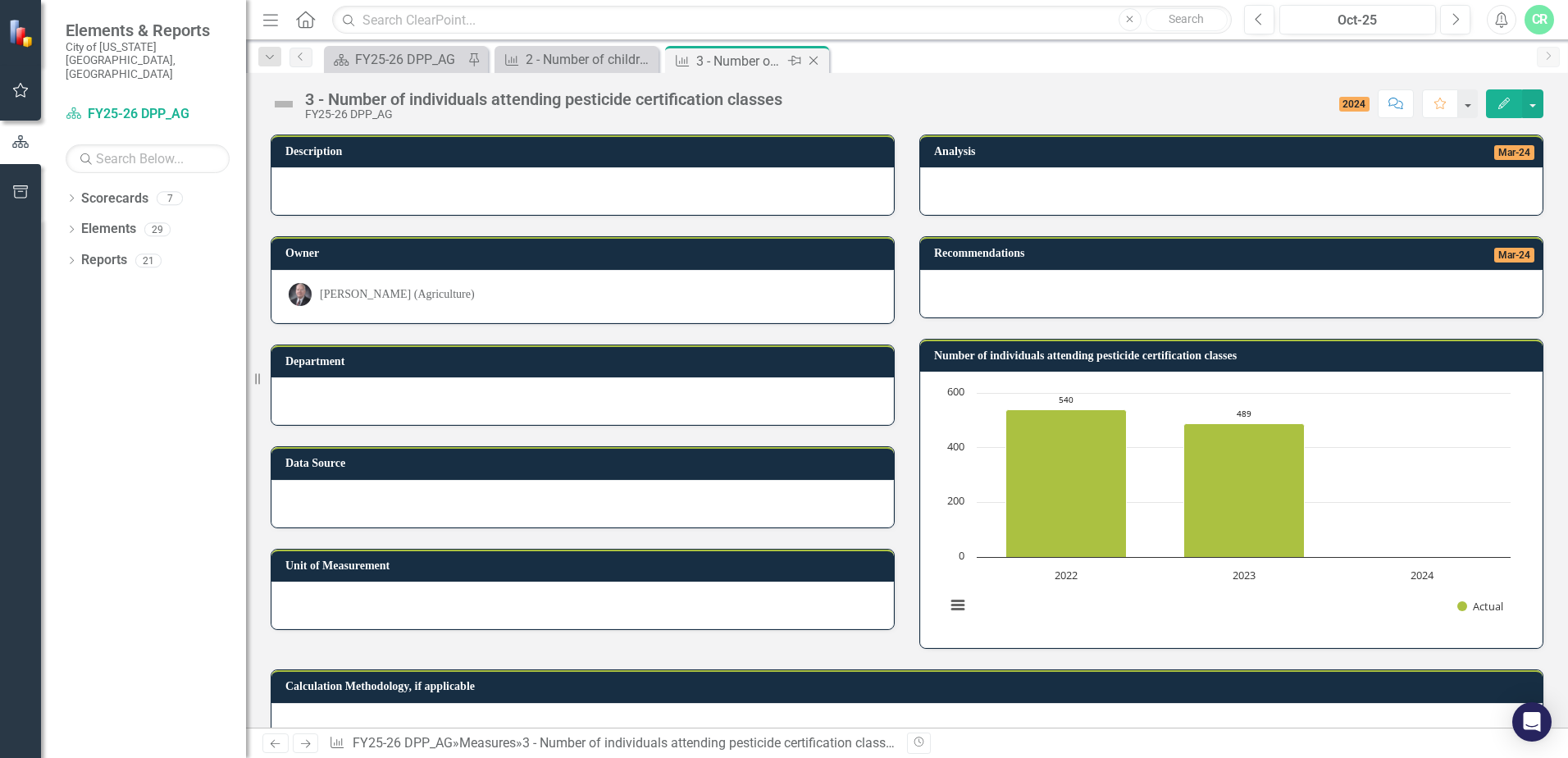
click at [809, 62] on icon "Close" at bounding box center [813, 60] width 16 height 13
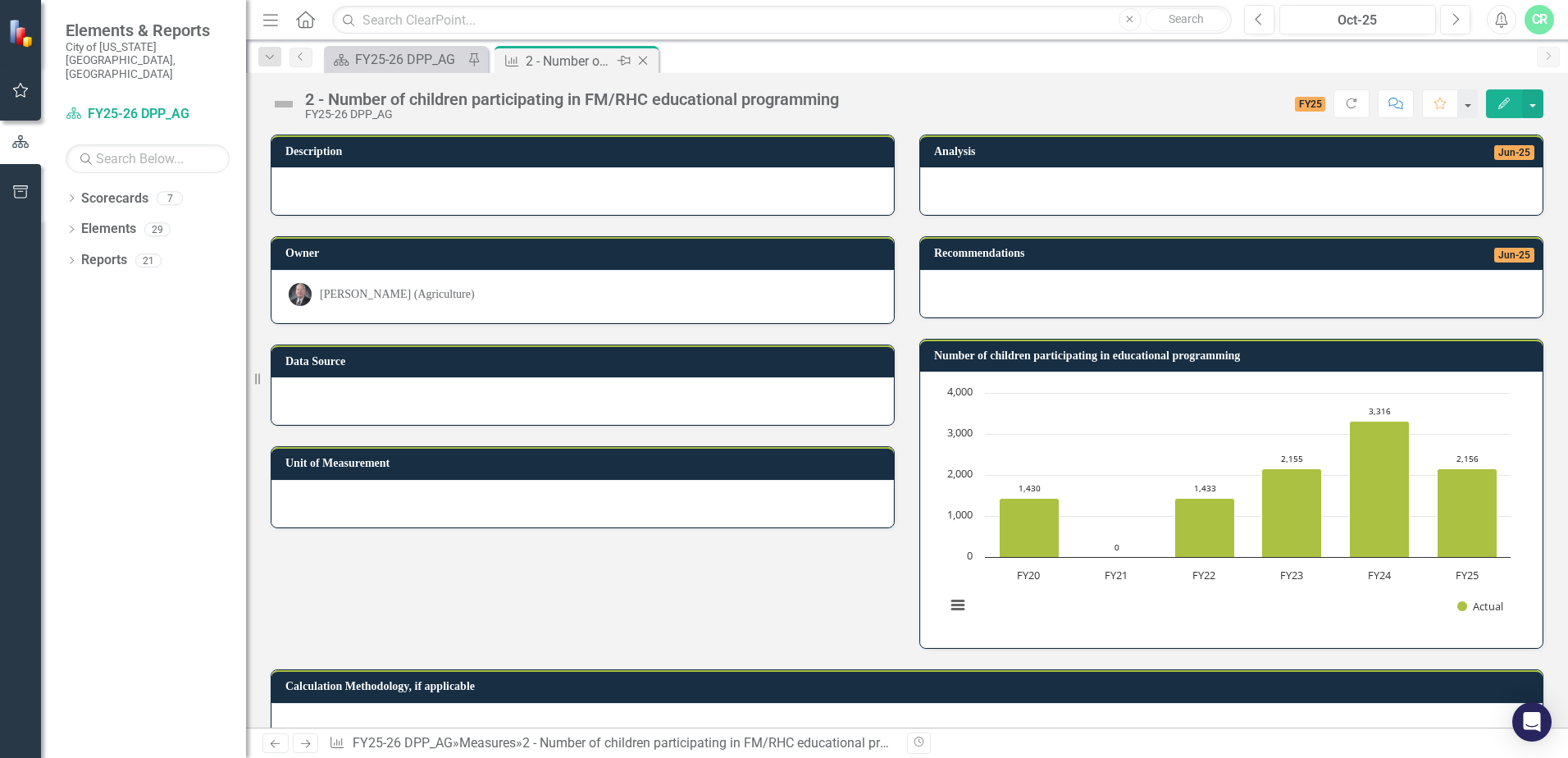
click at [647, 62] on icon "Close" at bounding box center [642, 60] width 16 height 13
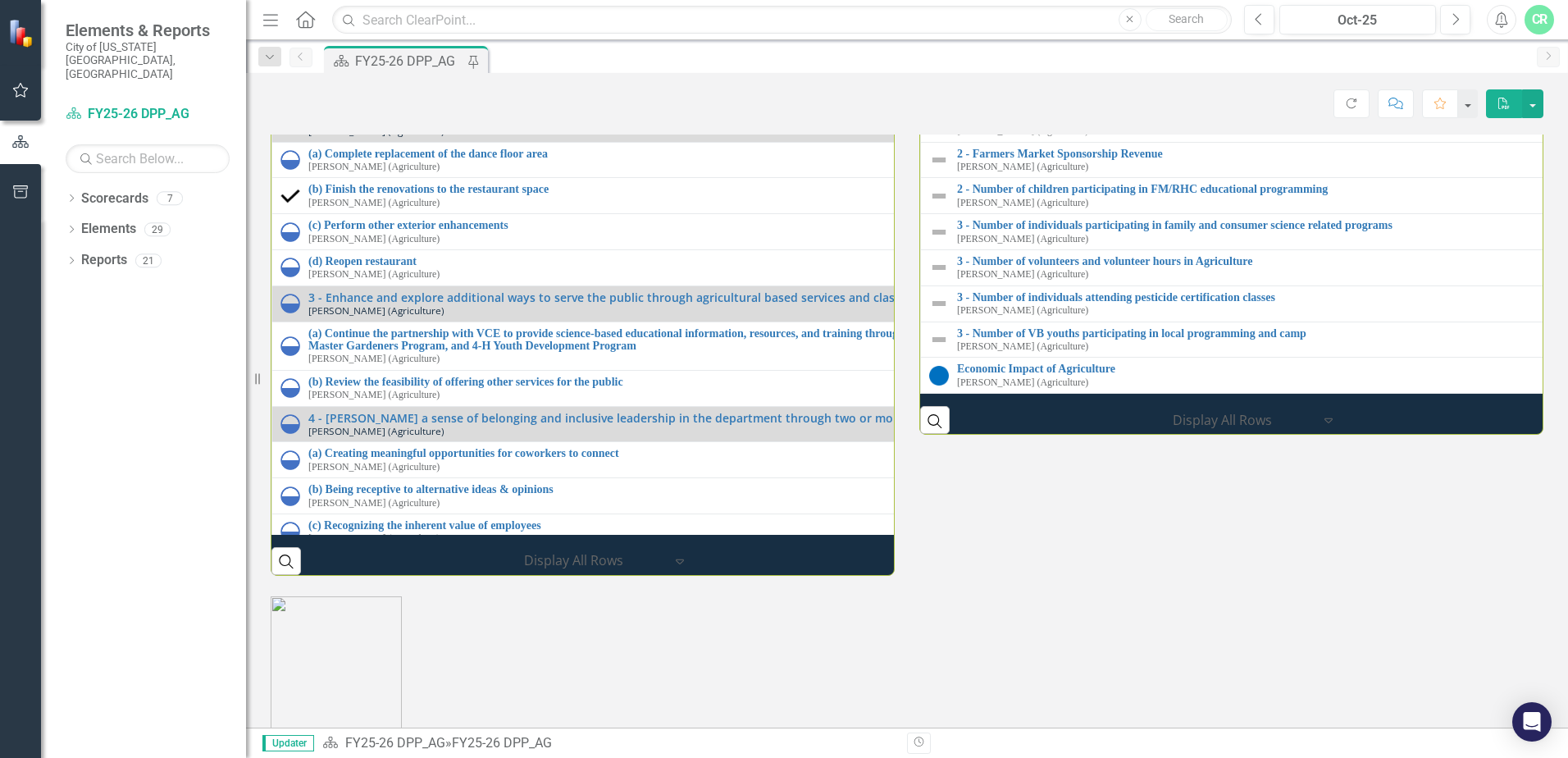
scroll to position [1808, 0]
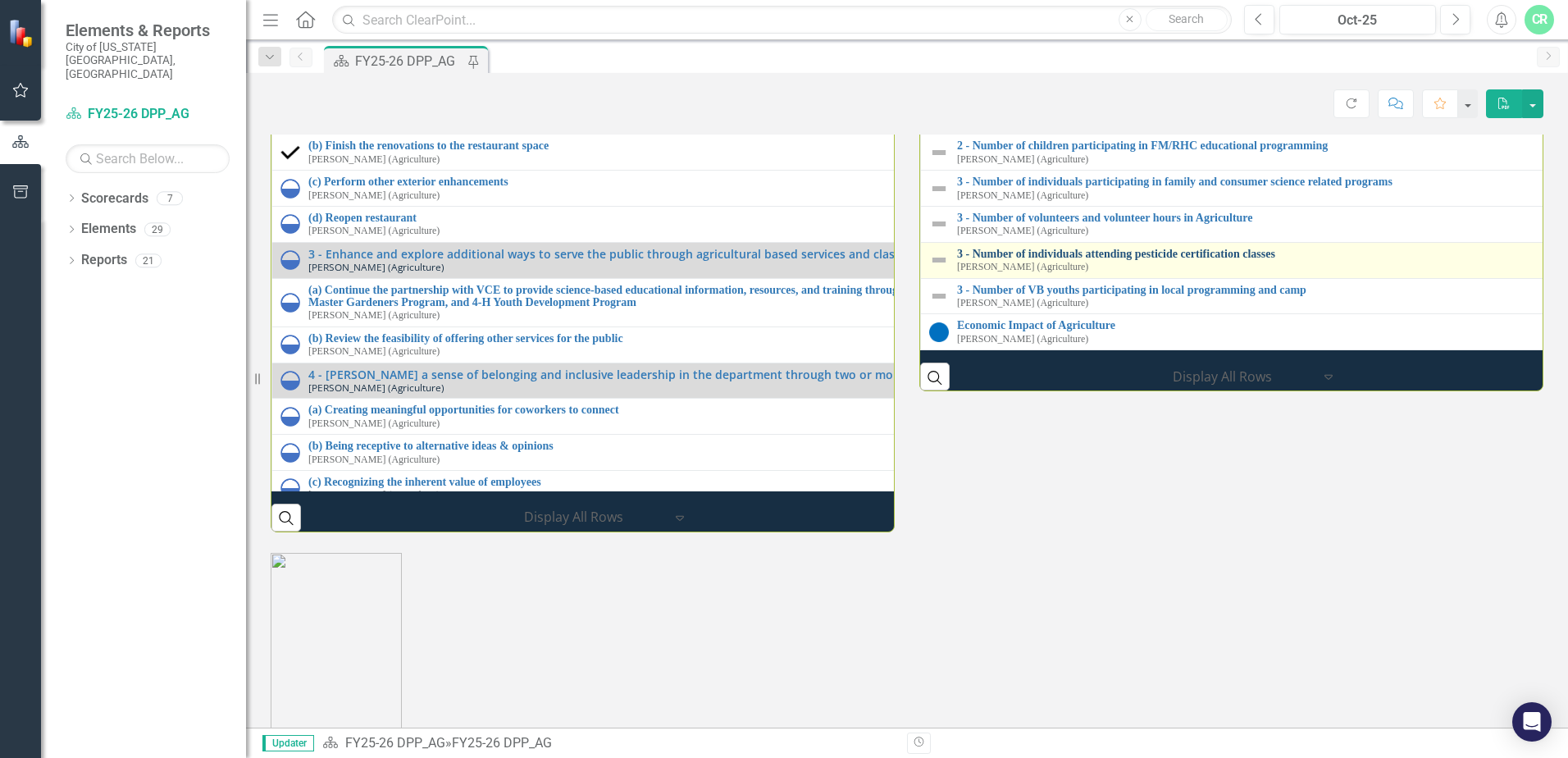
click at [1167, 260] on link "3 - Number of individuals attending pesticide certification classes" at bounding box center [1566, 254] width 1218 height 12
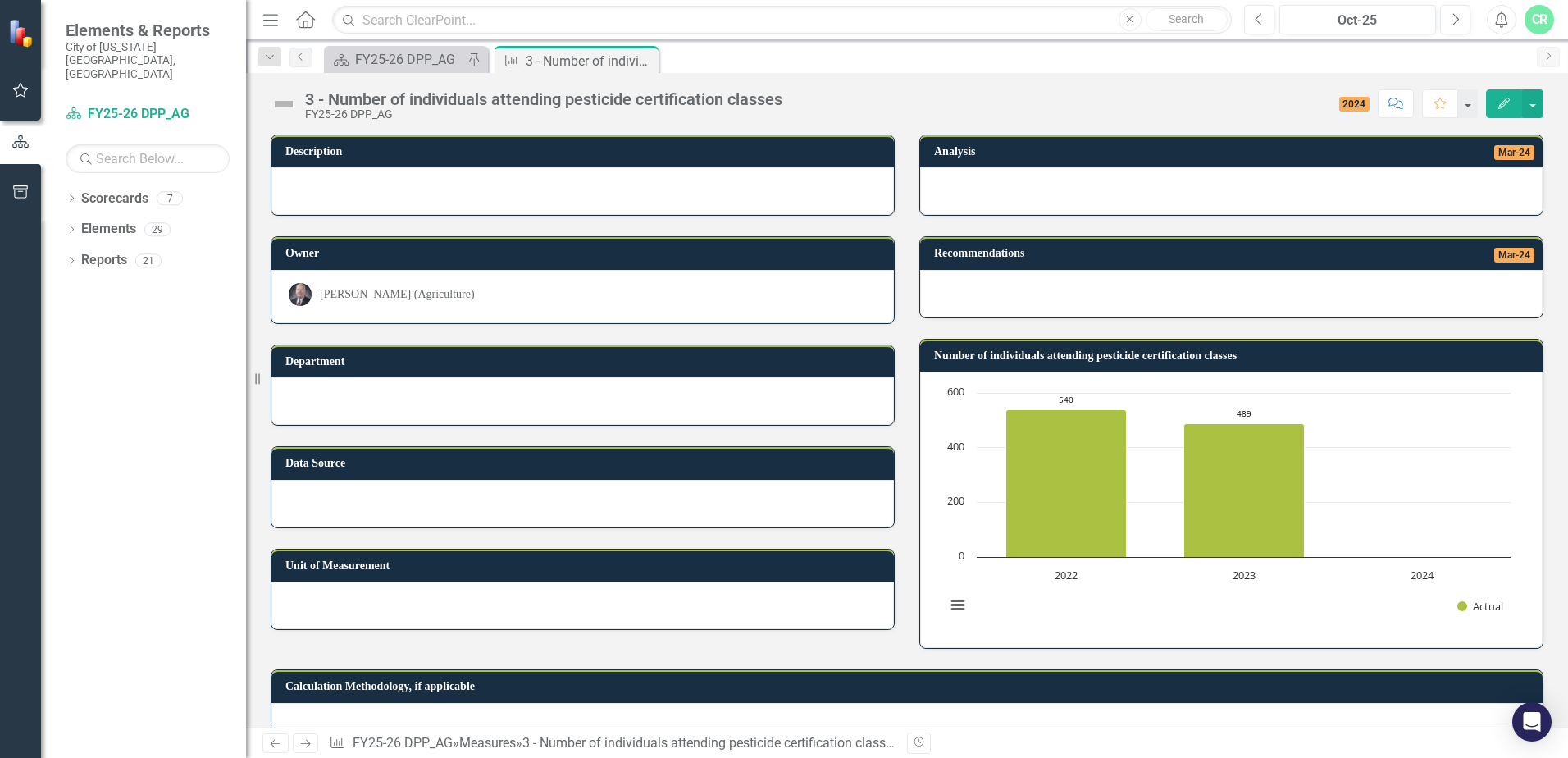
click at [1552, 62] on link "Next" at bounding box center [1548, 57] width 23 height 21
click at [1558, 56] on link "Next" at bounding box center [1548, 57] width 23 height 21
click at [1463, 68] on div "Scorecard FY25-26 DPP_AG Pin Measure 3 - Number of individuals attending pestic…" at bounding box center [924, 59] width 1208 height 26
drag, startPoint x: 1520, startPoint y: 292, endPoint x: 1431, endPoint y: 249, distance: 98.8
click at [1516, 291] on div at bounding box center [1231, 294] width 623 height 48
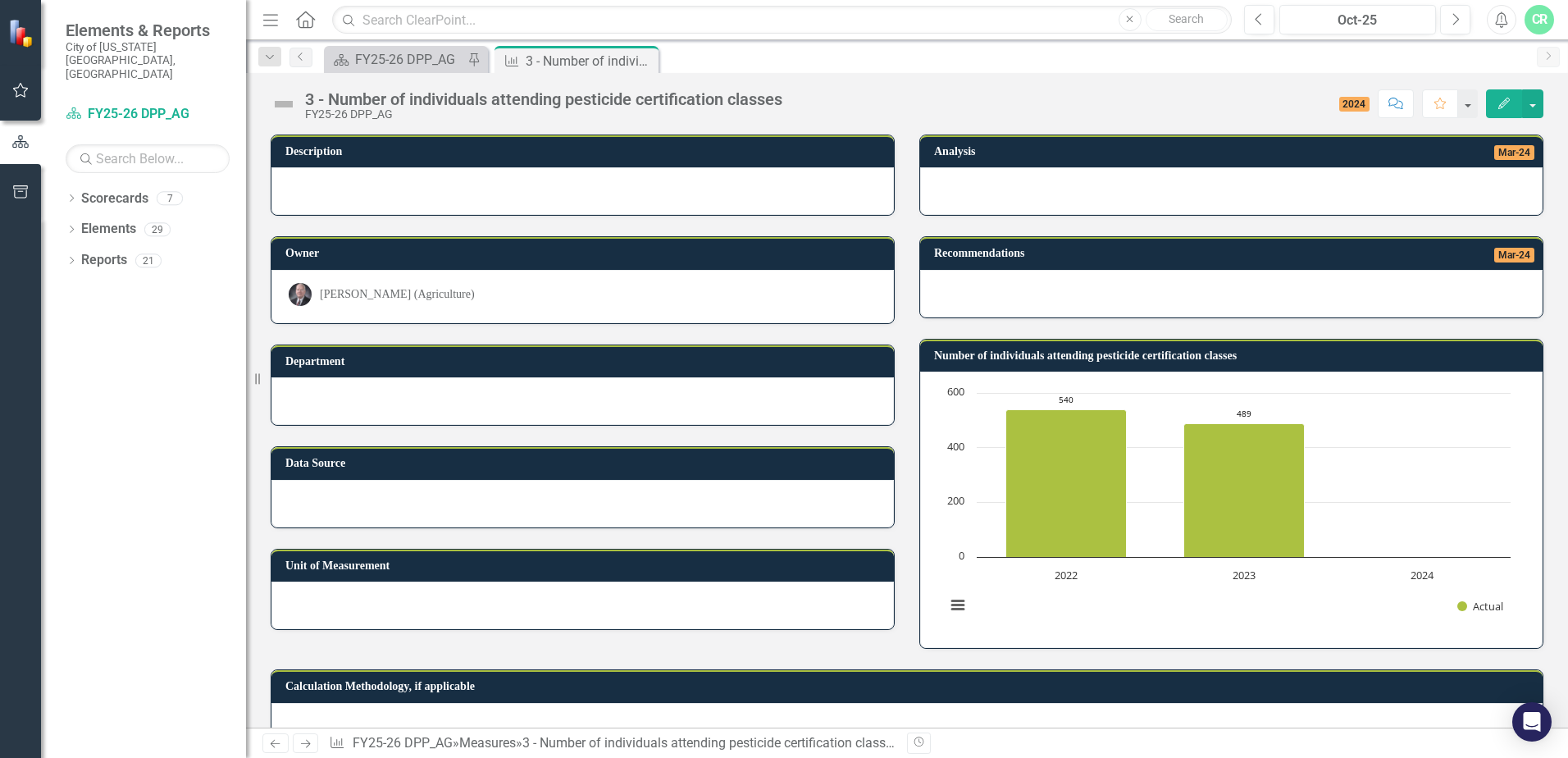
click at [1536, 55] on div "Dropdown Search Scorecard FY25-26 DPP_AG Pin Measure 3 - Number of individuals …" at bounding box center [907, 56] width 1322 height 32
click at [304, 55] on icon "Previous" at bounding box center [301, 56] width 13 height 10
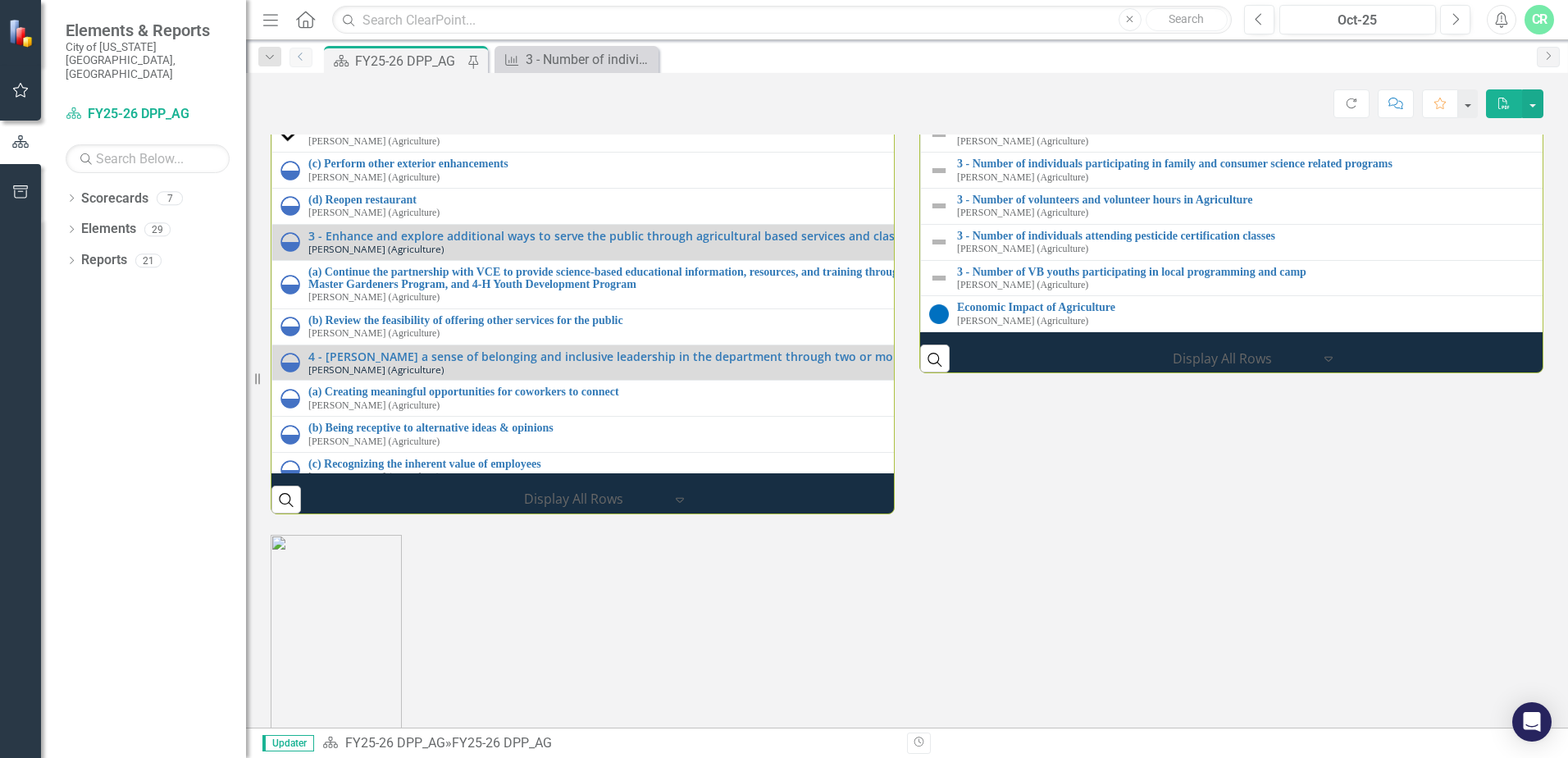
scroll to position [1846, 0]
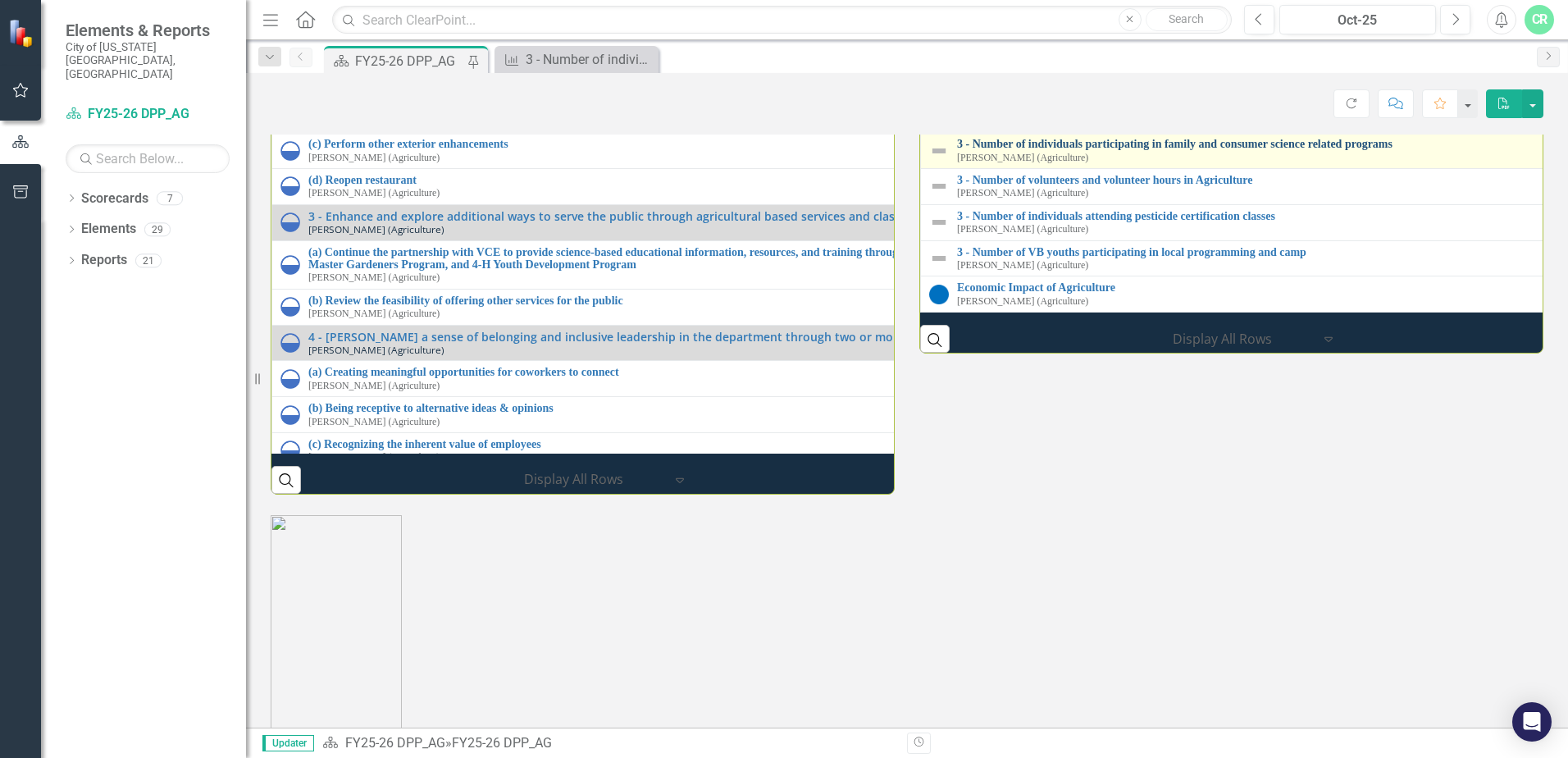
click at [1338, 150] on link "3 - Number of individuals participating in family and consumer science related …" at bounding box center [1566, 144] width 1218 height 12
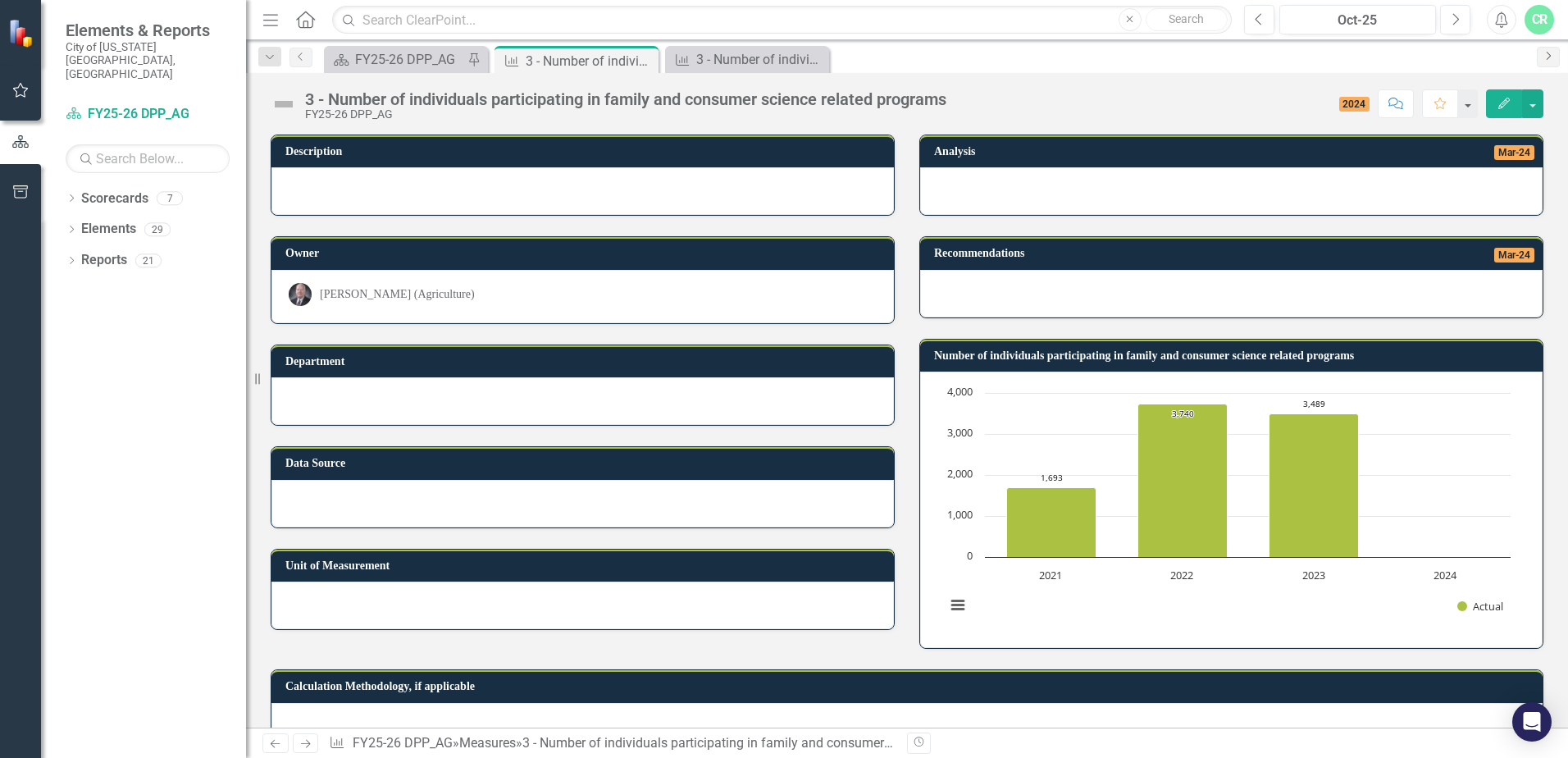
click at [1553, 56] on icon "Next" at bounding box center [1548, 56] width 13 height 10
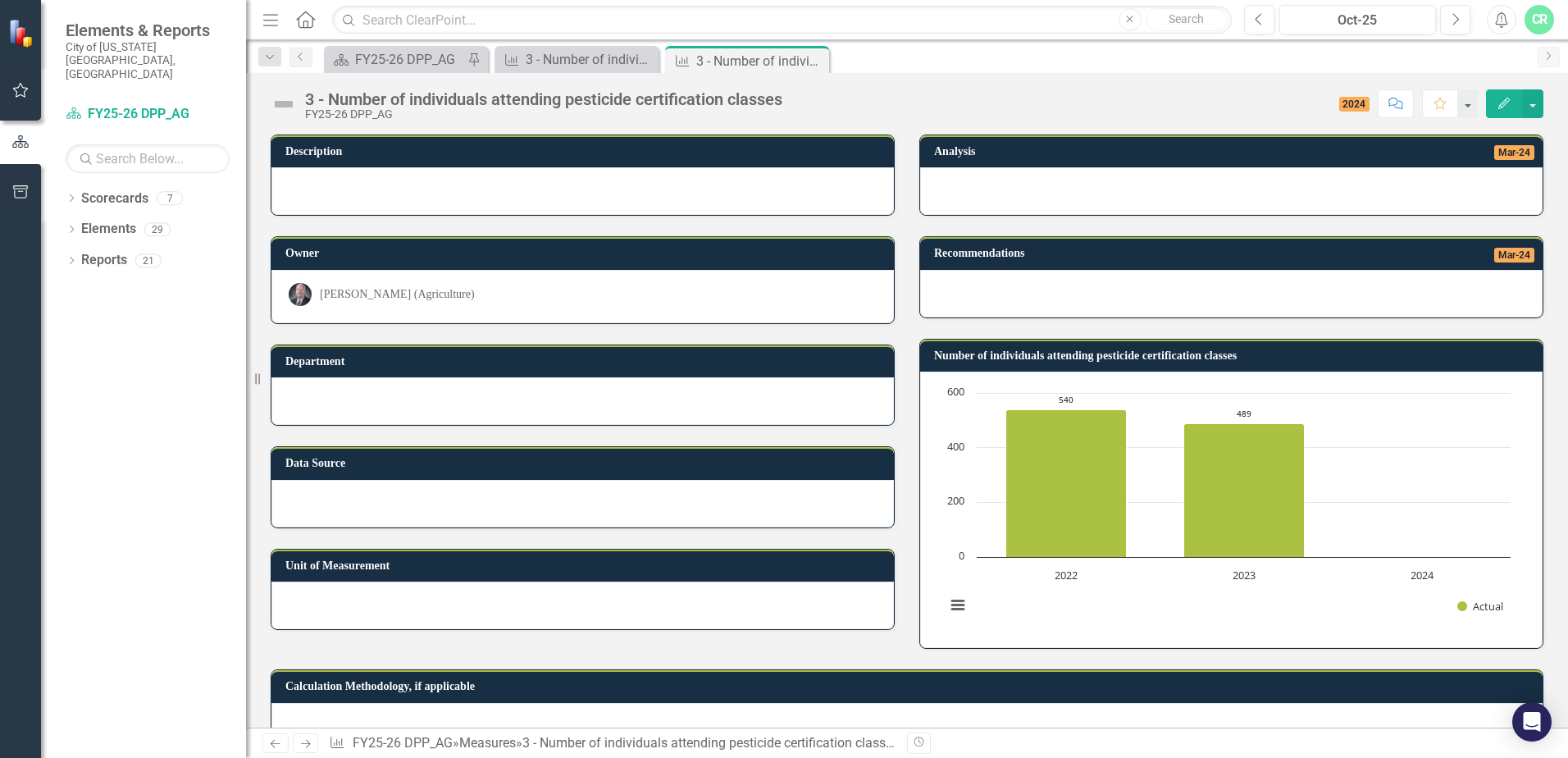
click at [1553, 56] on icon "Next" at bounding box center [1548, 56] width 13 height 10
click at [301, 56] on icon "Previous" at bounding box center [301, 56] width 13 height 10
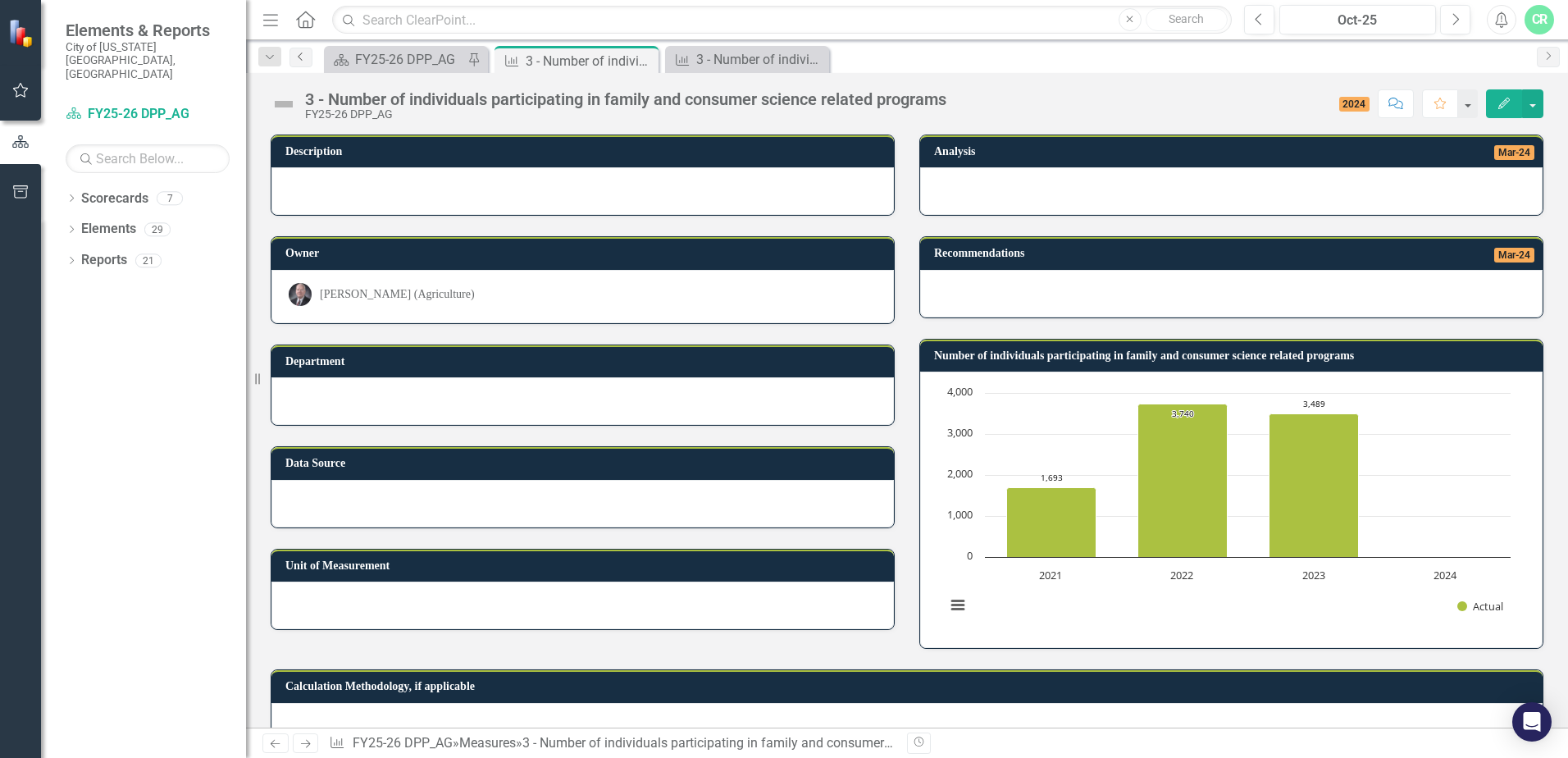
click at [301, 56] on icon "Previous" at bounding box center [301, 56] width 13 height 10
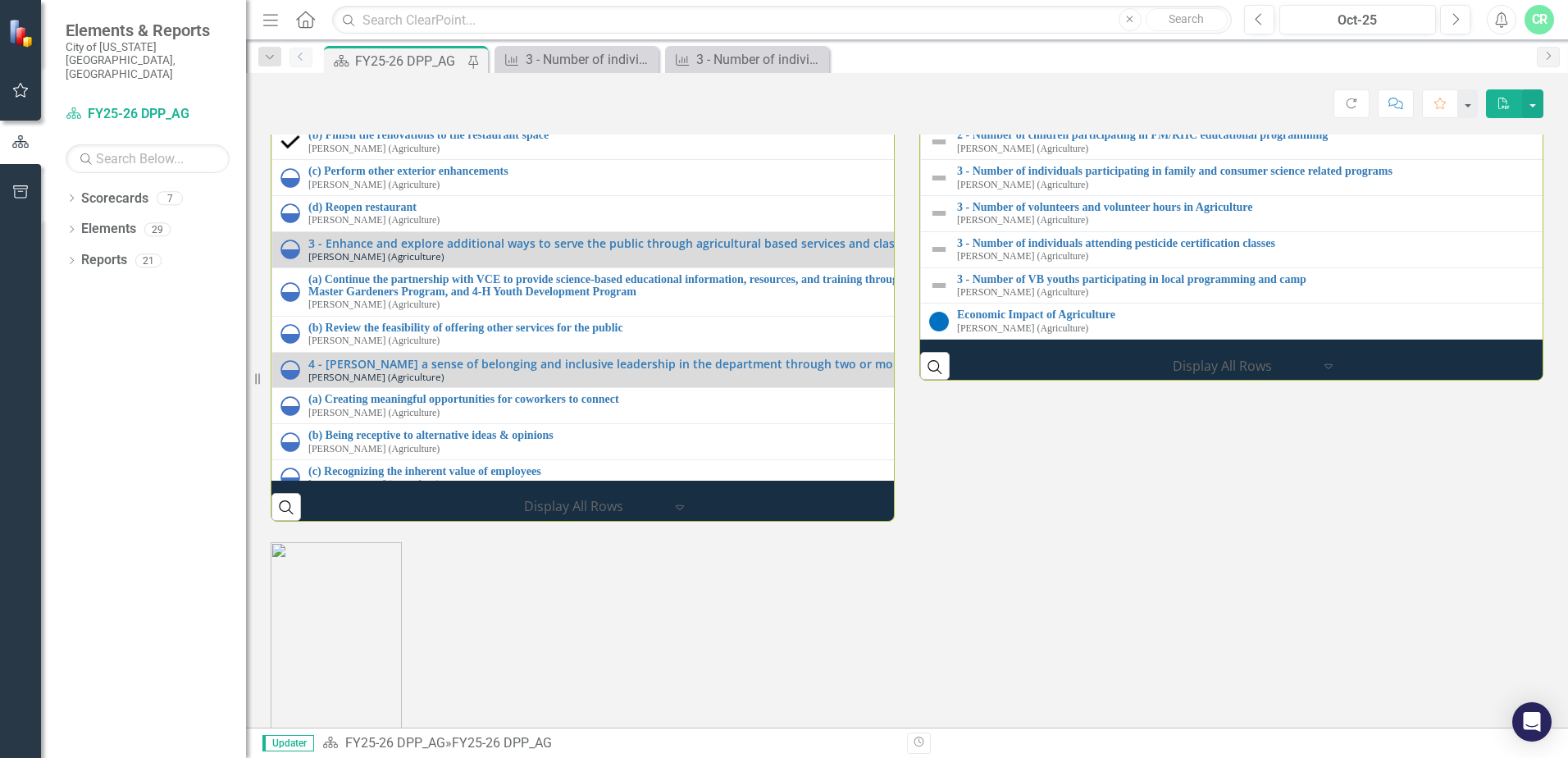
scroll to position [1836, 0]
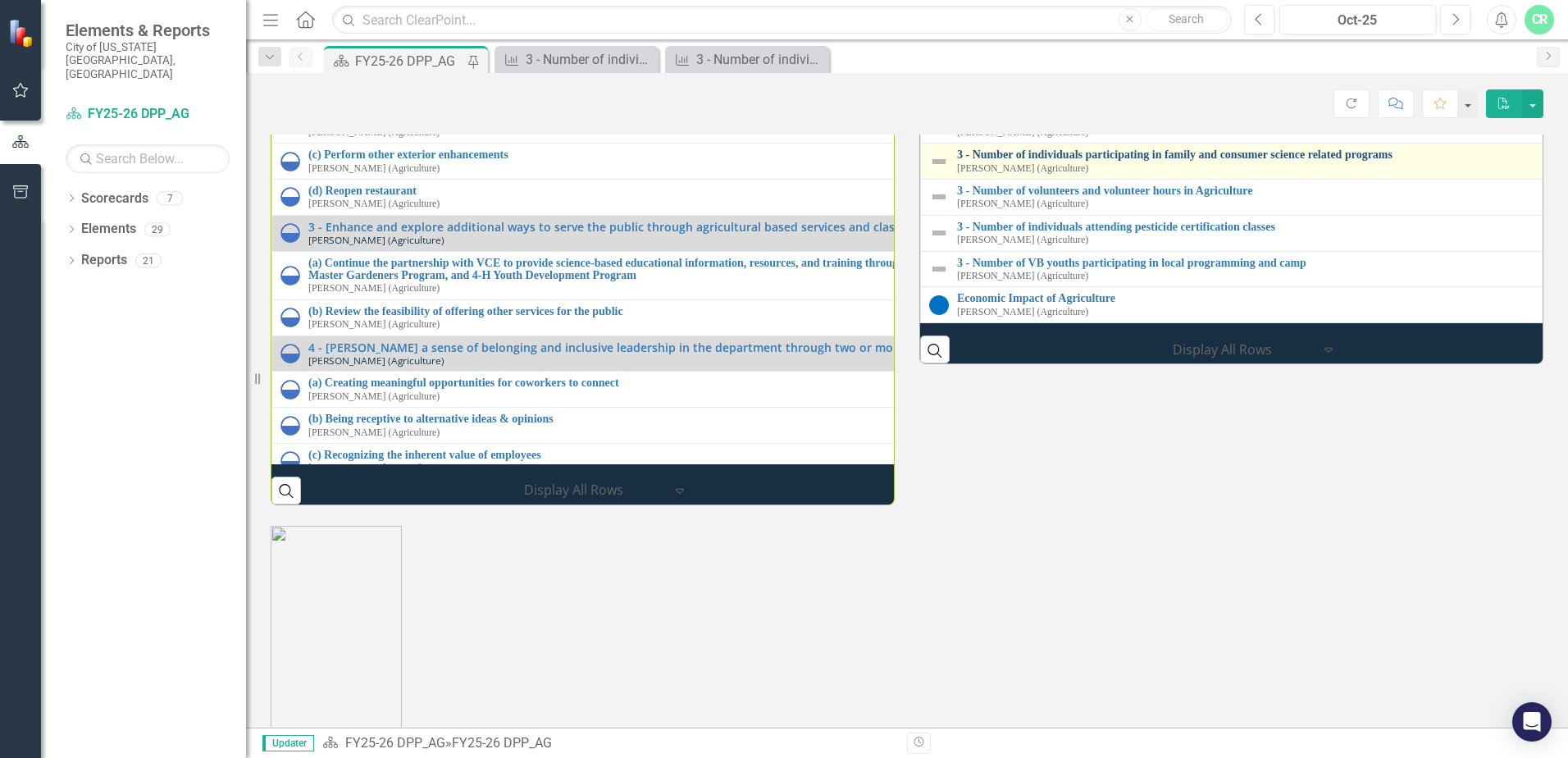
click at [1322, 161] on link "3 - Number of individuals participating in family and consumer science related …" at bounding box center [1566, 155] width 1218 height 12
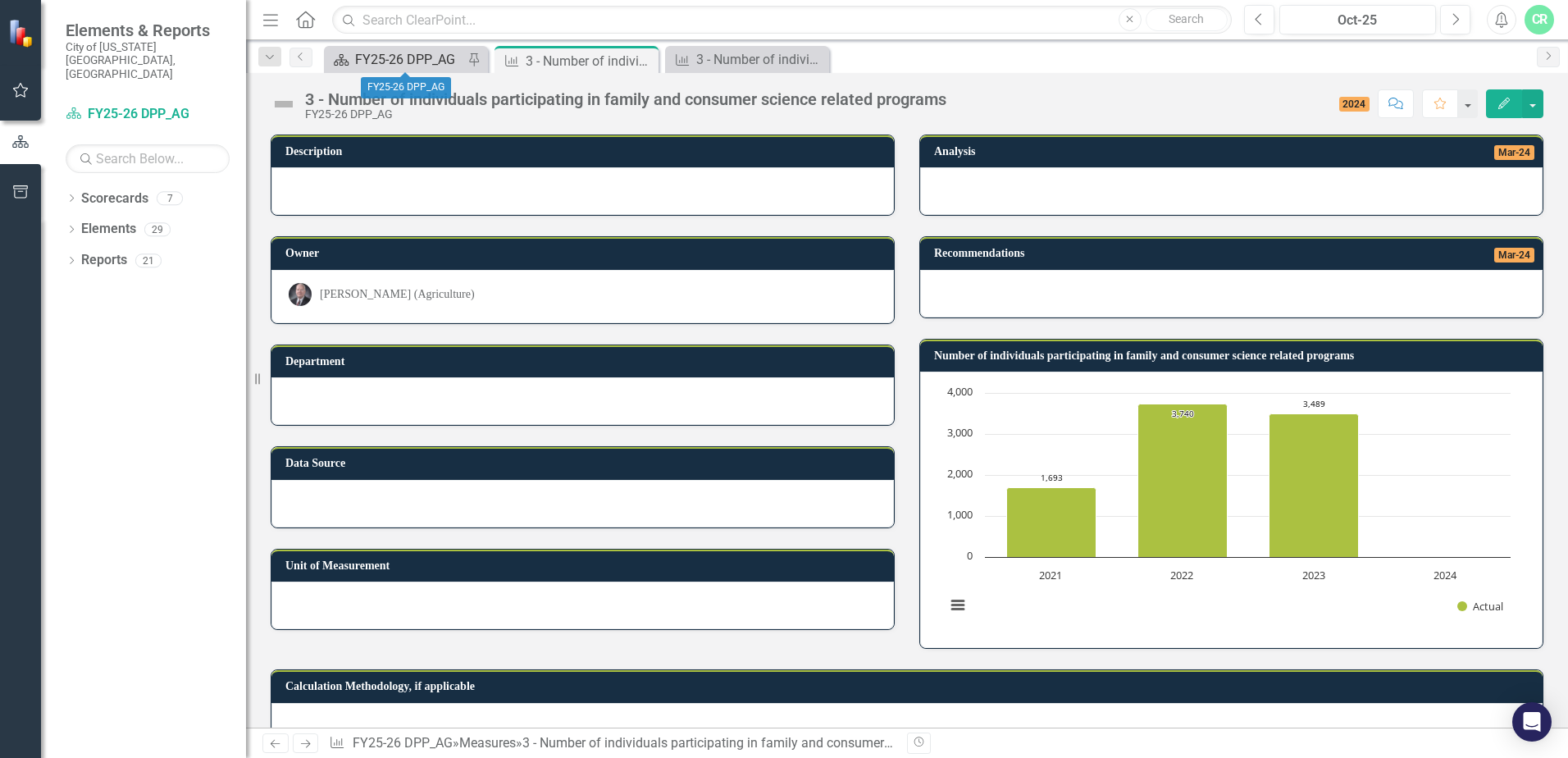
click at [402, 63] on div "FY25-26 DPP_AG" at bounding box center [409, 60] width 108 height 21
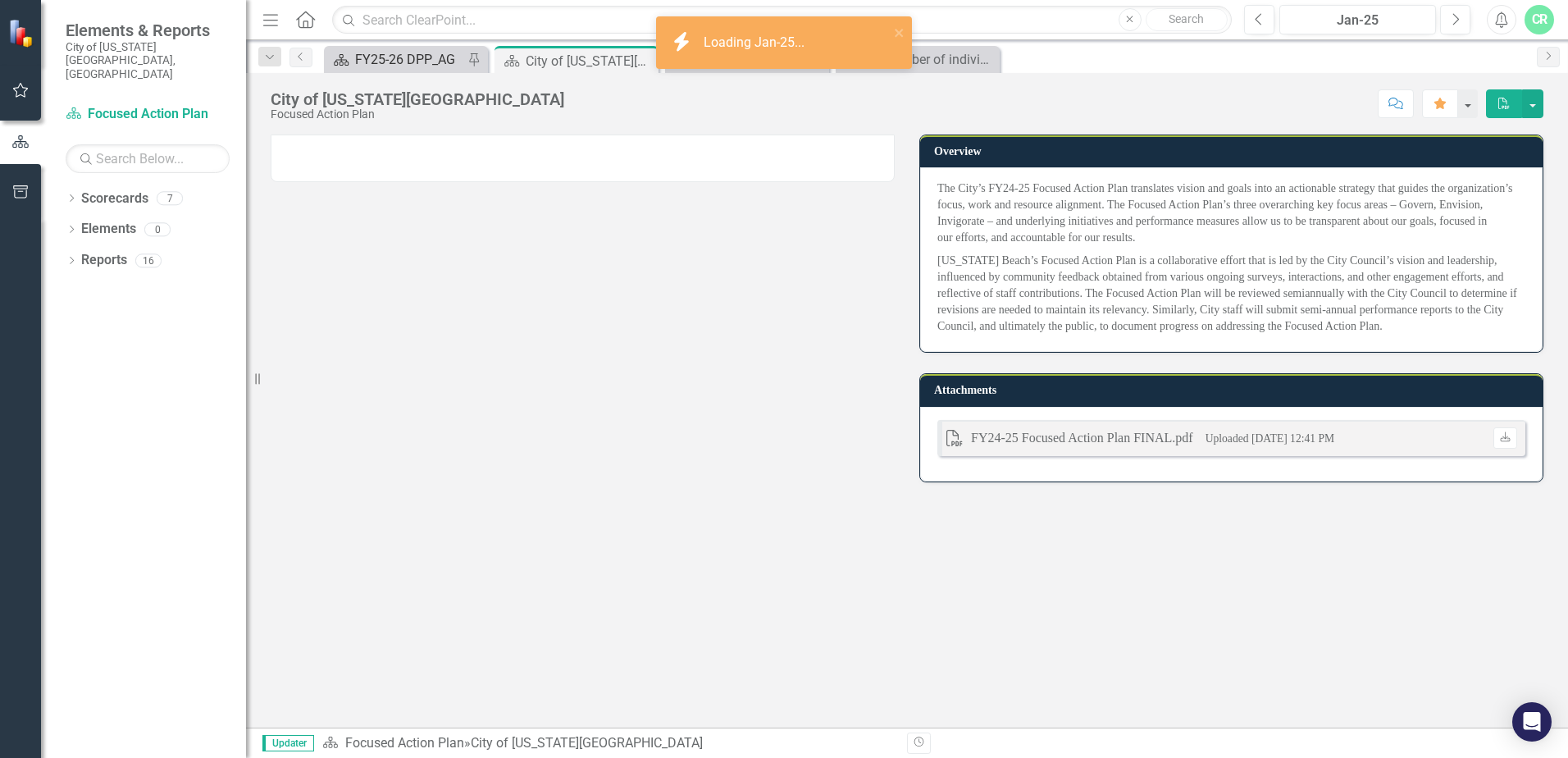
click at [369, 58] on div "FY25-26 DPP_AG" at bounding box center [409, 60] width 108 height 21
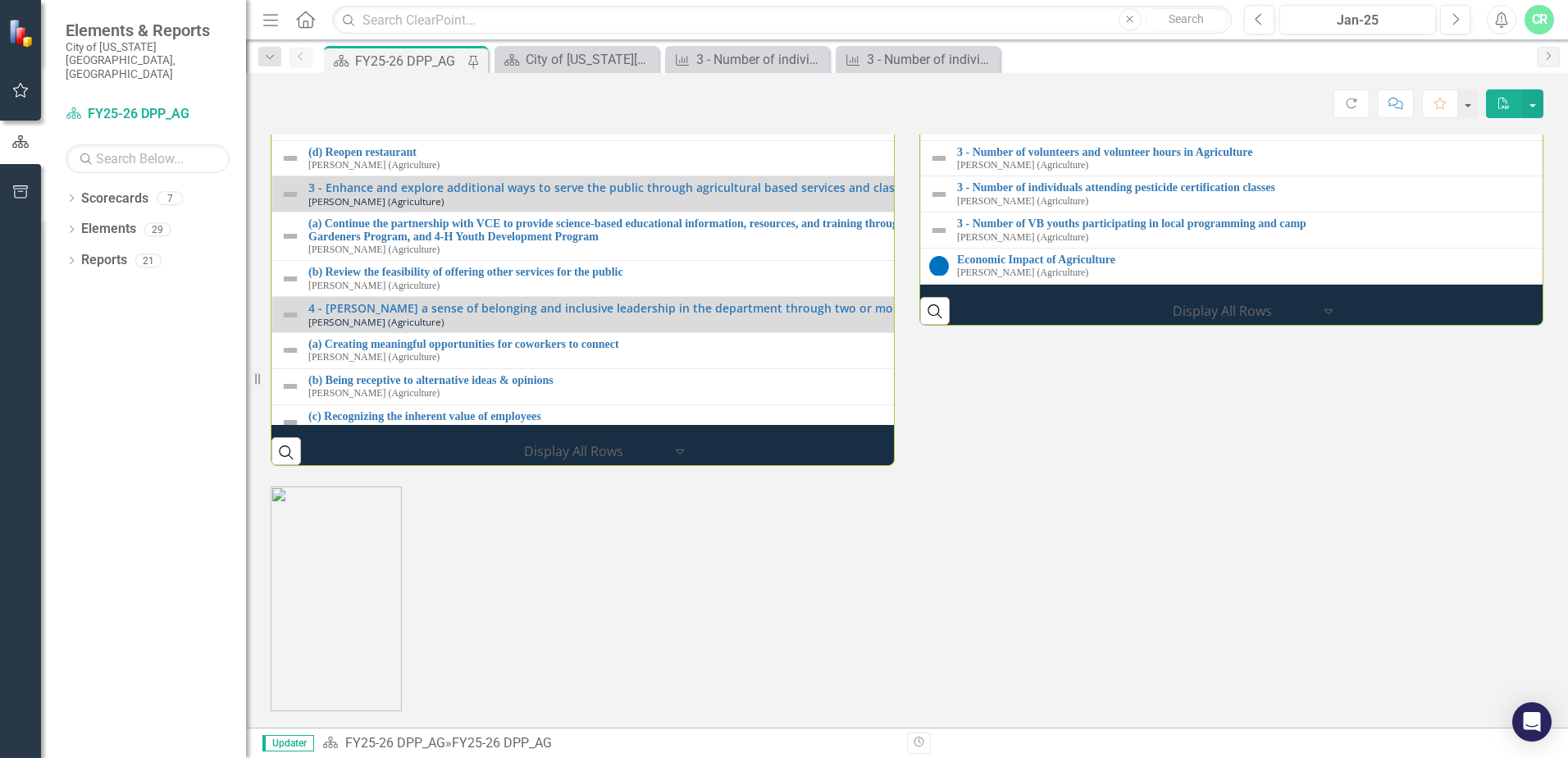
scroll to position [1842, 0]
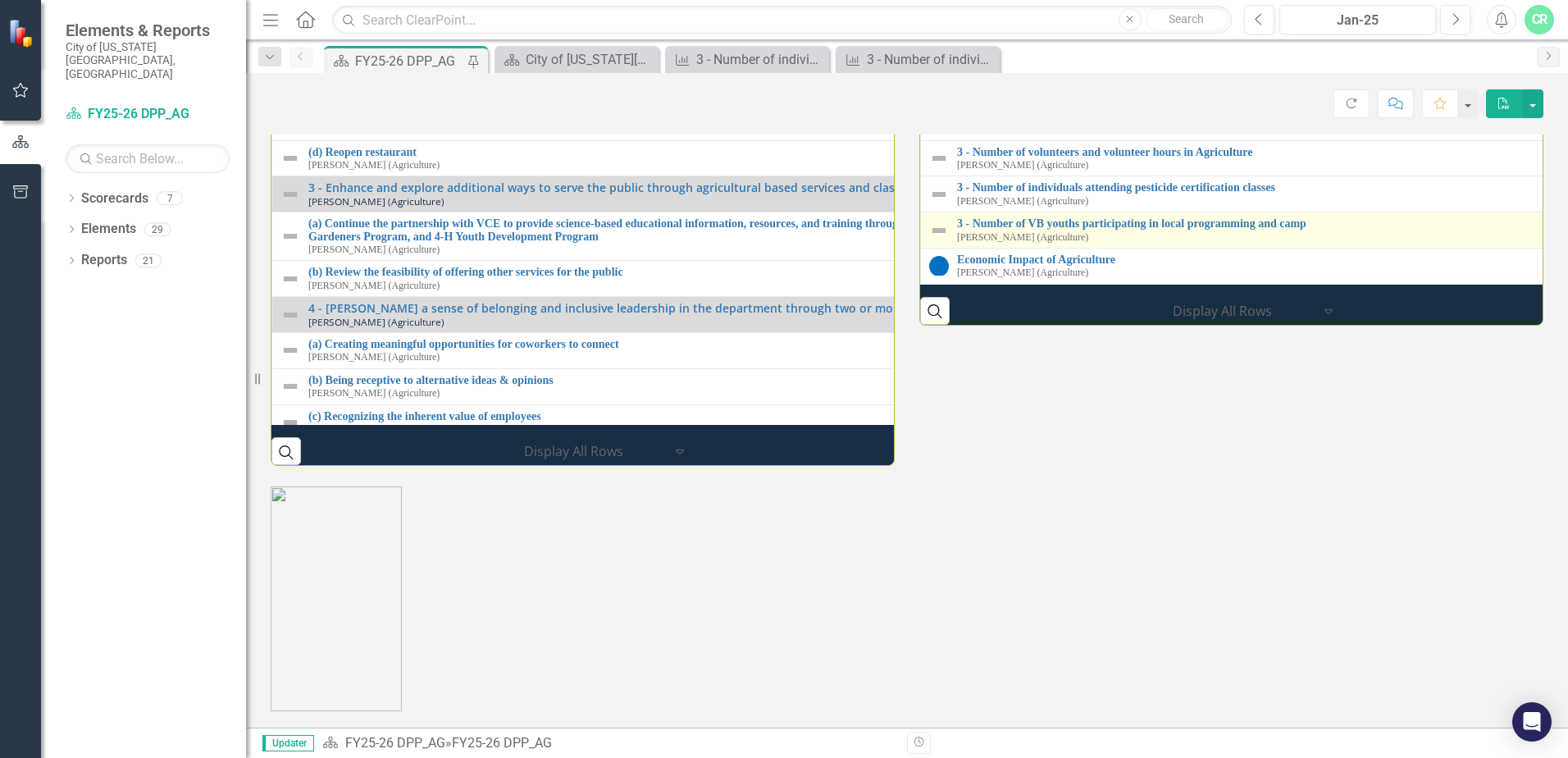
click at [1234, 243] on div "3 - Number of VB youths participating in local programming and camp [PERSON_NAM…" at bounding box center [1574, 230] width 1233 height 26
click at [1233, 249] on td "3 - Number of VB youths participating in local programming and camp [PERSON_NAM…" at bounding box center [1559, 231] width 1278 height 36
click at [1220, 230] on link "3 - Number of VB youths participating in local programming and camp" at bounding box center [1574, 223] width 1233 height 12
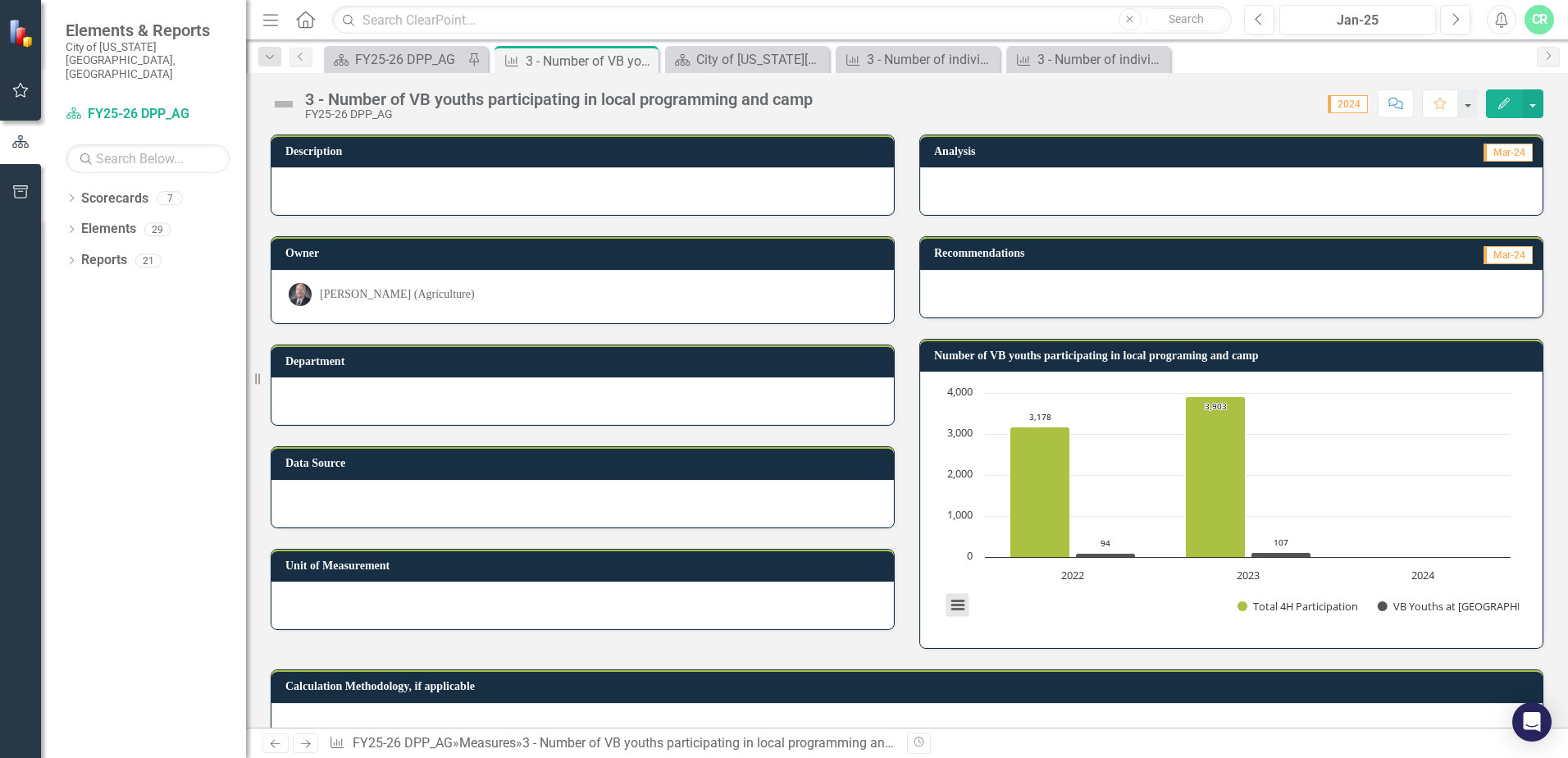
click at [946, 601] on button "View chart menu, Chart" at bounding box center [957, 605] width 23 height 23
click at [1410, 532] on rect "Interactive chart" at bounding box center [1228, 508] width 582 height 246
drag, startPoint x: 1418, startPoint y: 503, endPoint x: 1422, endPoint y: 479, distance: 24.3
click at [1419, 496] on rect "Interactive chart" at bounding box center [1228, 508] width 582 height 246
click at [1422, 479] on rect "Interactive chart" at bounding box center [1228, 508] width 582 height 246
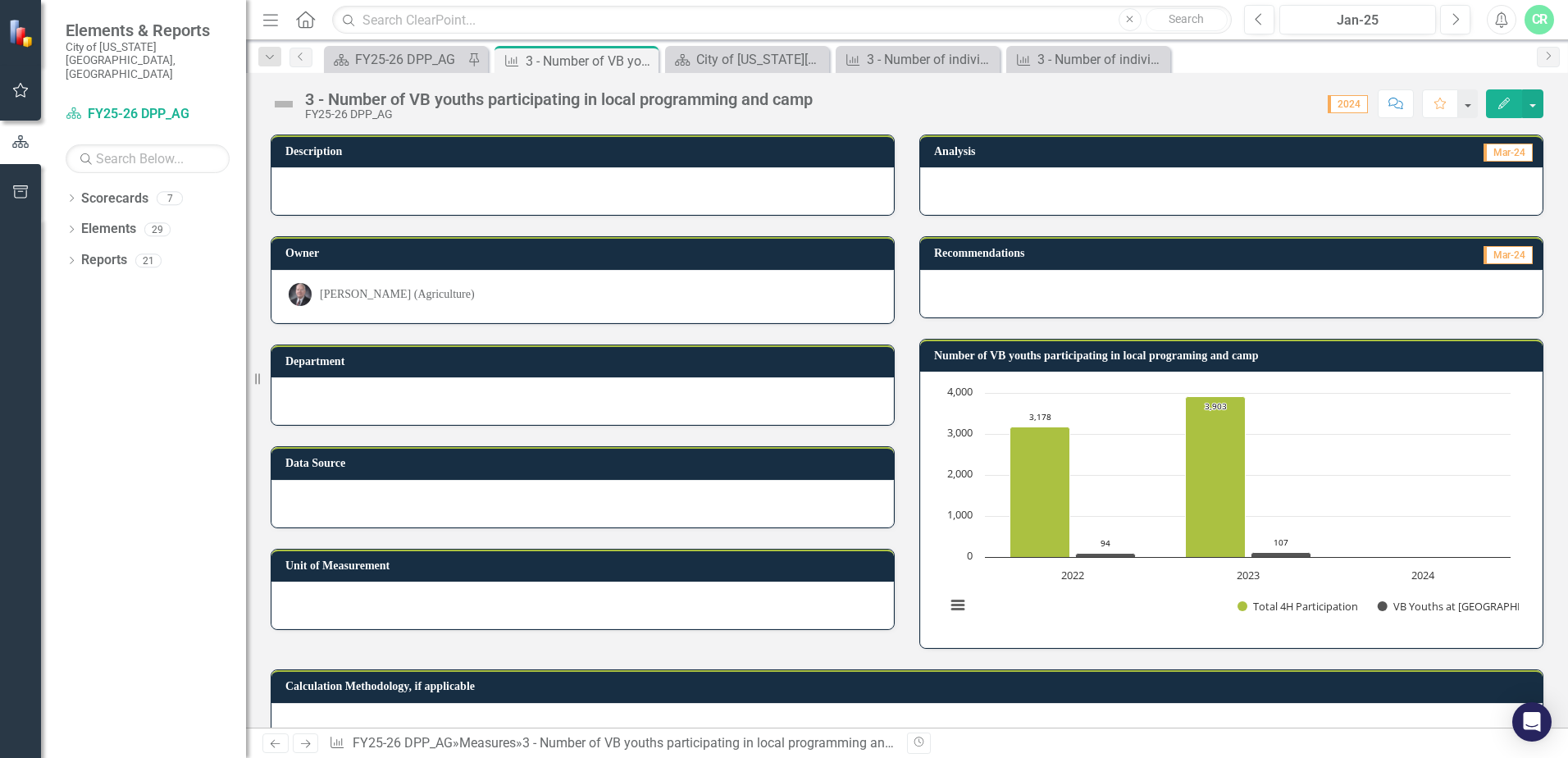
click at [1438, 506] on rect "Interactive chart" at bounding box center [1228, 508] width 582 height 246
click at [1444, 462] on rect "Interactive chart" at bounding box center [1228, 508] width 582 height 246
click at [1444, 452] on rect "Interactive chart" at bounding box center [1228, 508] width 582 height 246
click at [1412, 553] on rect "Interactive chart" at bounding box center [1228, 508] width 582 height 246
drag, startPoint x: 1313, startPoint y: 609, endPoint x: 1242, endPoint y: 602, distance: 71.3
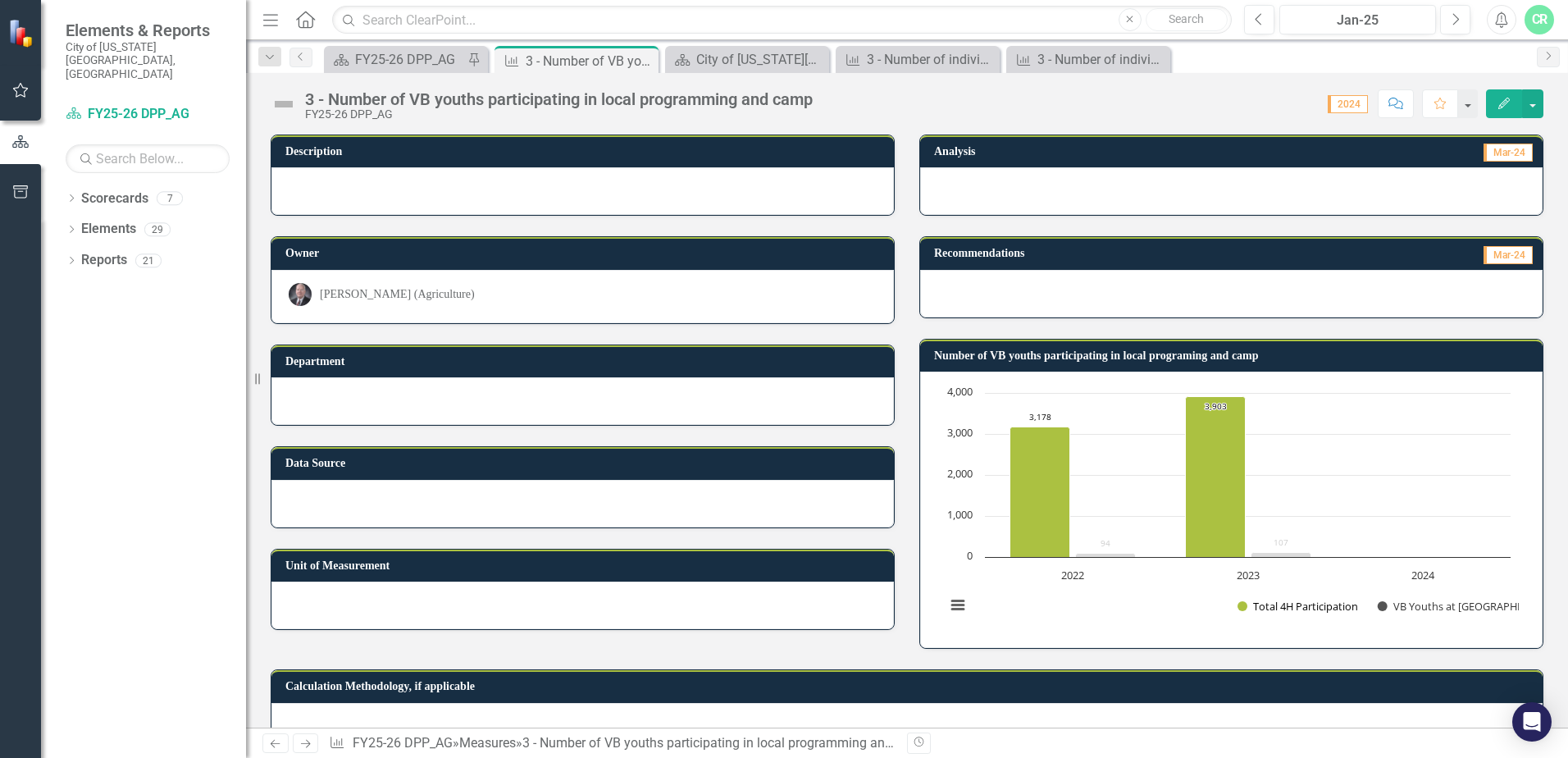
click at [1311, 609] on button "Show Total 4H Participation" at bounding box center [1298, 606] width 121 height 15
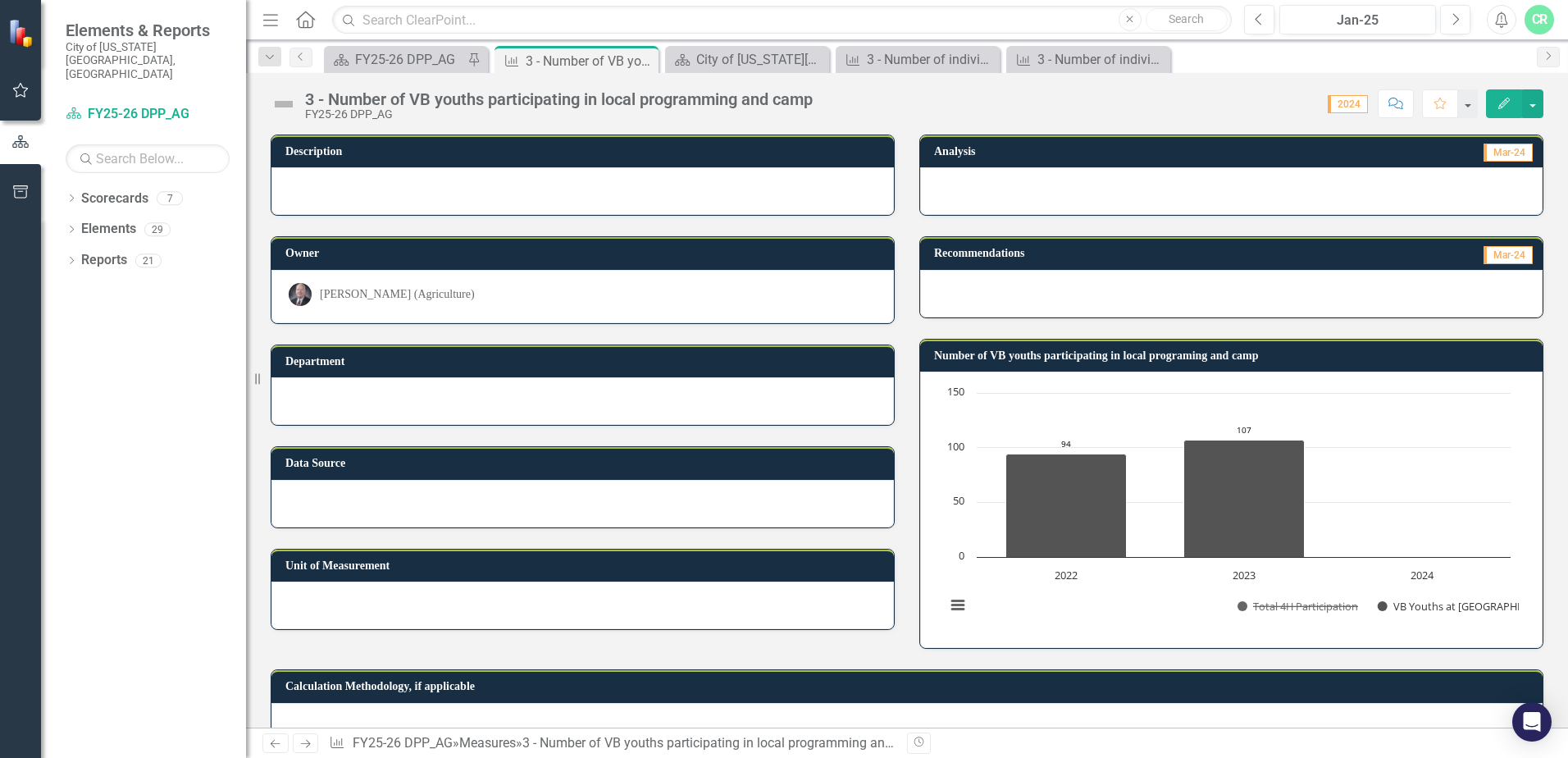
click at [1369, 307] on div at bounding box center [1231, 294] width 623 height 48
drag, startPoint x: 1403, startPoint y: 606, endPoint x: 1392, endPoint y: 606, distance: 11.0
click at [1404, 605] on button "Show VB Youths at 4H Camp" at bounding box center [1440, 606] width 126 height 15
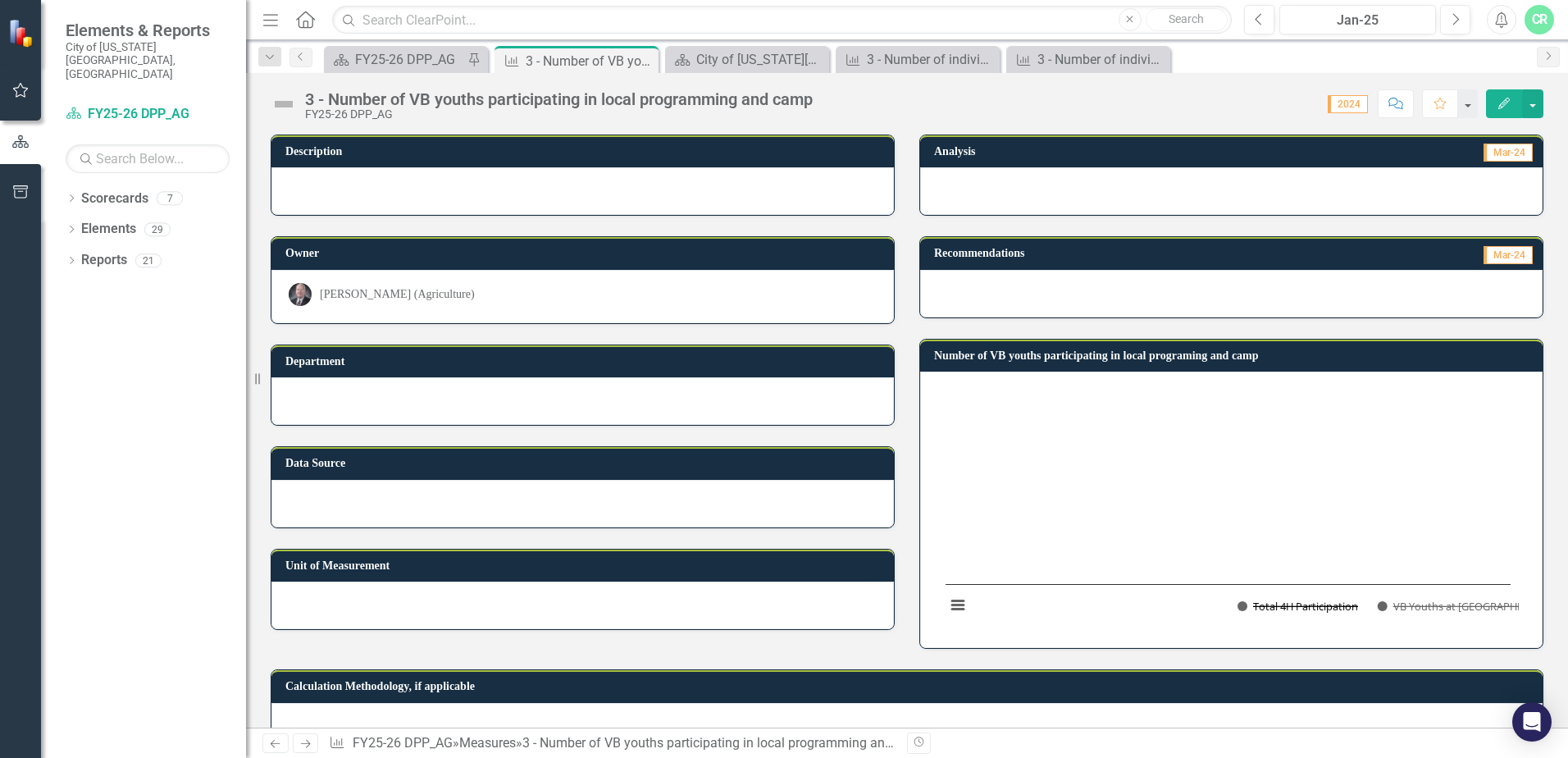
click at [1291, 608] on button "Show Total 4H Participation" at bounding box center [1298, 606] width 121 height 15
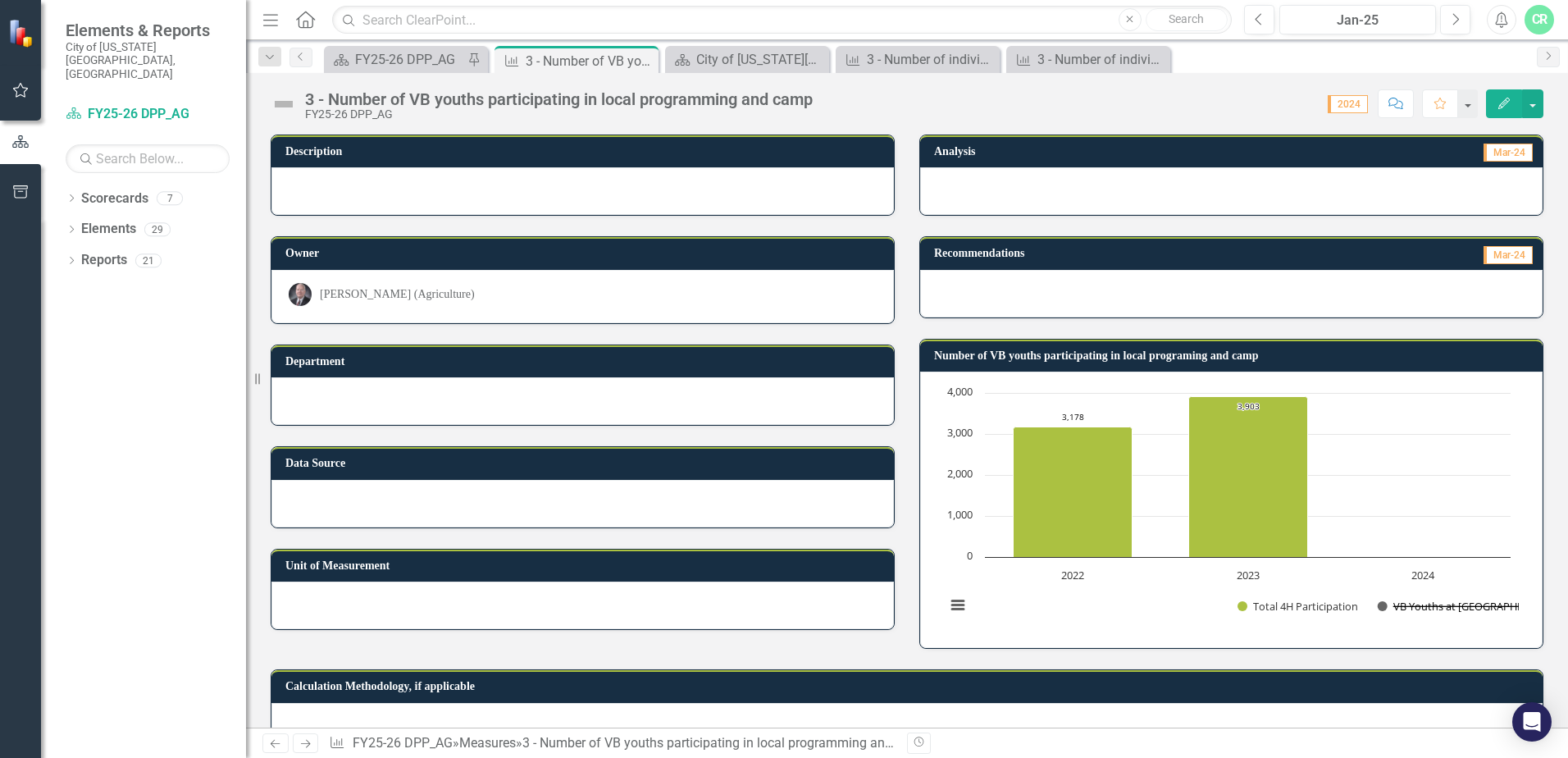
click at [1430, 608] on button "Show VB Youths at 4H Camp" at bounding box center [1440, 606] width 126 height 15
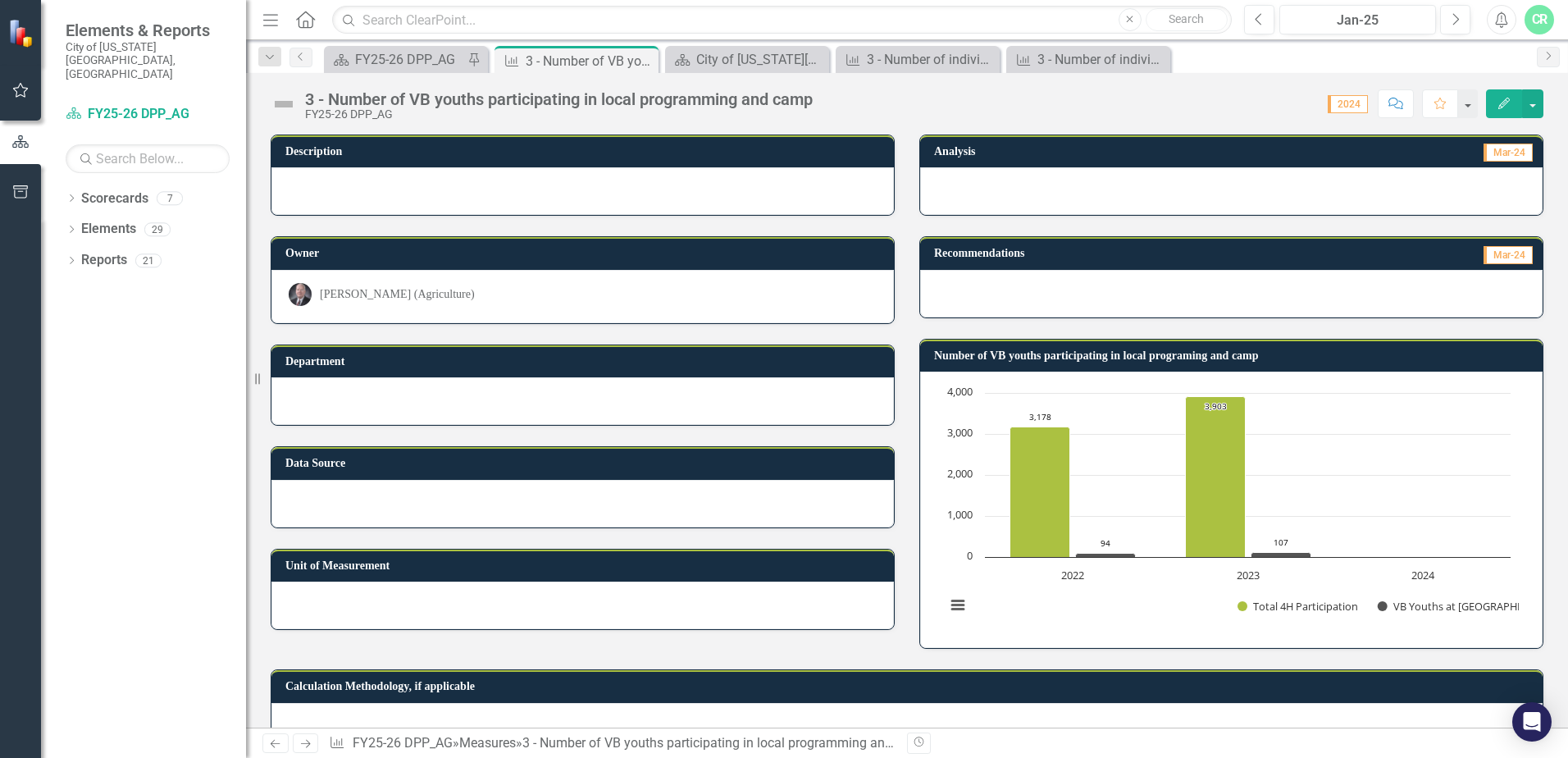
click at [1412, 579] on text "2024" at bounding box center [1424, 574] width 24 height 15
click at [1415, 574] on text "2024" at bounding box center [1424, 574] width 24 height 15
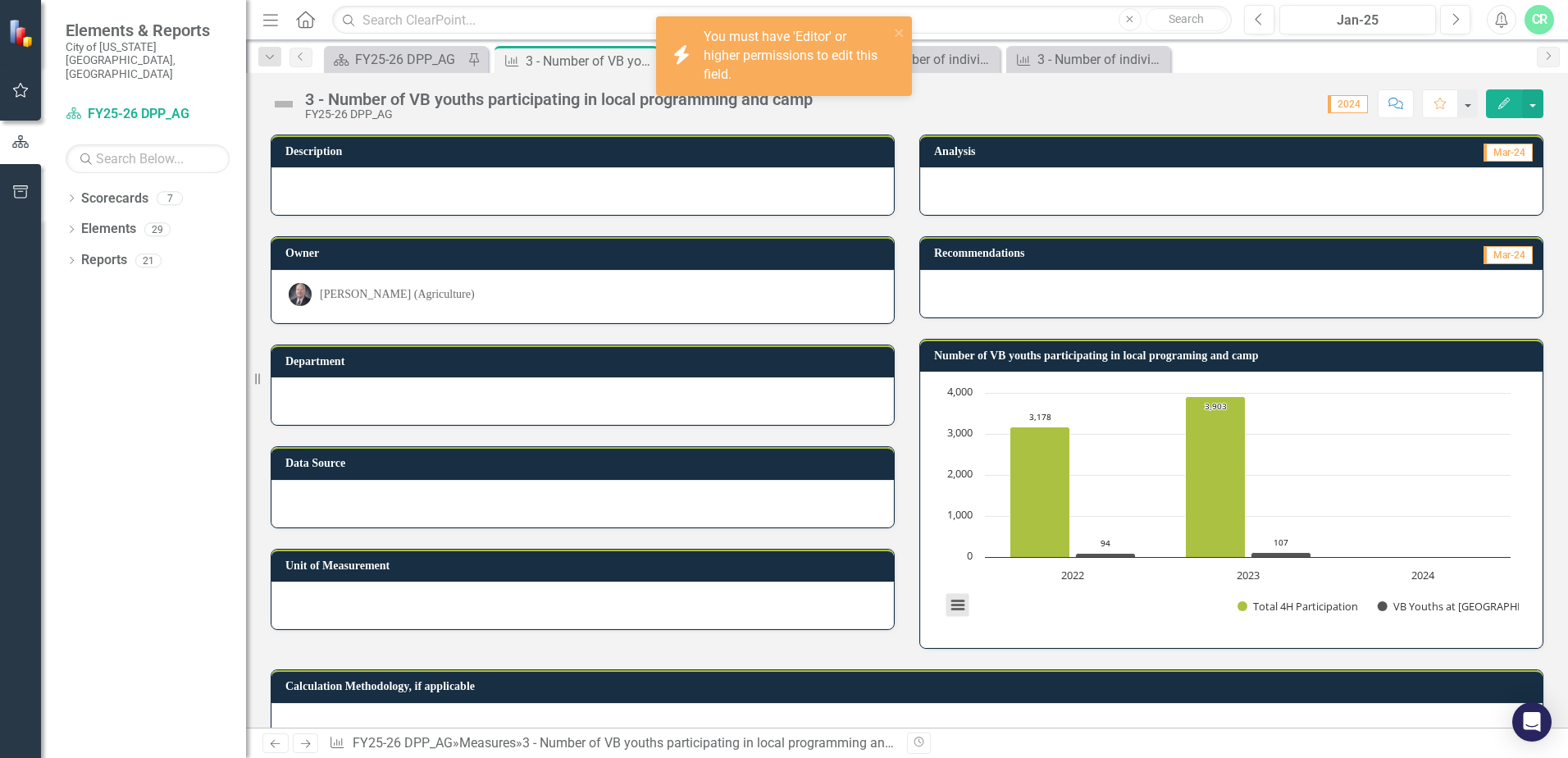
click at [946, 604] on button "View chart menu, Chart" at bounding box center [957, 605] width 23 height 23
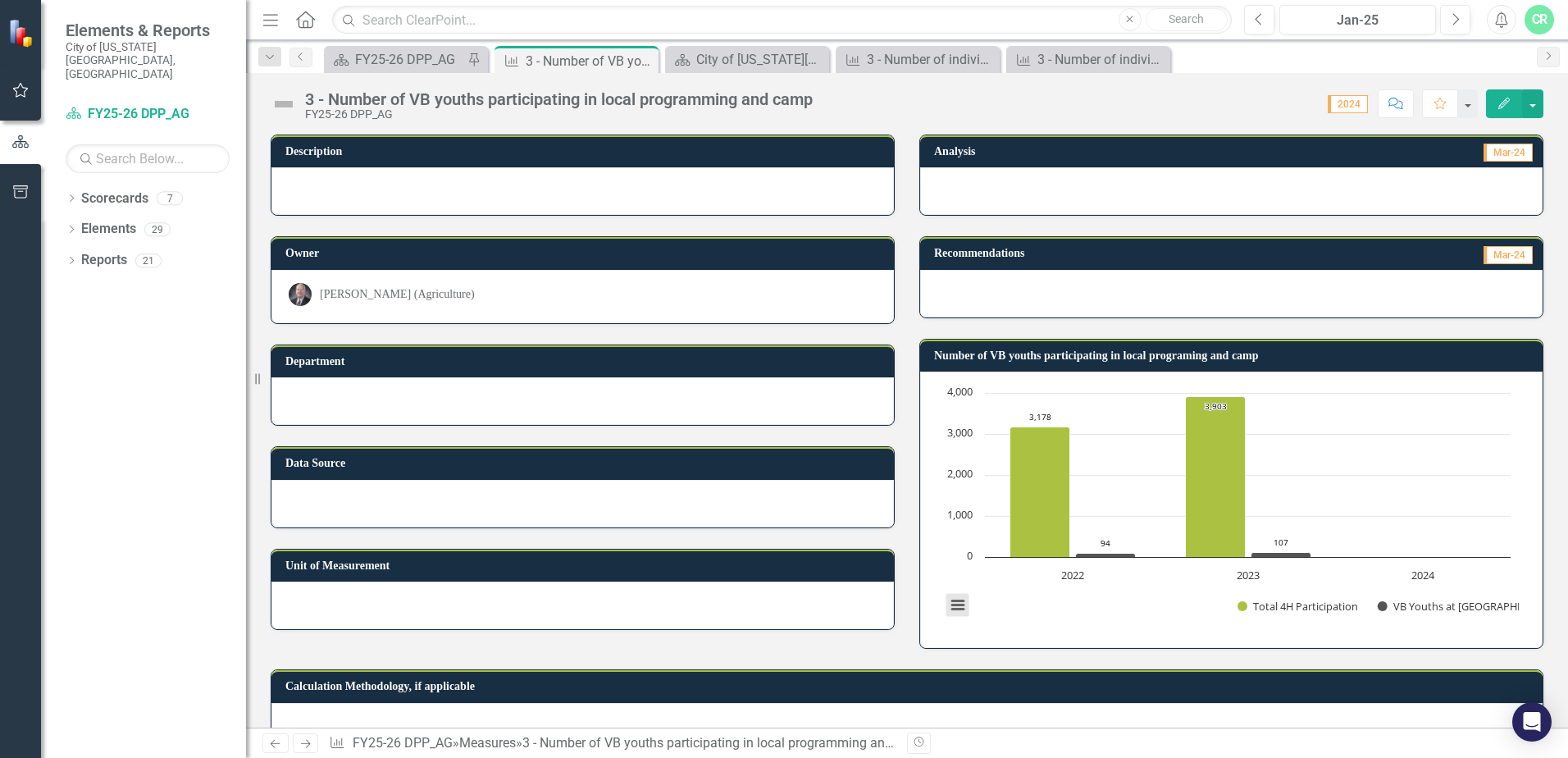
click at [959, 608] on button "View chart menu, Chart" at bounding box center [957, 605] width 23 height 23
click at [951, 606] on button "View chart menu, Chart" at bounding box center [957, 605] width 23 height 23
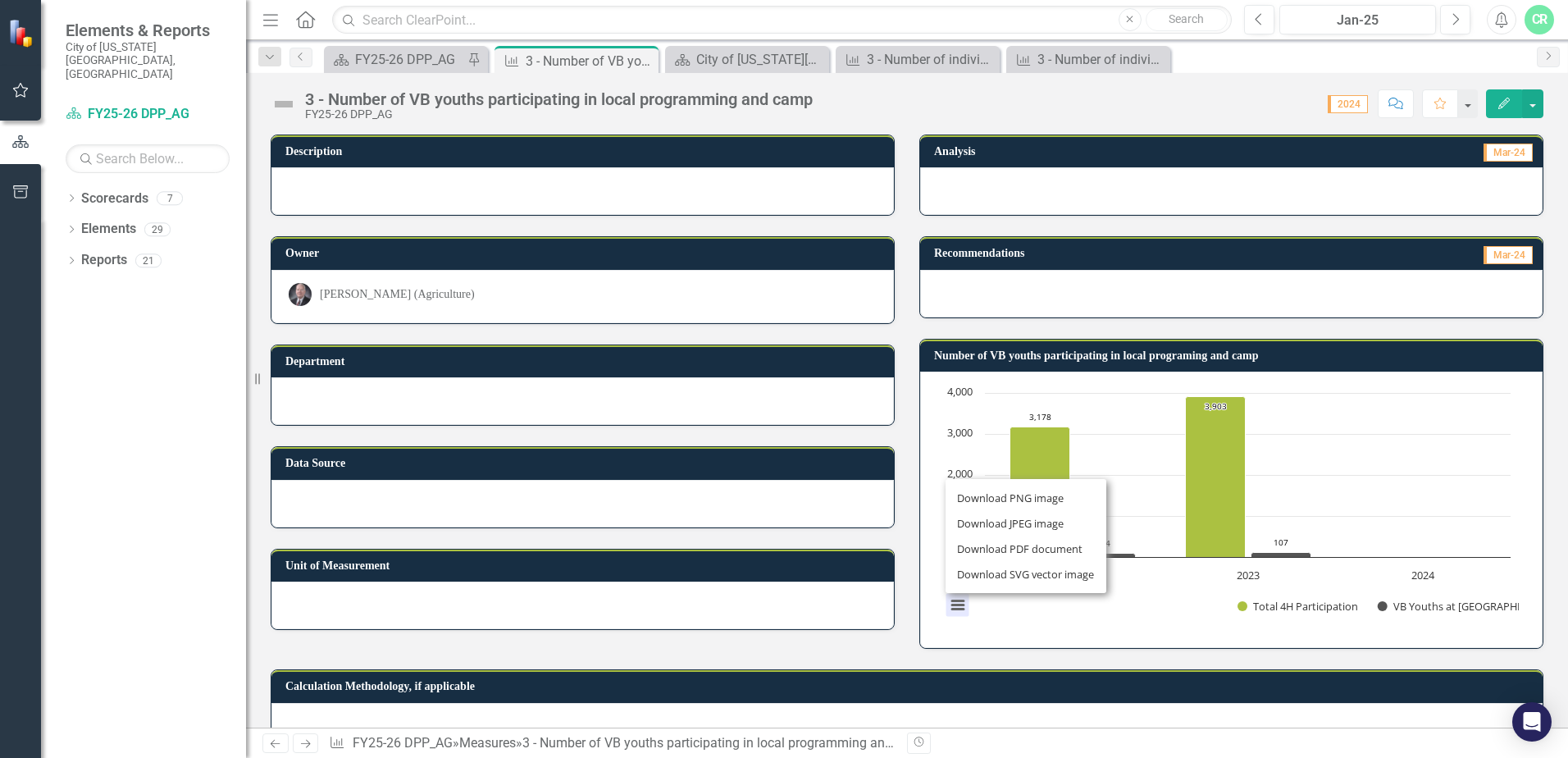
click at [1177, 645] on div "Chart Bar chart with 2 data series. Number of VB youths participating in local …" at bounding box center [1231, 510] width 623 height 277
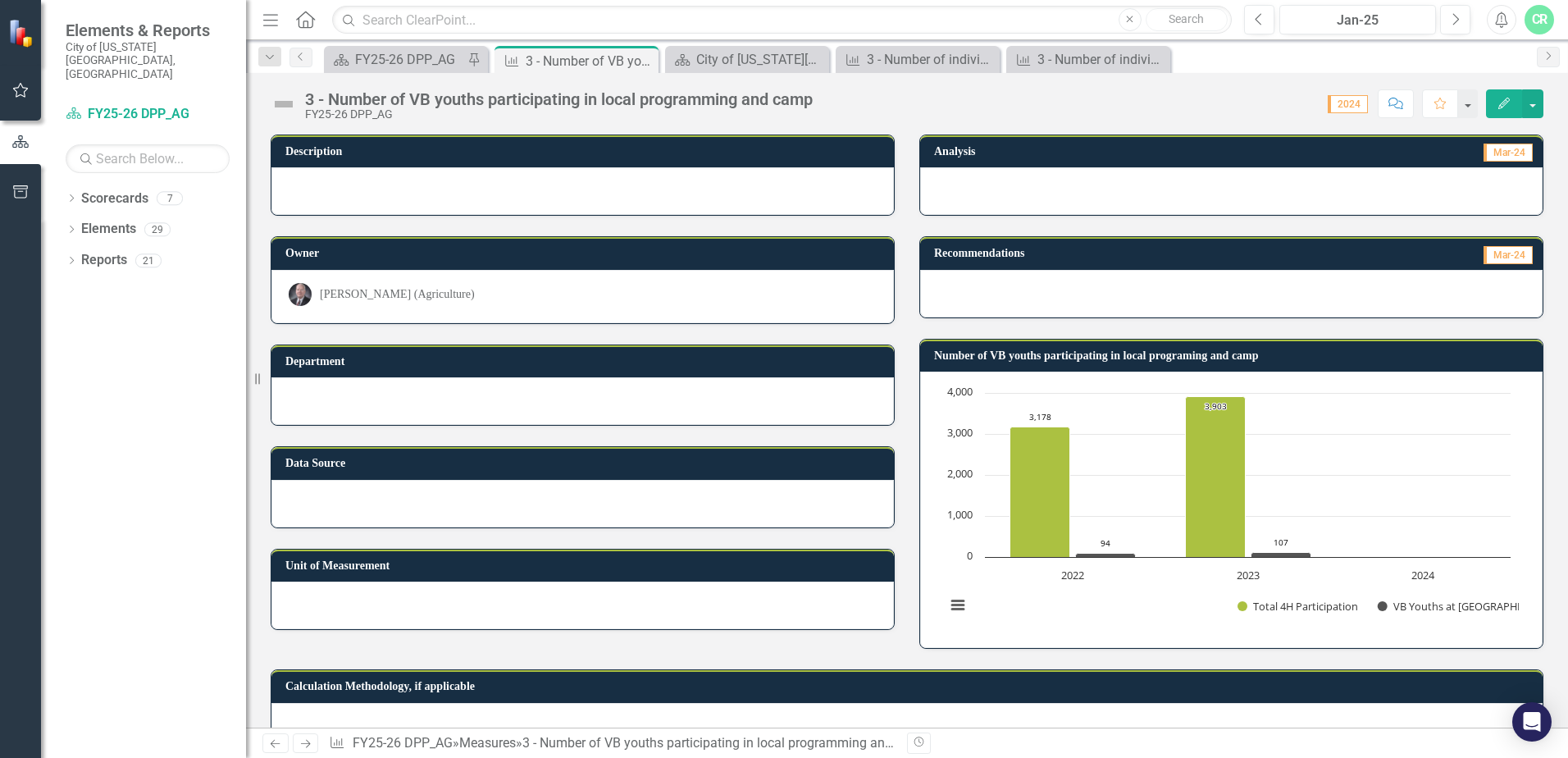
click at [1412, 460] on rect "Interactive chart" at bounding box center [1228, 508] width 582 height 246
click at [1413, 529] on rect "Interactive chart" at bounding box center [1228, 508] width 582 height 246
click at [1413, 567] on rect "Interactive chart" at bounding box center [1228, 508] width 582 height 246
click at [1413, 573] on text "2024" at bounding box center [1424, 574] width 24 height 15
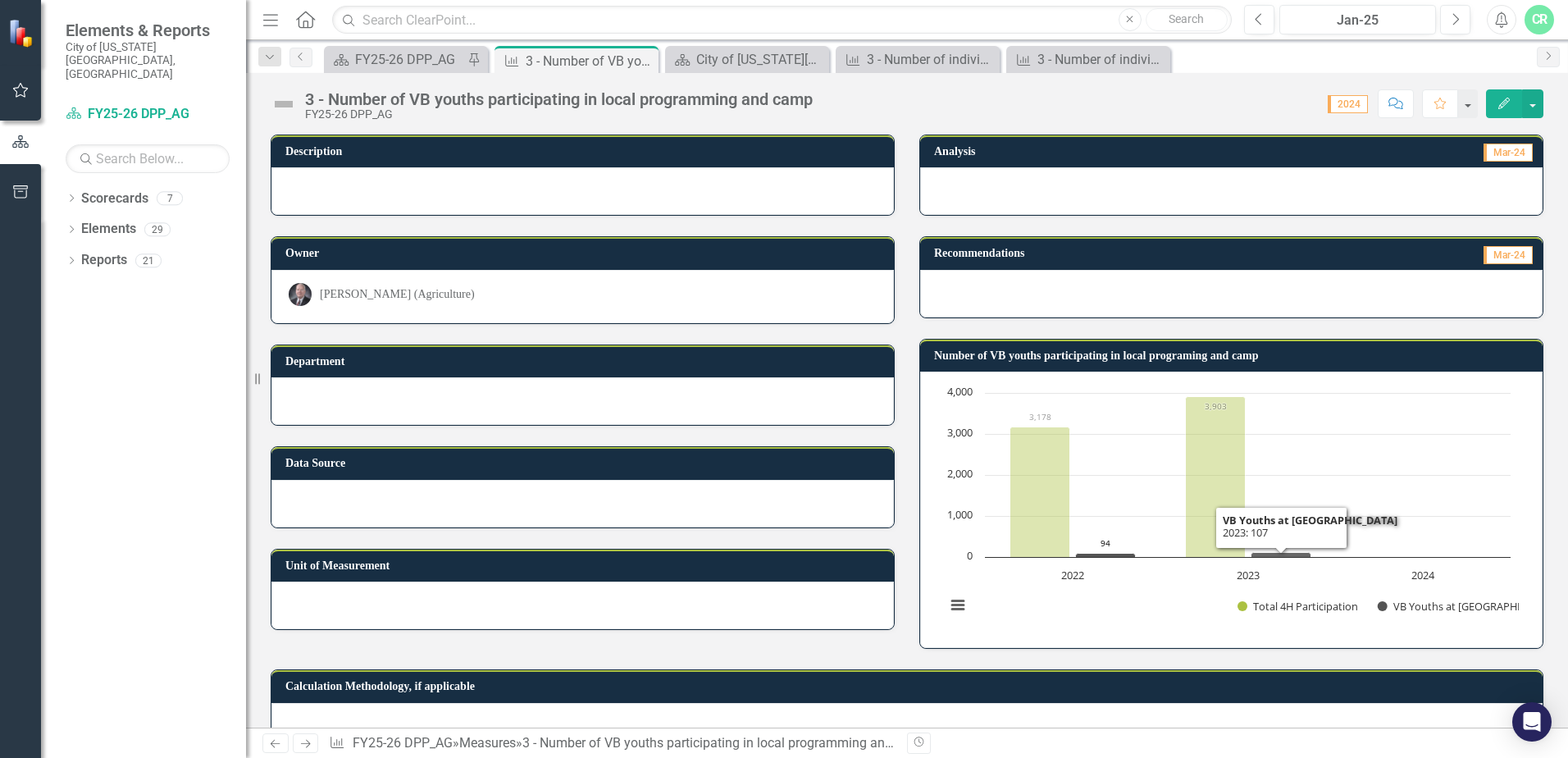
click at [1297, 553] on icon "2023, 107. VB Youths at 4H Camp." at bounding box center [1281, 555] width 60 height 5
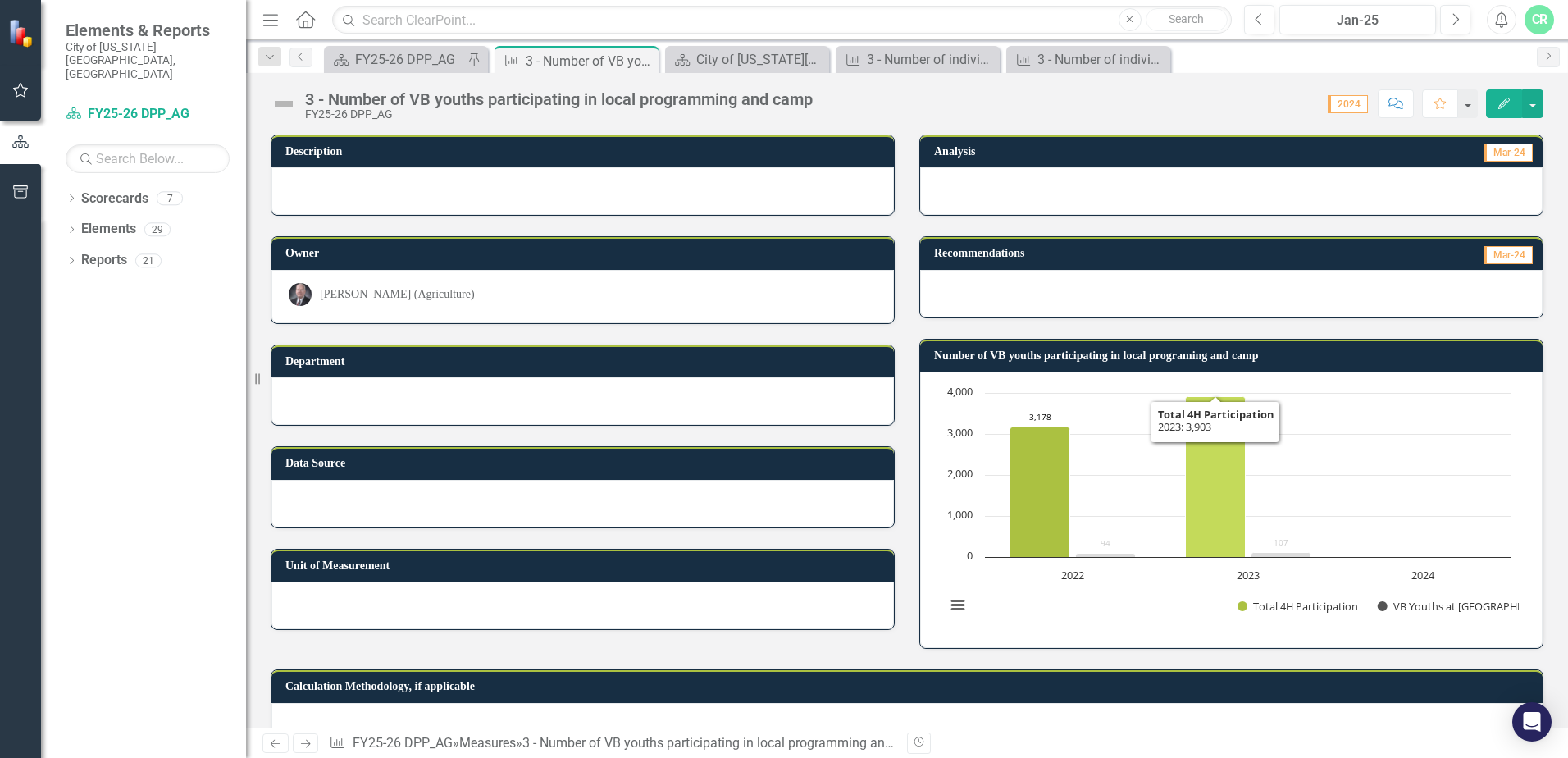
click at [1208, 468] on icon "2023, 3,903. Total 4H Participation." at bounding box center [1215, 478] width 60 height 161
click at [1274, 608] on button "Show Total 4H Participation" at bounding box center [1298, 606] width 121 height 15
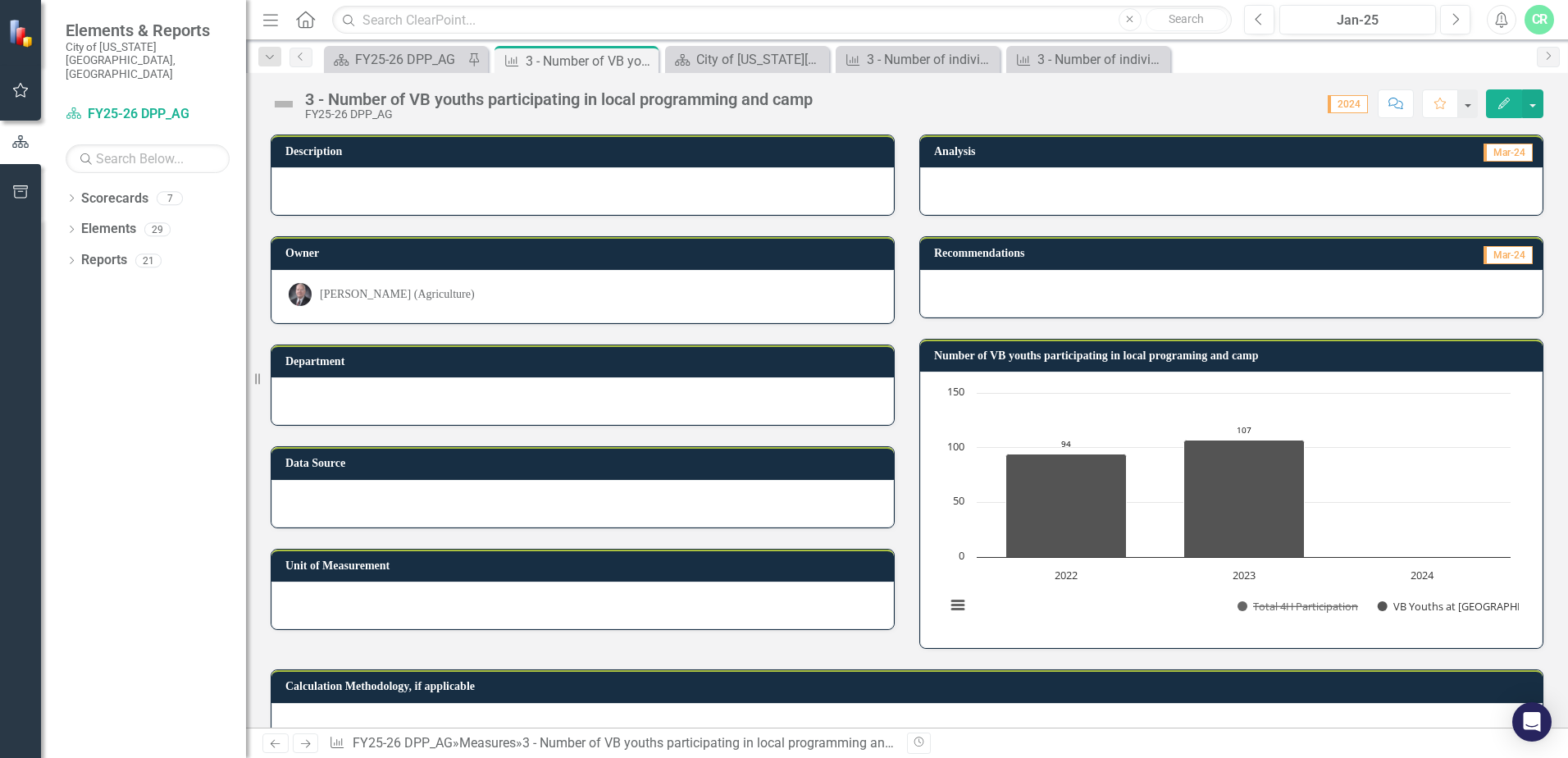
click at [1274, 608] on button "Show Total 4H Participation" at bounding box center [1298, 606] width 121 height 15
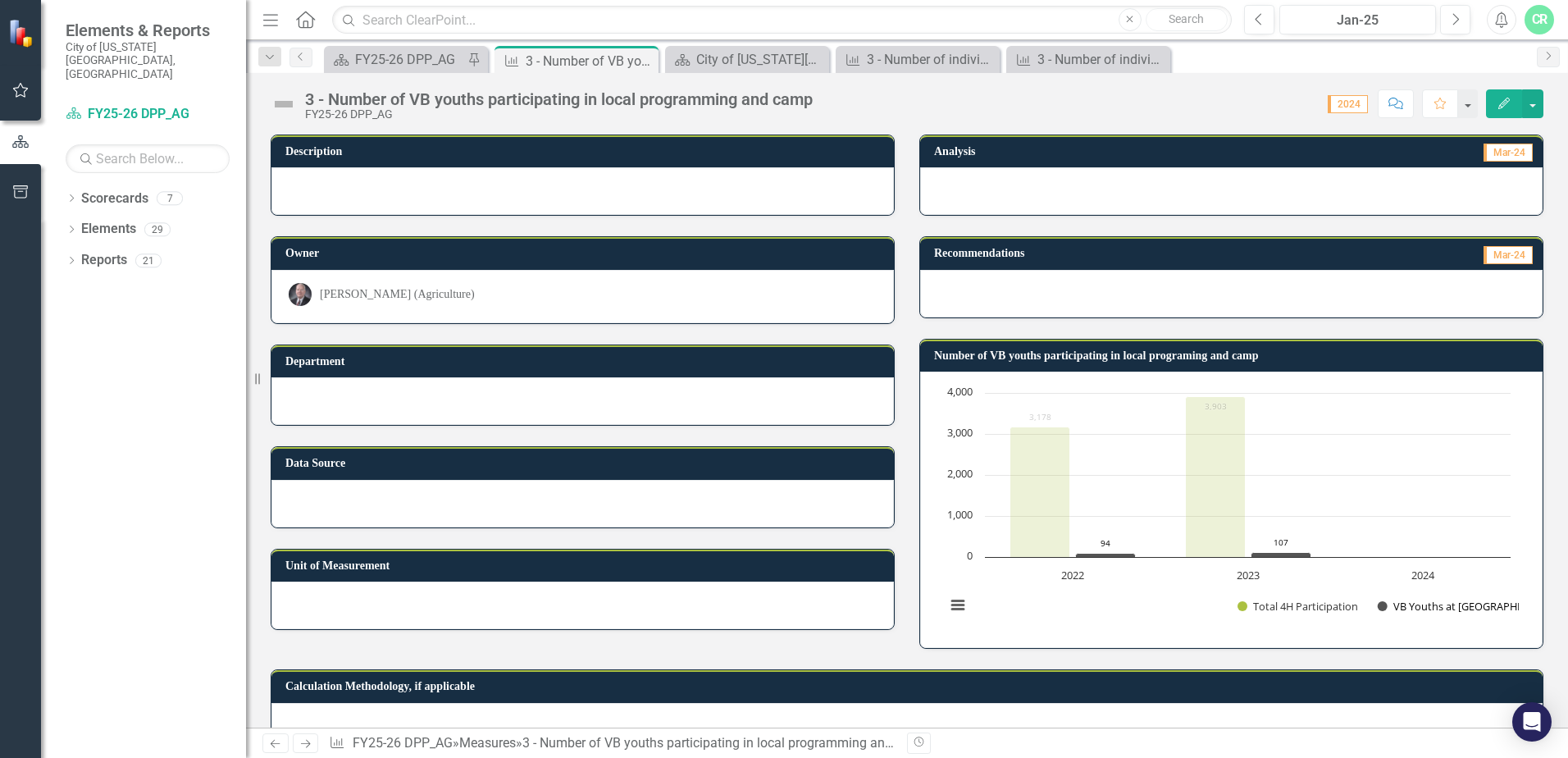
click at [1406, 603] on button "Show VB Youths at 4H Camp" at bounding box center [1440, 606] width 126 height 15
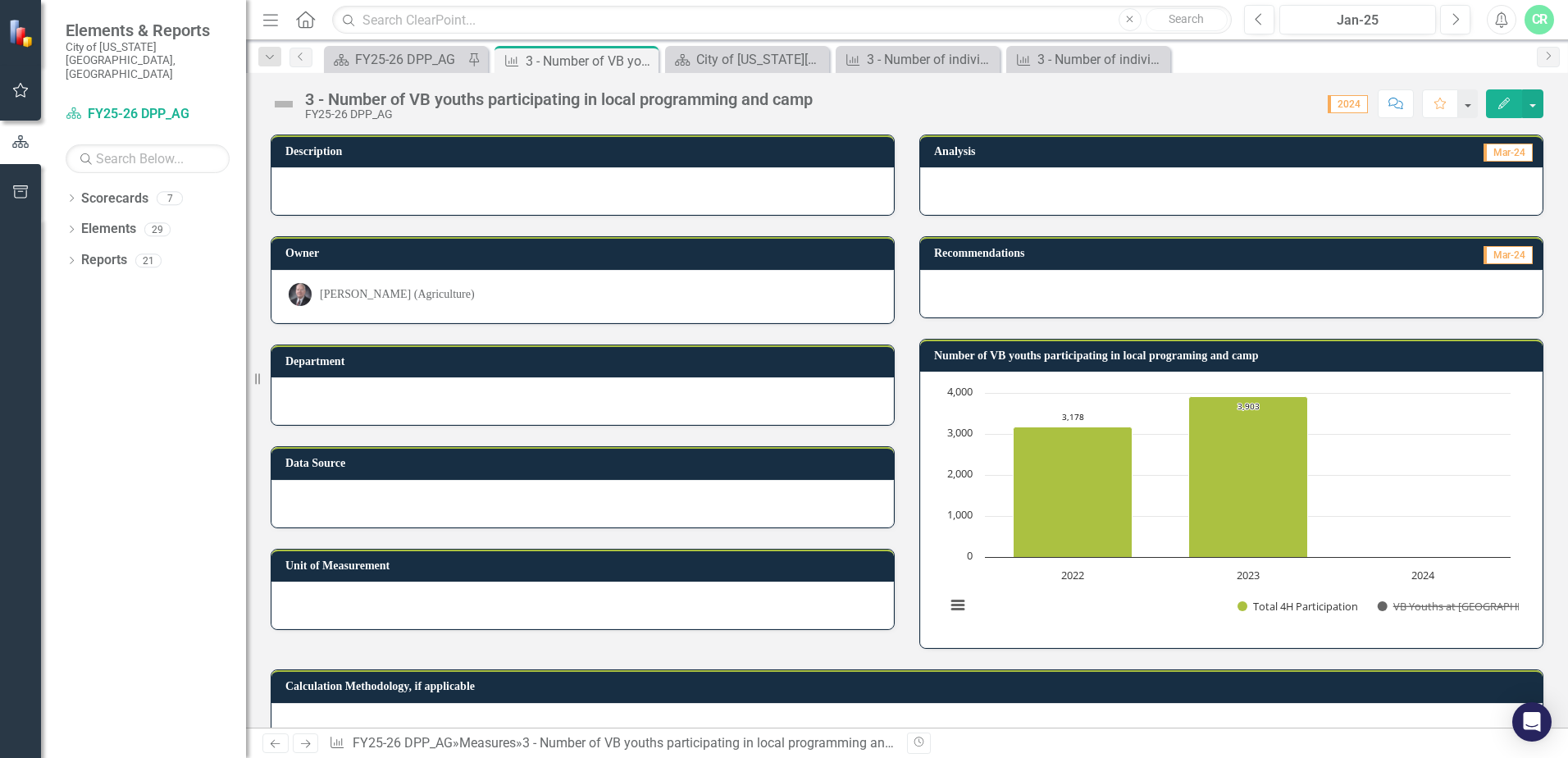
click at [1406, 603] on button "Show VB Youths at 4H Camp" at bounding box center [1440, 606] width 126 height 15
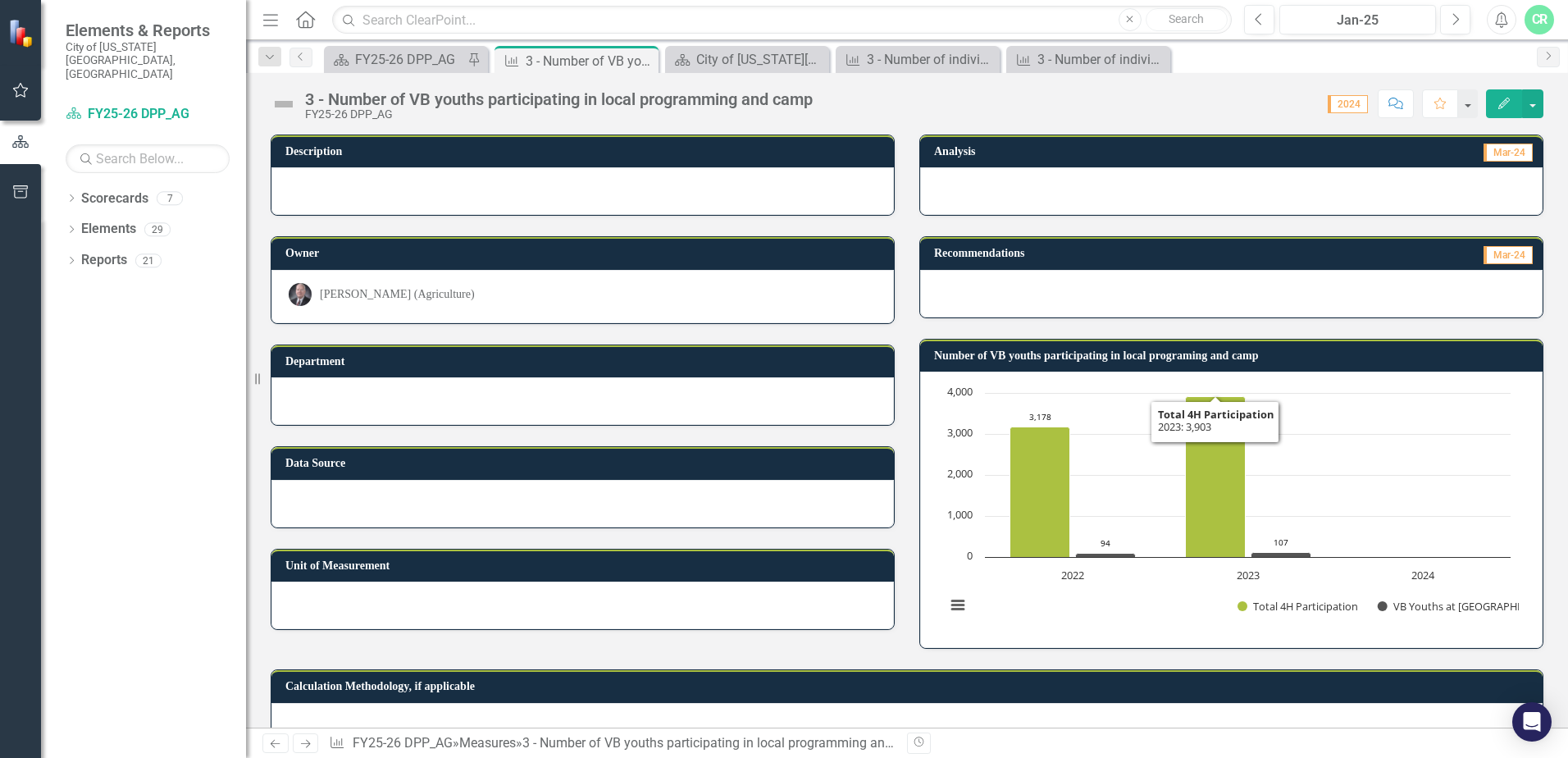
click at [1143, 355] on h3 "Number of VB youths participating in local programing and camp" at bounding box center [1234, 355] width 600 height 12
click at [1109, 355] on h3 "Number of VB youths participating in local programing and camp" at bounding box center [1234, 355] width 600 height 12
click at [297, 52] on icon "Previous" at bounding box center [301, 56] width 13 height 10
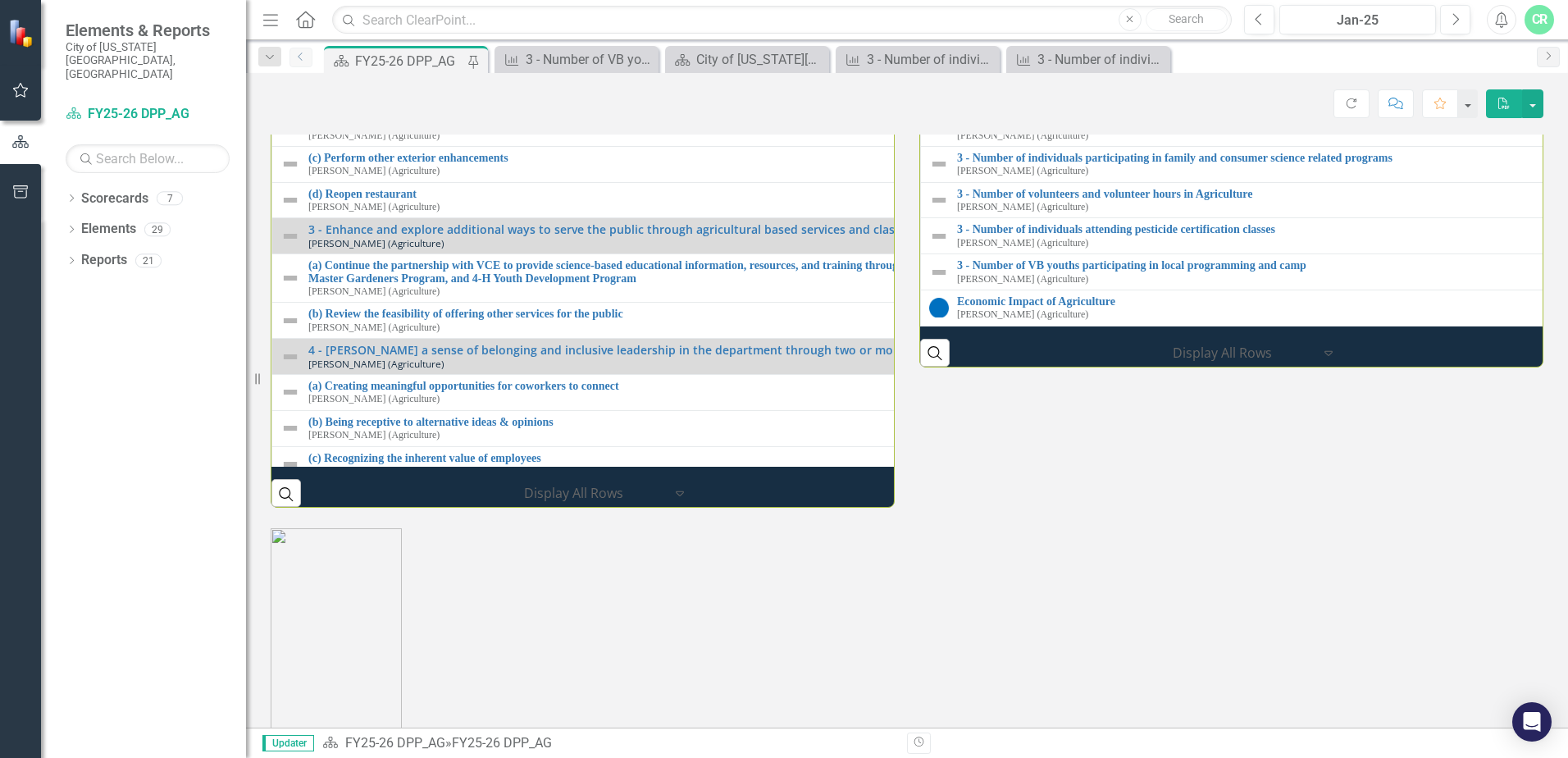
scroll to position [1645, 0]
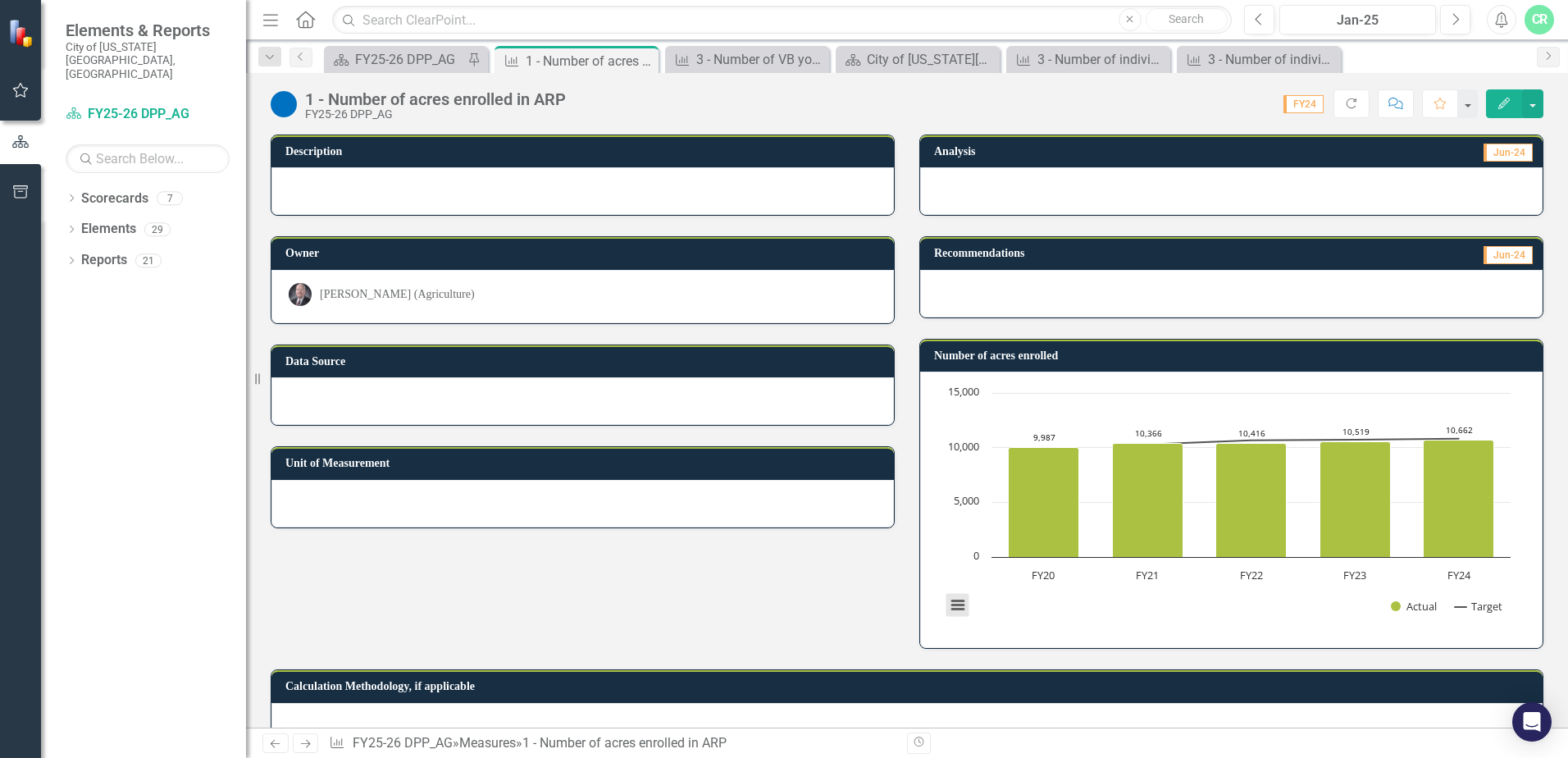
click at [953, 608] on button "View chart menu, Chart" at bounding box center [957, 605] width 23 height 23
click at [946, 601] on button "View chart menu, Chart" at bounding box center [957, 605] width 23 height 23
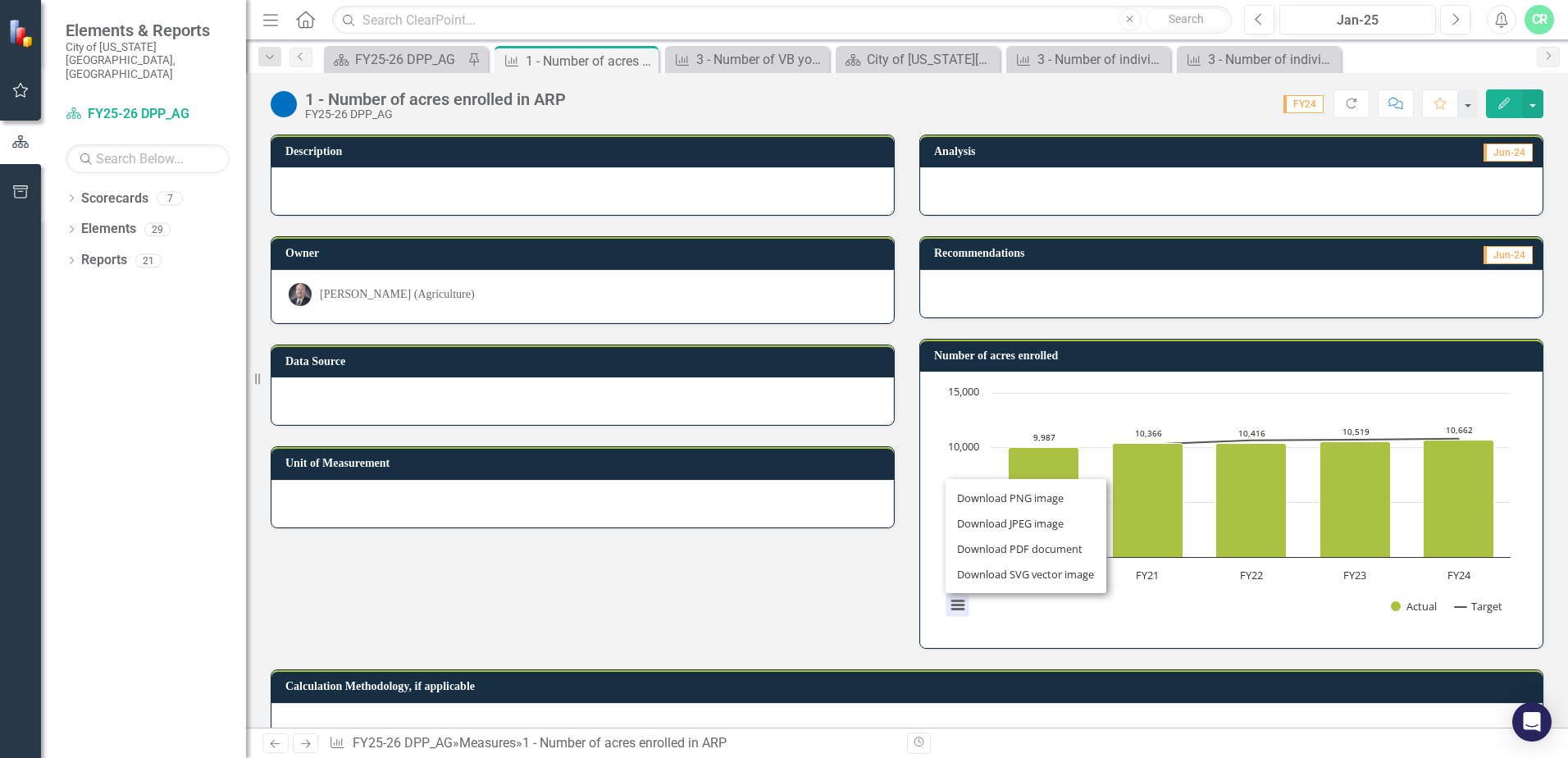
click at [803, 579] on div "Description Owner David Trimmer (Agriculture) Data Source Unit of Measurement A…" at bounding box center [906, 381] width 1297 height 535
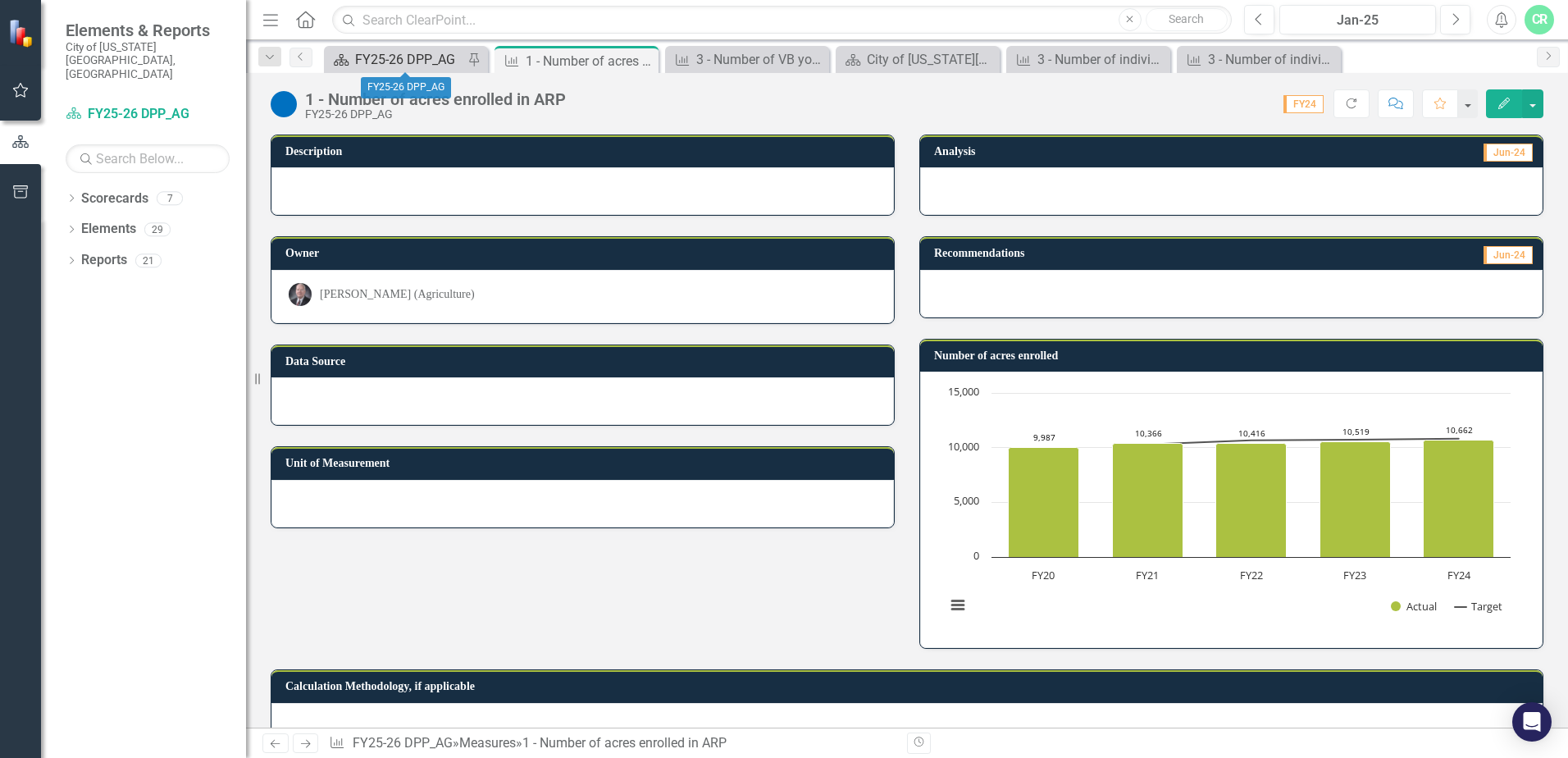
click at [402, 58] on div "FY25-26 DPP_AG" at bounding box center [409, 60] width 108 height 21
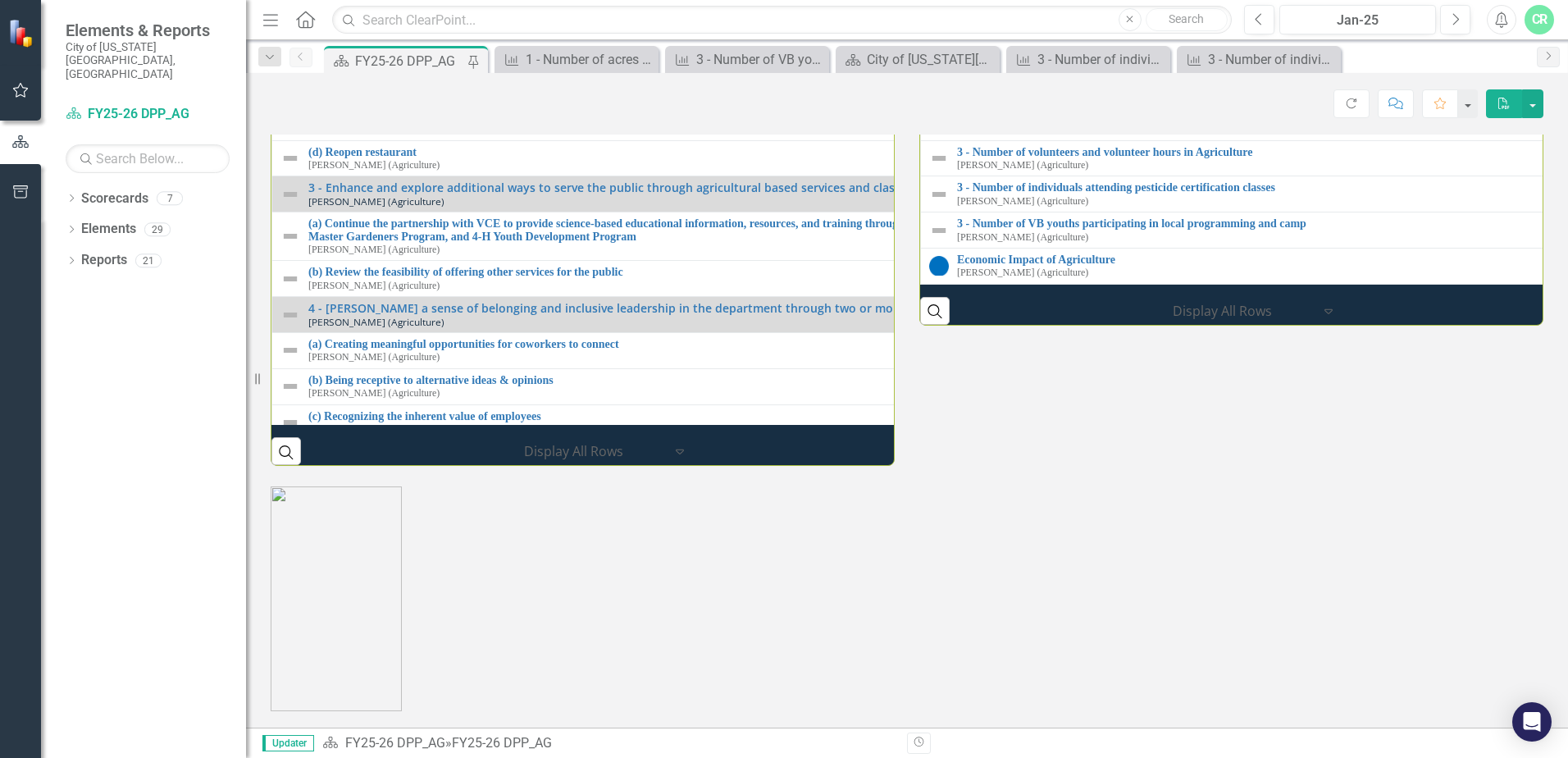
scroll to position [1792, 0]
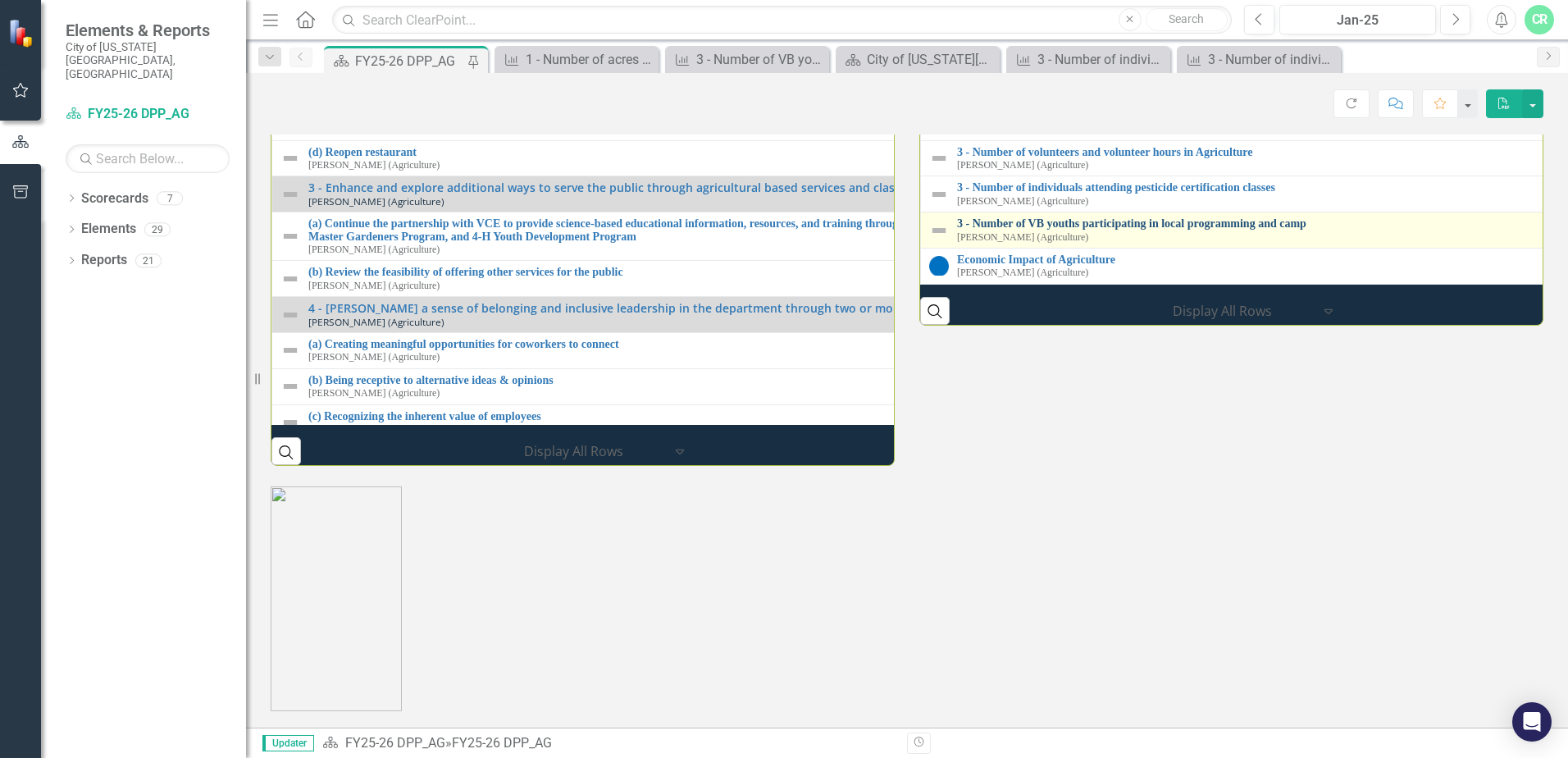
click at [1197, 230] on link "3 - Number of VB youths participating in local programming and camp" at bounding box center [1566, 223] width 1218 height 12
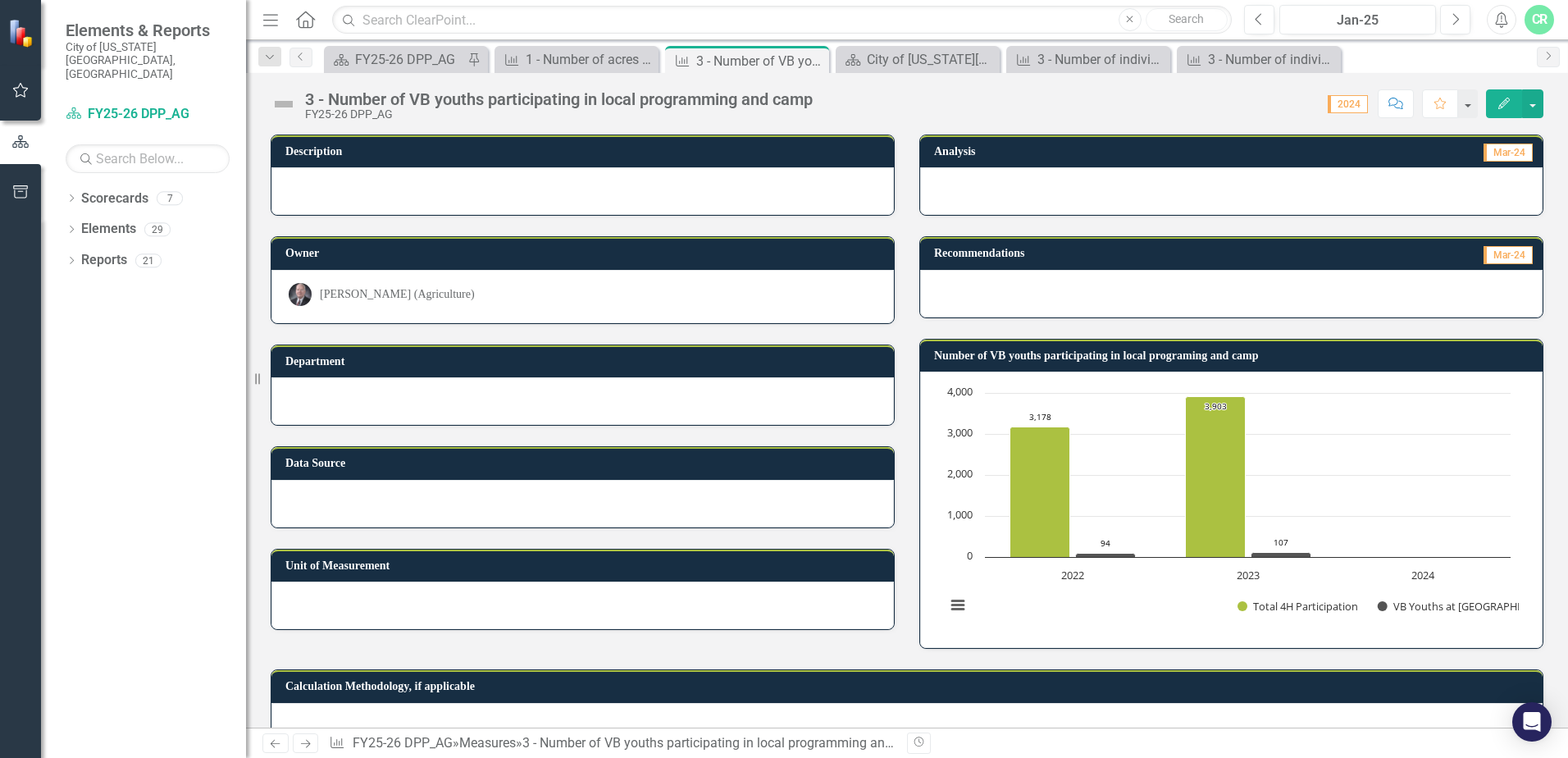
click at [340, 194] on div at bounding box center [582, 191] width 623 height 48
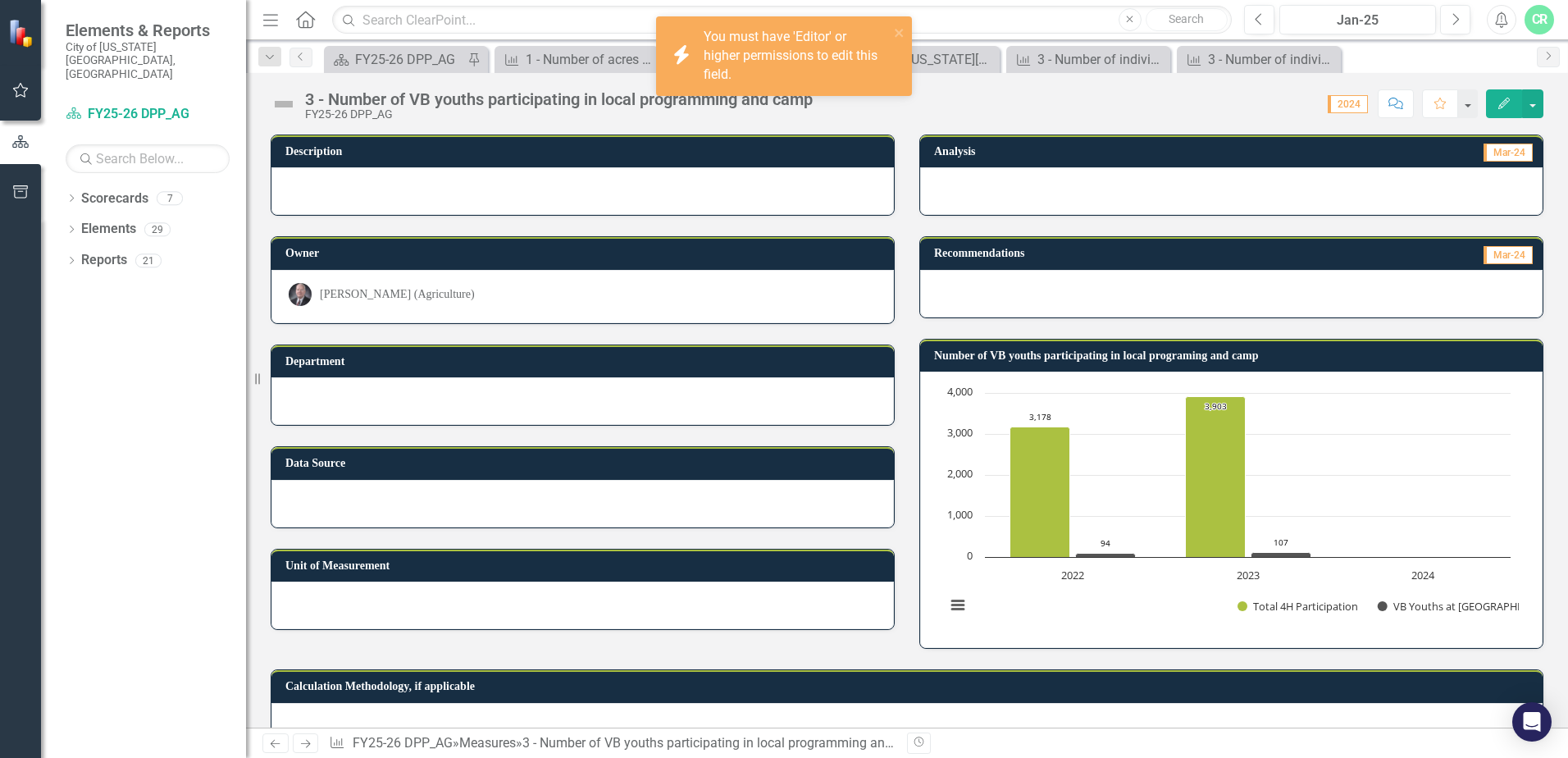
click at [505, 190] on div at bounding box center [582, 191] width 623 height 48
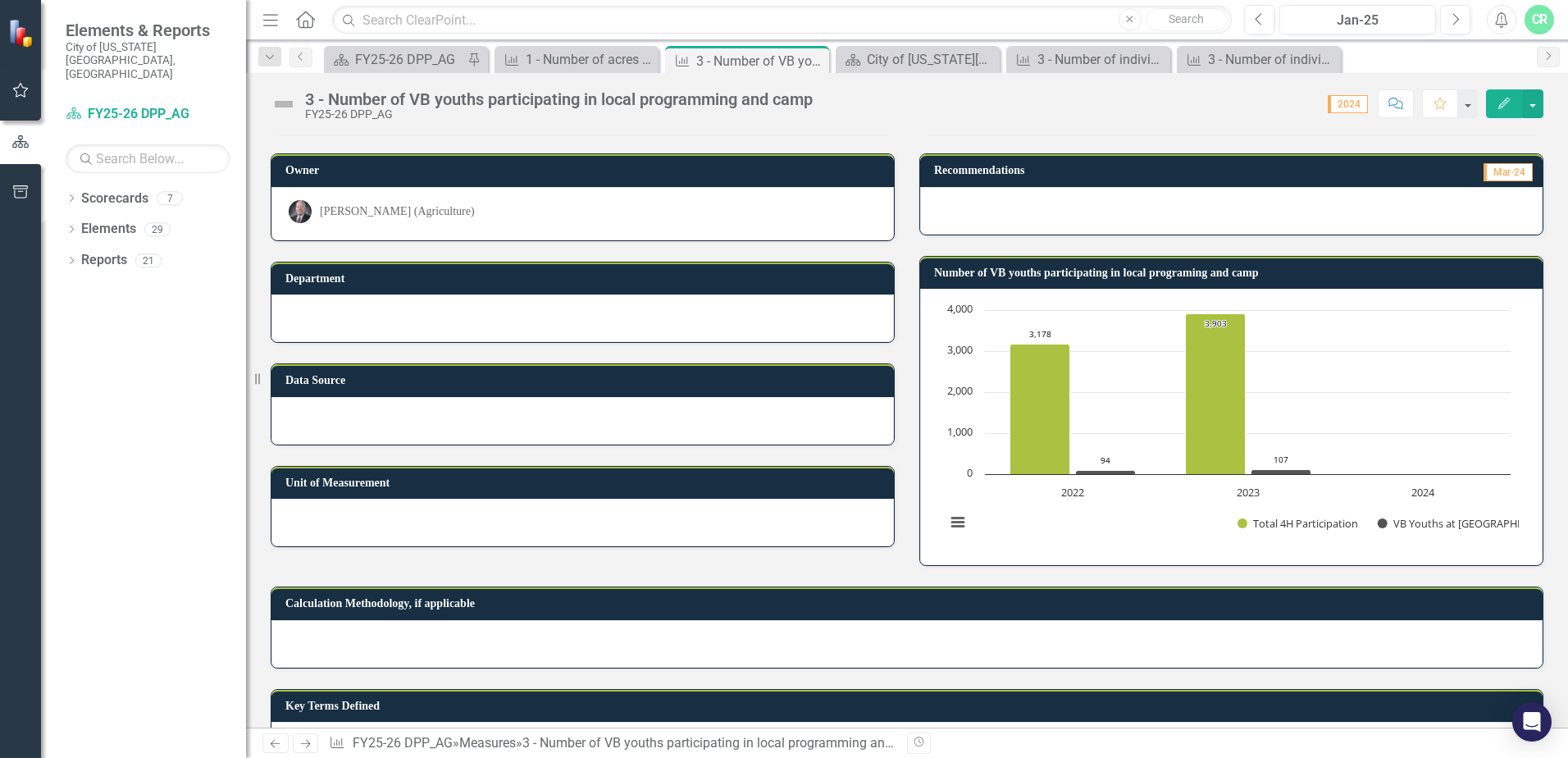
scroll to position [141, 0]
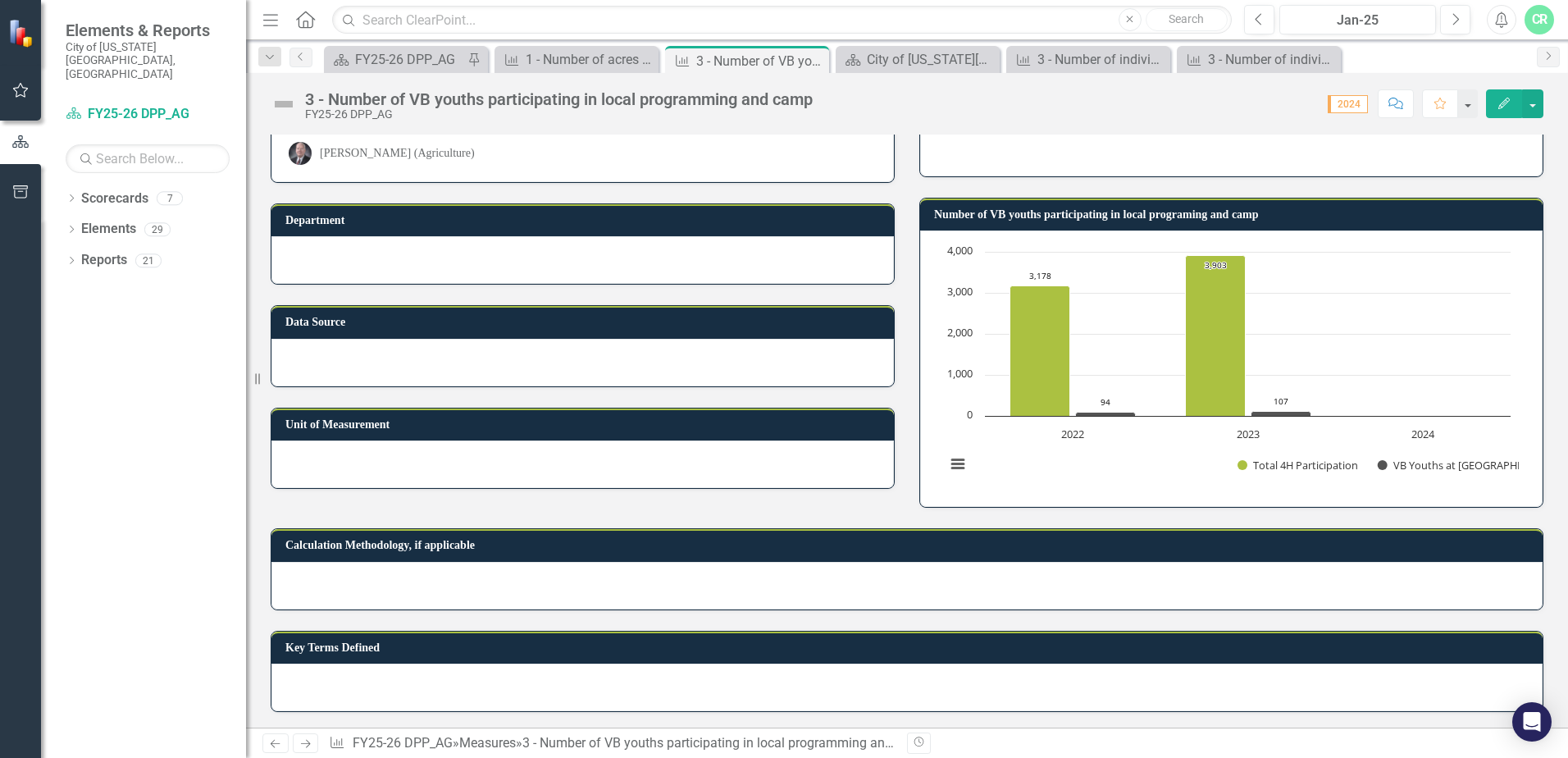
click at [258, 381] on icon "Resize" at bounding box center [260, 379] width 16 height 13
click at [360, 347] on div at bounding box center [582, 363] width 623 height 48
click at [361, 347] on div at bounding box center [582, 363] width 623 height 48
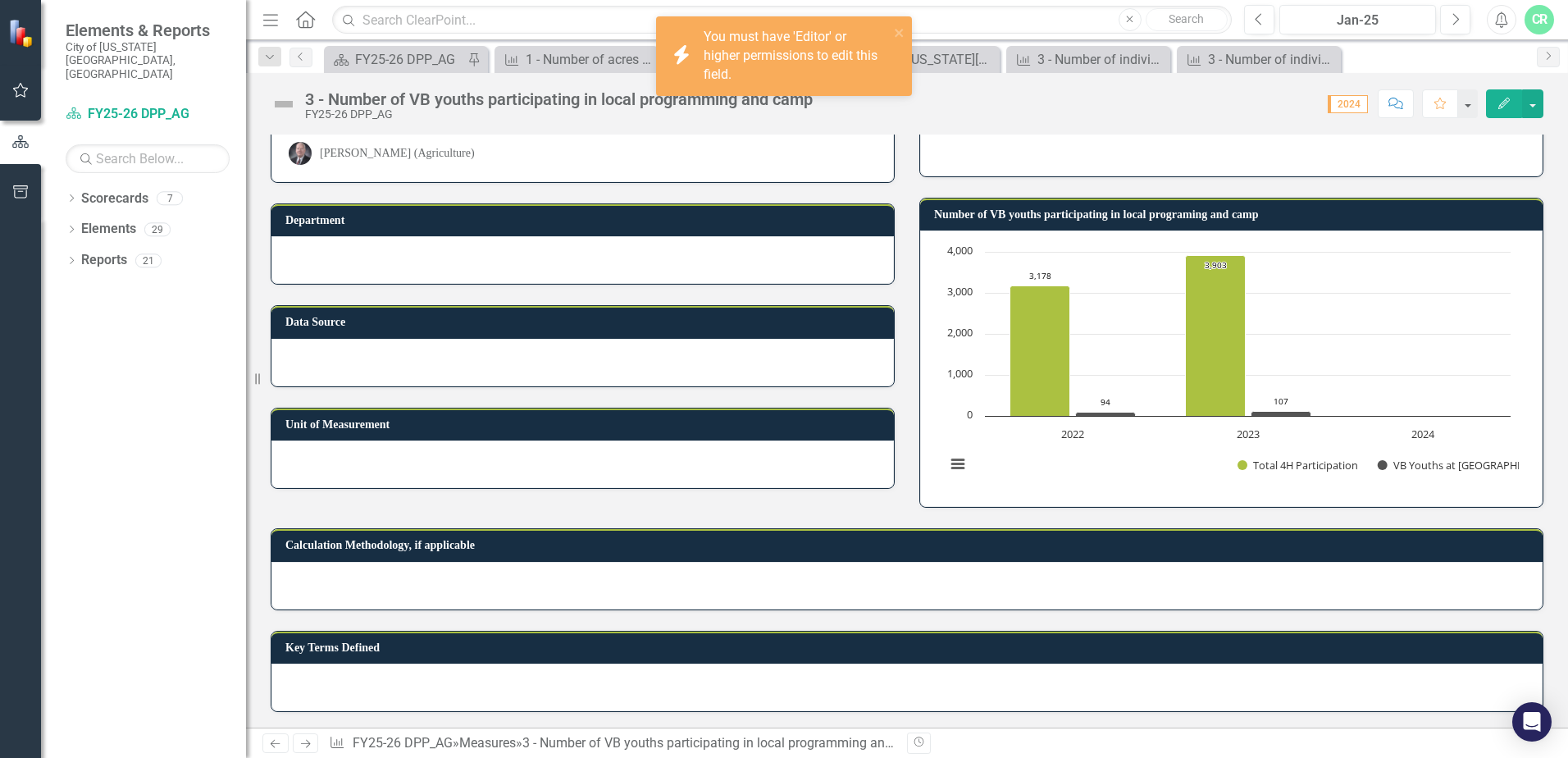
click at [361, 347] on div at bounding box center [582, 363] width 623 height 48
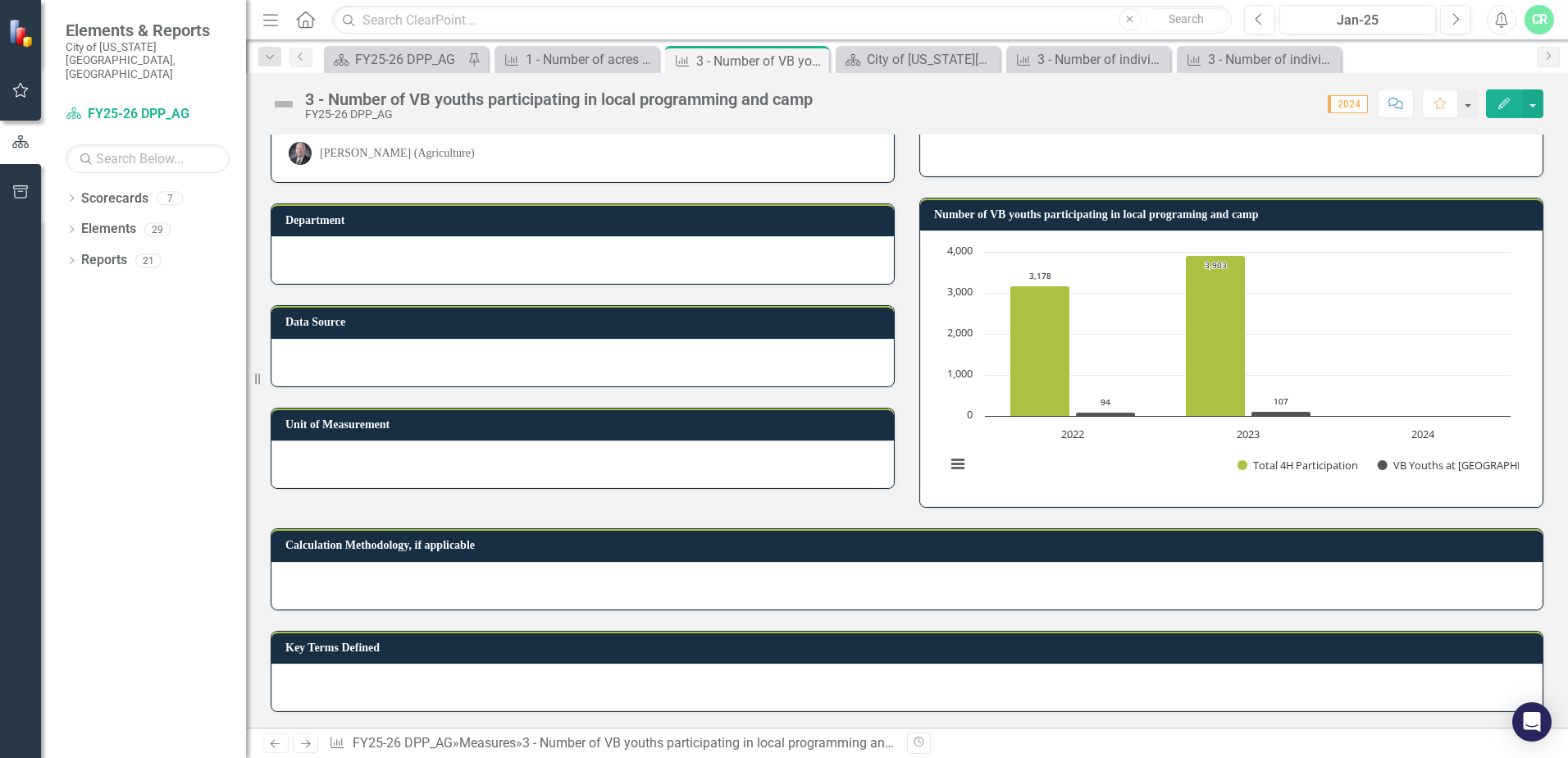
click at [1394, 337] on rect "Interactive chart" at bounding box center [1228, 367] width 582 height 246
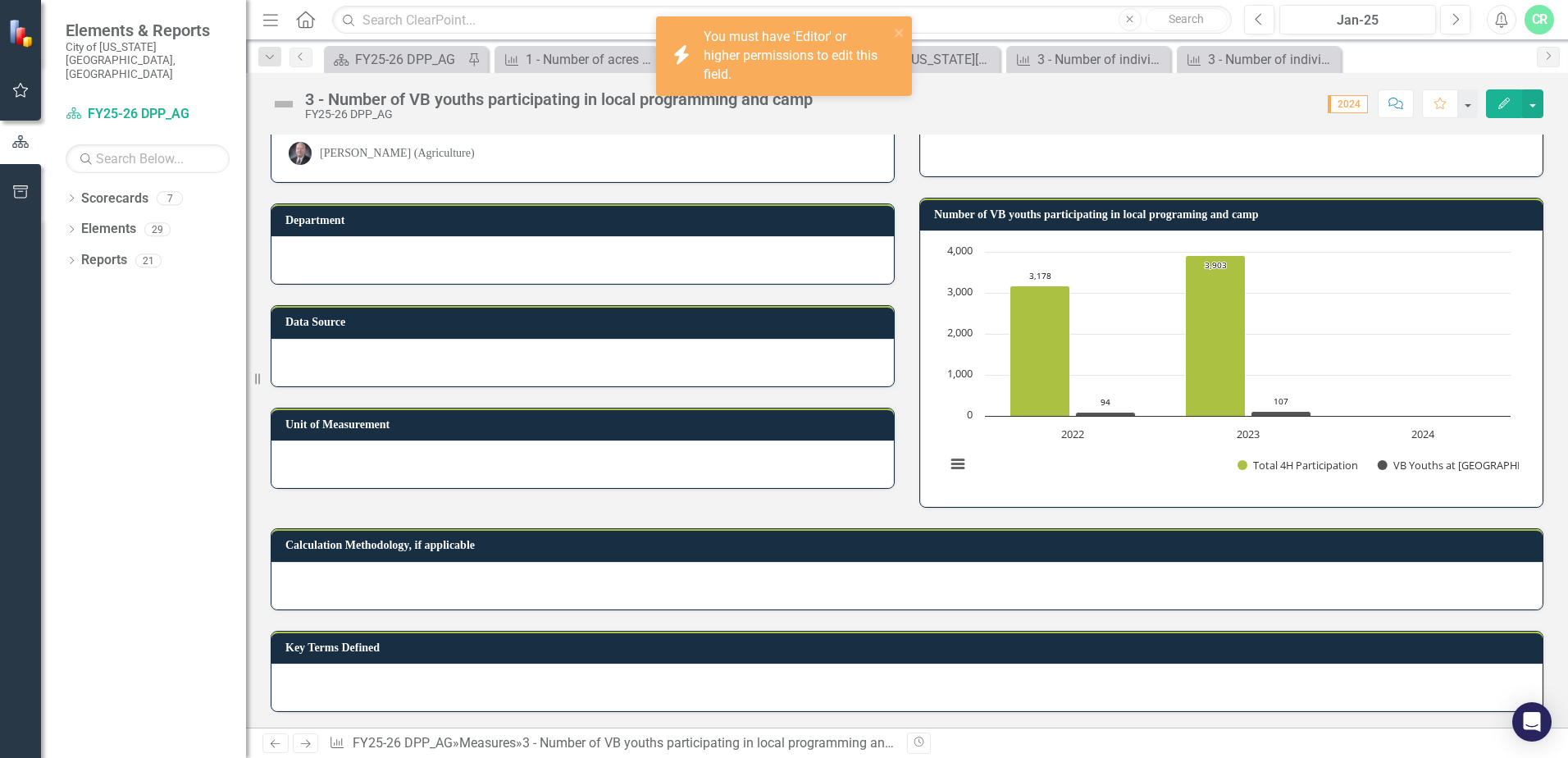
click at [1536, 320] on div "Number of VB youths participating in local programing and camp Chart Bar chart …" at bounding box center [1232, 342] width 649 height 331
